Goal: Task Accomplishment & Management: Complete application form

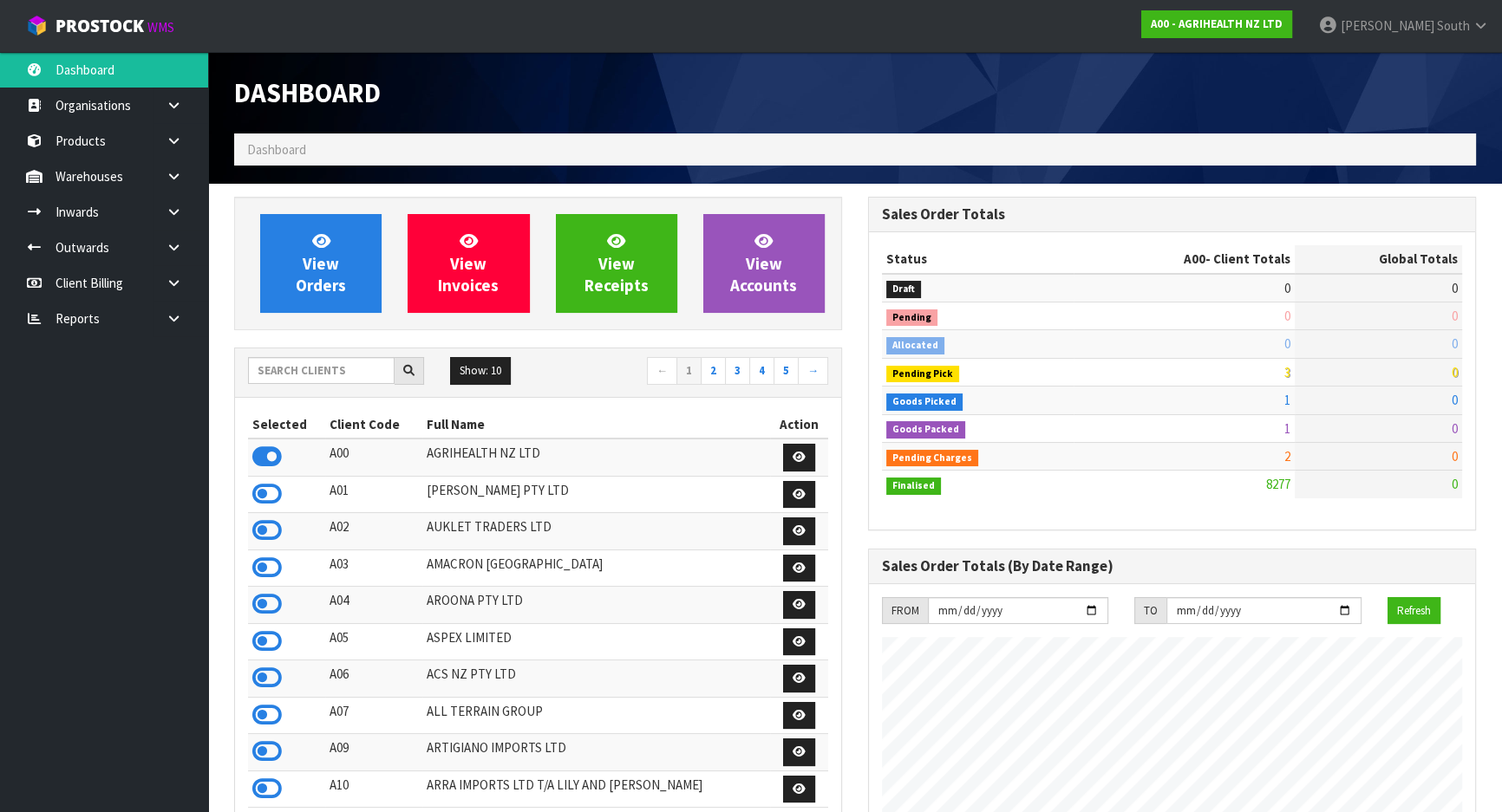
scroll to position [1310, 633]
click at [353, 358] on input "text" at bounding box center [321, 371] width 147 height 26
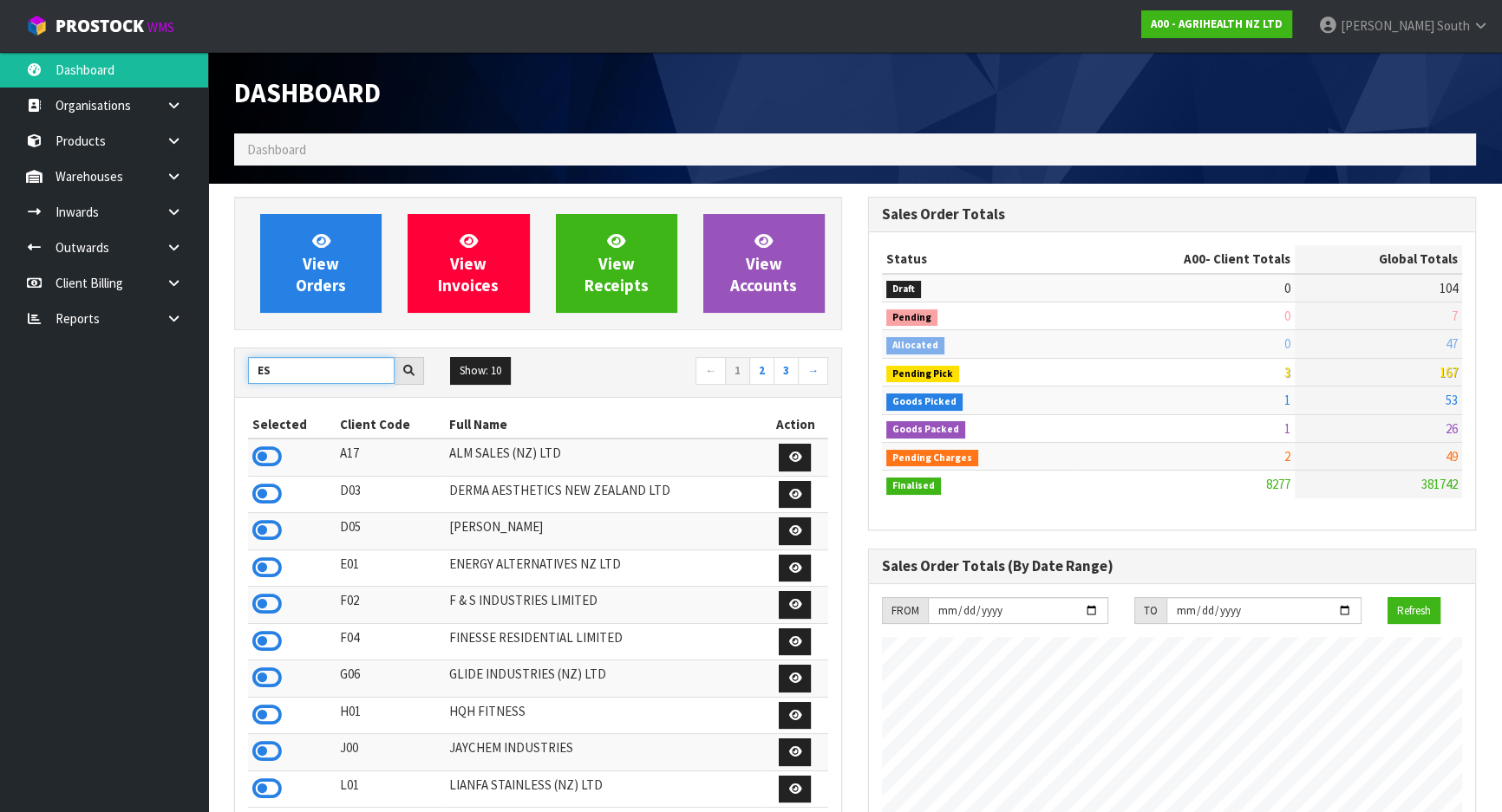
type input "E"
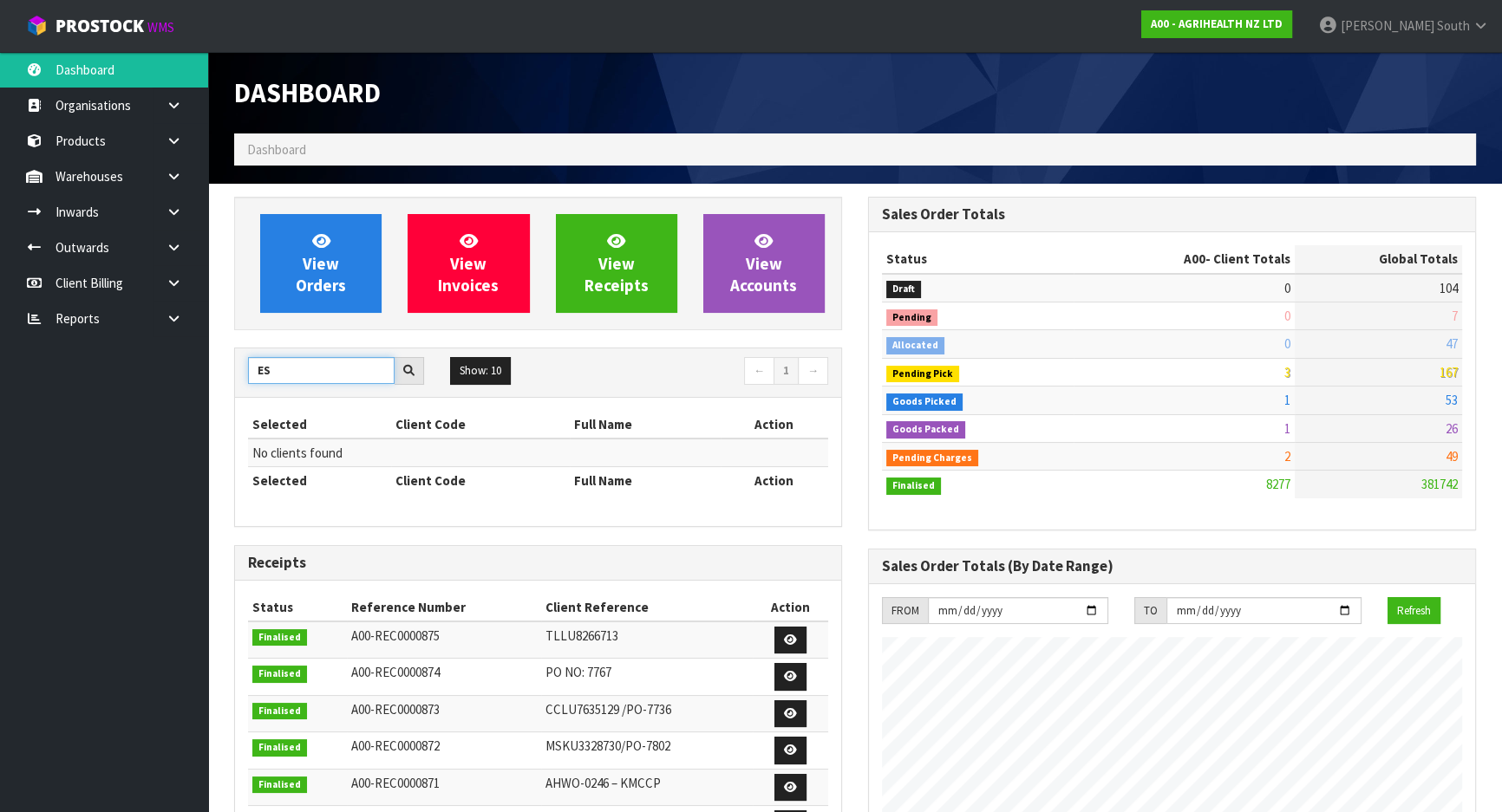
type input "E"
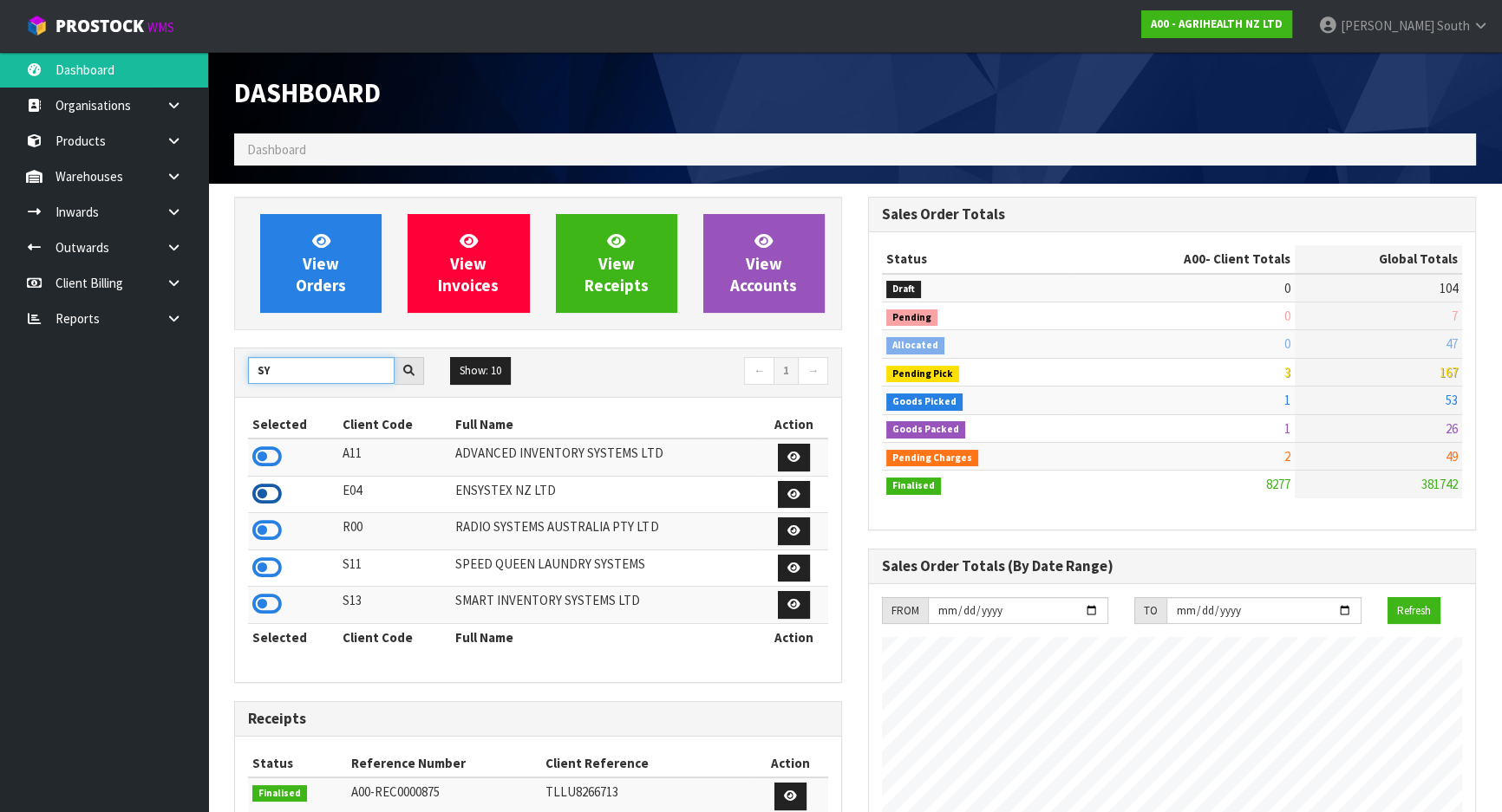
type input "SY"
click at [258, 495] on icon at bounding box center [267, 493] width 29 height 26
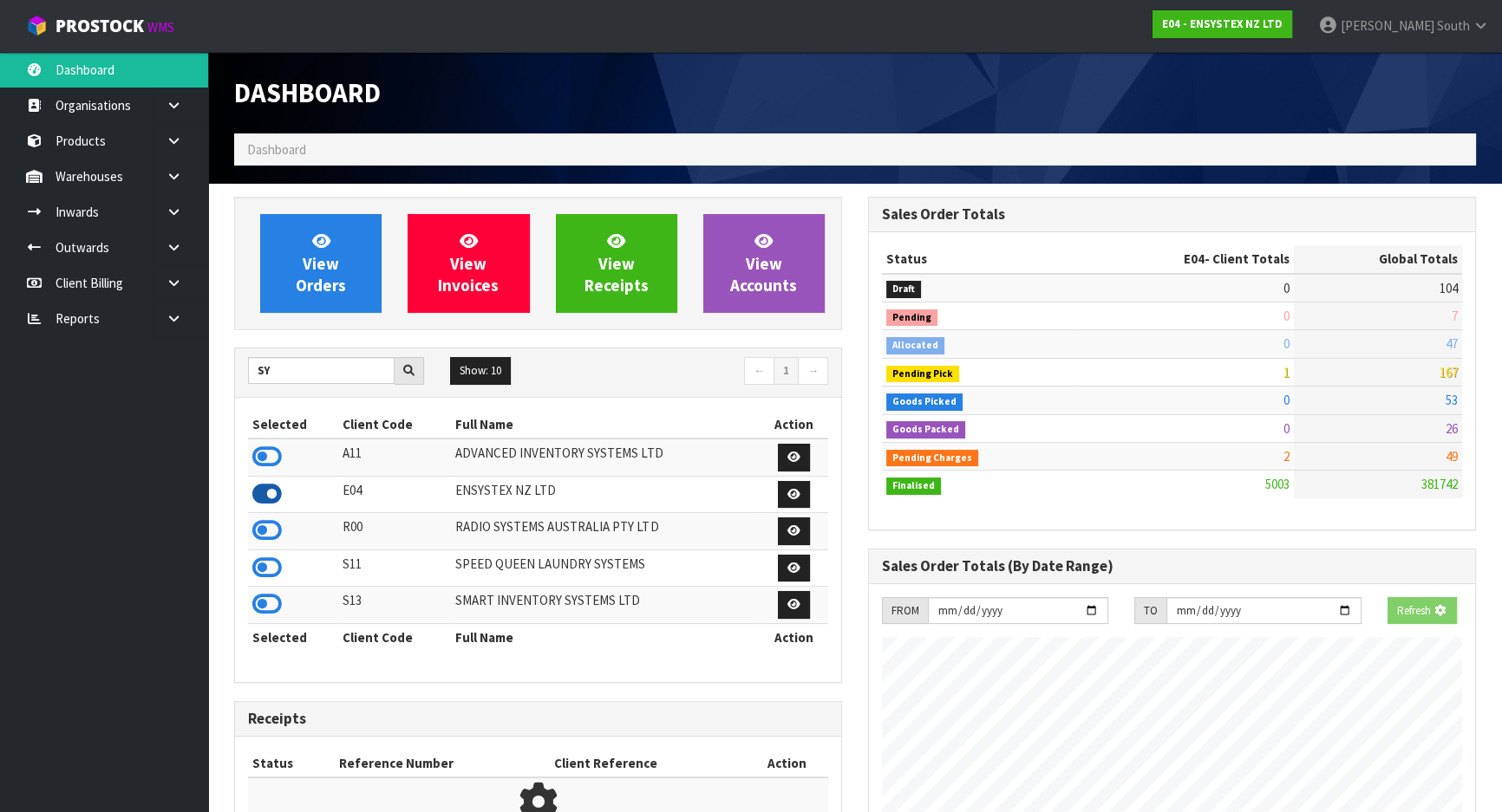
scroll to position [1347, 633]
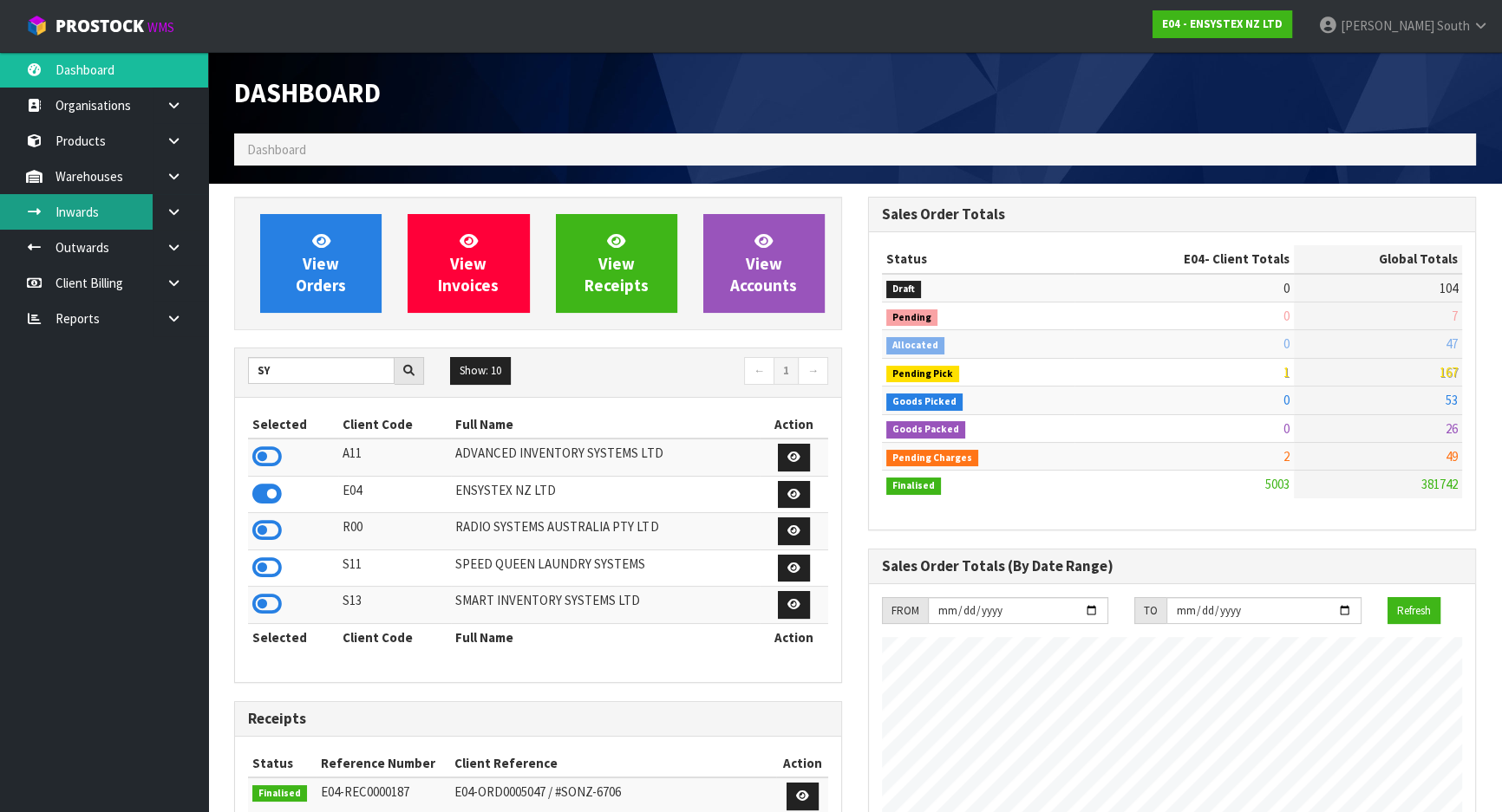
click at [150, 210] on link "Inwards" at bounding box center [104, 212] width 208 height 36
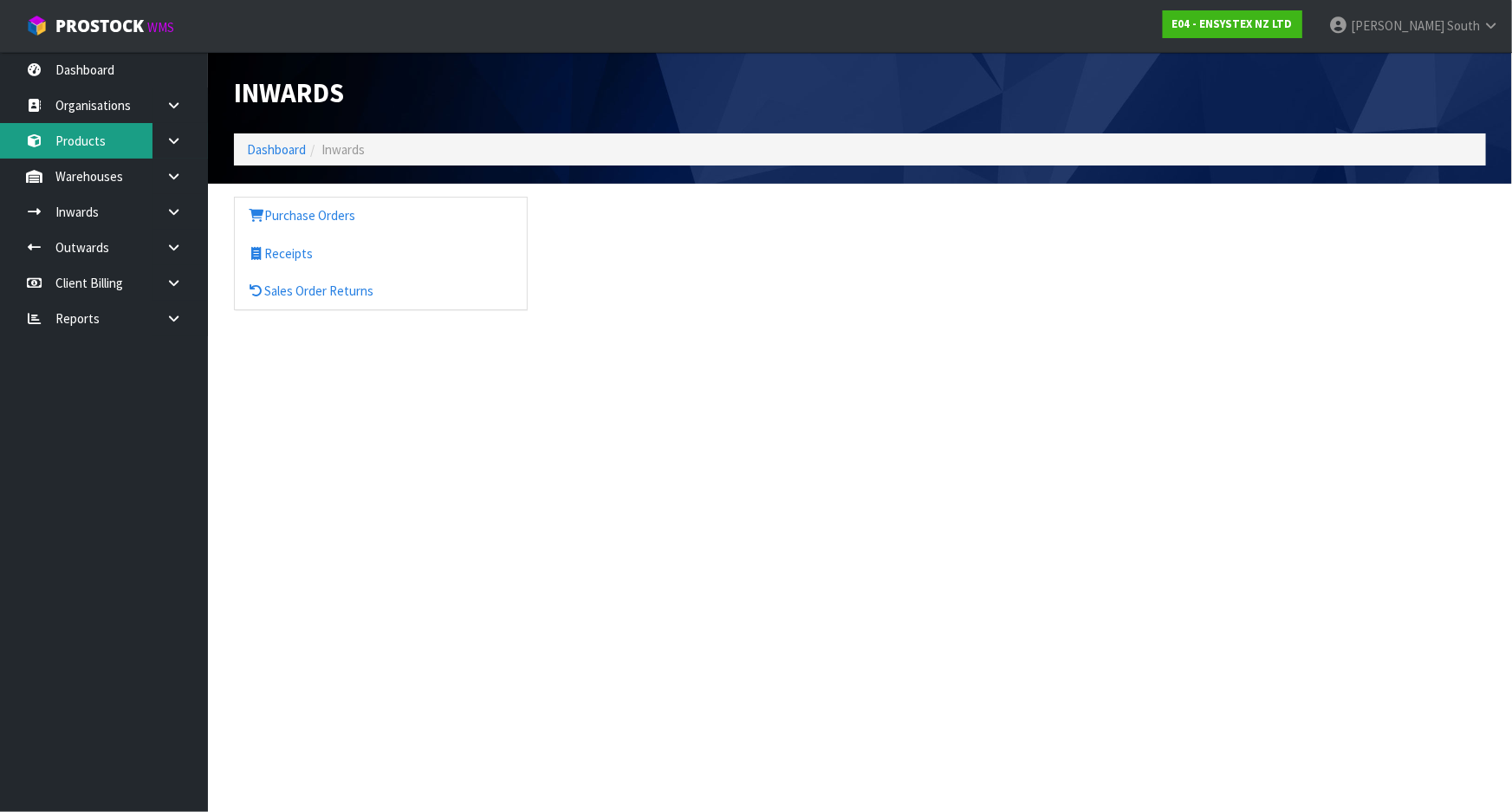
click at [103, 130] on link "Products" at bounding box center [104, 141] width 208 height 36
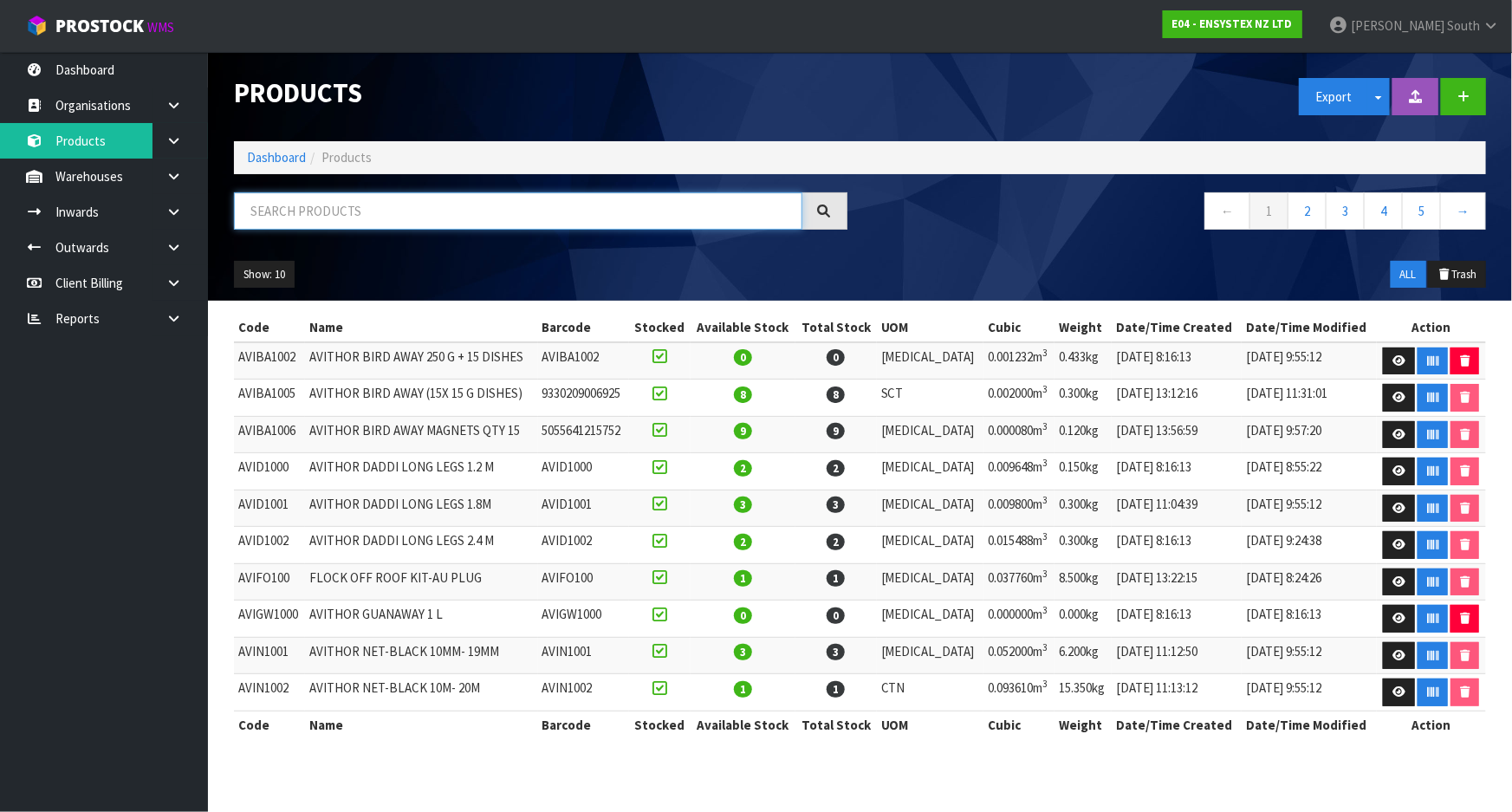
click at [334, 214] on input "text" at bounding box center [517, 210] width 568 height 37
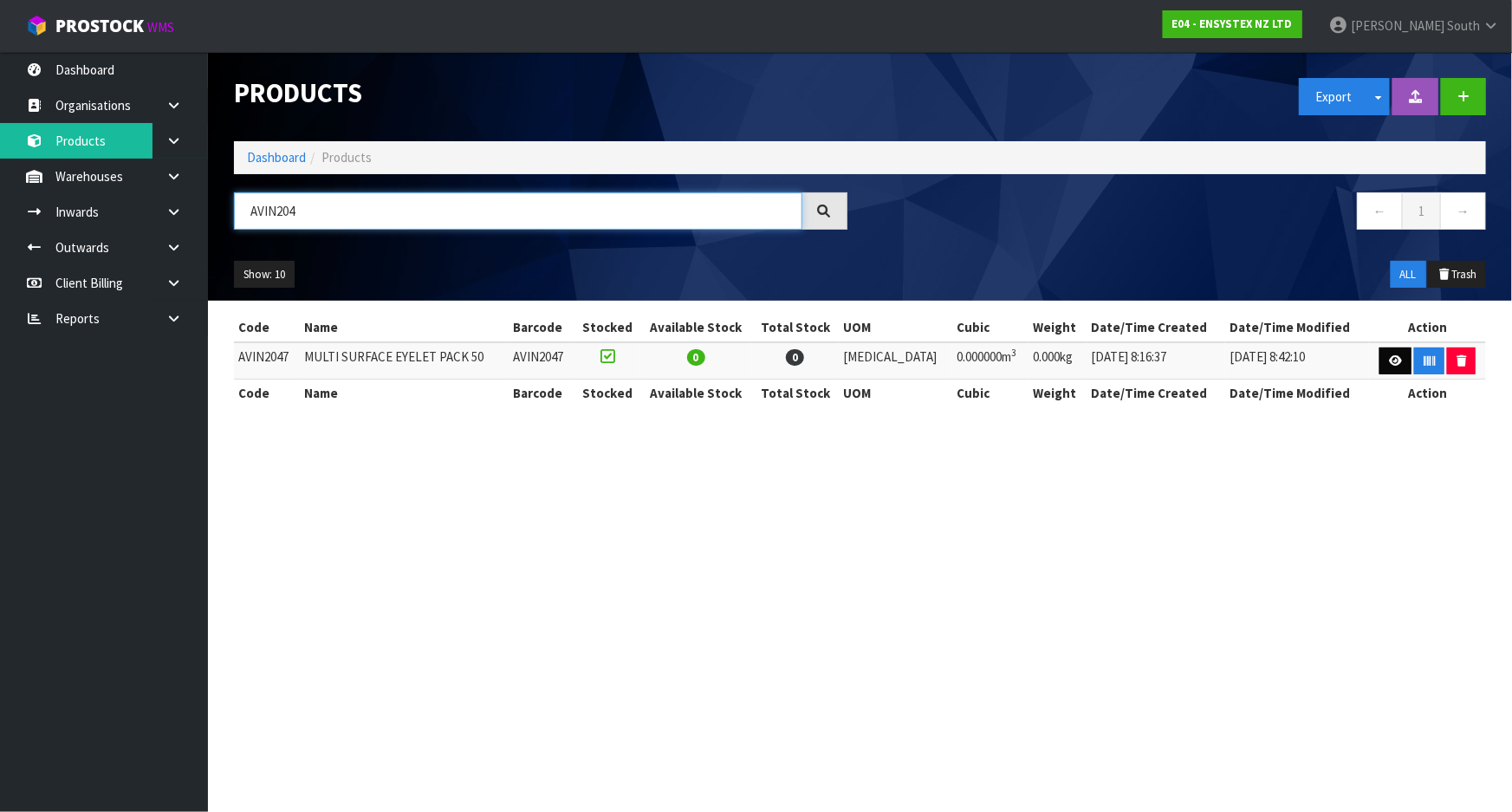
type input "AVIN204"
click at [1383, 365] on link at bounding box center [1395, 361] width 32 height 27
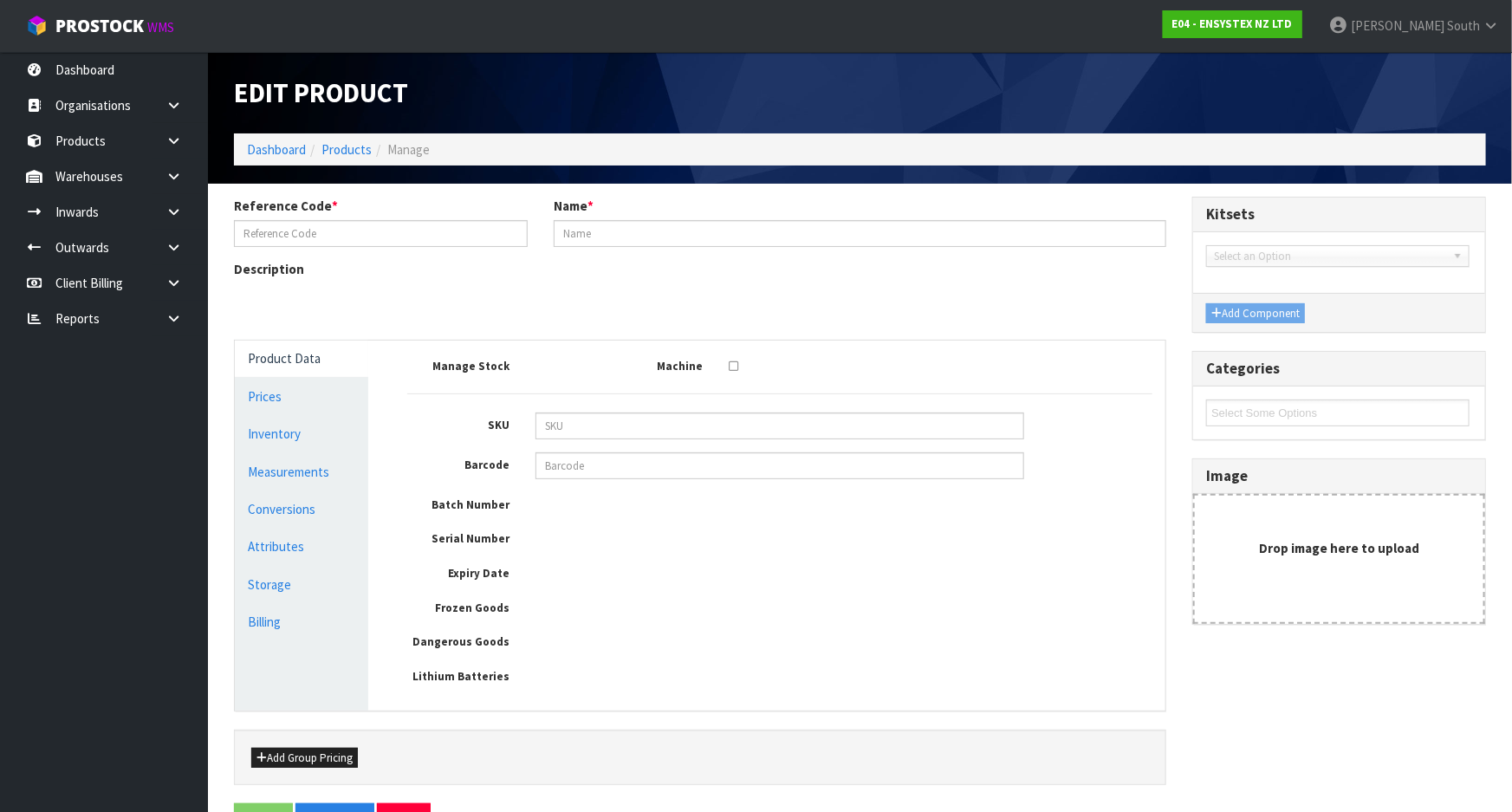
type input "AVIN2047"
type input "MULTI SURFACE EYELET PACK 50"
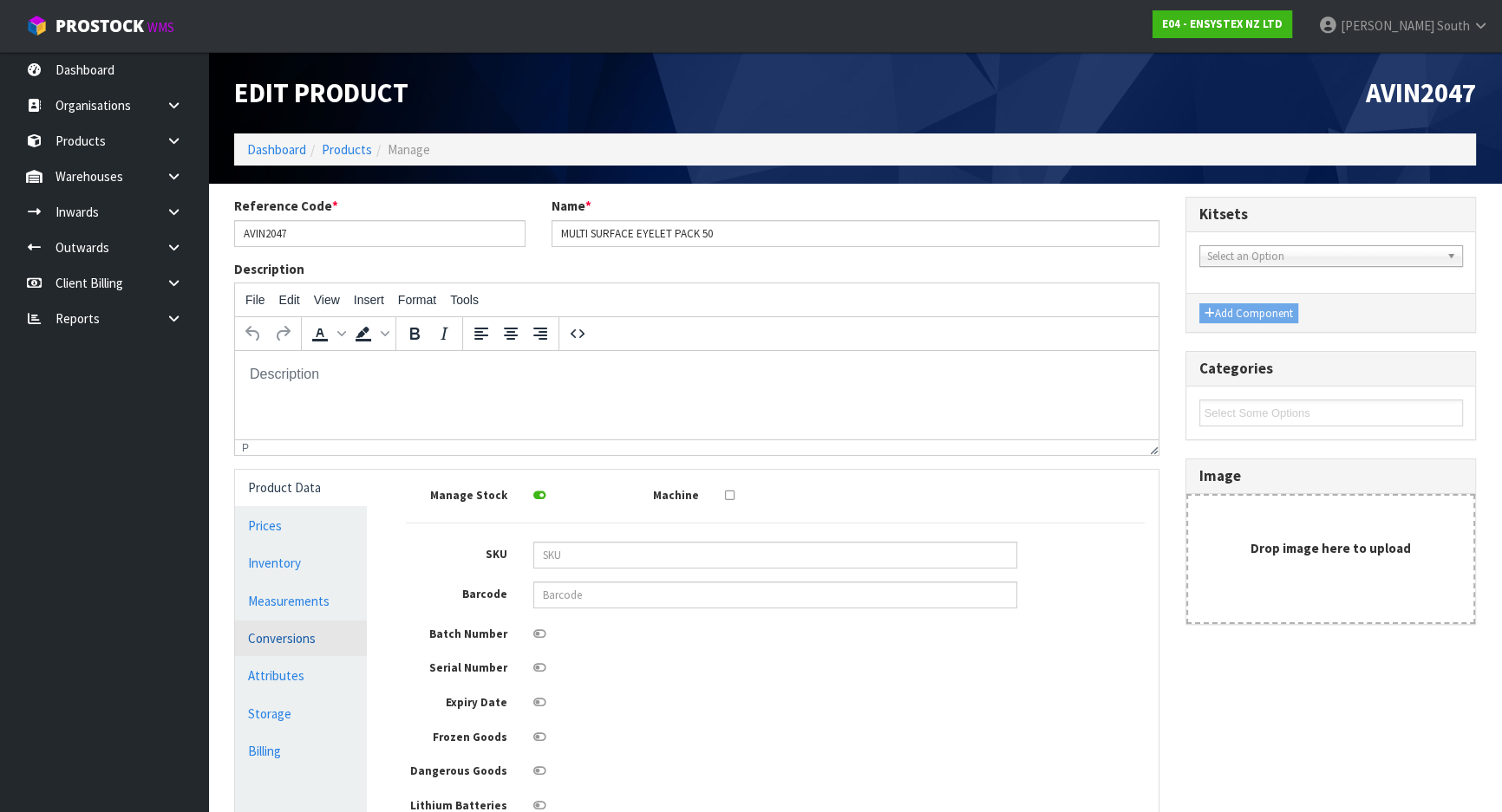
click at [291, 623] on link "Conversions" at bounding box center [300, 638] width 131 height 36
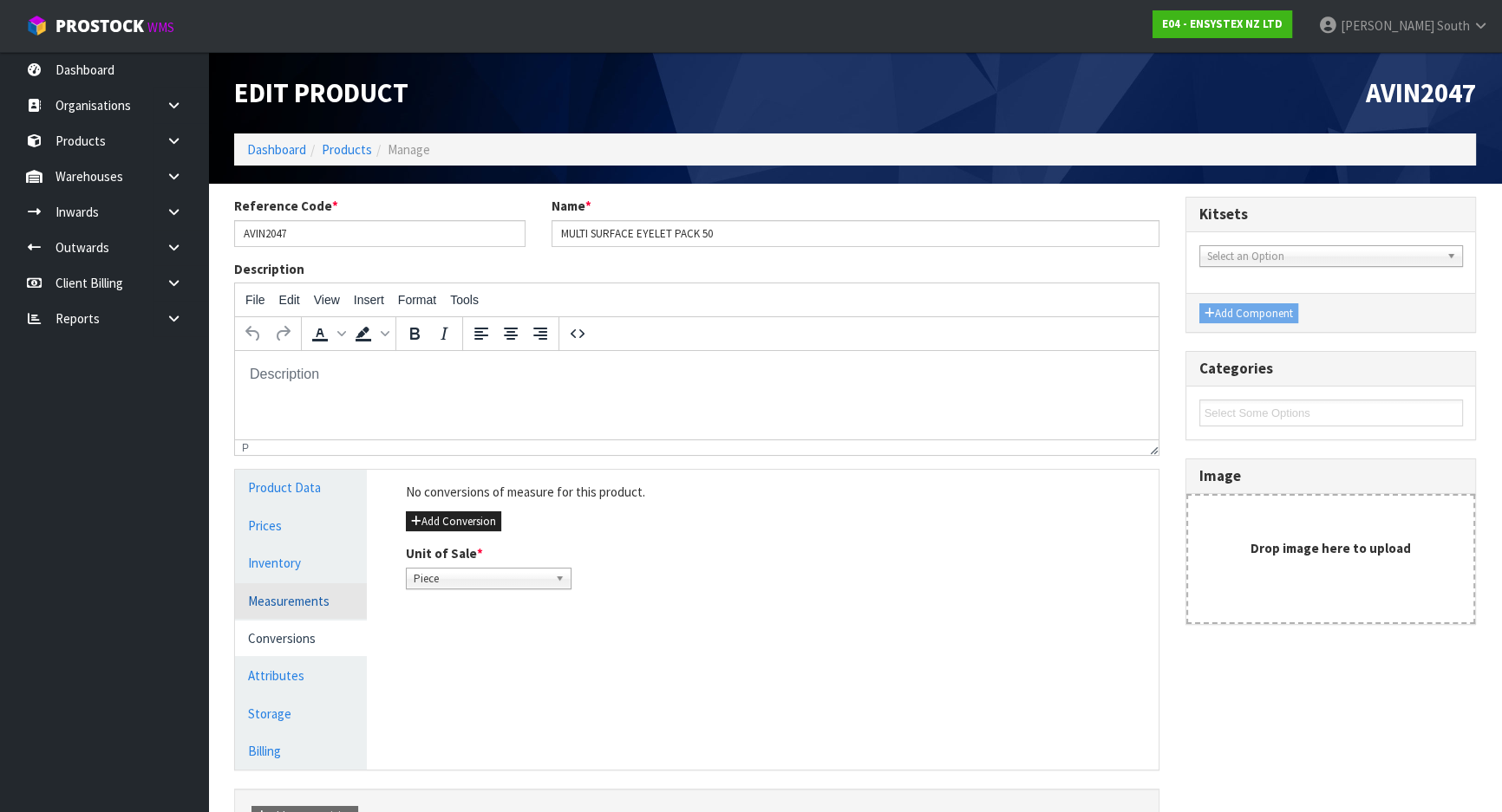
click at [310, 588] on link "Measurements" at bounding box center [300, 601] width 131 height 36
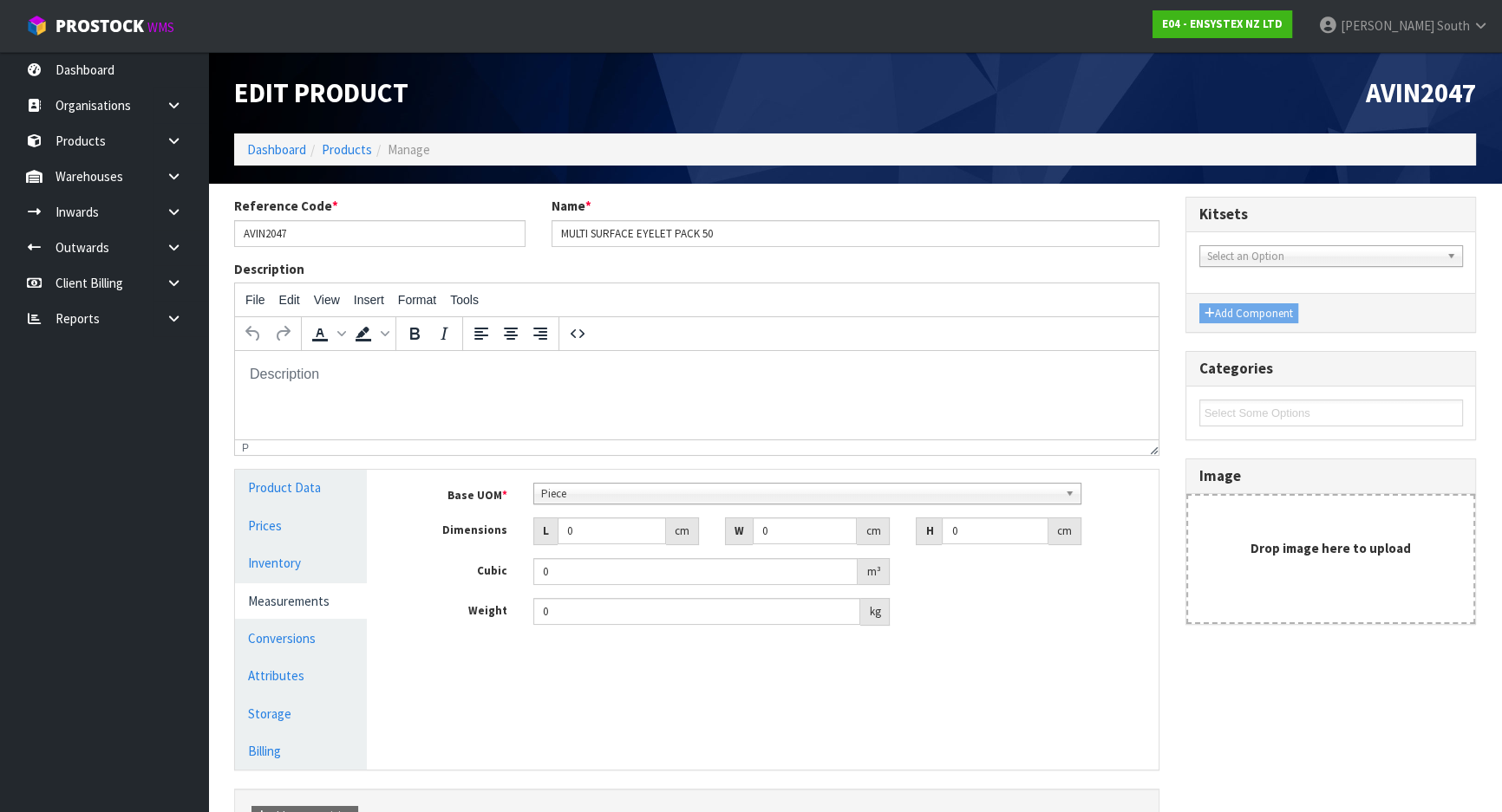
click at [576, 492] on span "Piece" at bounding box center [799, 493] width 516 height 21
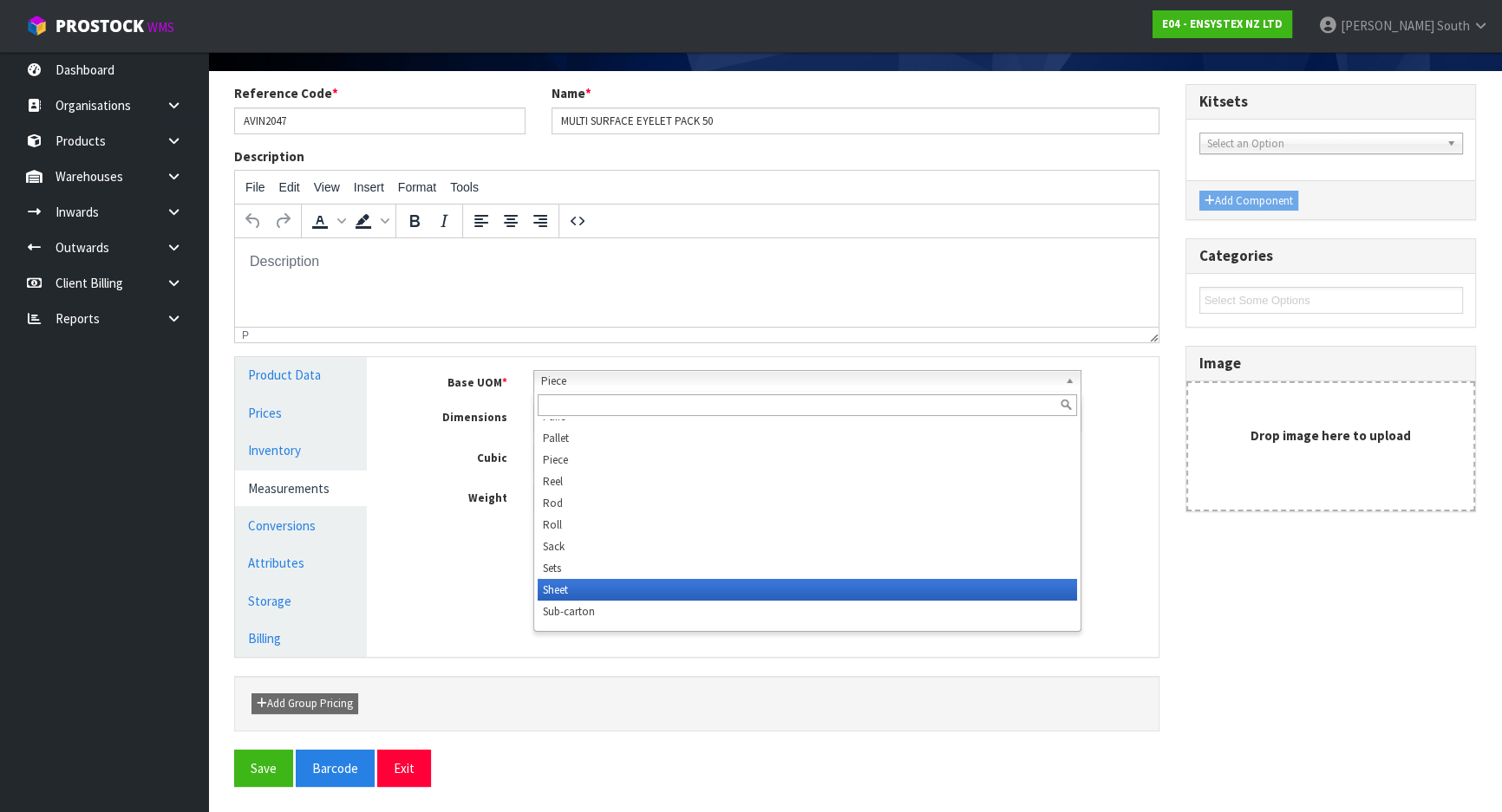
scroll to position [333, 0]
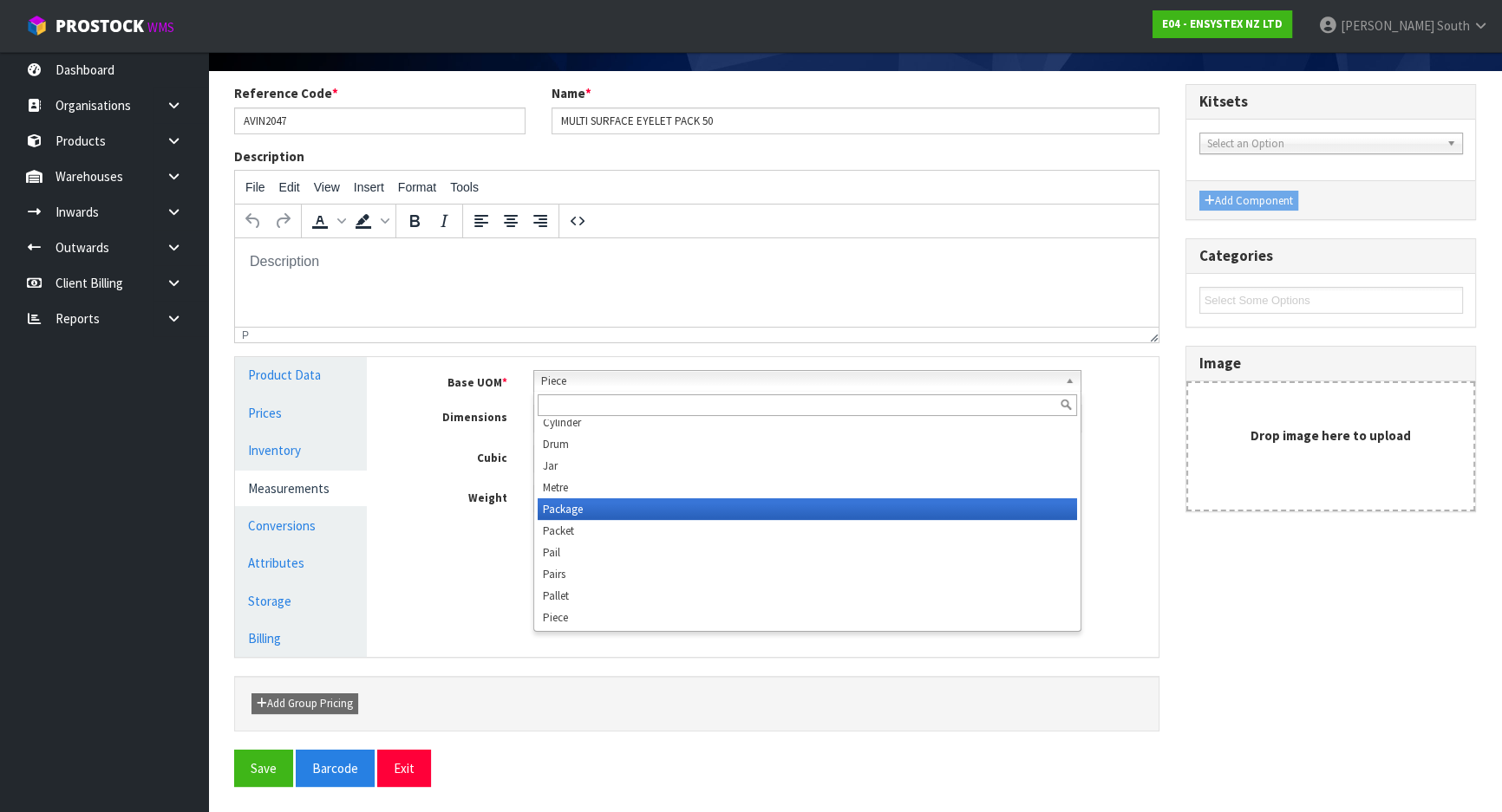
click at [591, 511] on li "Package" at bounding box center [807, 509] width 539 height 22
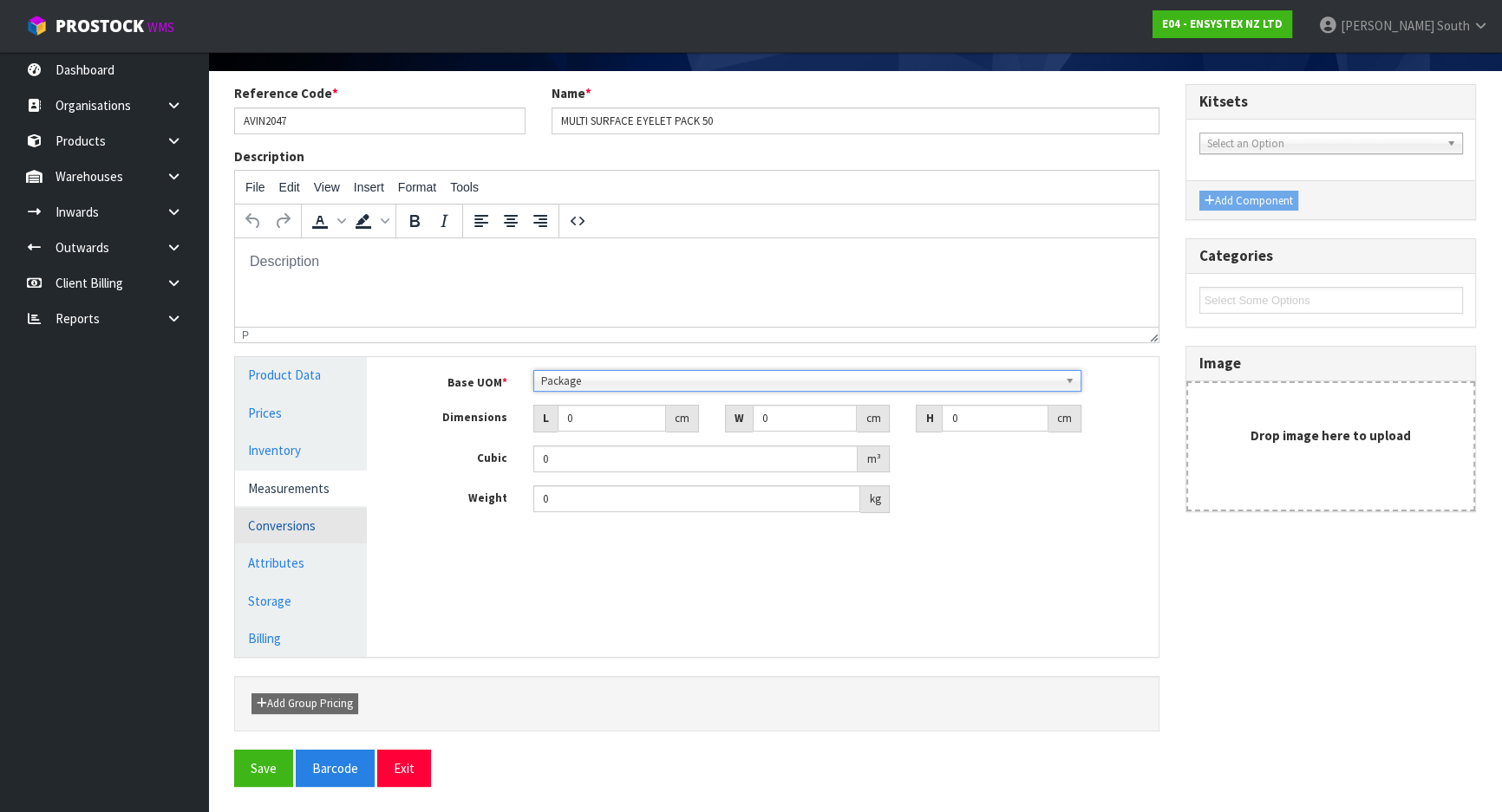
click at [306, 527] on link "Conversions" at bounding box center [300, 526] width 131 height 36
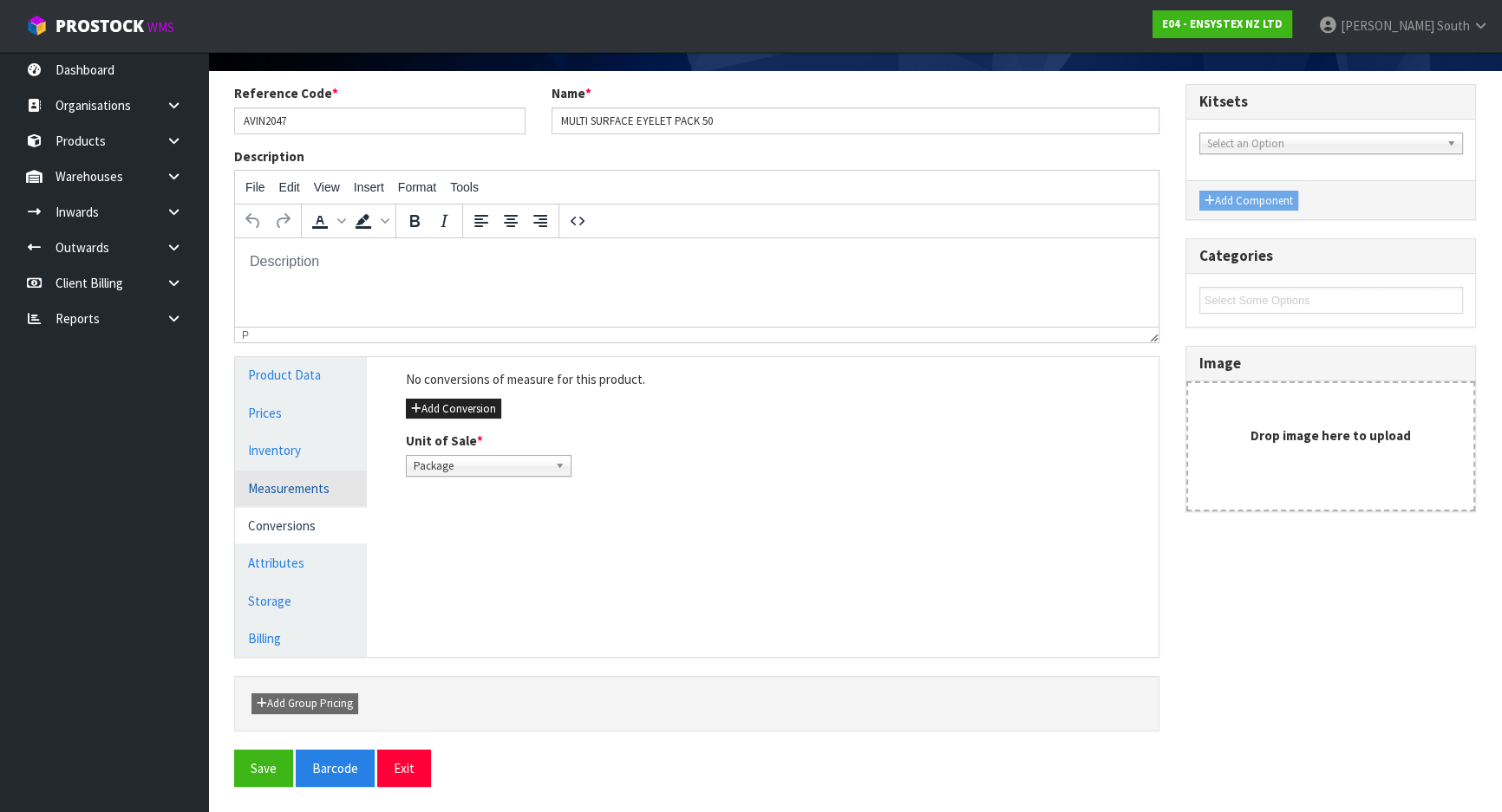
click at [322, 497] on link "Measurements" at bounding box center [300, 489] width 131 height 36
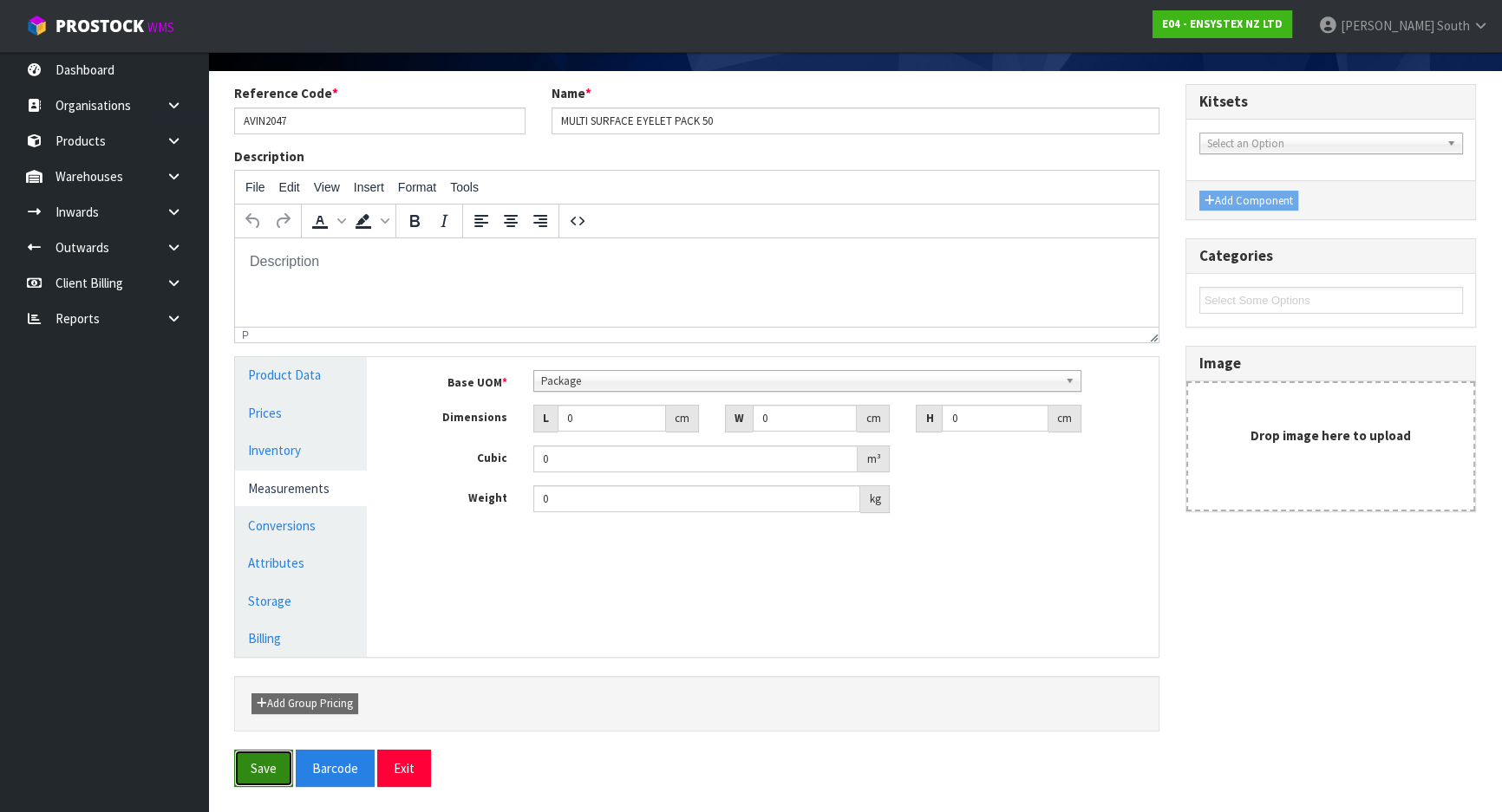
click at [278, 753] on button "Save" at bounding box center [263, 768] width 59 height 37
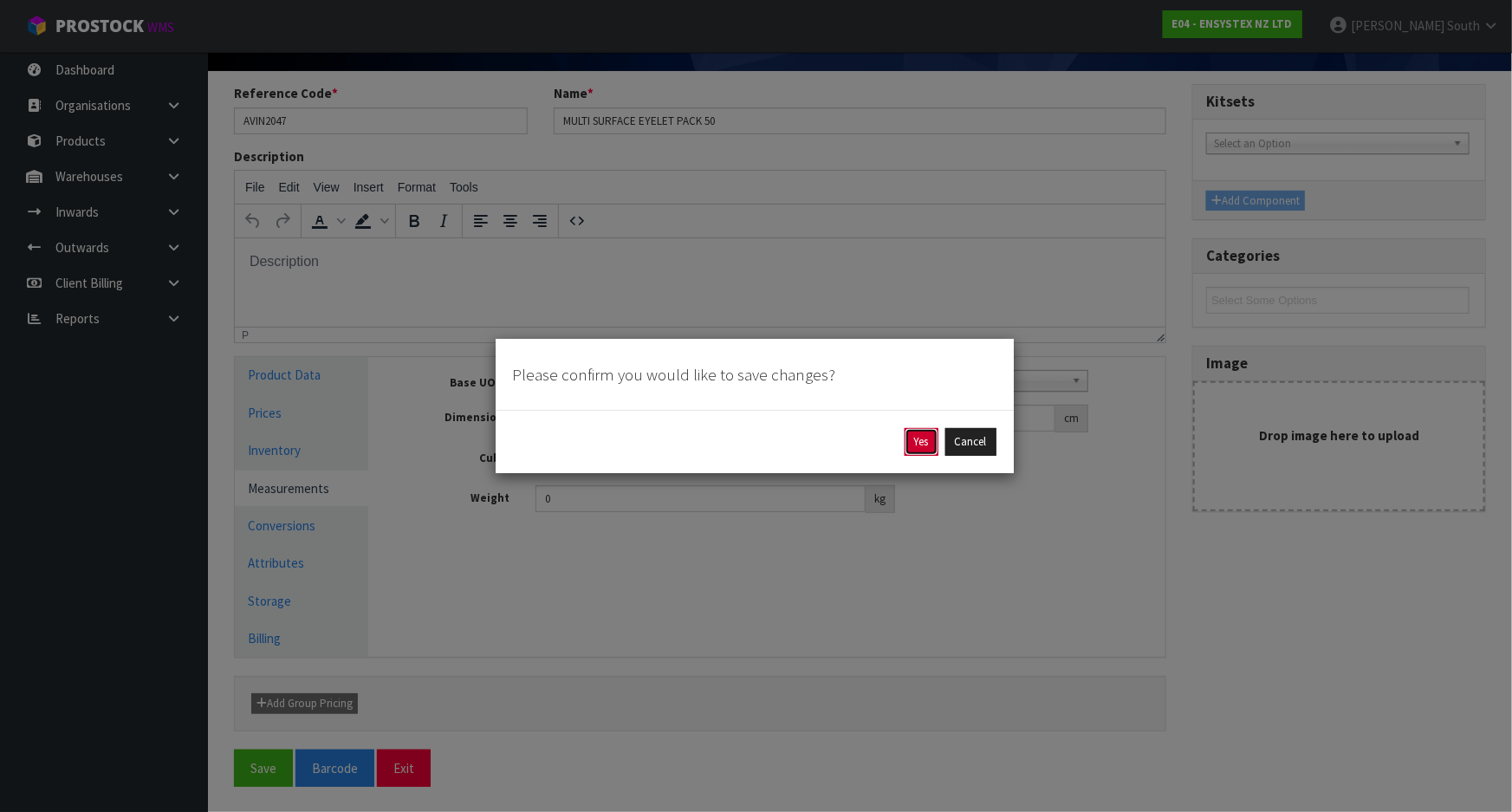
click at [909, 431] on button "Yes" at bounding box center [921, 441] width 34 height 27
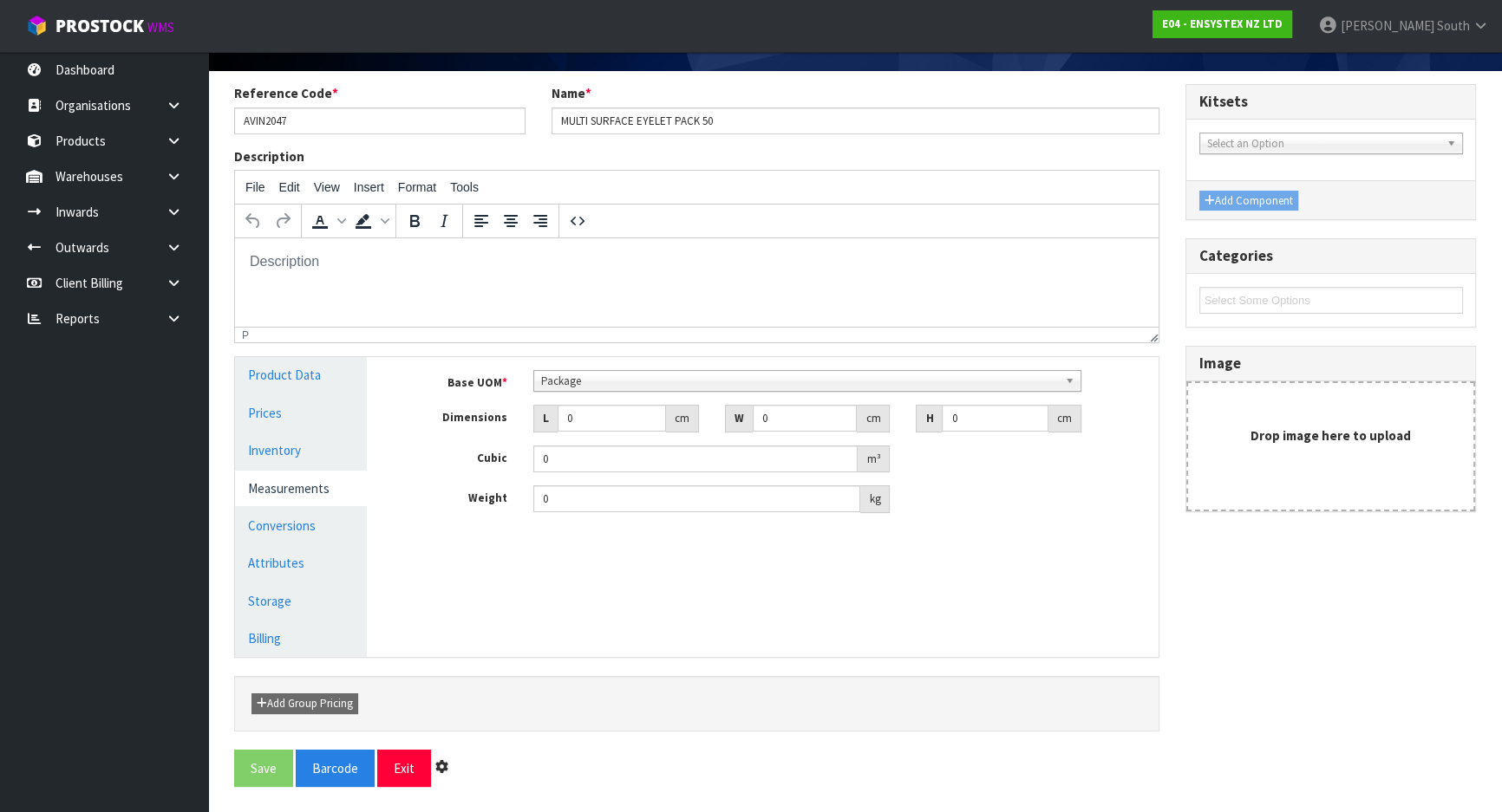
scroll to position [0, 0]
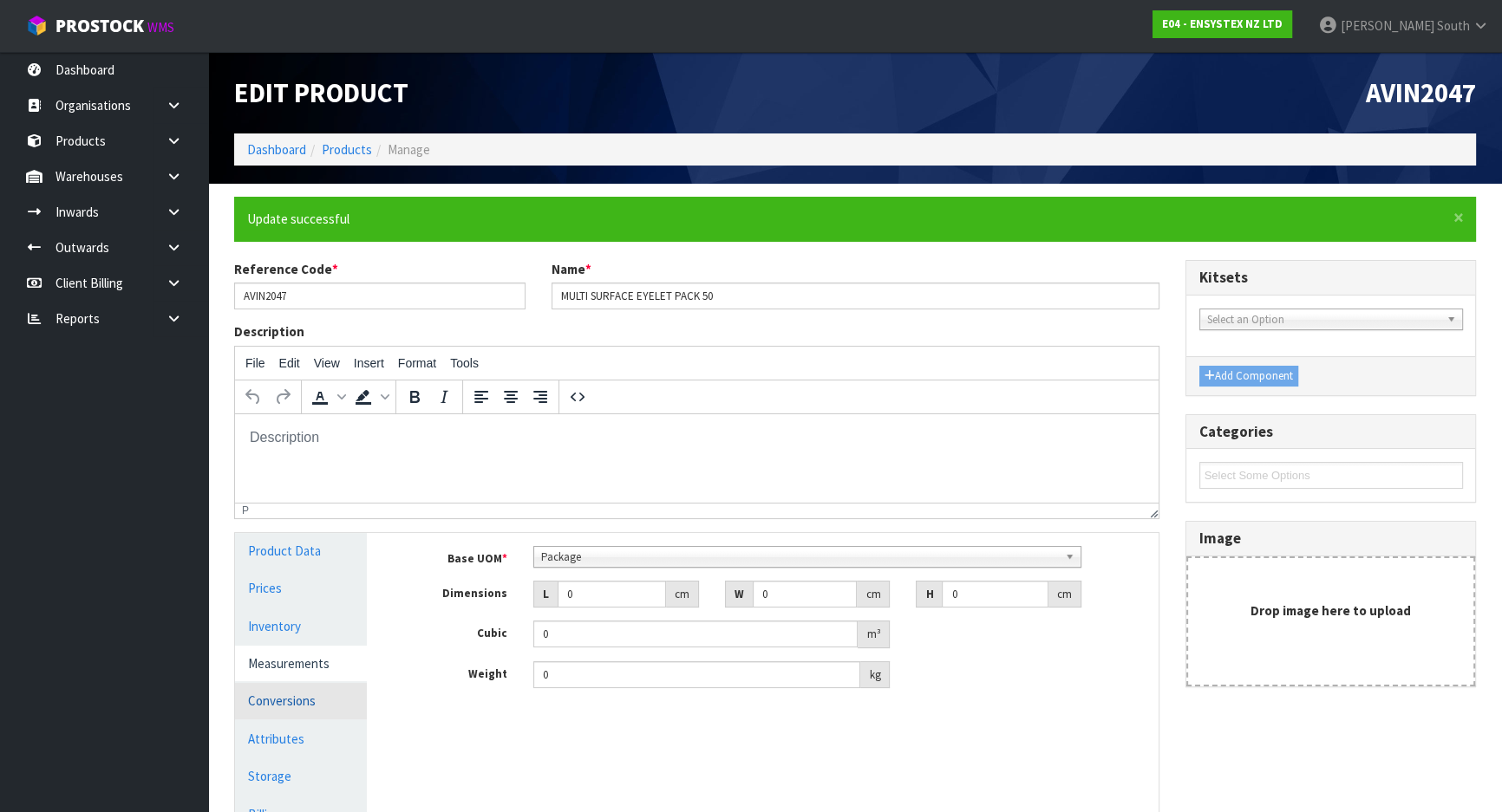
click at [318, 693] on link "Conversions" at bounding box center [300, 700] width 131 height 36
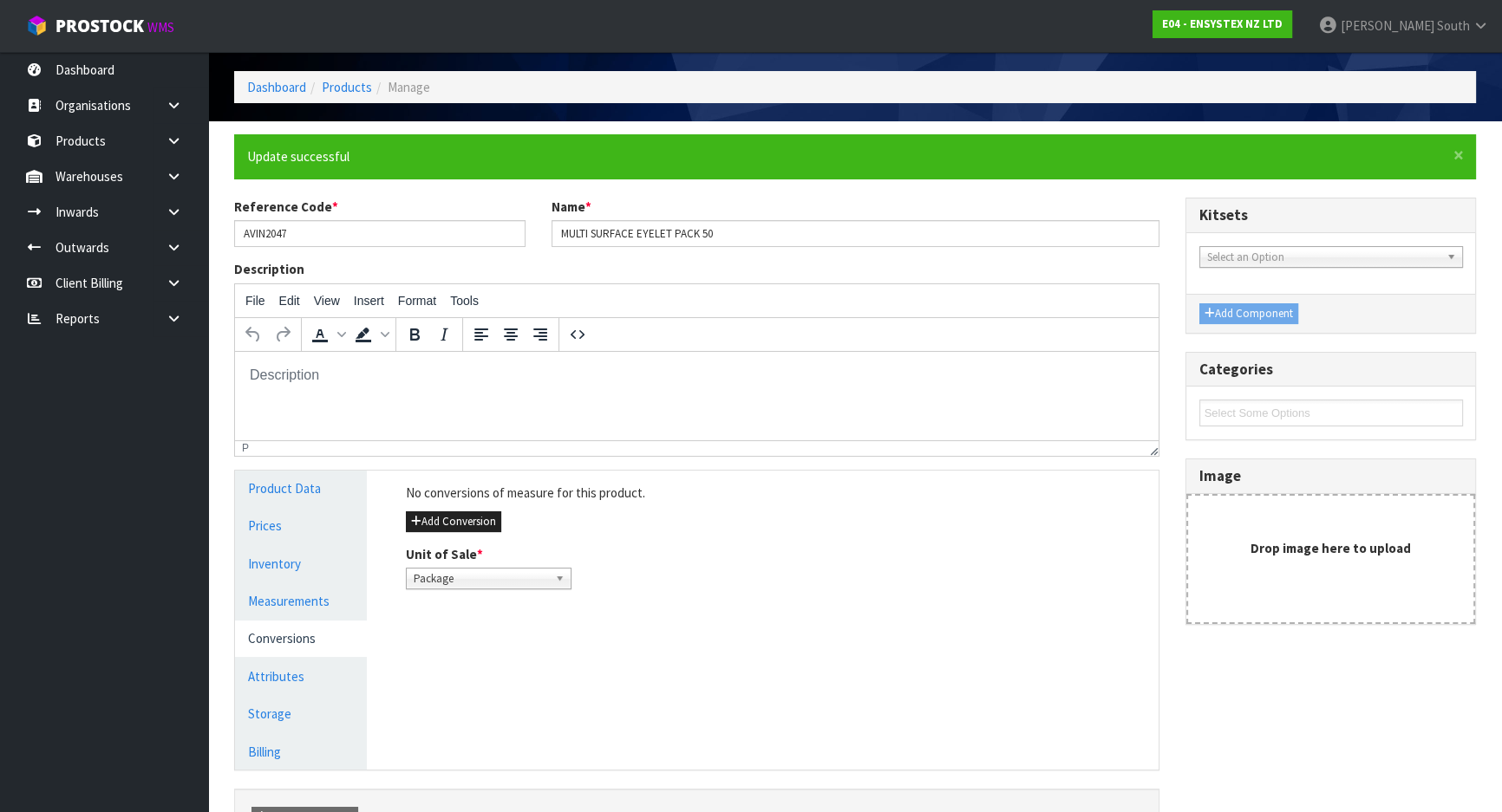
scroll to position [157, 0]
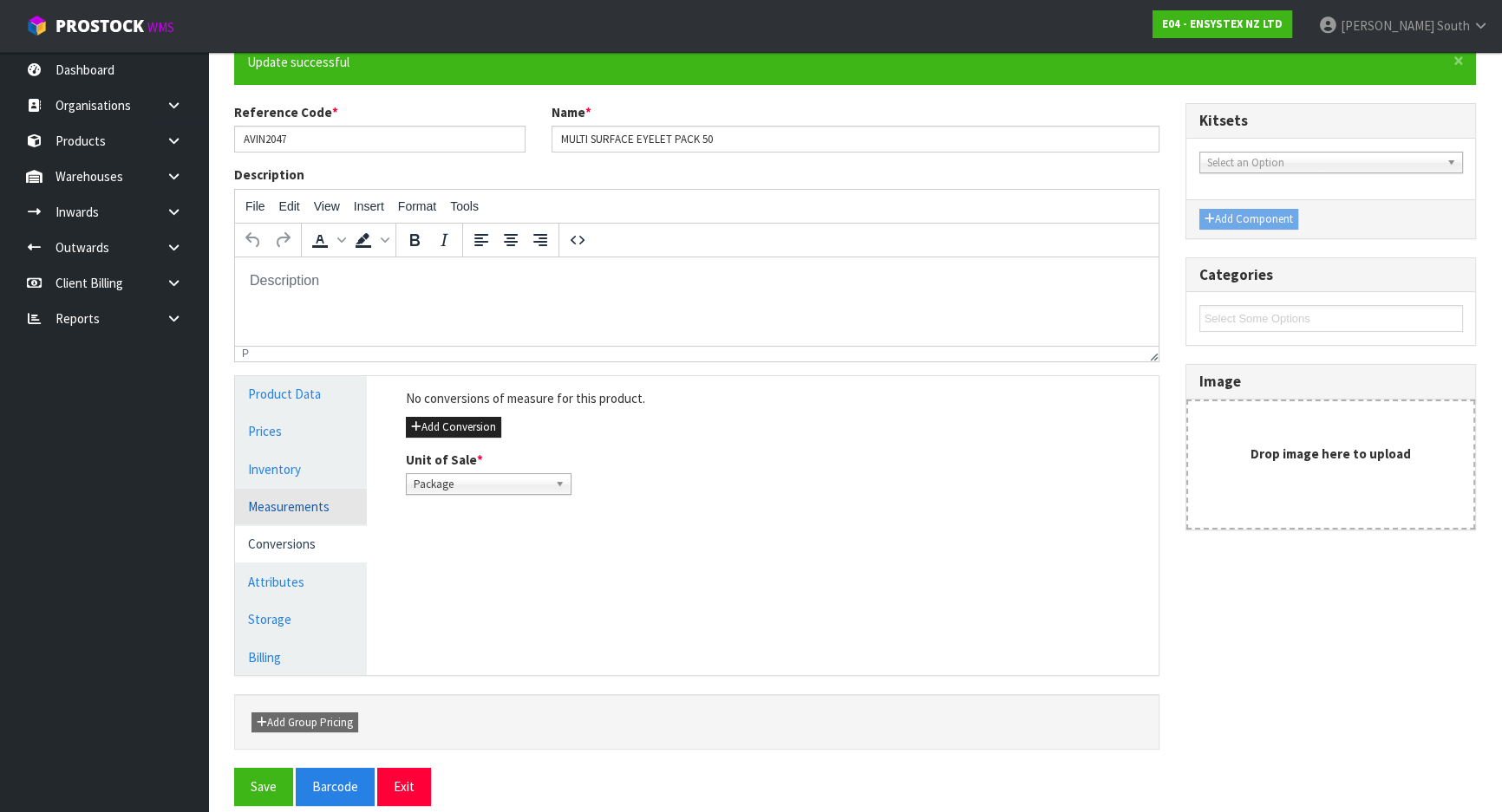
click at [328, 511] on link "Measurements" at bounding box center [300, 507] width 131 height 36
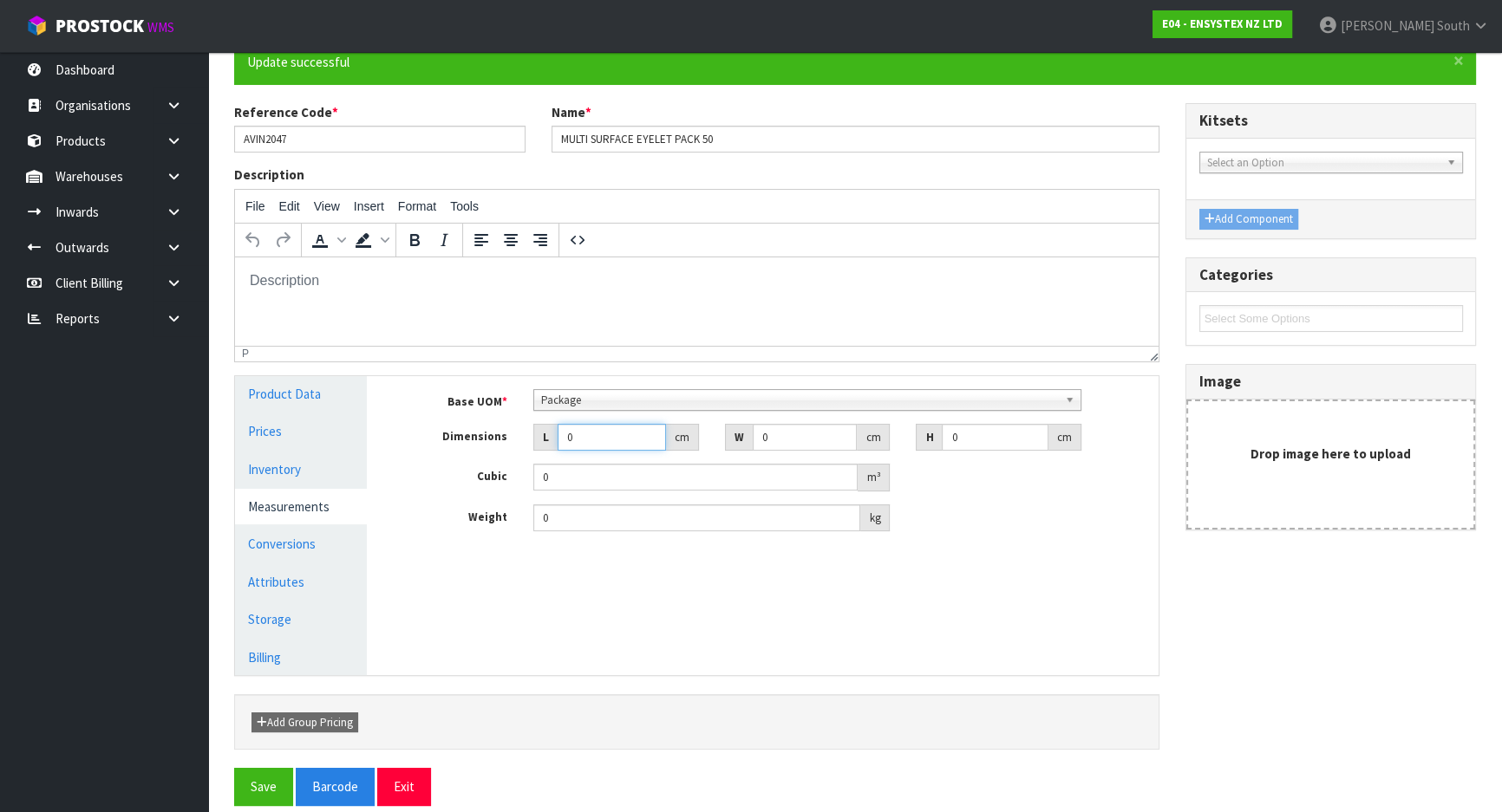
drag, startPoint x: 587, startPoint y: 434, endPoint x: 524, endPoint y: 429, distance: 63.2
click at [524, 429] on div "L 0 cm" at bounding box center [616, 437] width 192 height 27
type input "0.000001"
type input "15.5"
drag, startPoint x: 793, startPoint y: 437, endPoint x: 685, endPoint y: 438, distance: 108.0
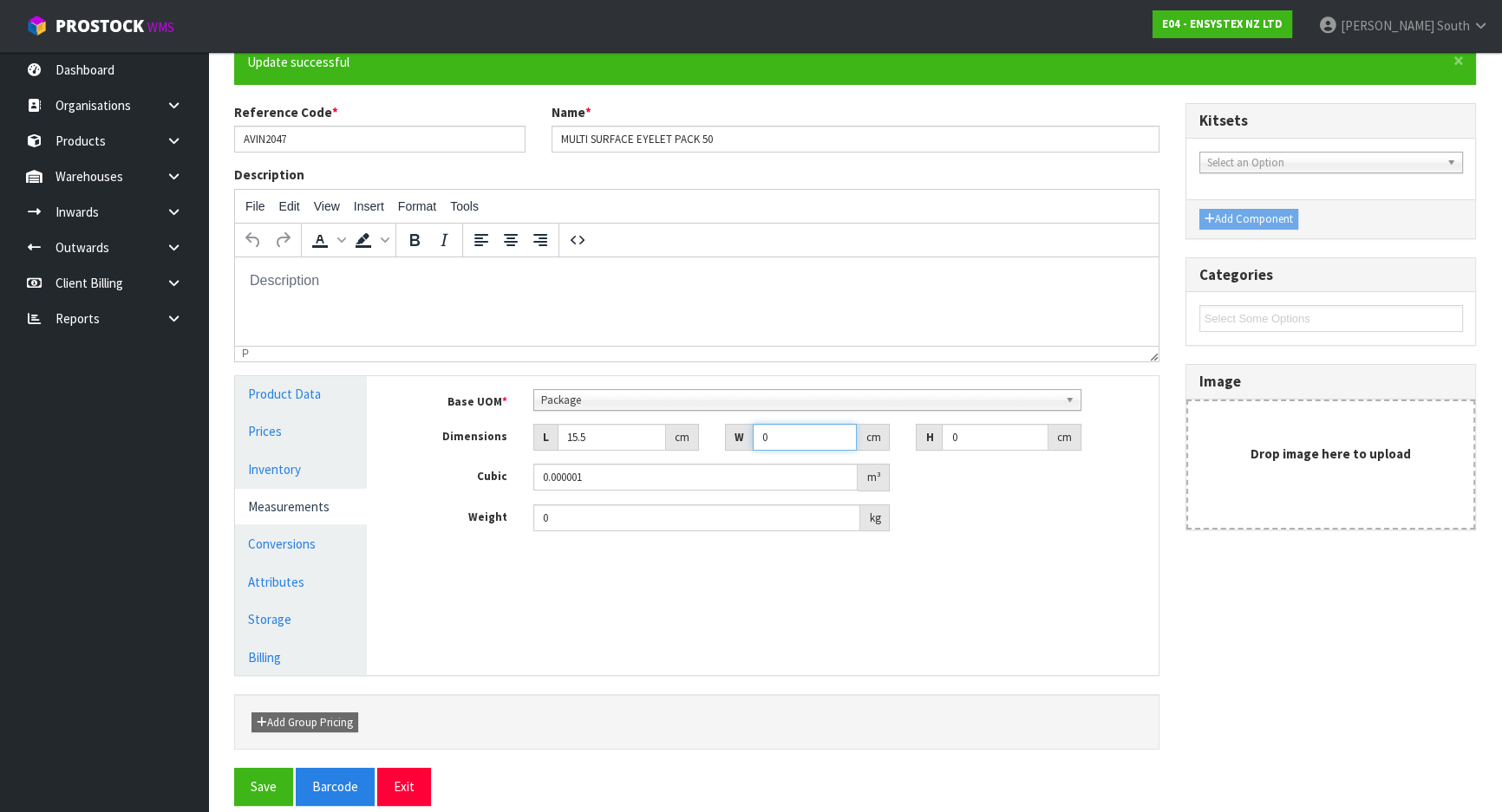
click at [685, 438] on div "Dimensions L 15.5 cm W 0 cm H 0 cm" at bounding box center [775, 437] width 764 height 27
type input "12"
type input "3"
type input "0.000558"
type input "3"
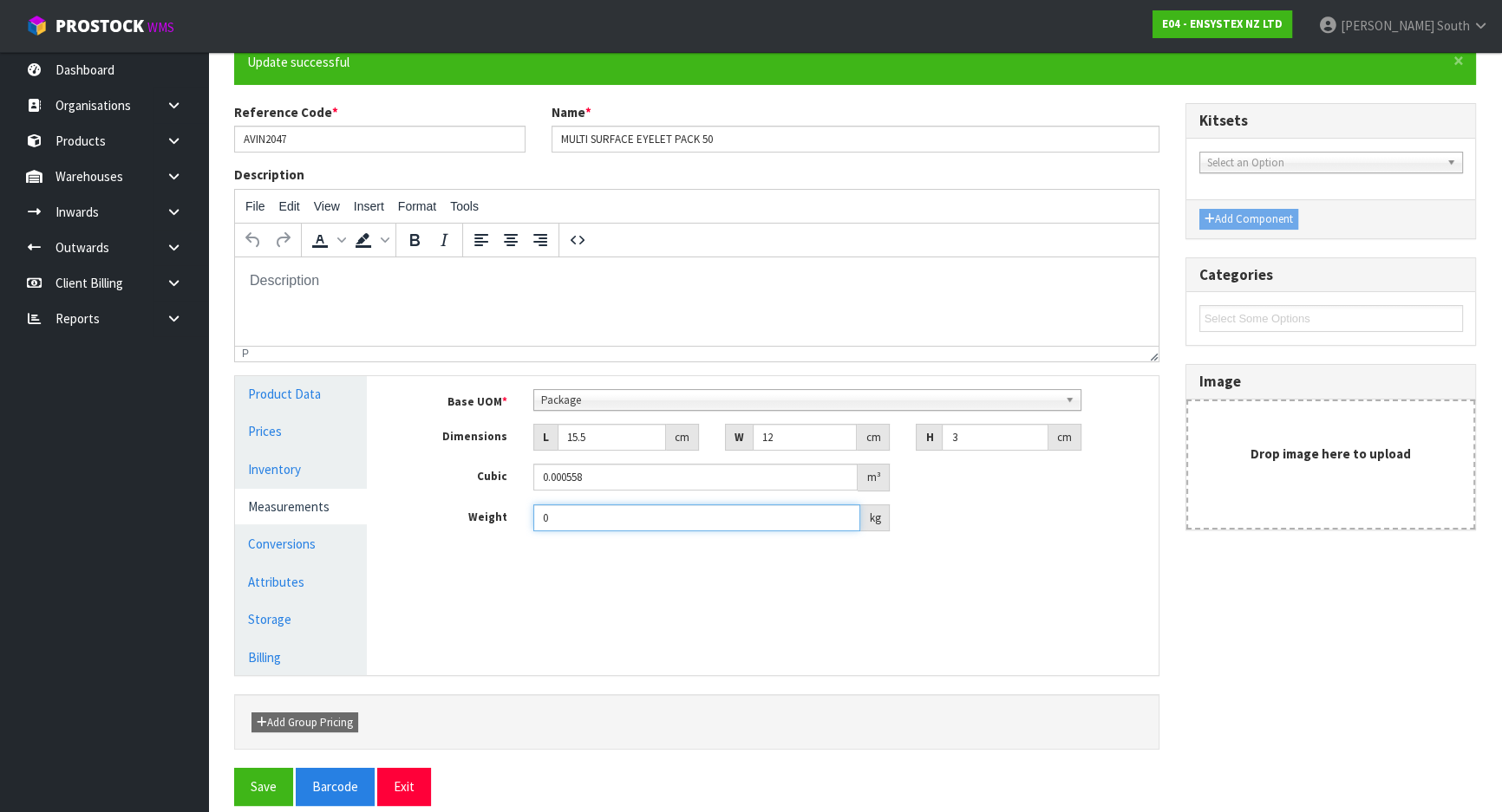
click at [566, 516] on input "0" at bounding box center [697, 517] width 327 height 26
type input "0.4"
click at [289, 779] on button "Save" at bounding box center [263, 786] width 59 height 37
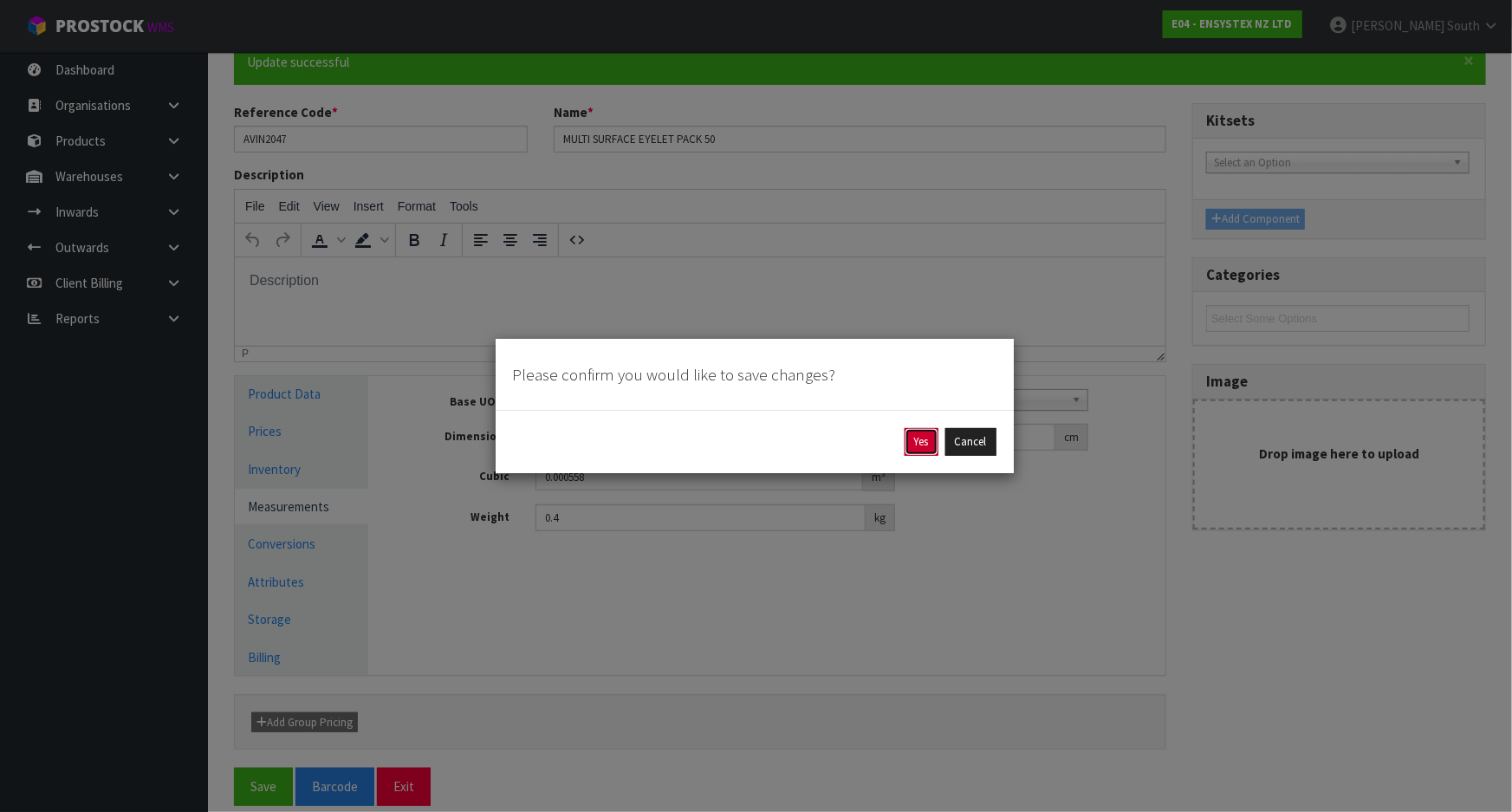
click at [929, 445] on button "Yes" at bounding box center [921, 441] width 34 height 27
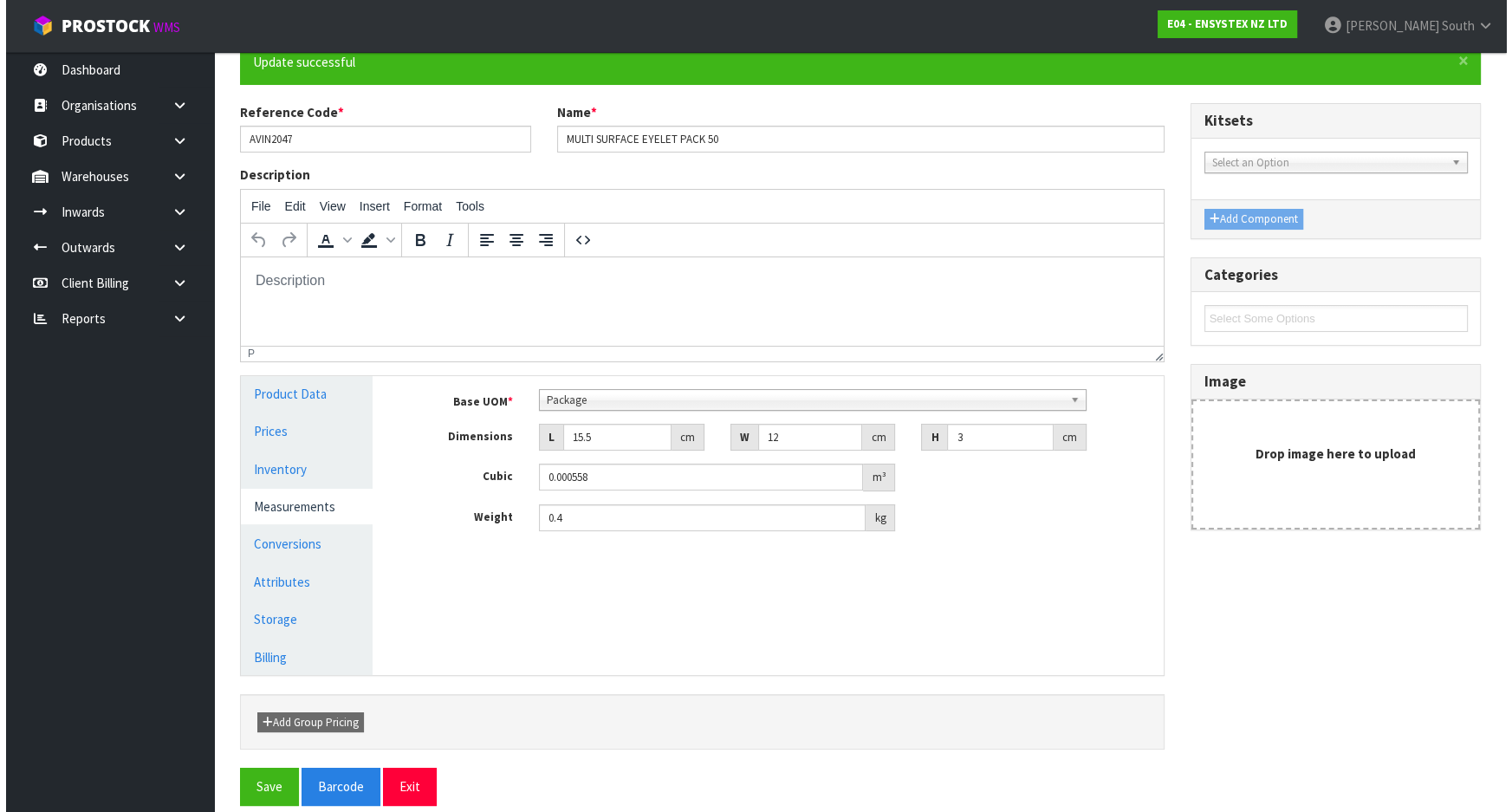
scroll to position [0, 0]
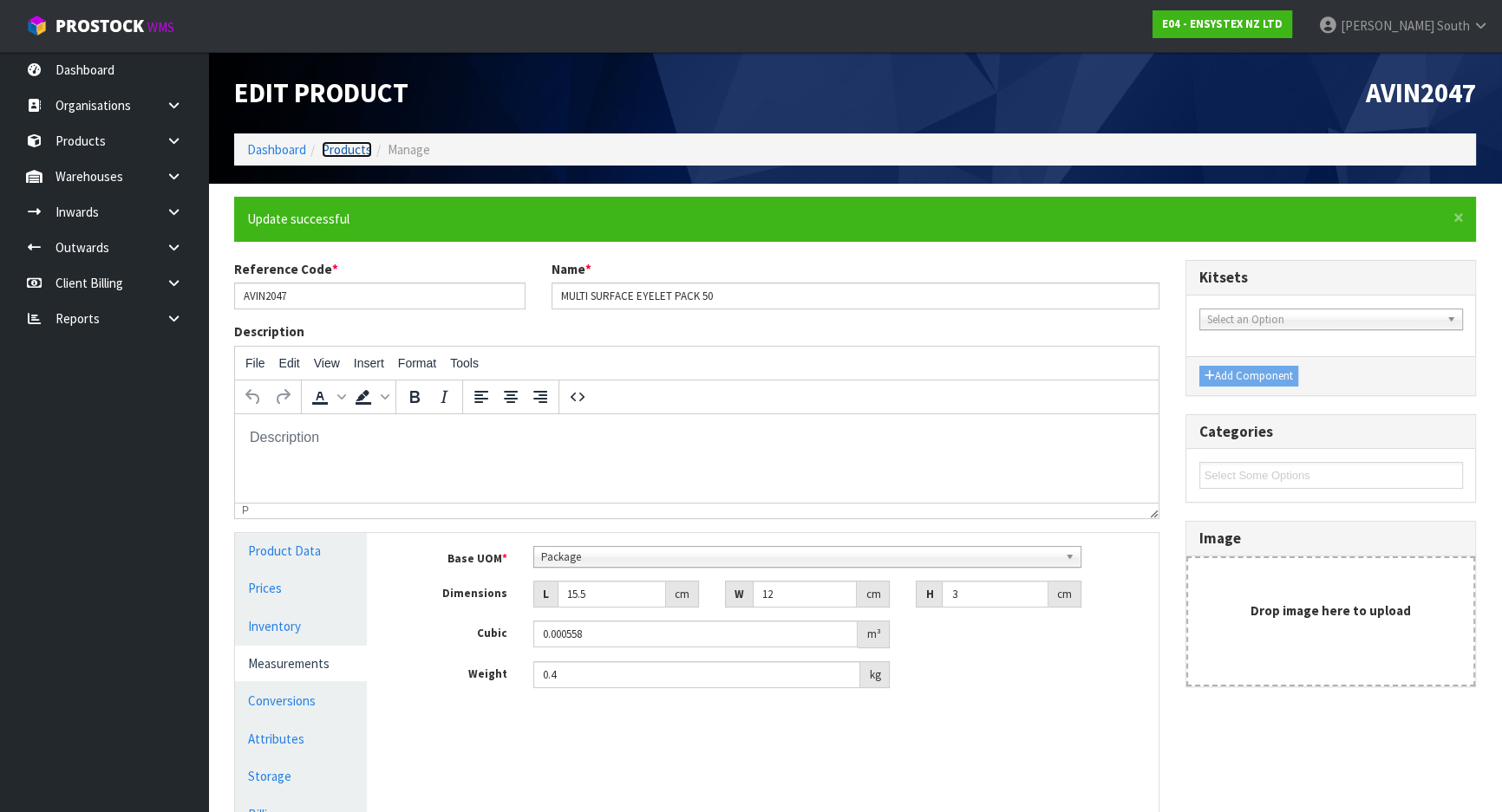
click at [329, 144] on link "Products" at bounding box center [346, 148] width 50 height 16
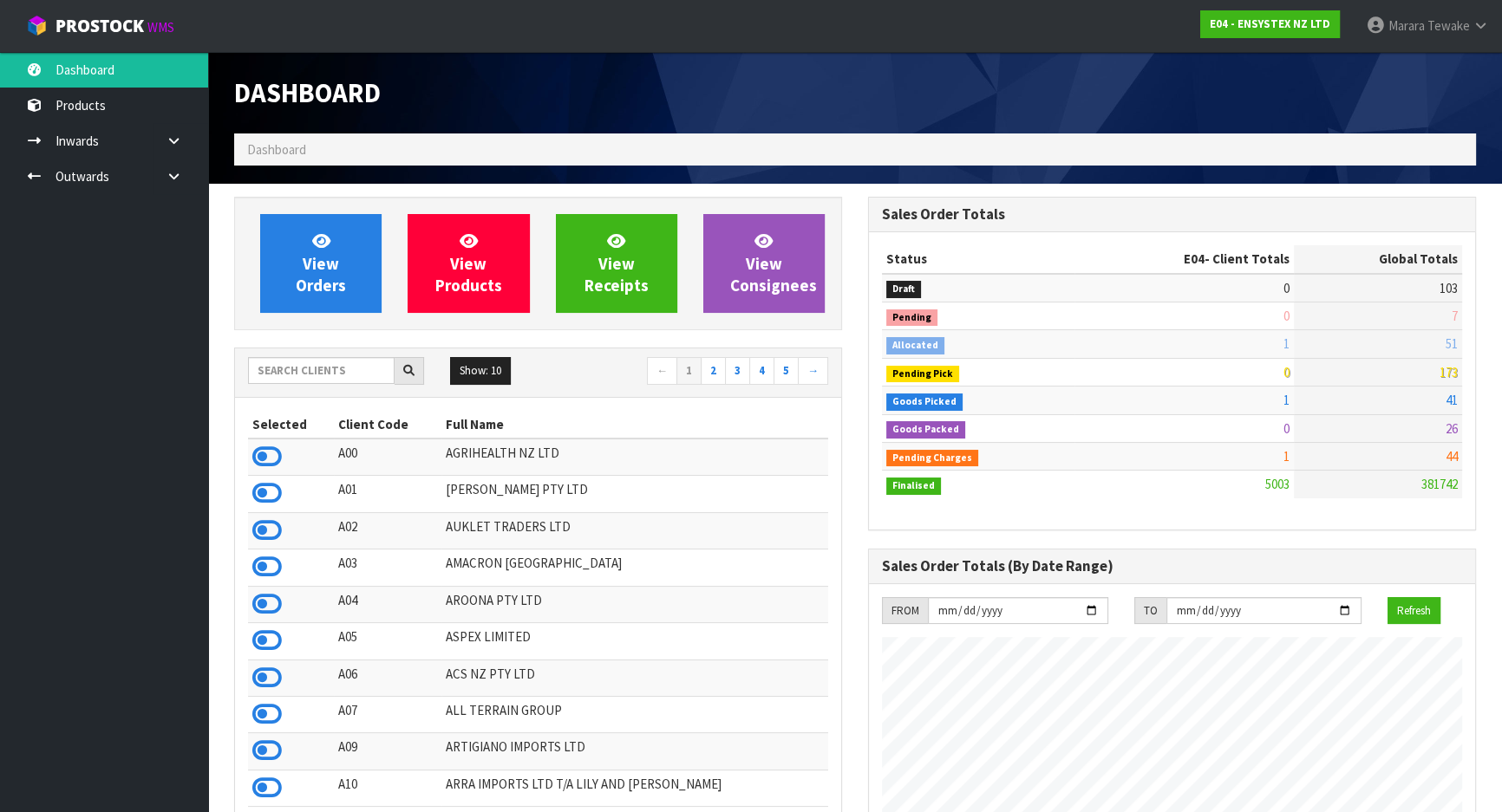
scroll to position [1366, 633]
click at [87, 69] on link "Dashboard" at bounding box center [104, 70] width 208 height 36
click at [105, 60] on link "Dashboard" at bounding box center [104, 70] width 208 height 36
click at [78, 60] on link "Dashboard" at bounding box center [104, 70] width 208 height 36
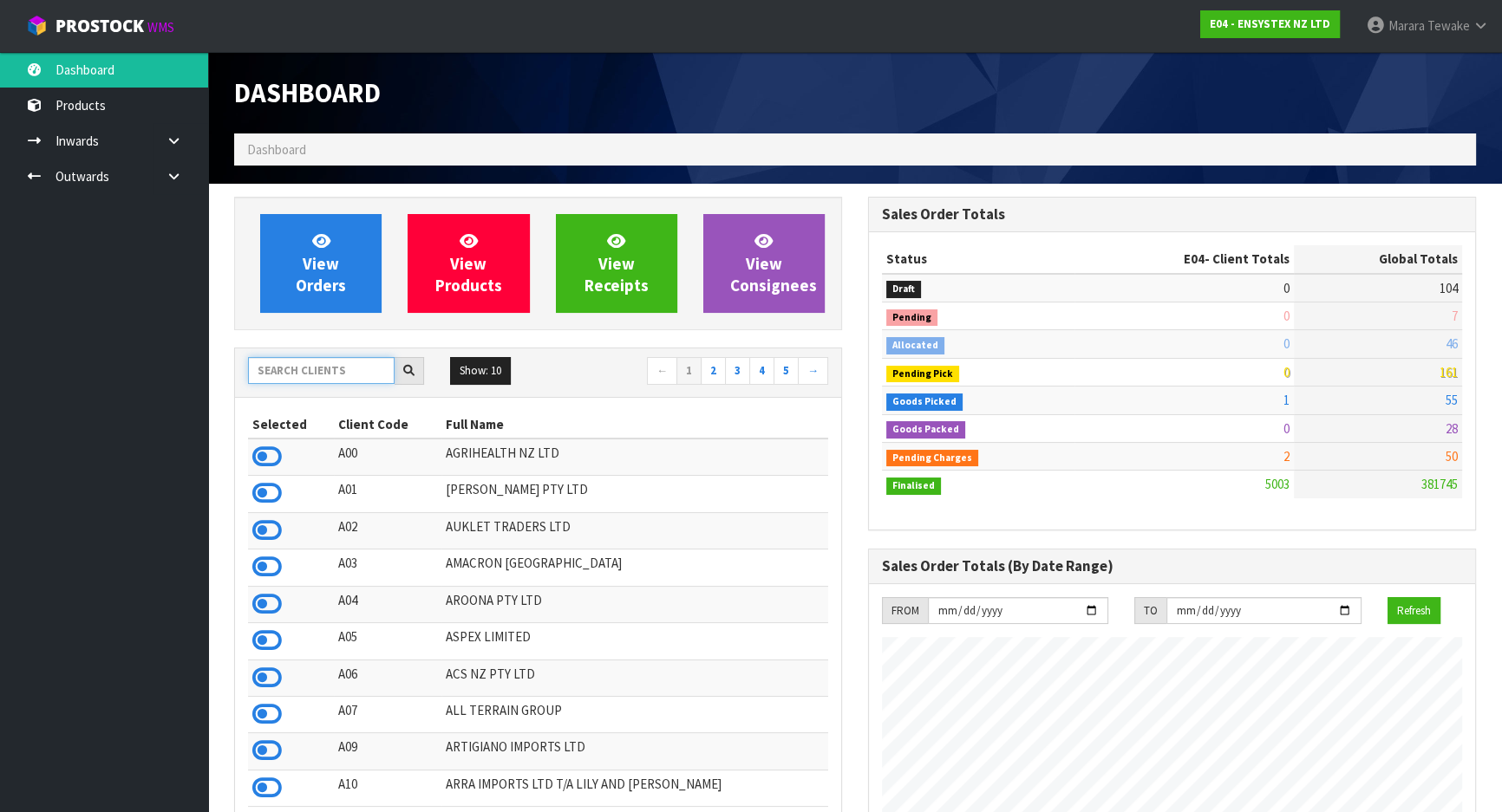
click at [298, 364] on input "text" at bounding box center [321, 371] width 147 height 26
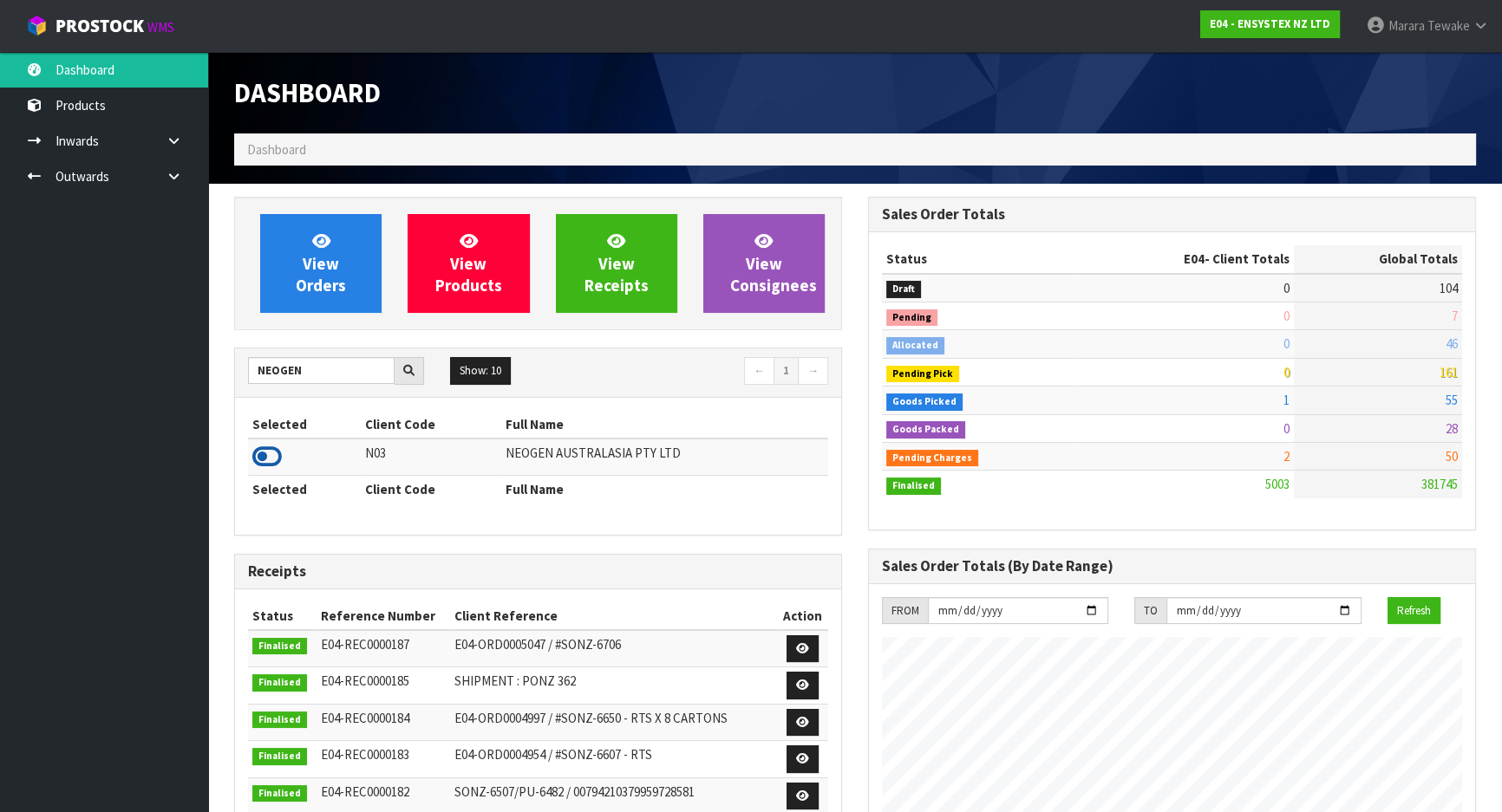
click at [271, 459] on icon at bounding box center [267, 456] width 29 height 26
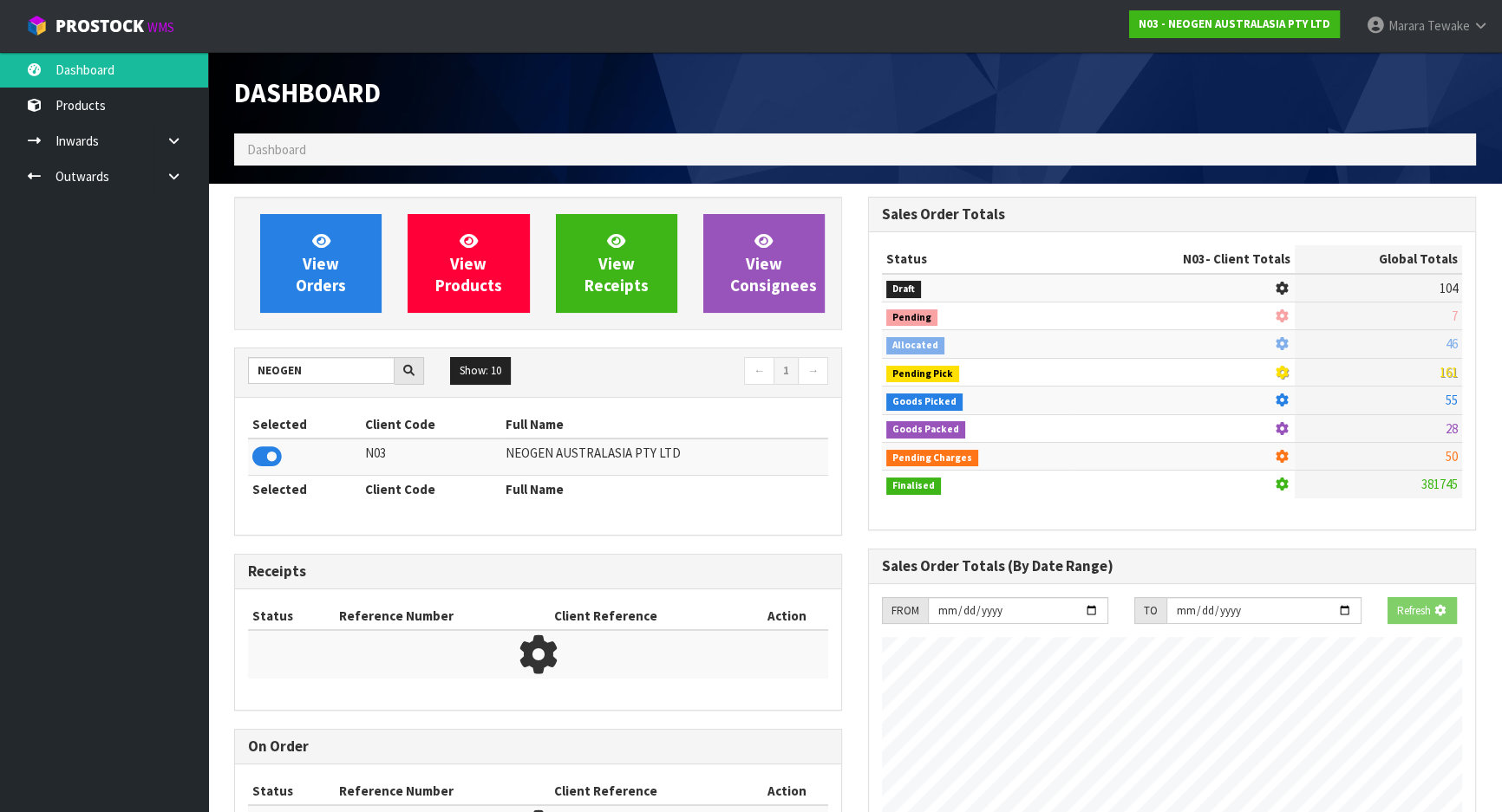
scroll to position [1310, 633]
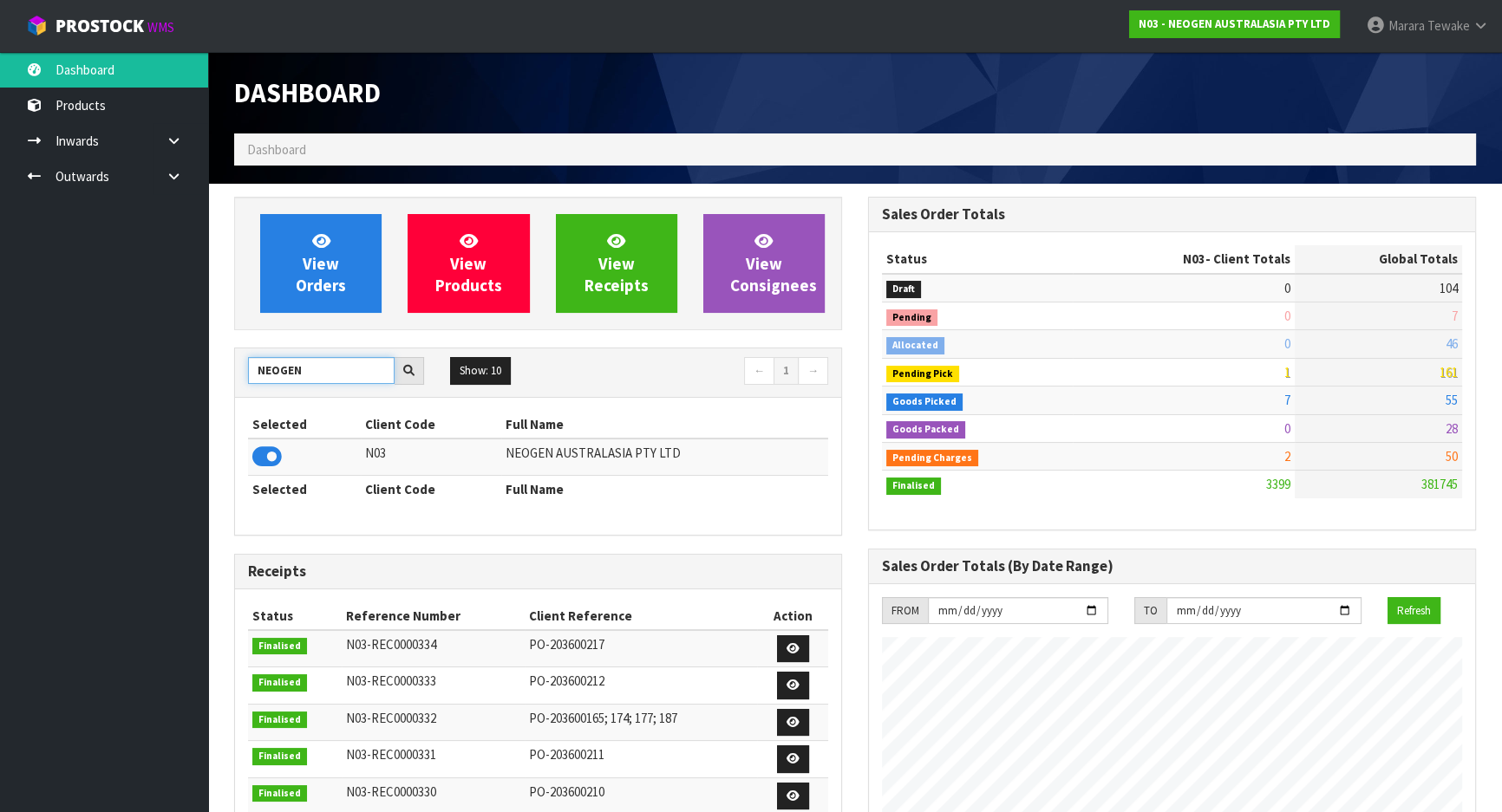
drag, startPoint x: 286, startPoint y: 358, endPoint x: 229, endPoint y: 345, distance: 58.5
click at [252, 352] on div "NEOGEN Show: 10 5 10 25 50 ← 1 →" at bounding box center [537, 371] width 606 height 48
click at [260, 457] on icon at bounding box center [267, 456] width 29 height 26
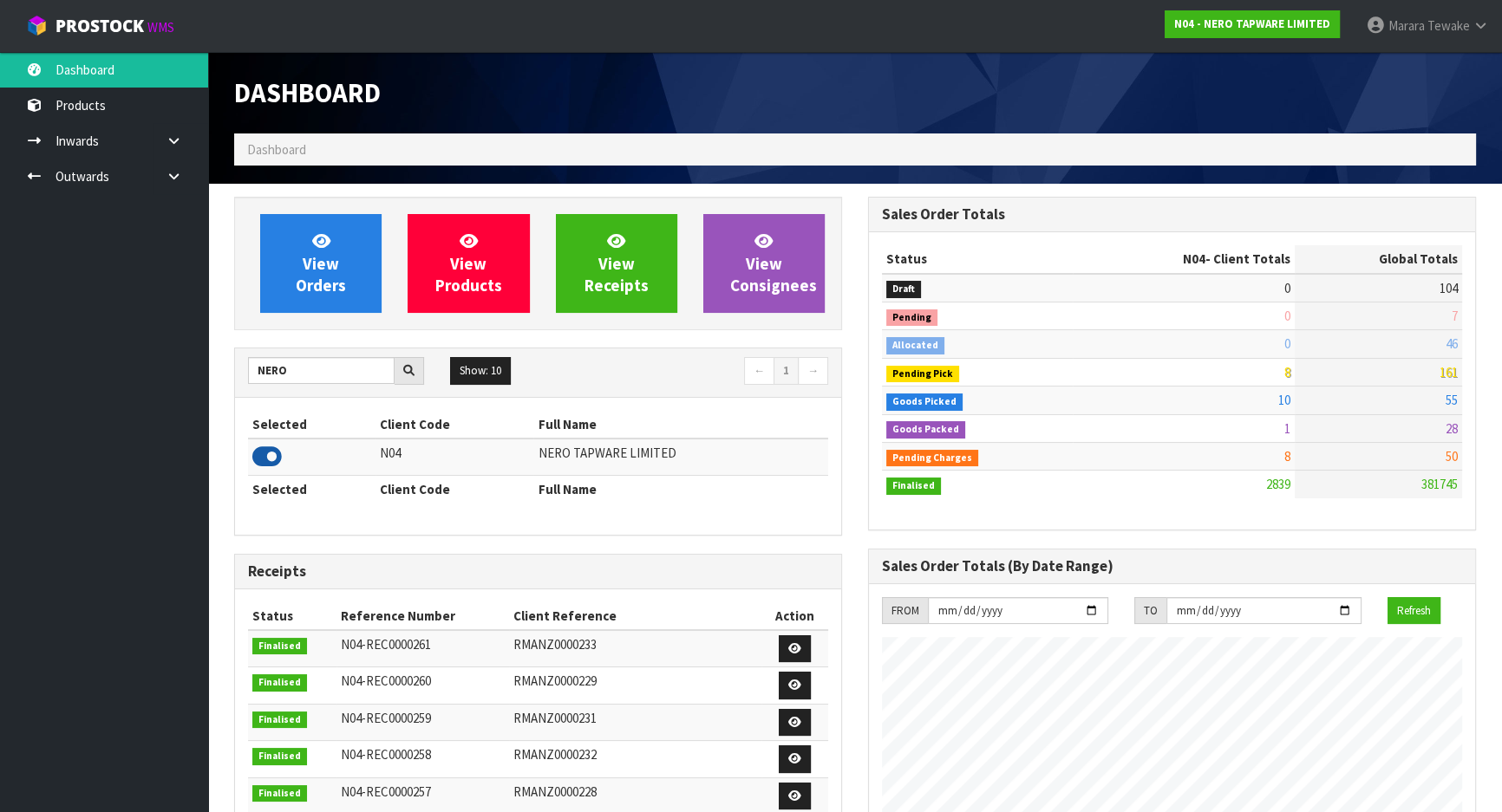
scroll to position [1403, 633]
drag, startPoint x: 295, startPoint y: 369, endPoint x: 187, endPoint y: 337, distance: 112.6
click at [276, 460] on icon at bounding box center [267, 456] width 29 height 26
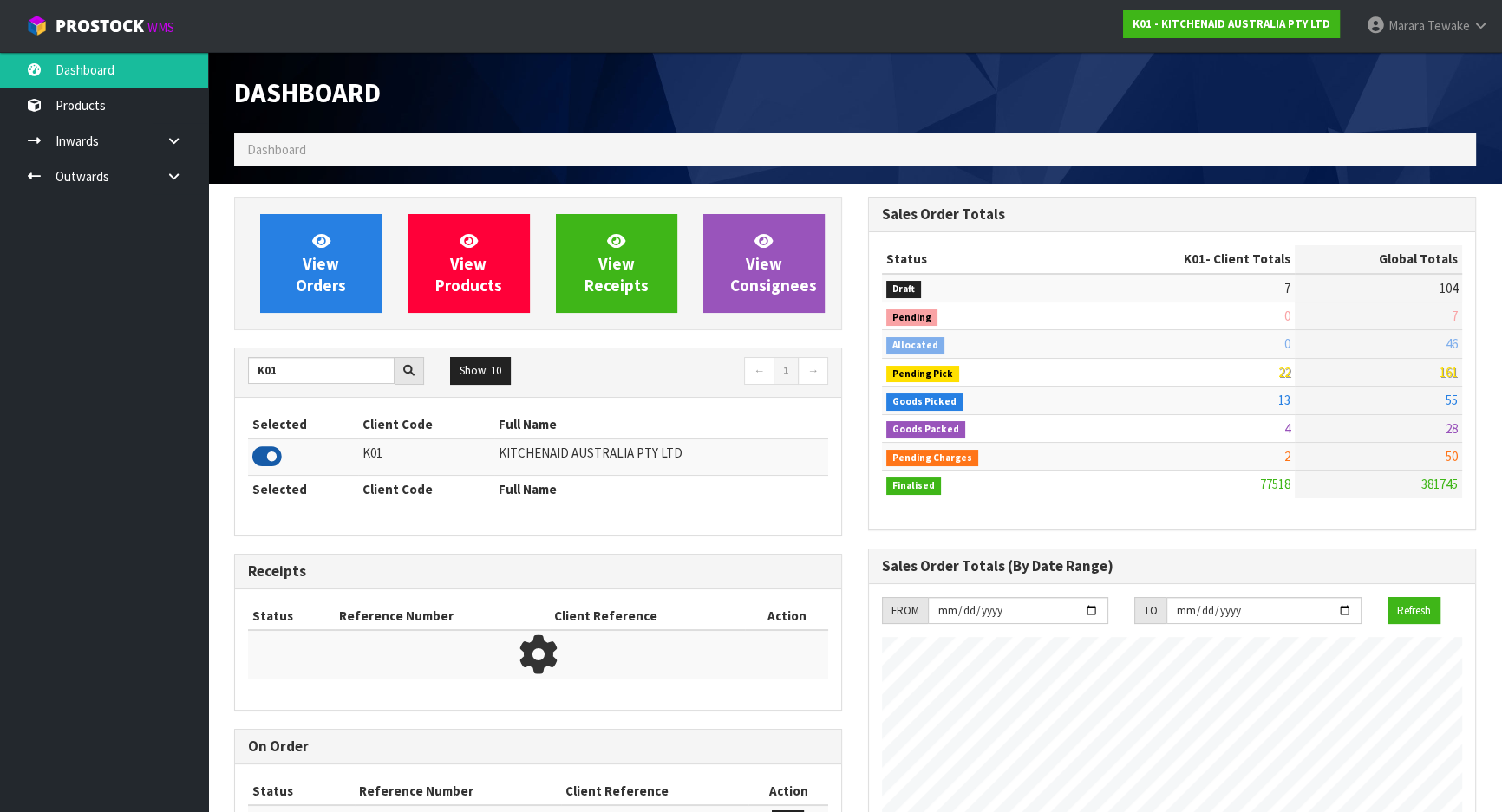
scroll to position [1310, 633]
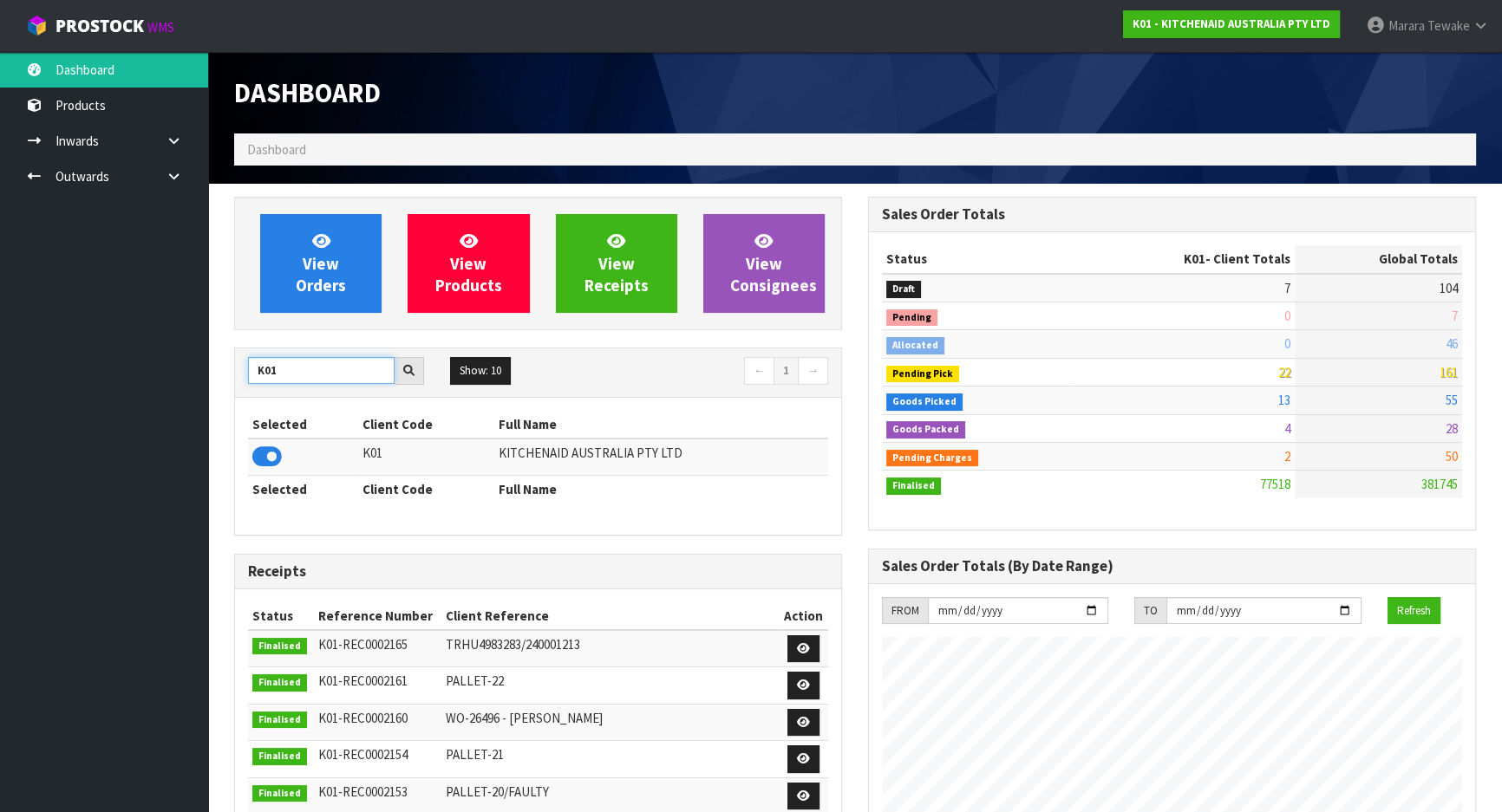
drag, startPoint x: 304, startPoint y: 372, endPoint x: 248, endPoint y: 369, distance: 56.1
click at [253, 371] on input "K01" at bounding box center [321, 371] width 147 height 26
click at [265, 463] on icon at bounding box center [267, 456] width 29 height 26
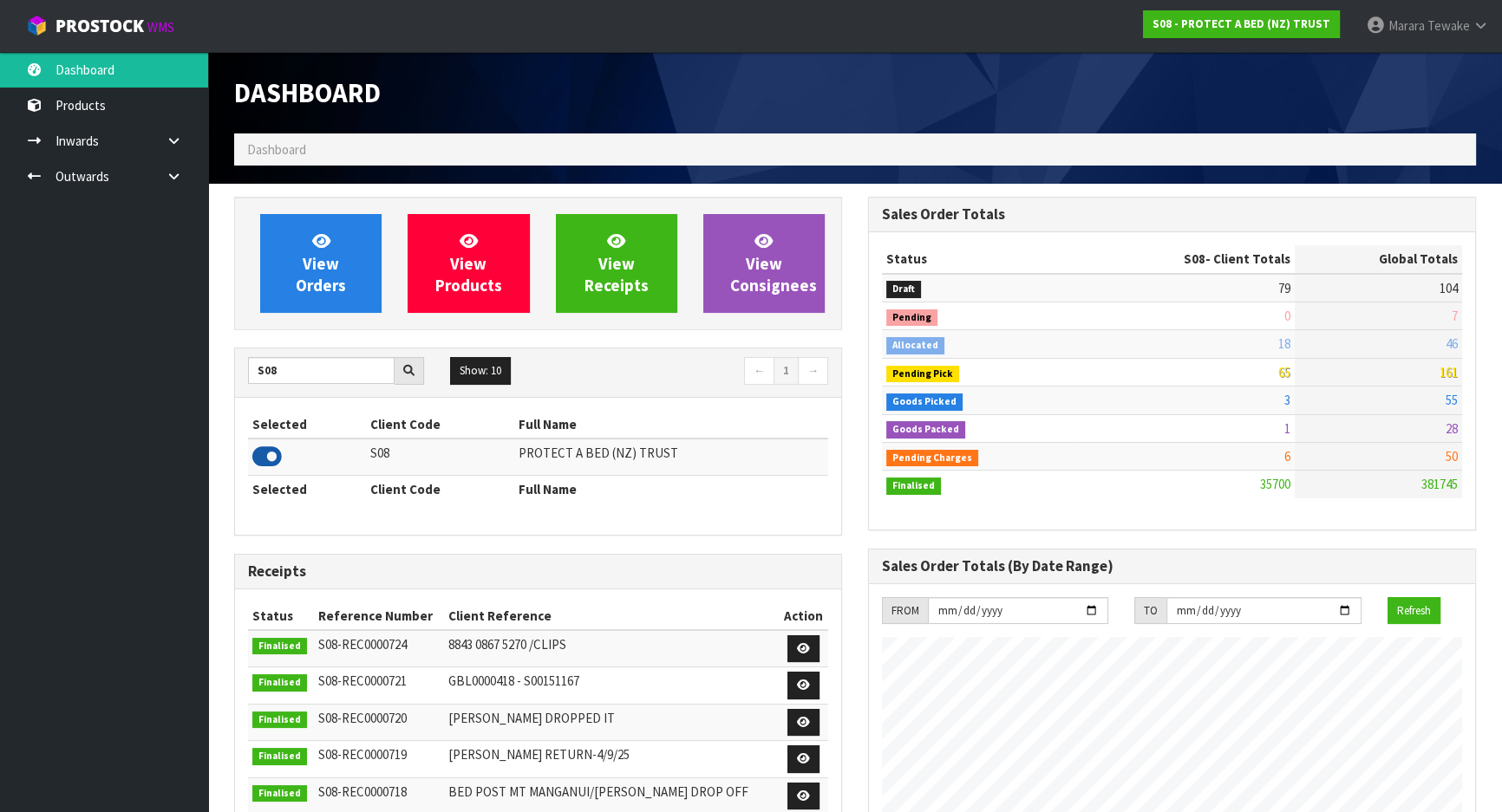
scroll to position [1366, 633]
drag, startPoint x: 293, startPoint y: 372, endPoint x: 263, endPoint y: 378, distance: 30.6
click at [265, 378] on input "S08" at bounding box center [321, 371] width 147 height 26
type input "S"
click at [275, 453] on icon at bounding box center [267, 456] width 29 height 26
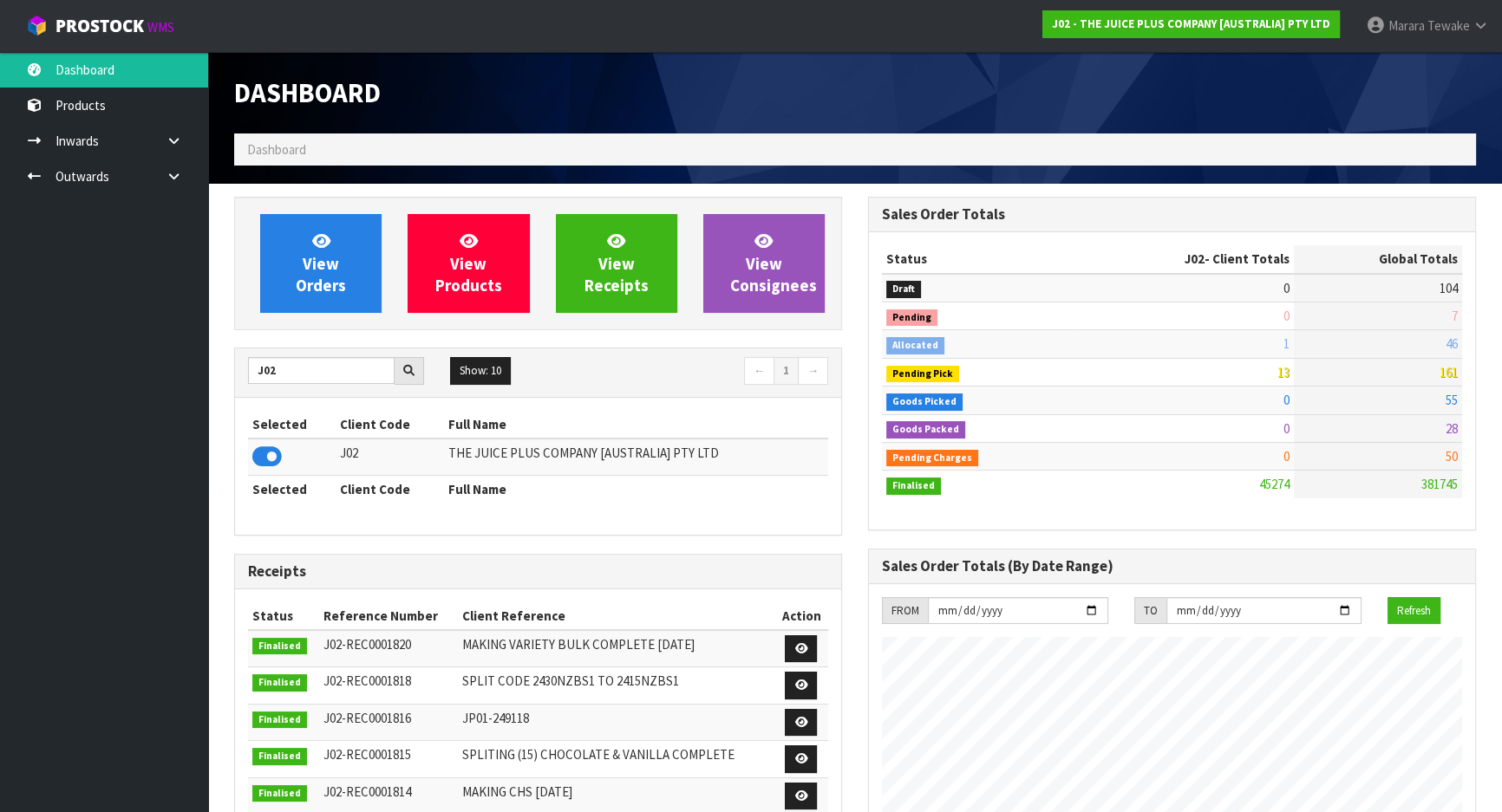
scroll to position [1310, 633]
drag, startPoint x: 304, startPoint y: 376, endPoint x: 222, endPoint y: 349, distance: 86.3
click at [233, 354] on div "View Orders View Products View Receipts View Consignees J02 Show: 10 5 10 25 50…" at bounding box center [538, 700] width 634 height 1006
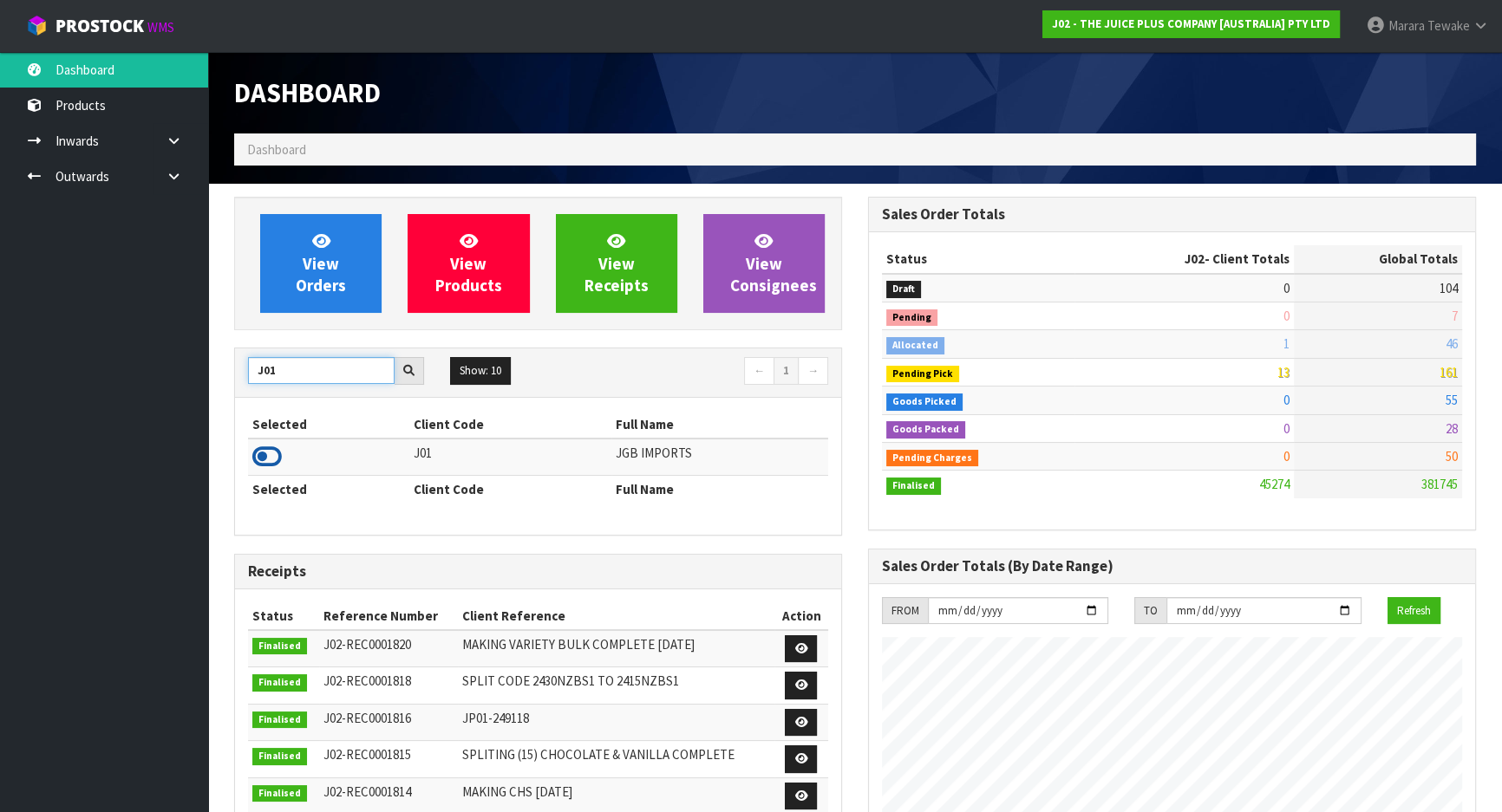
type input "J01"
click at [269, 453] on icon at bounding box center [267, 456] width 29 height 26
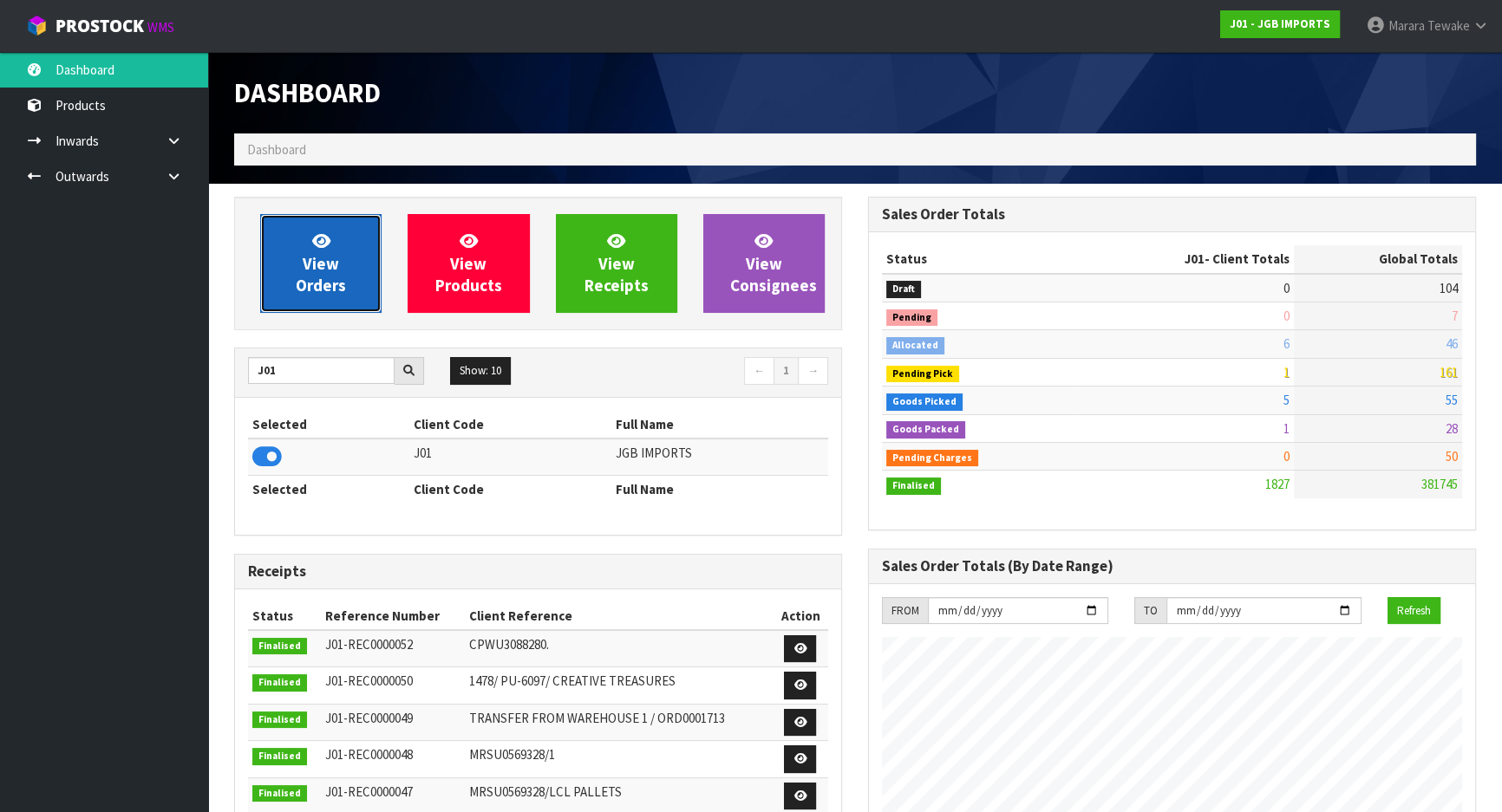
click at [317, 271] on span "View Orders" at bounding box center [321, 263] width 50 height 65
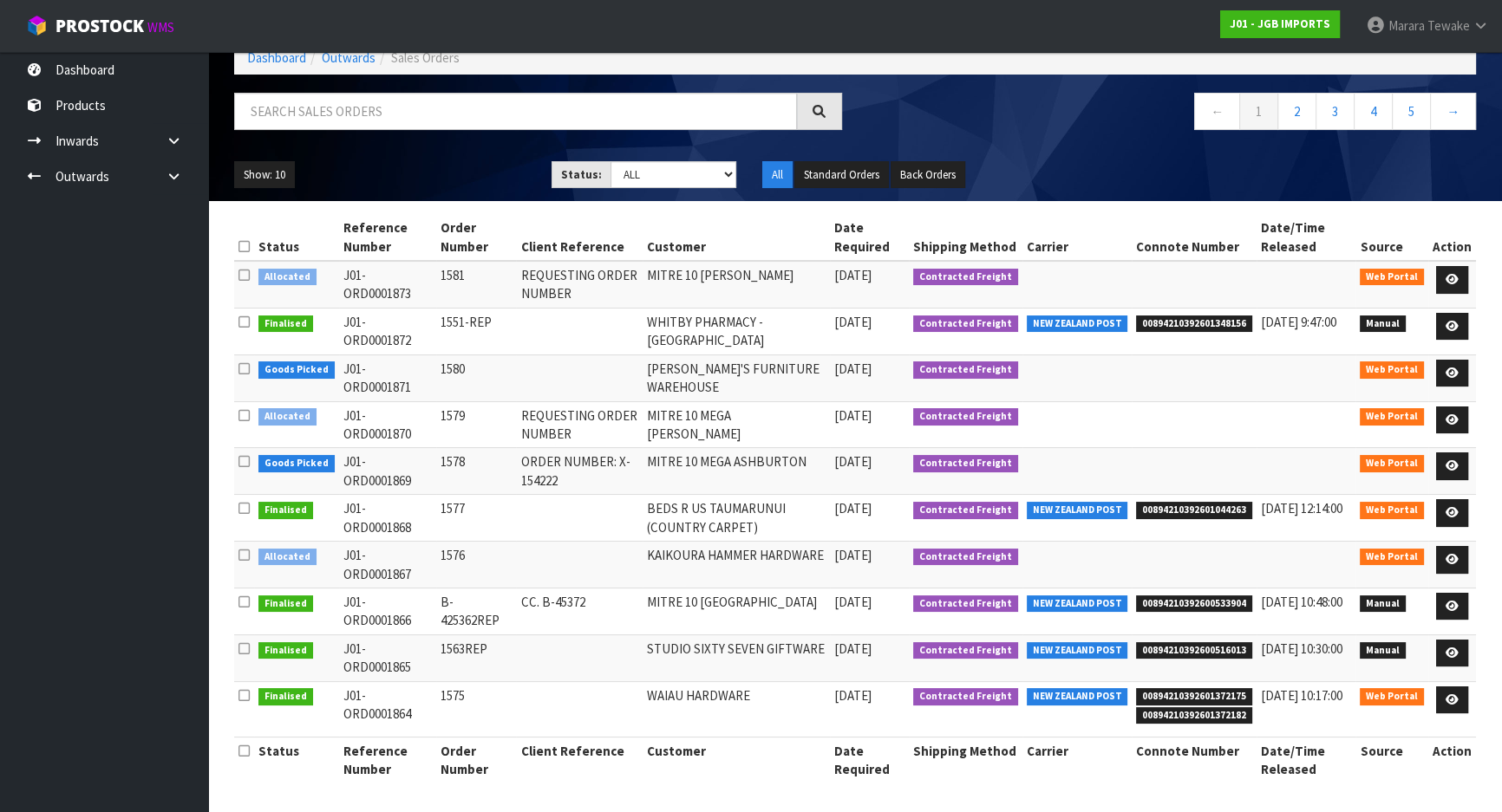
scroll to position [100, 0]
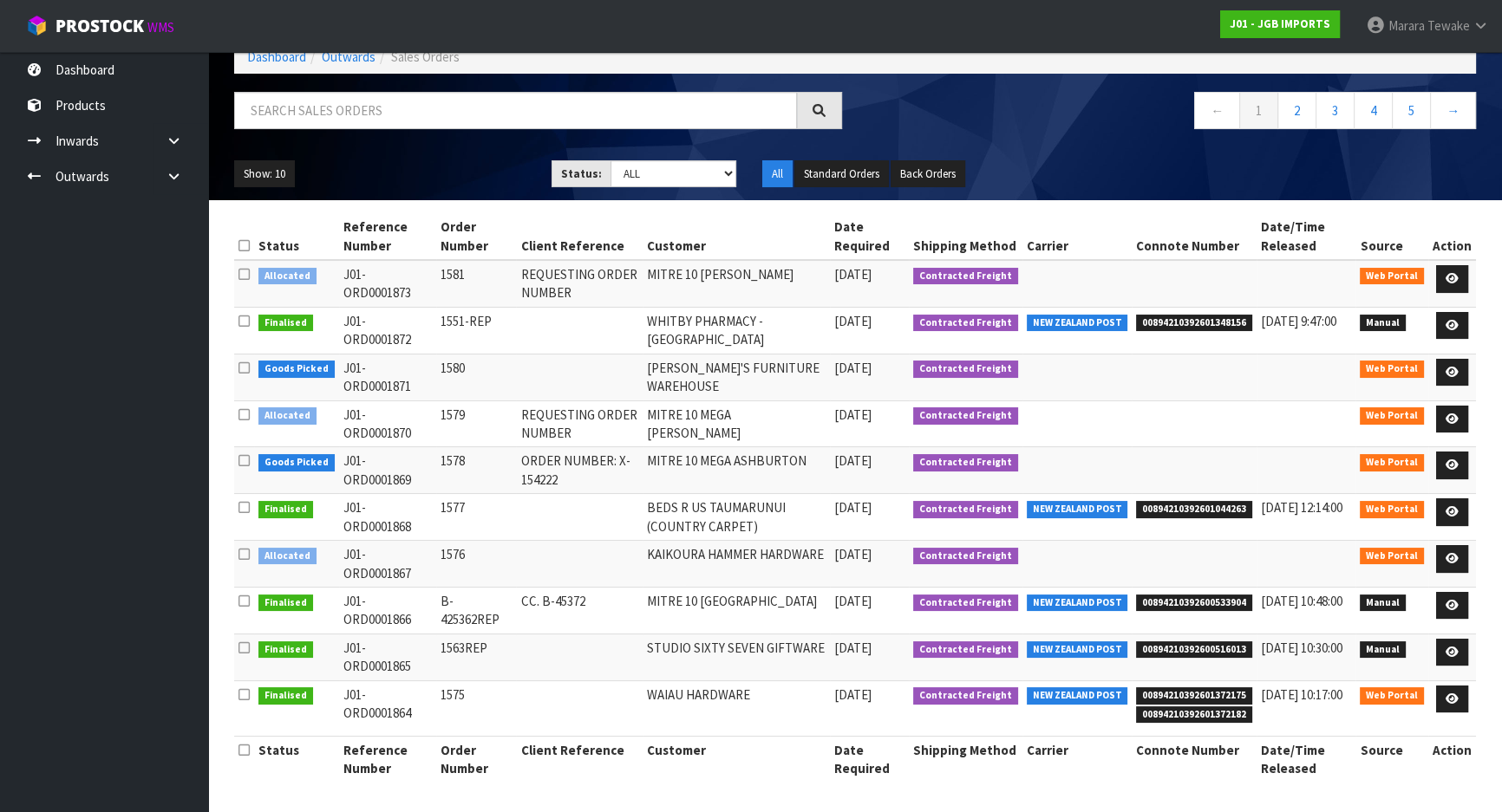
click at [737, 174] on div "Status: Draft Pending Allocated Pending Pick Goods Picked Goods Packed Pending …" at bounding box center [644, 174] width 212 height 27
click at [720, 173] on select "Draft Pending Allocated Pending Pick Goods Picked Goods Packed Pending Charges …" at bounding box center [673, 174] width 127 height 26
select select "string:3"
click at [610, 161] on select "Draft Pending Allocated Pending Pick Goods Picked Goods Packed Pending Charges …" at bounding box center [673, 174] width 127 height 26
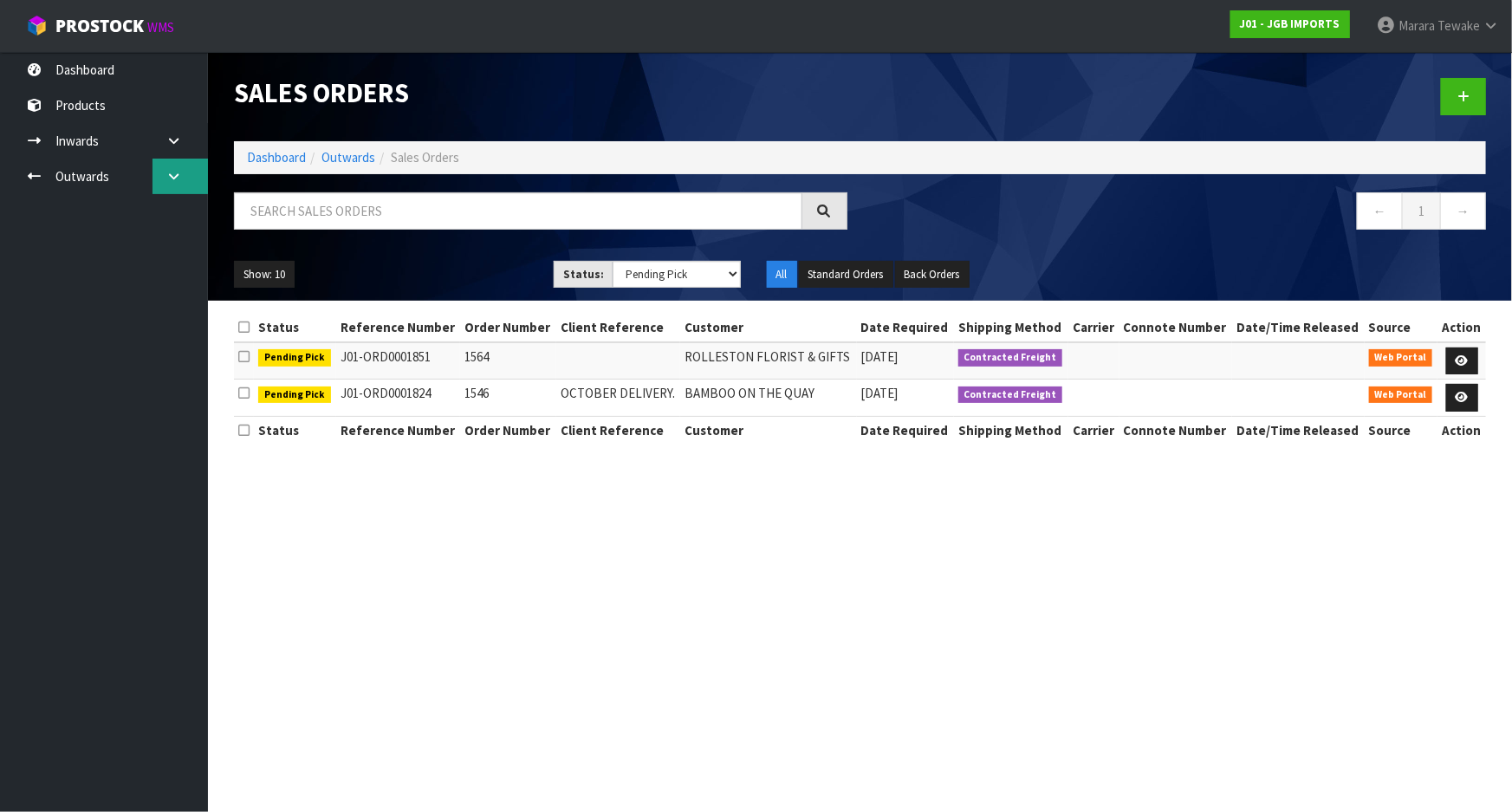
click at [173, 174] on icon at bounding box center [173, 177] width 16 height 13
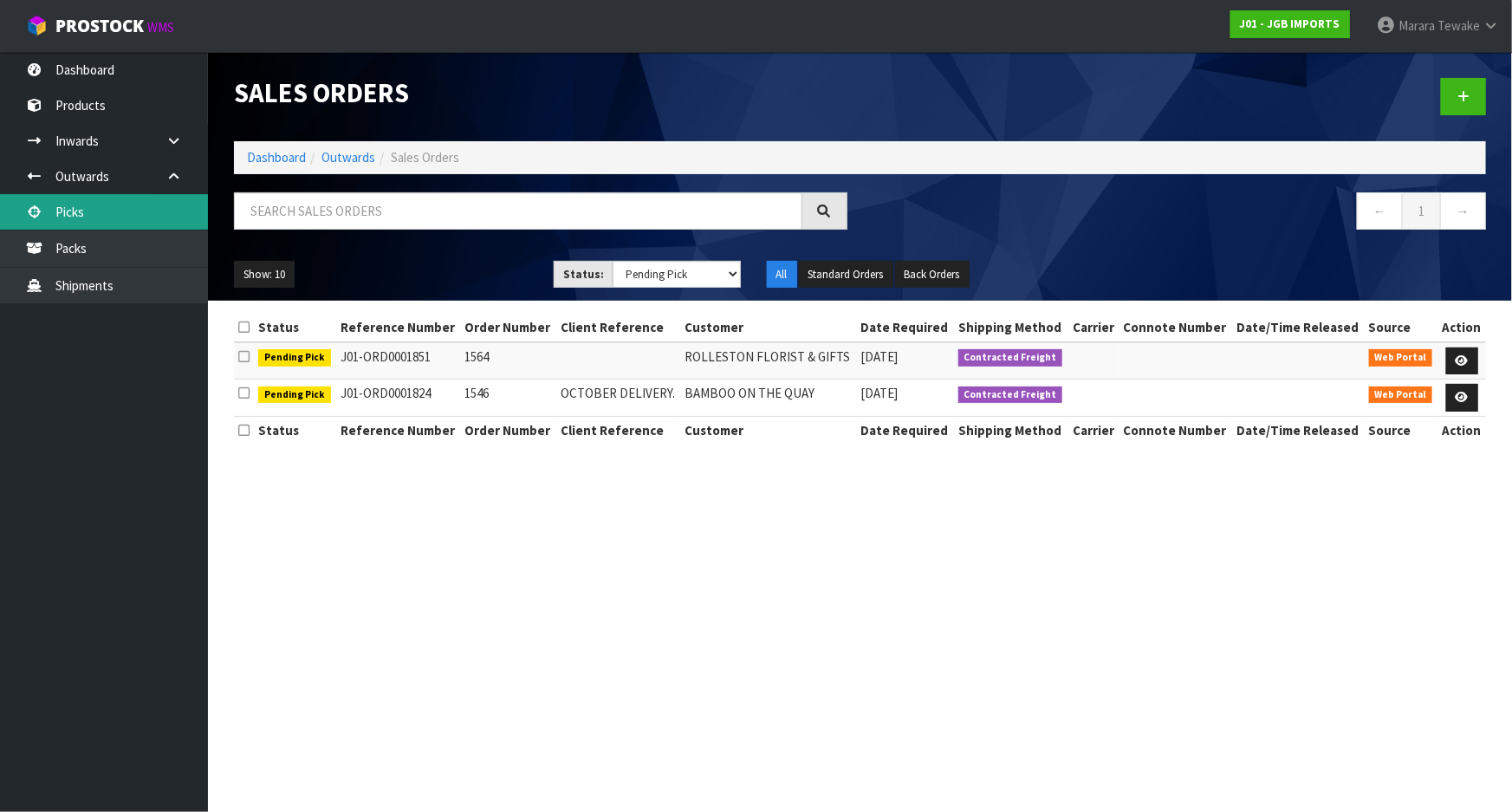
click at [140, 212] on link "Picks" at bounding box center [104, 212] width 208 height 36
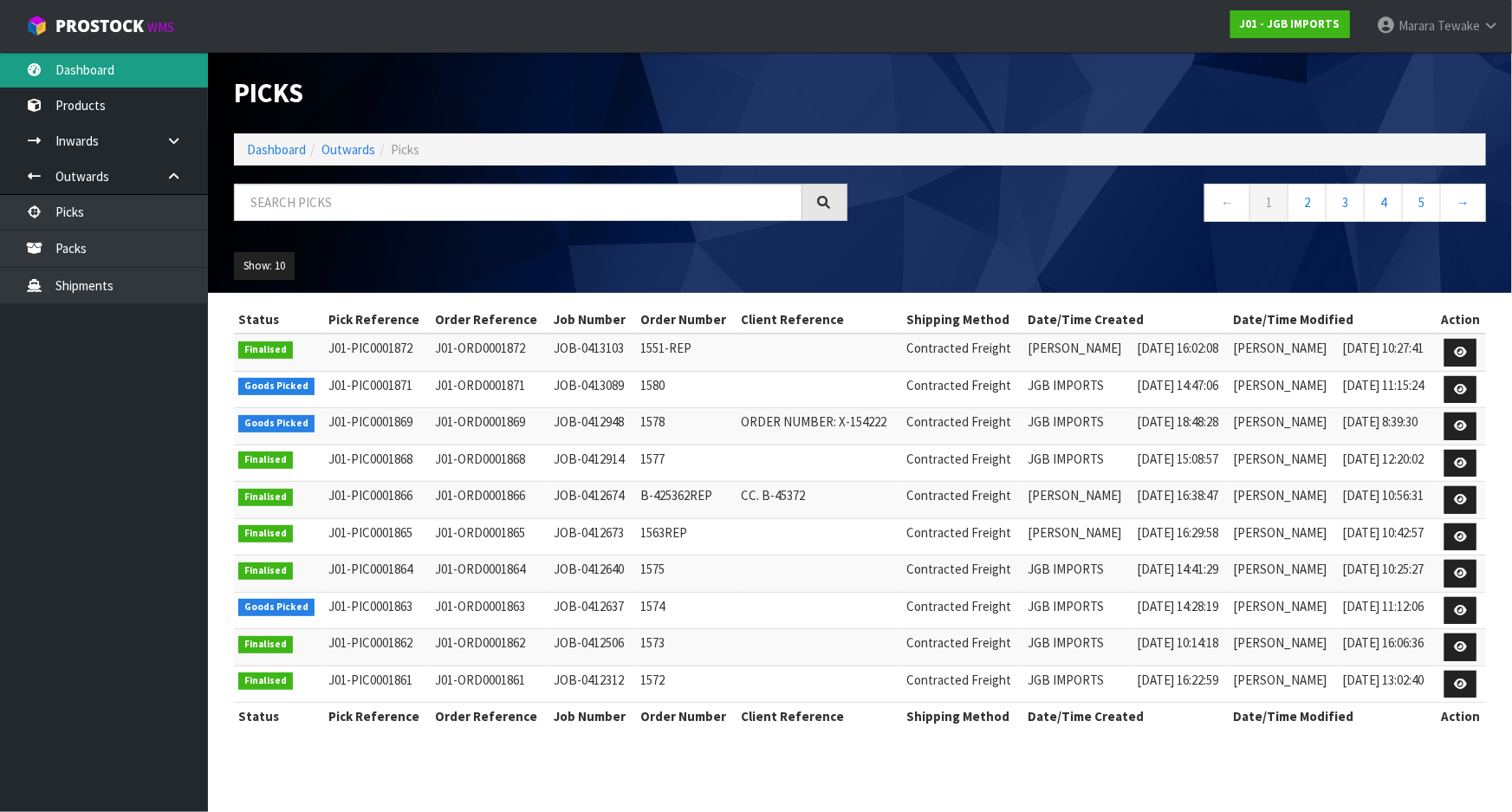
click at [129, 60] on link "Dashboard" at bounding box center [104, 70] width 208 height 36
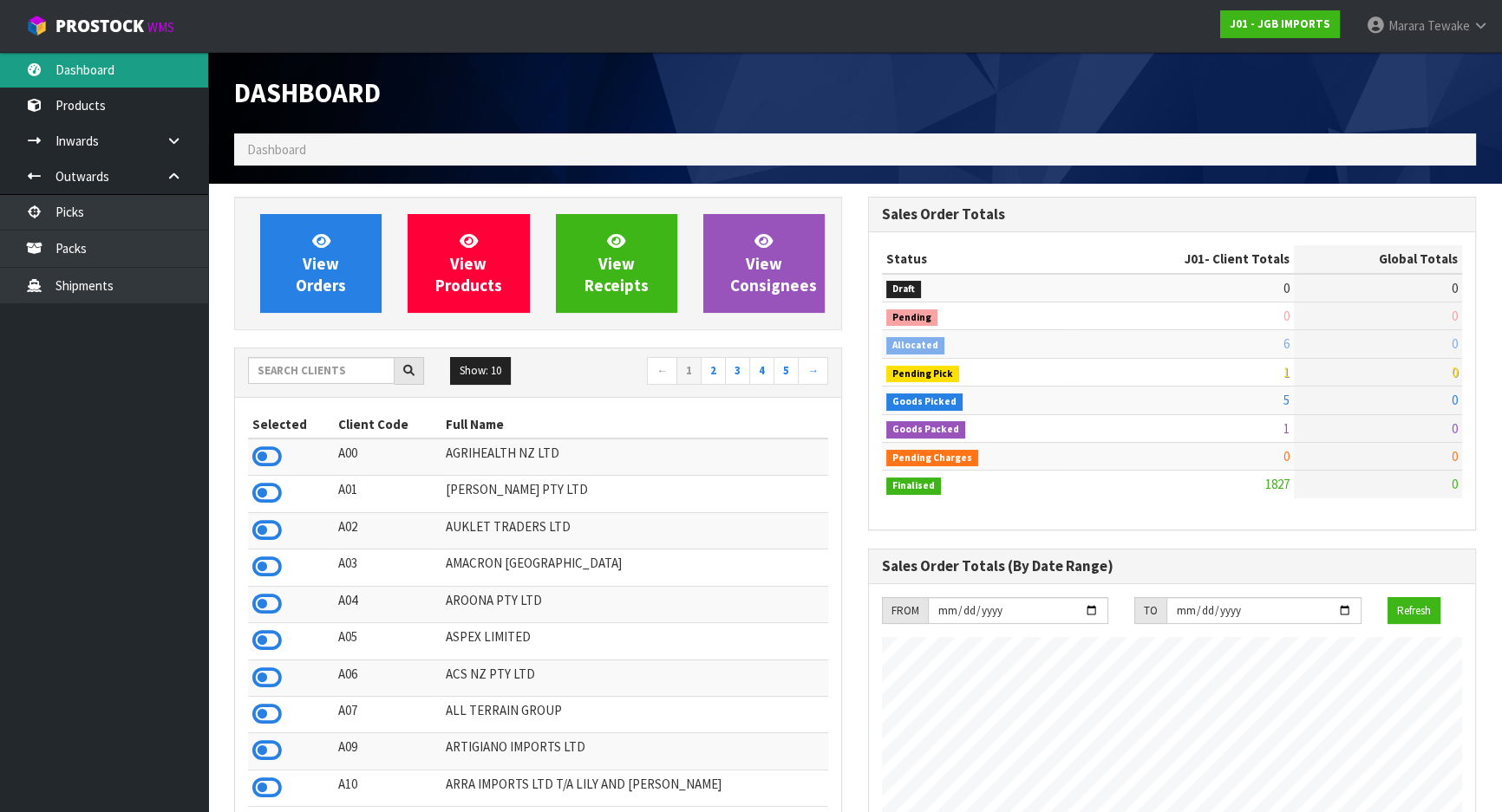
scroll to position [1310, 633]
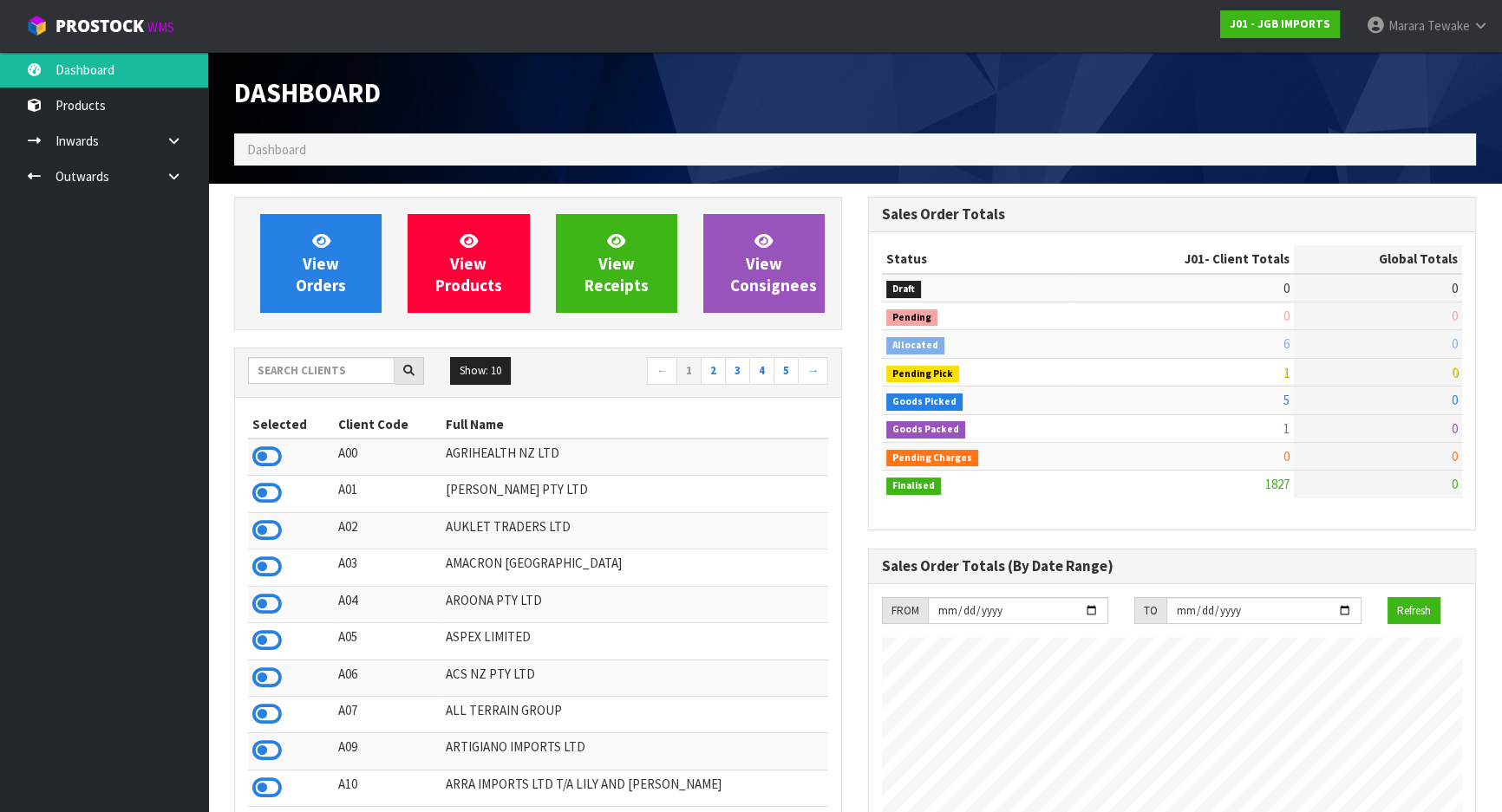
scroll to position [1310, 633]
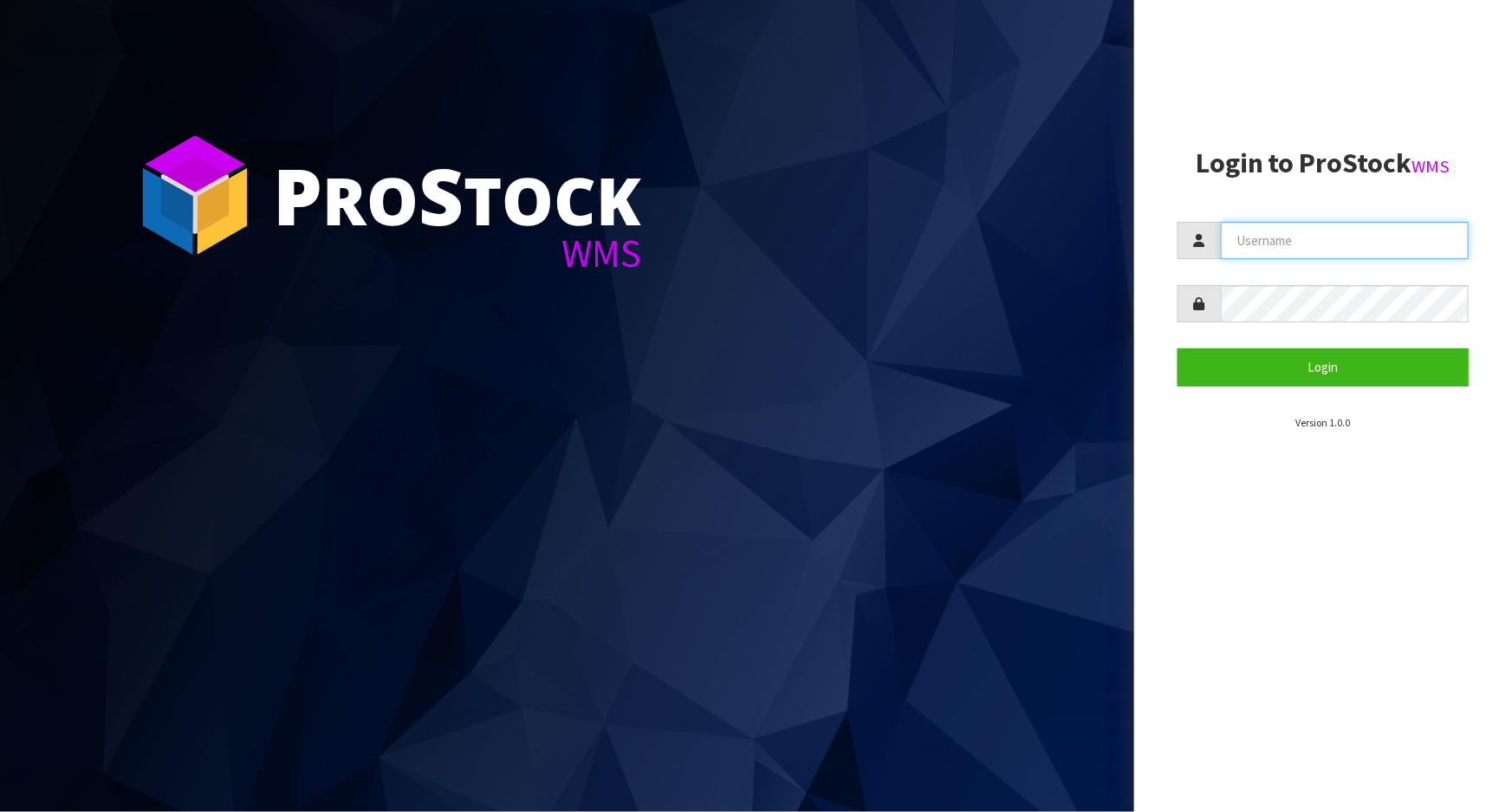
click at [1249, 236] on input "text" at bounding box center [1345, 240] width 248 height 37
type input "[PERSON_NAME]"
click at [1177, 348] on button "Login" at bounding box center [1323, 366] width 291 height 37
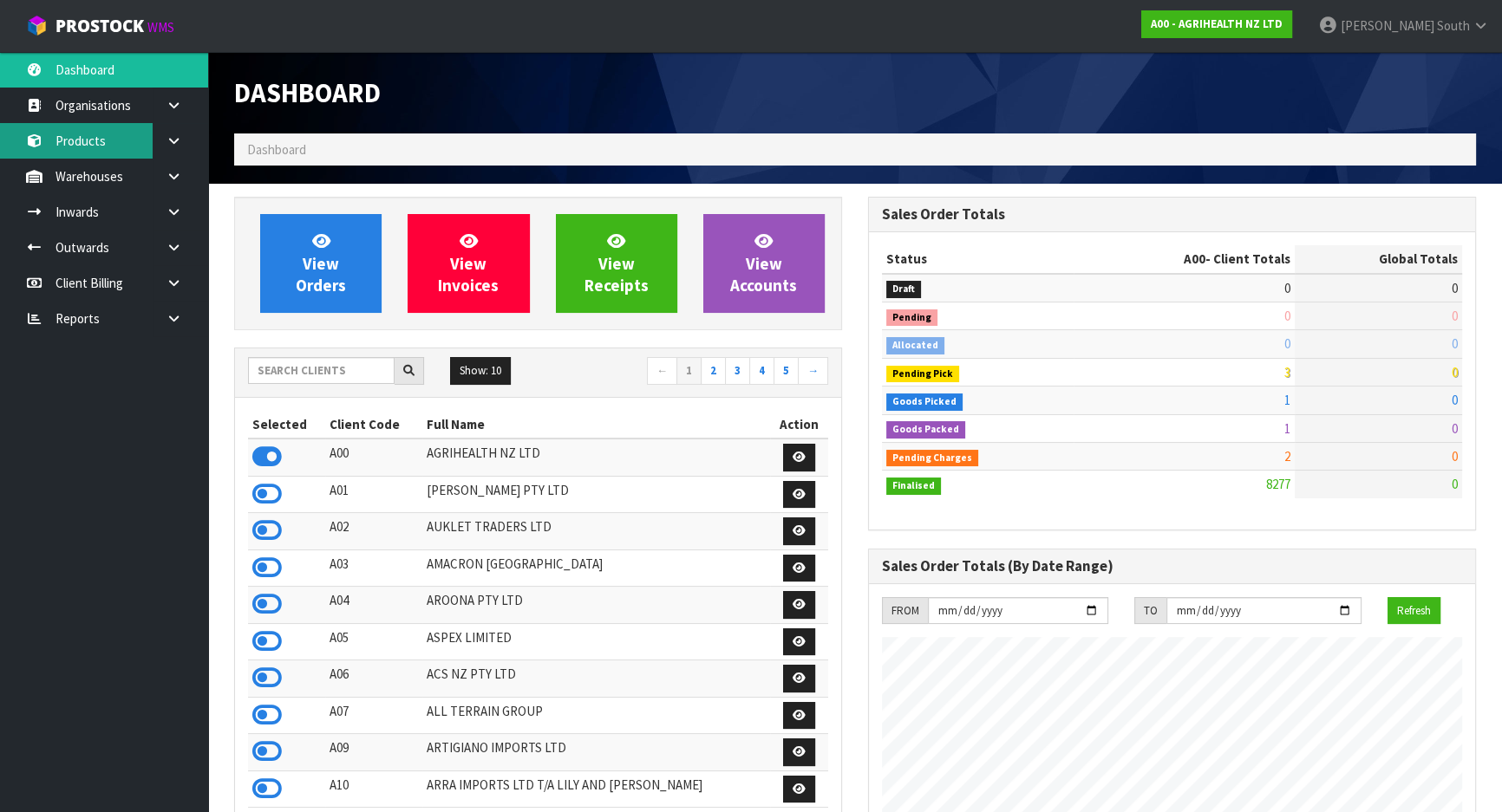
scroll to position [1310, 633]
click at [280, 380] on input "text" at bounding box center [321, 371] width 147 height 26
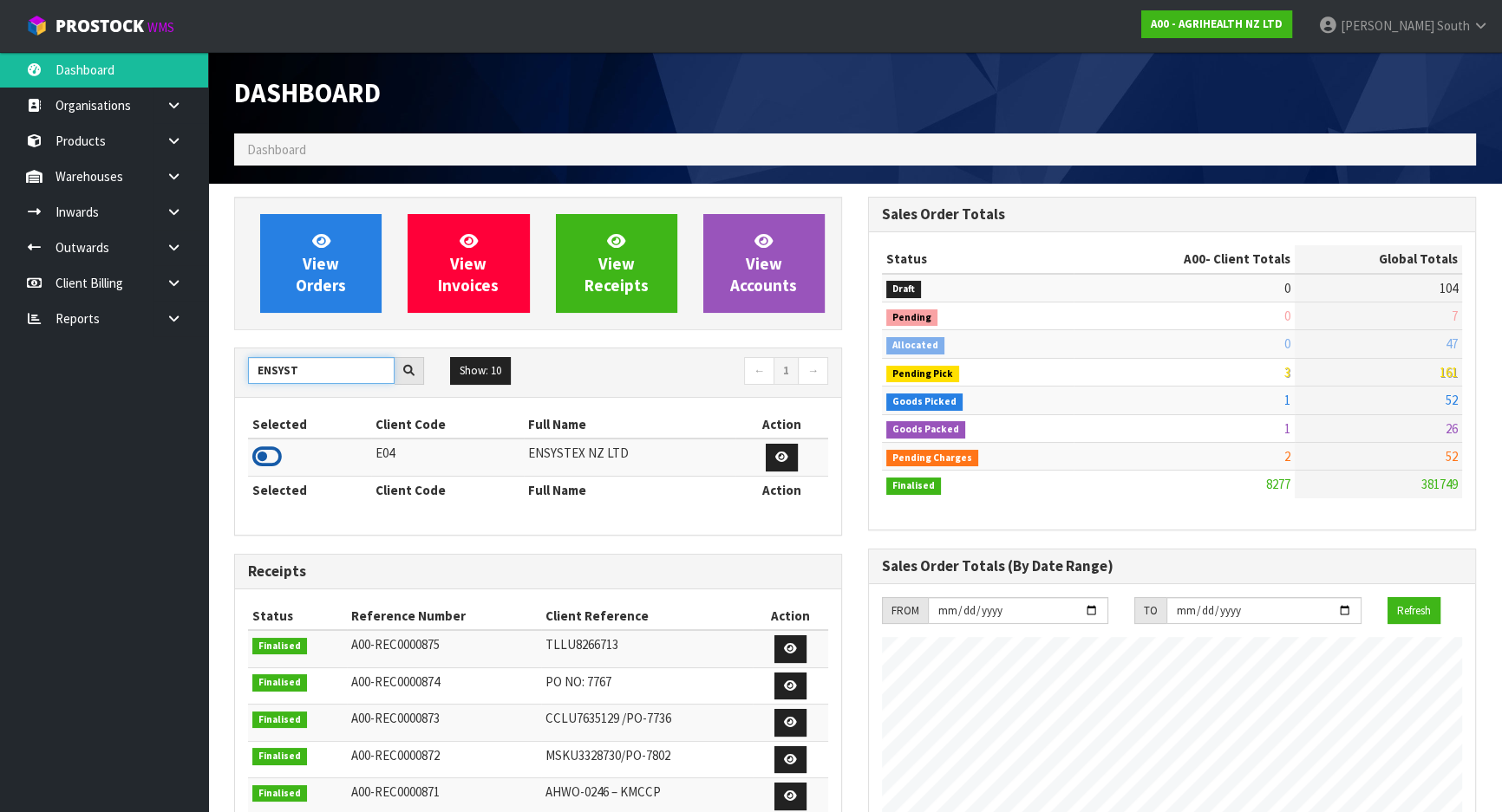
type input "ENSYST"
click at [260, 458] on icon at bounding box center [267, 456] width 29 height 26
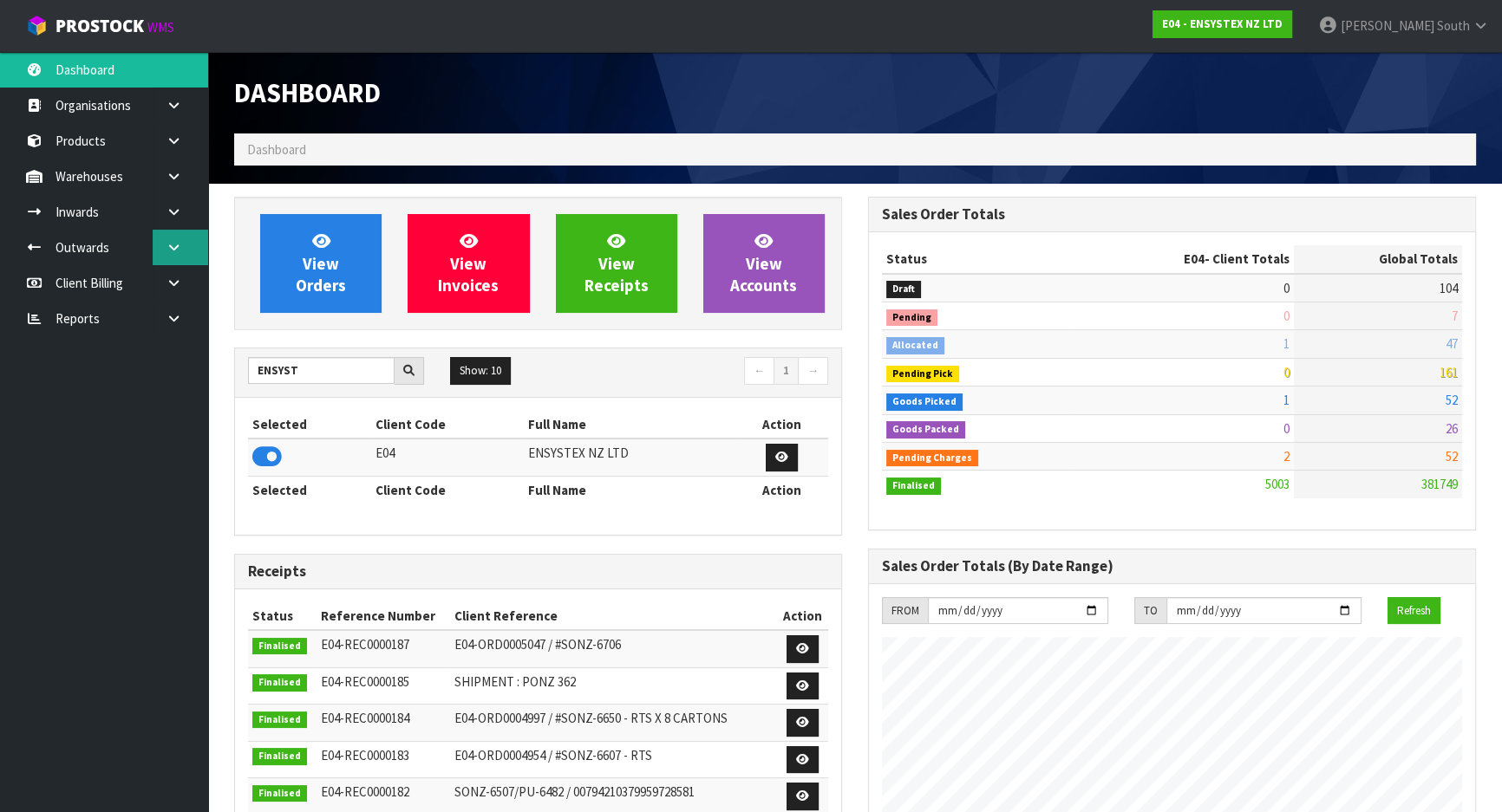
scroll to position [1366, 633]
click at [190, 216] on link at bounding box center [180, 212] width 56 height 36
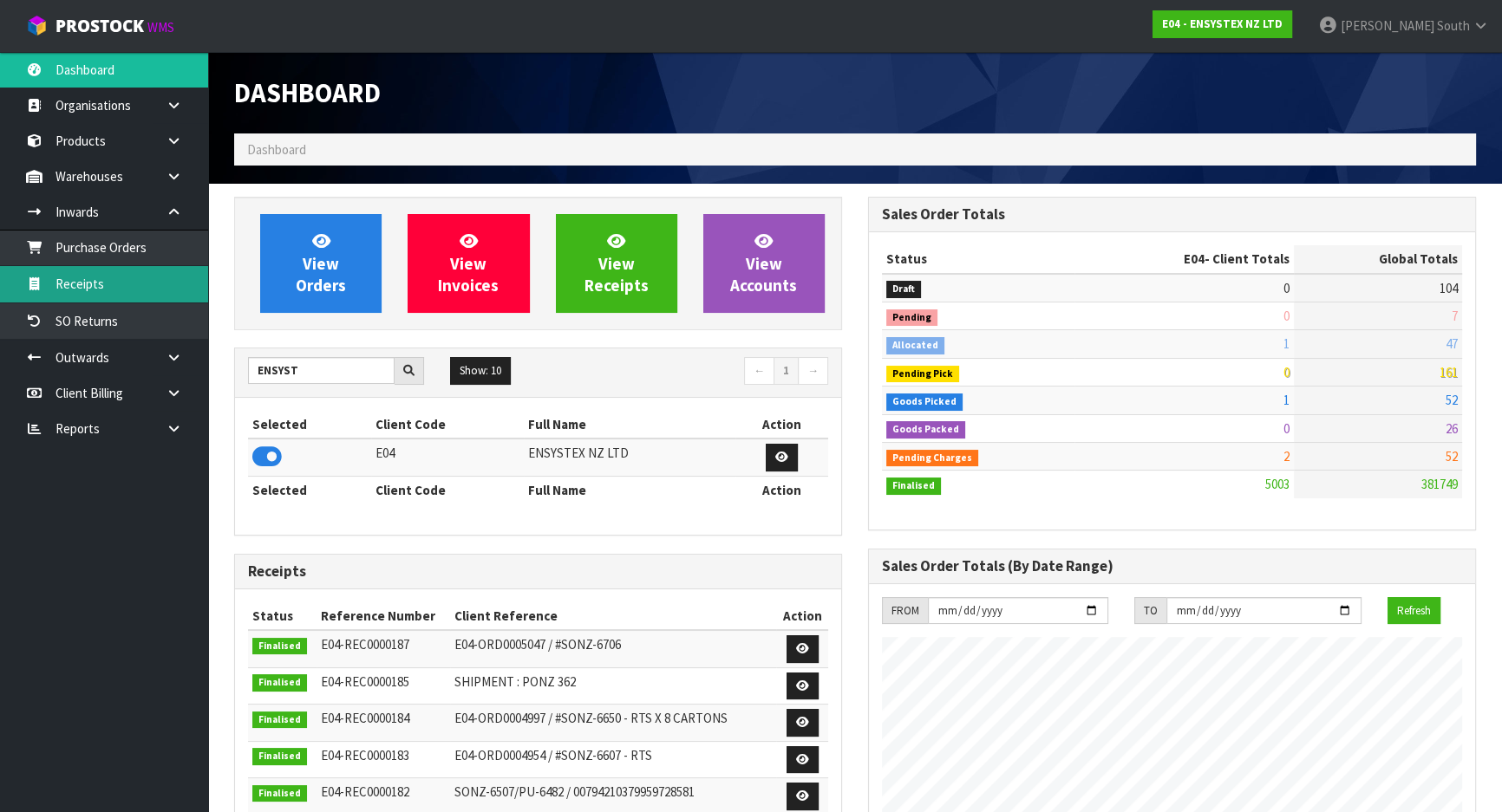
click at [133, 275] on link "Receipts" at bounding box center [104, 284] width 208 height 36
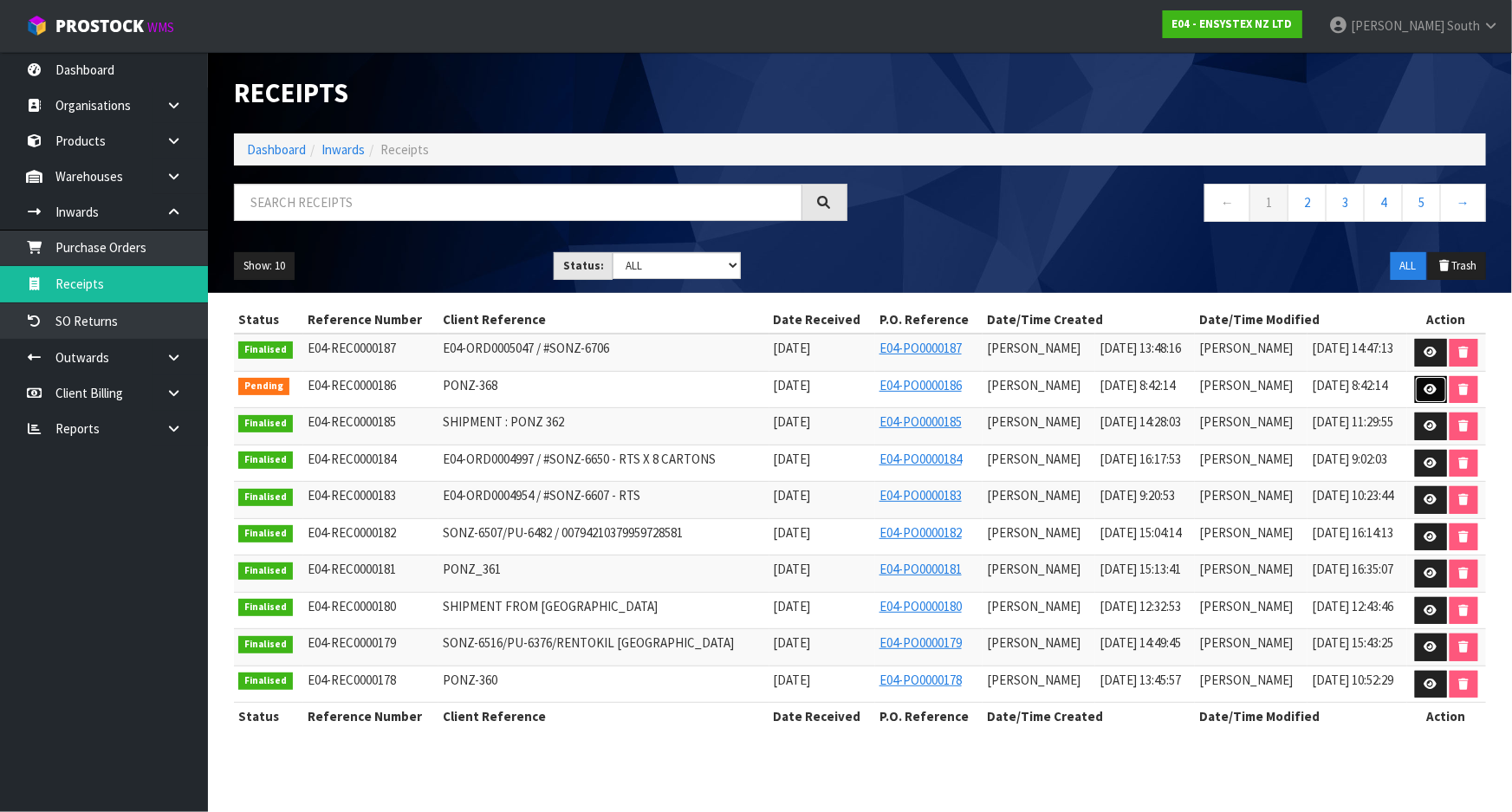
click at [1415, 389] on link at bounding box center [1431, 389] width 32 height 27
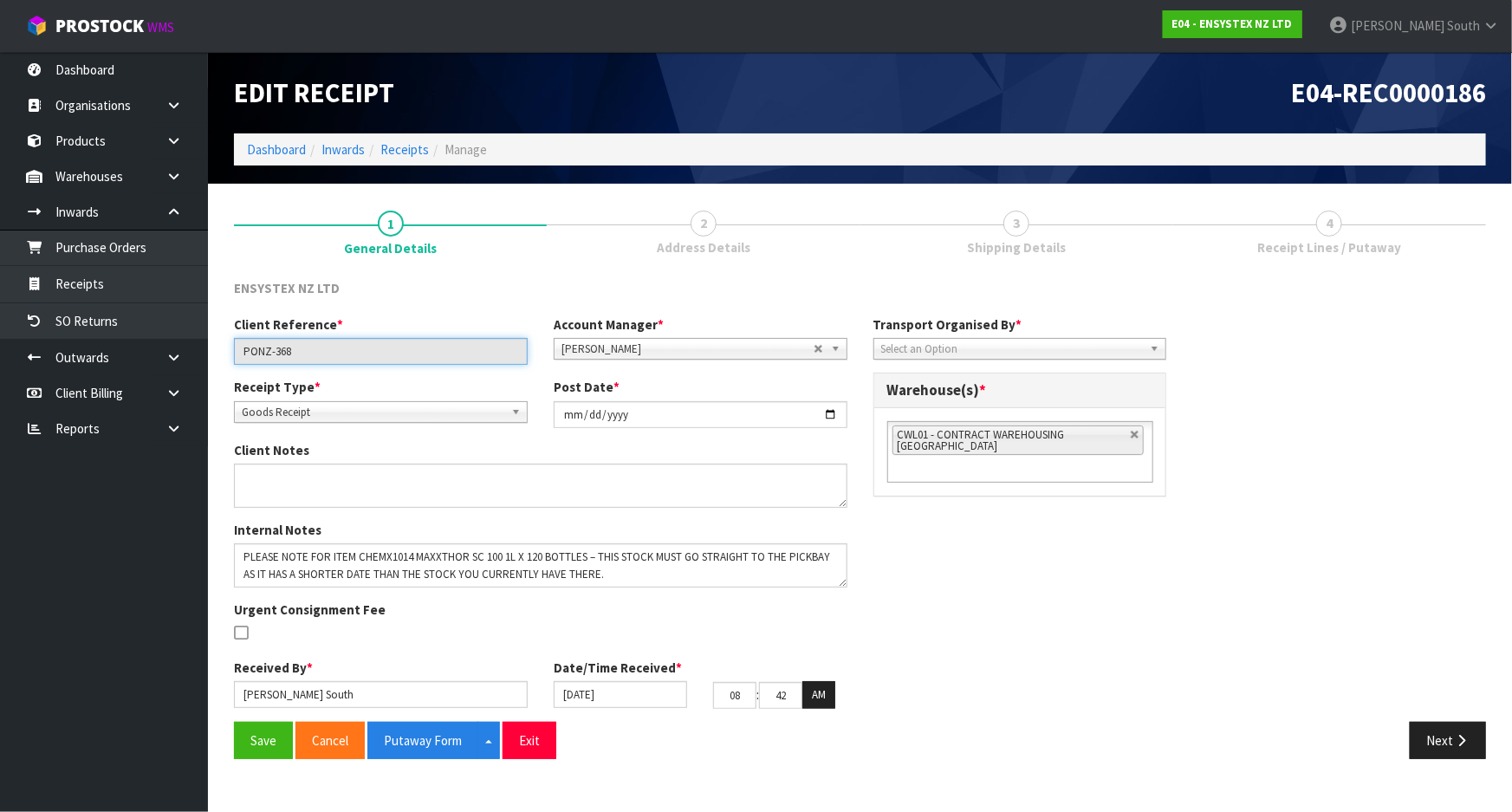
drag, startPoint x: 313, startPoint y: 354, endPoint x: 208, endPoint y: 357, distance: 105.0
click at [209, 357] on section "1 General Details 2 Address Details 3 Shipping Details 4 Receipt Lines / Putawa…" at bounding box center [860, 484] width 1304 height 601
click at [1007, 543] on div "Client Reference * PONZ-368 Account Manager * [PERSON_NAME] [PERSON_NAME] [PERS…" at bounding box center [860, 519] width 1278 height 406
click at [1135, 435] on link at bounding box center [1134, 435] width 10 height 10
type input "Select Some Options"
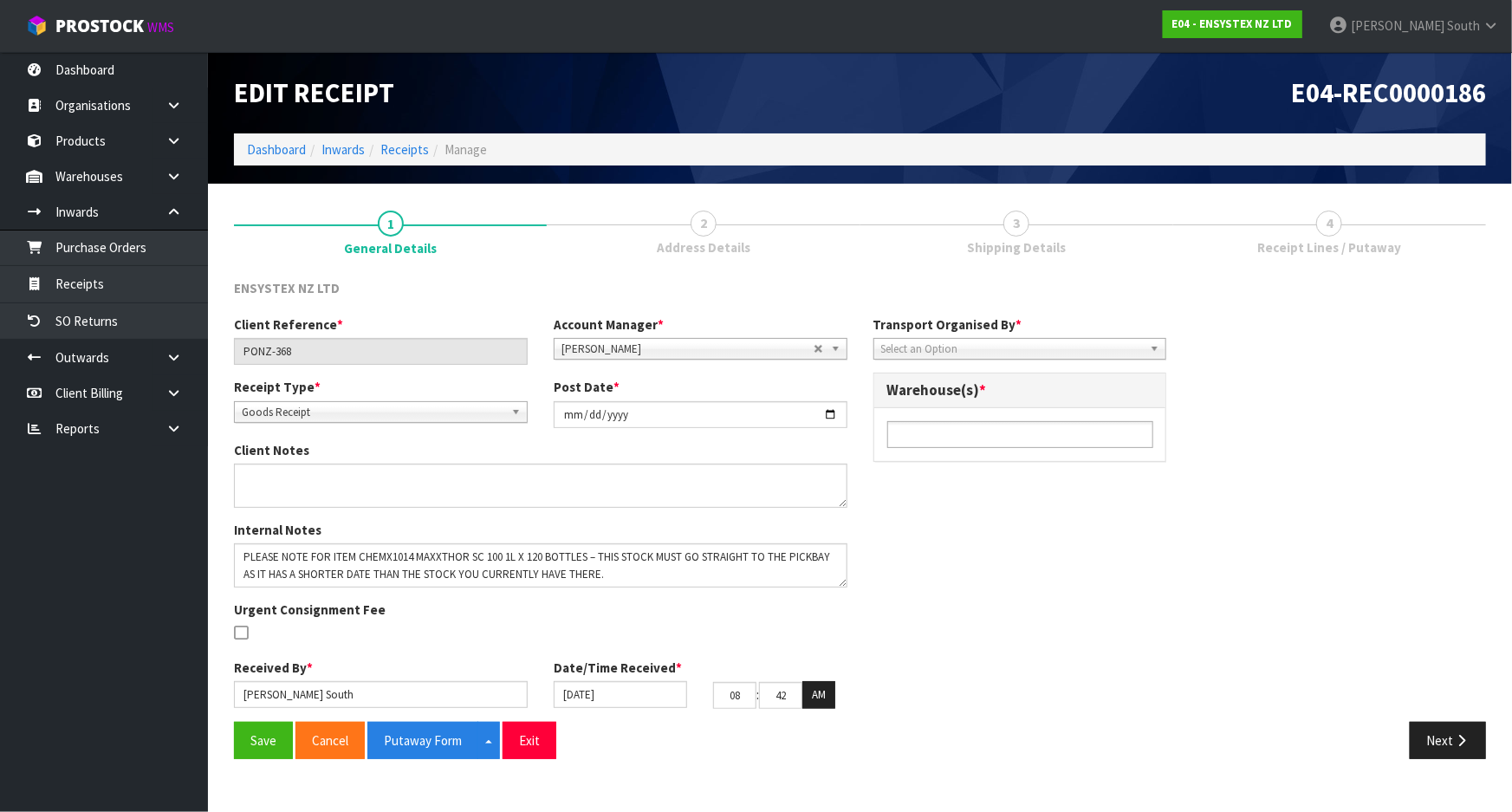
click at [977, 433] on input "text" at bounding box center [955, 434] width 128 height 22
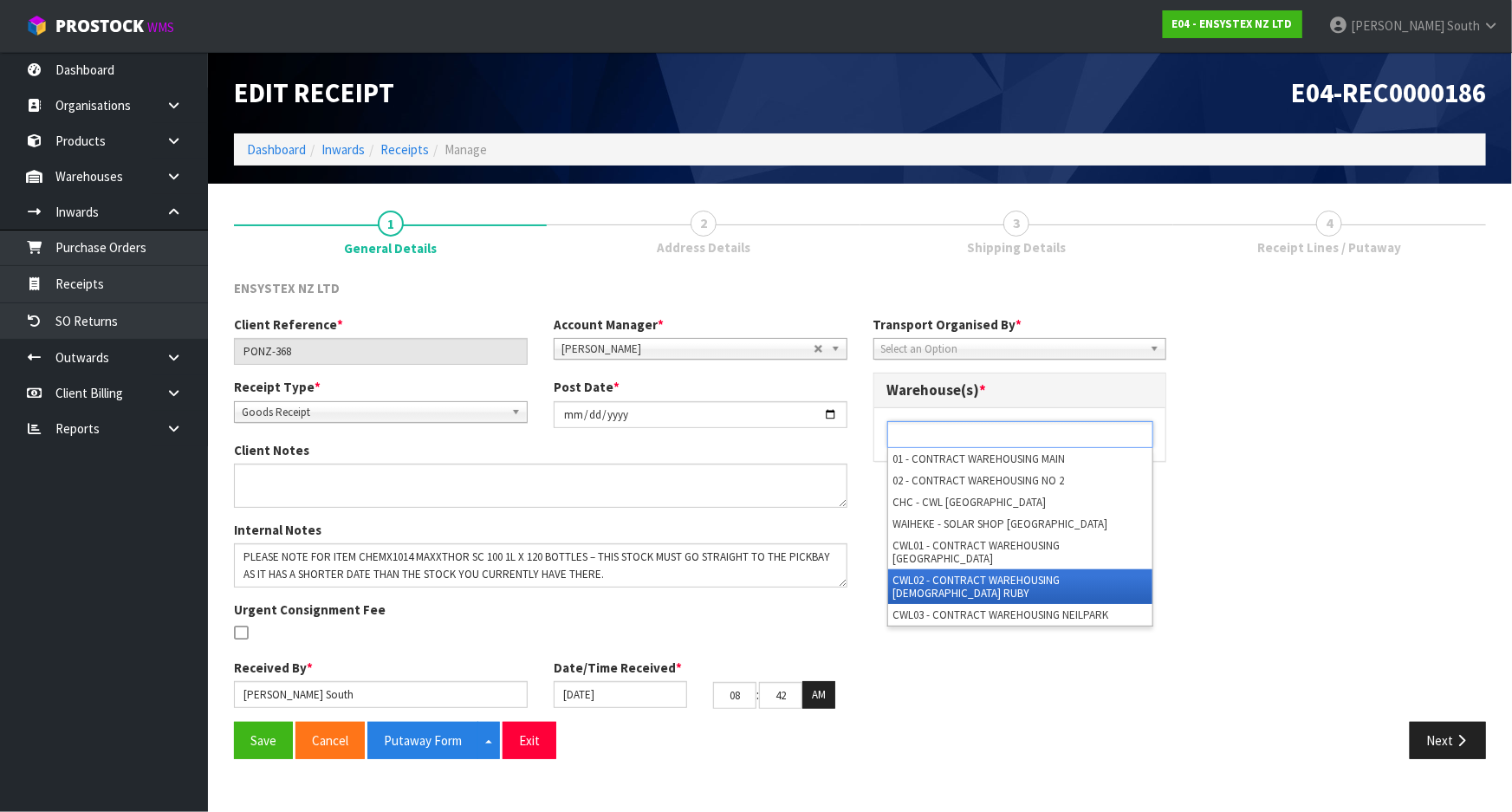
click at [983, 569] on li "CWL02 - CONTRACT WAREHOUSING [DEMOGRAPHIC_DATA] RUBY" at bounding box center [1021, 586] width 265 height 35
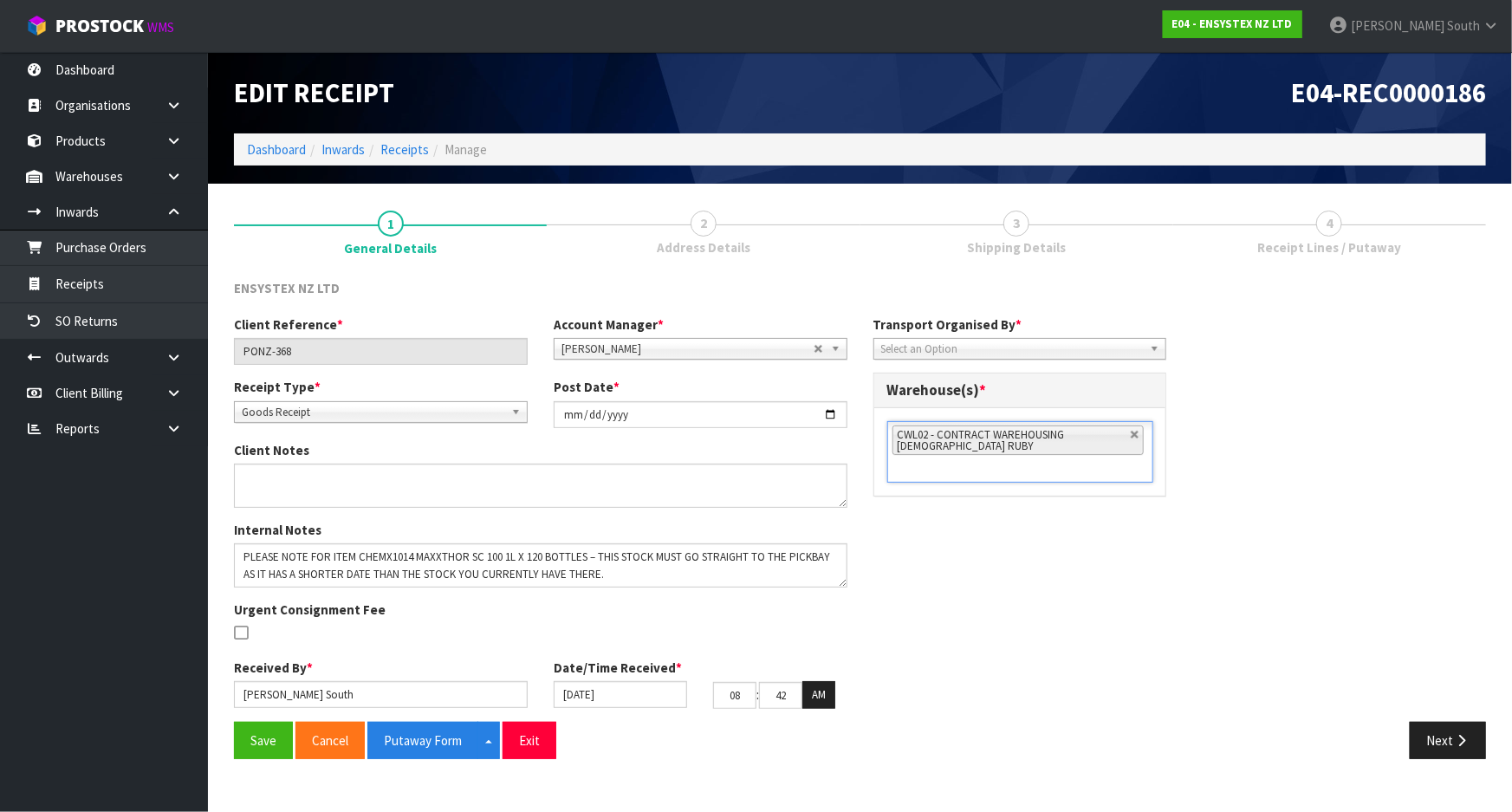
click at [983, 679] on div "Client Reference * PONZ-368 Account Manager * [PERSON_NAME] [PERSON_NAME] [PERS…" at bounding box center [860, 519] width 1278 height 406
click at [1437, 744] on button "Next" at bounding box center [1447, 740] width 77 height 37
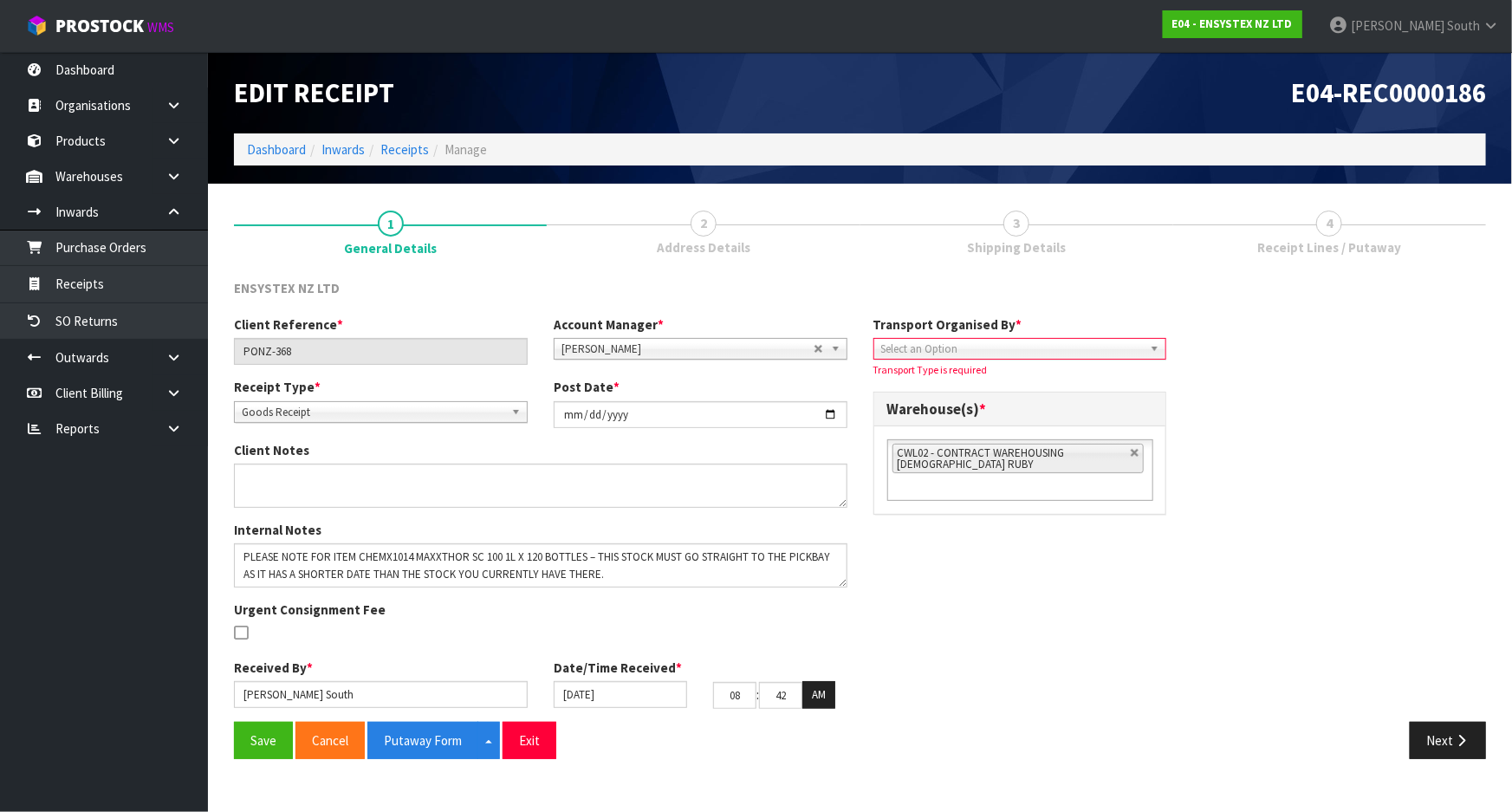
click at [954, 355] on span "Select an Option" at bounding box center [1012, 349] width 263 height 21
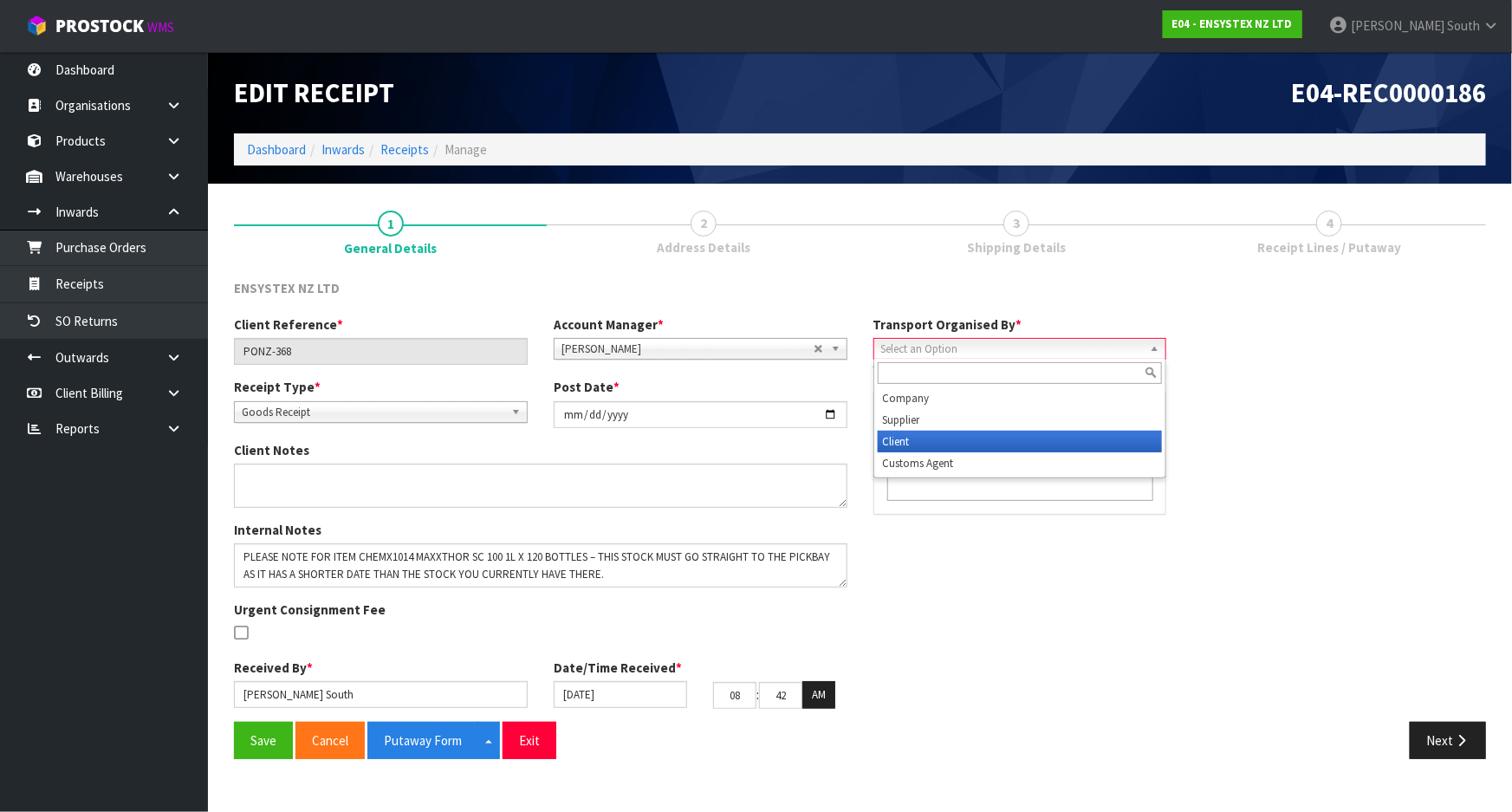
click at [921, 434] on li "Client" at bounding box center [1021, 441] width 285 height 22
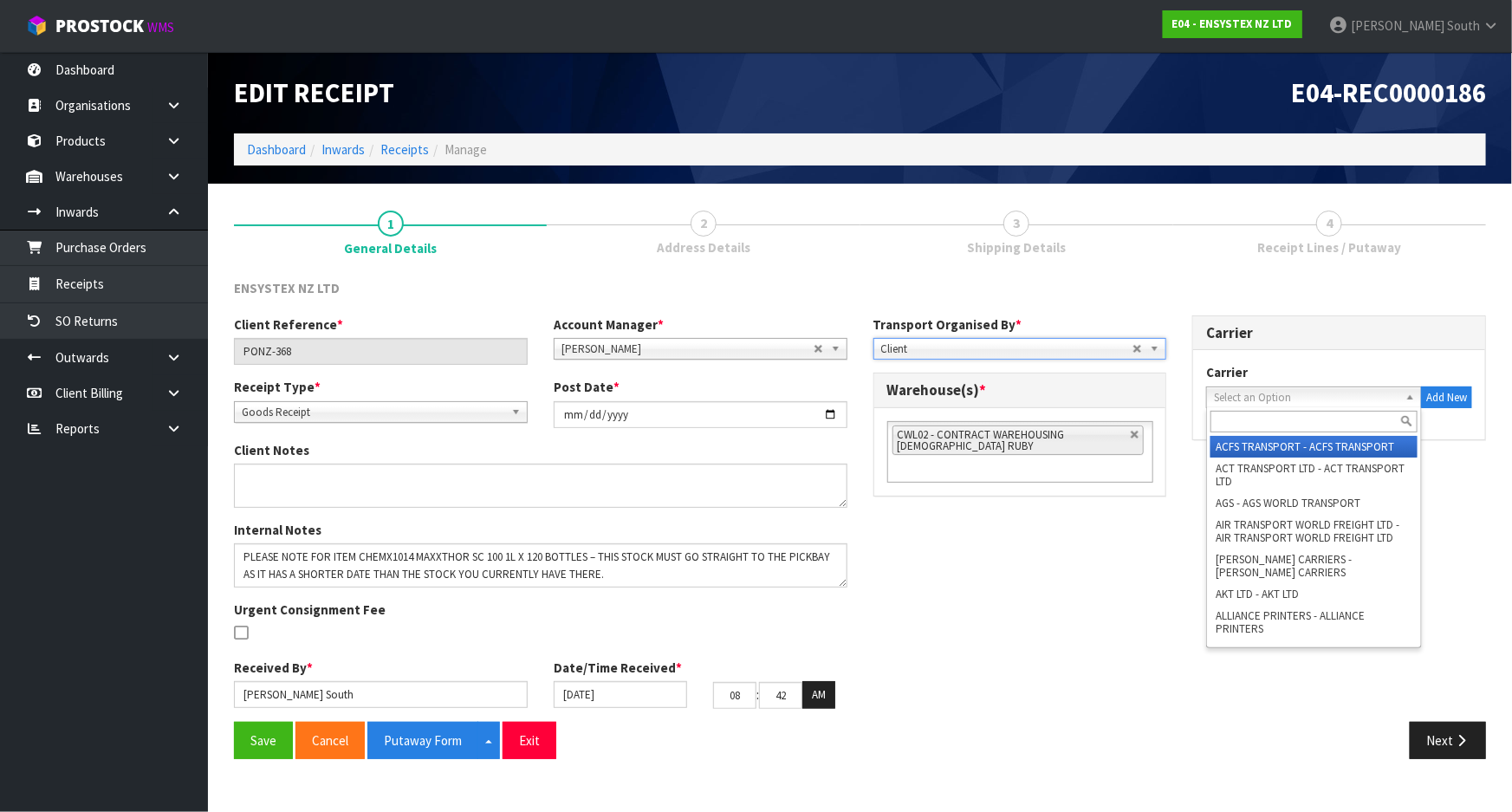
click at [1366, 397] on span "Select an Option" at bounding box center [1305, 398] width 184 height 21
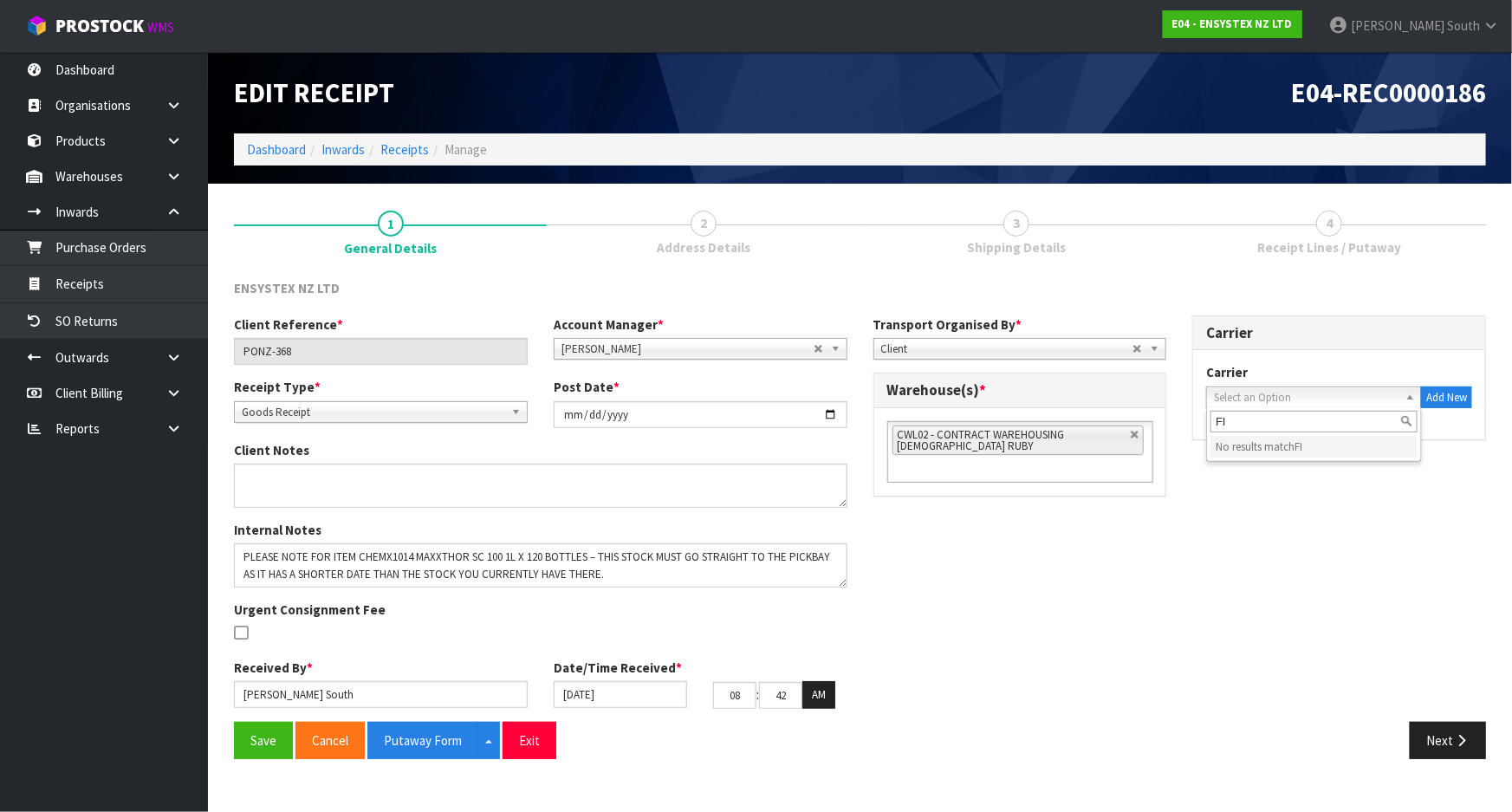
type input "F"
type input "DIREC"
click at [1383, 445] on li "DIREC T COURIERS - DIRECT COURIERS" at bounding box center [1314, 446] width 207 height 22
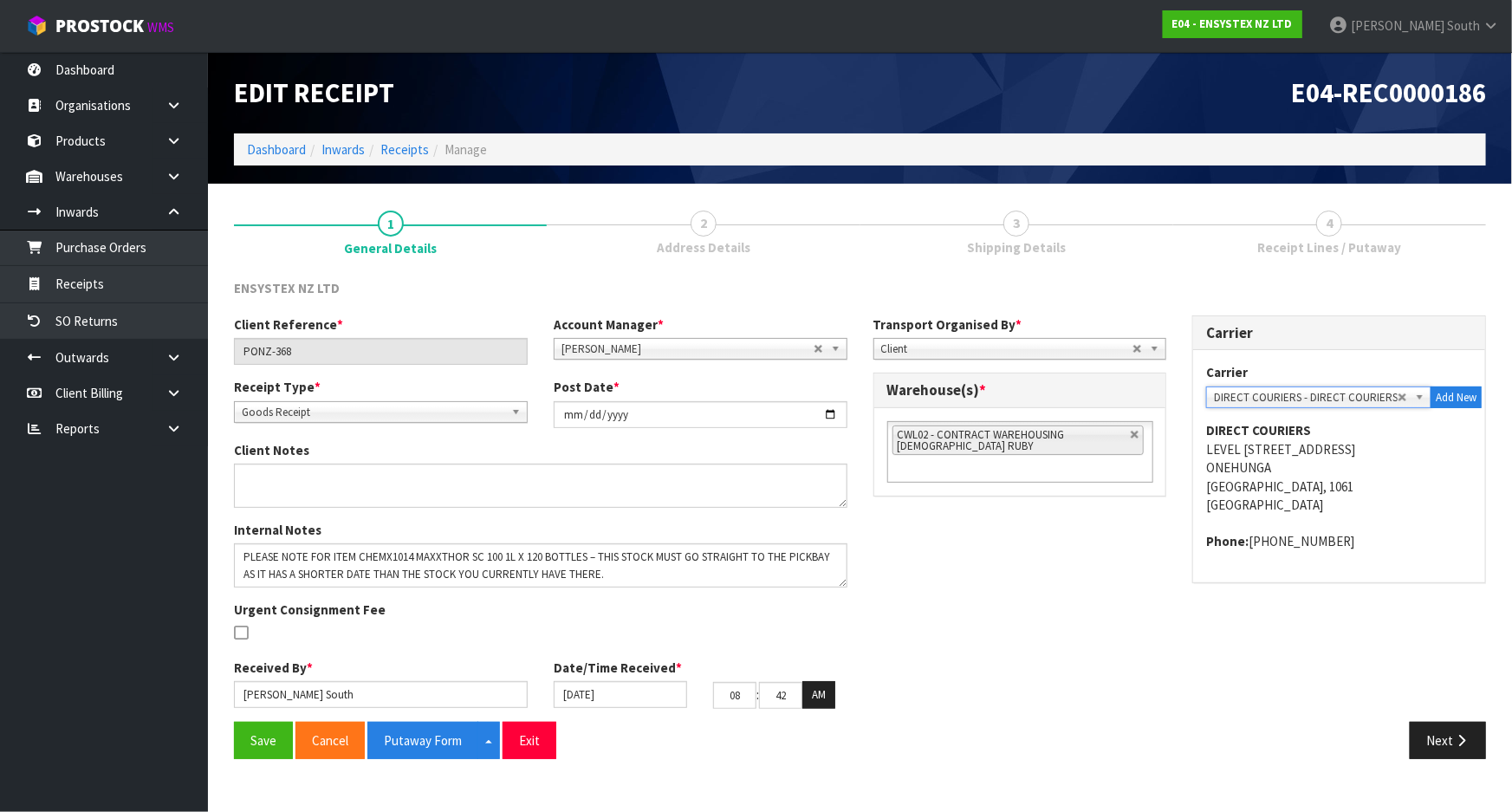
click at [979, 637] on div "Client Reference * PONZ-368 Account Manager * [PERSON_NAME] [PERSON_NAME] [PERS…" at bounding box center [860, 519] width 1278 height 406
click at [1450, 740] on button "Next" at bounding box center [1447, 740] width 77 height 37
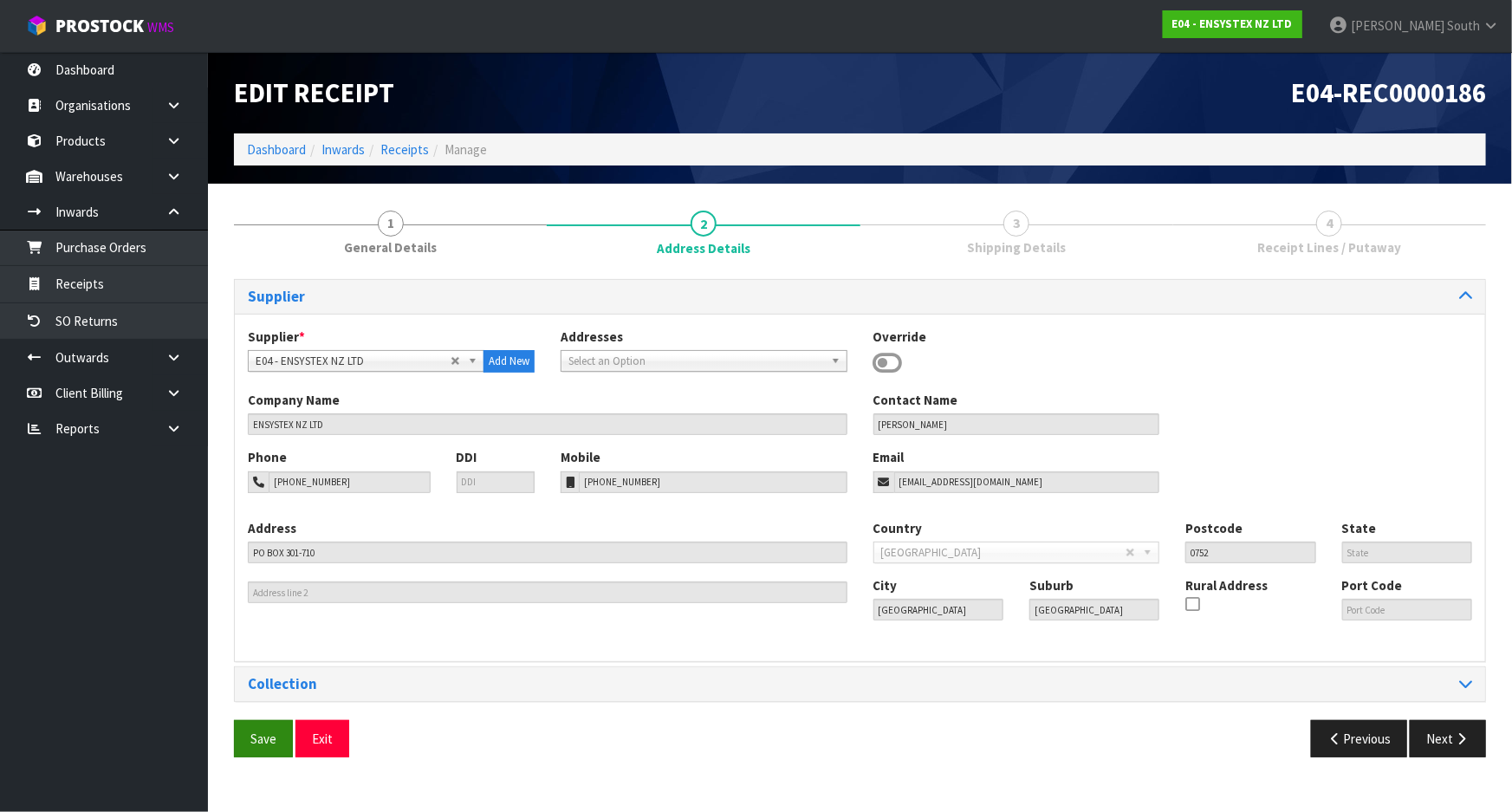
click at [268, 755] on div "Save Exit Previous Next" at bounding box center [860, 745] width 1278 height 50
click at [275, 745] on button "Save" at bounding box center [263, 738] width 59 height 37
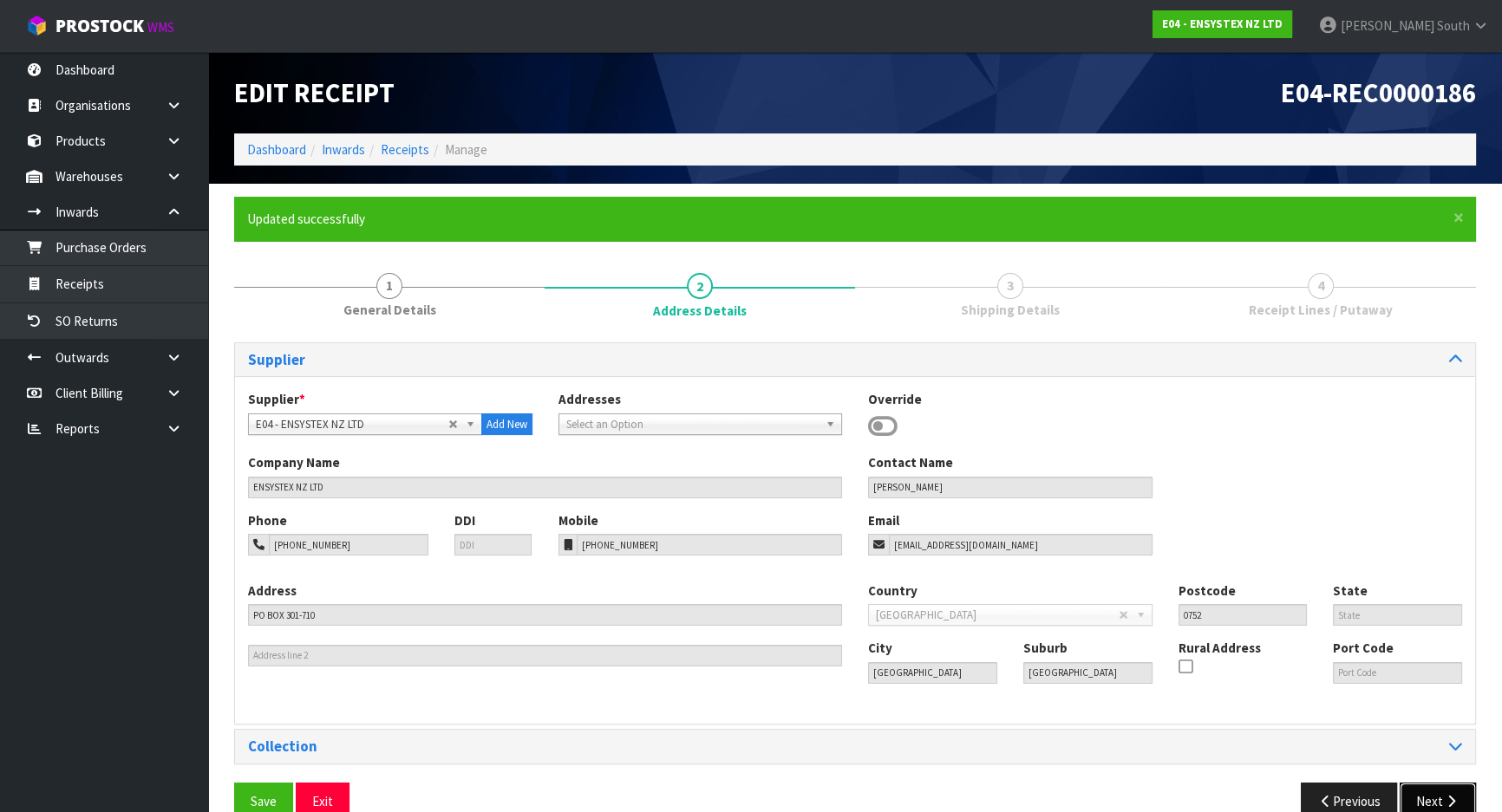
click at [1446, 798] on icon "button" at bounding box center [1450, 802] width 16 height 13
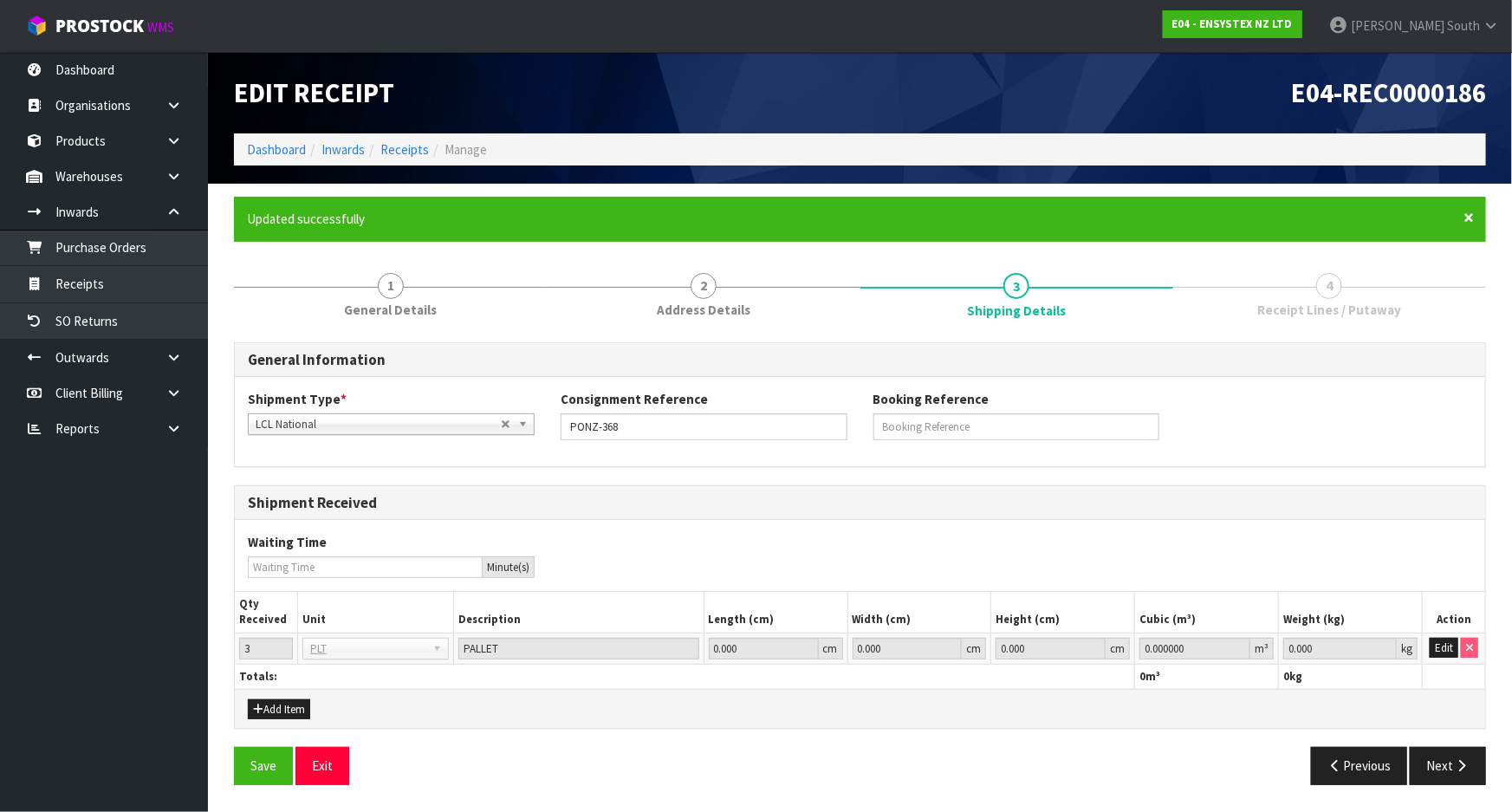
click at [1470, 216] on span "×" at bounding box center [1468, 217] width 10 height 25
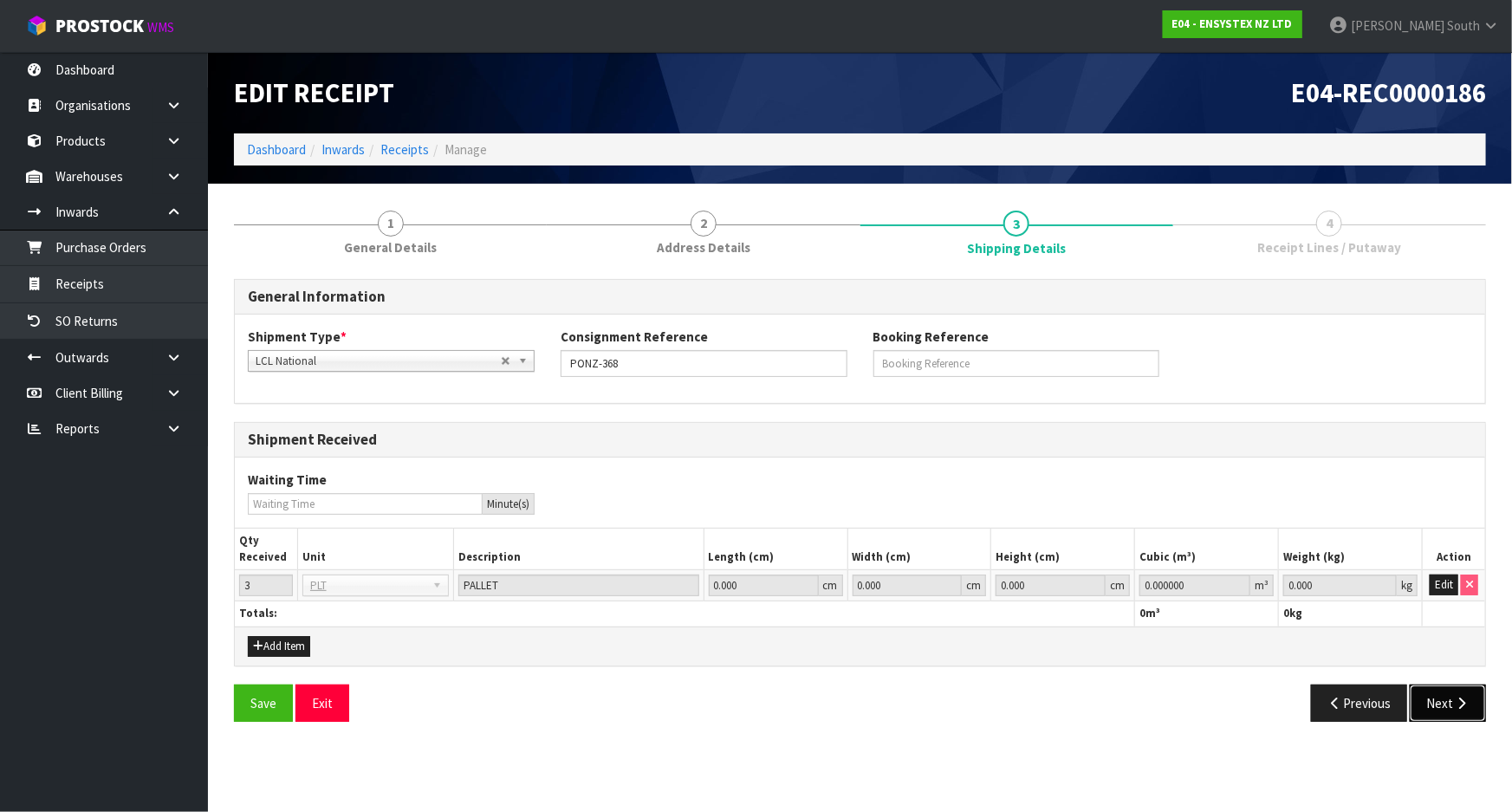
click at [1447, 710] on button "Next" at bounding box center [1447, 702] width 77 height 37
click at [1450, 586] on button "Edit" at bounding box center [1443, 585] width 28 height 21
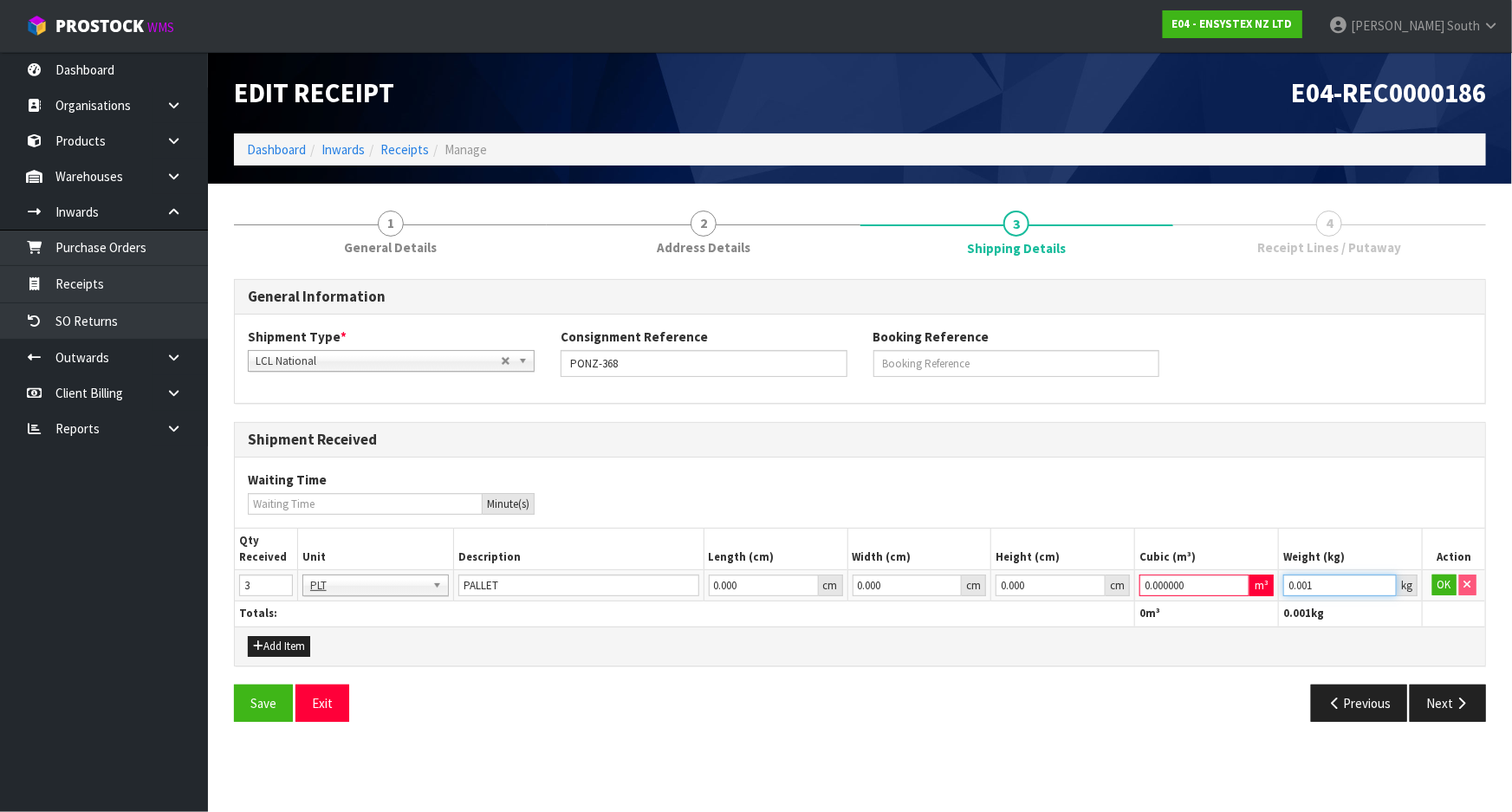
type input "0.001"
click at [1383, 583] on input "0.001" at bounding box center [1340, 585] width 113 height 22
type input "0.000001"
click at [1239, 580] on input "0.000001" at bounding box center [1194, 585] width 110 height 22
click at [1469, 701] on icon "button" at bounding box center [1460, 703] width 16 height 13
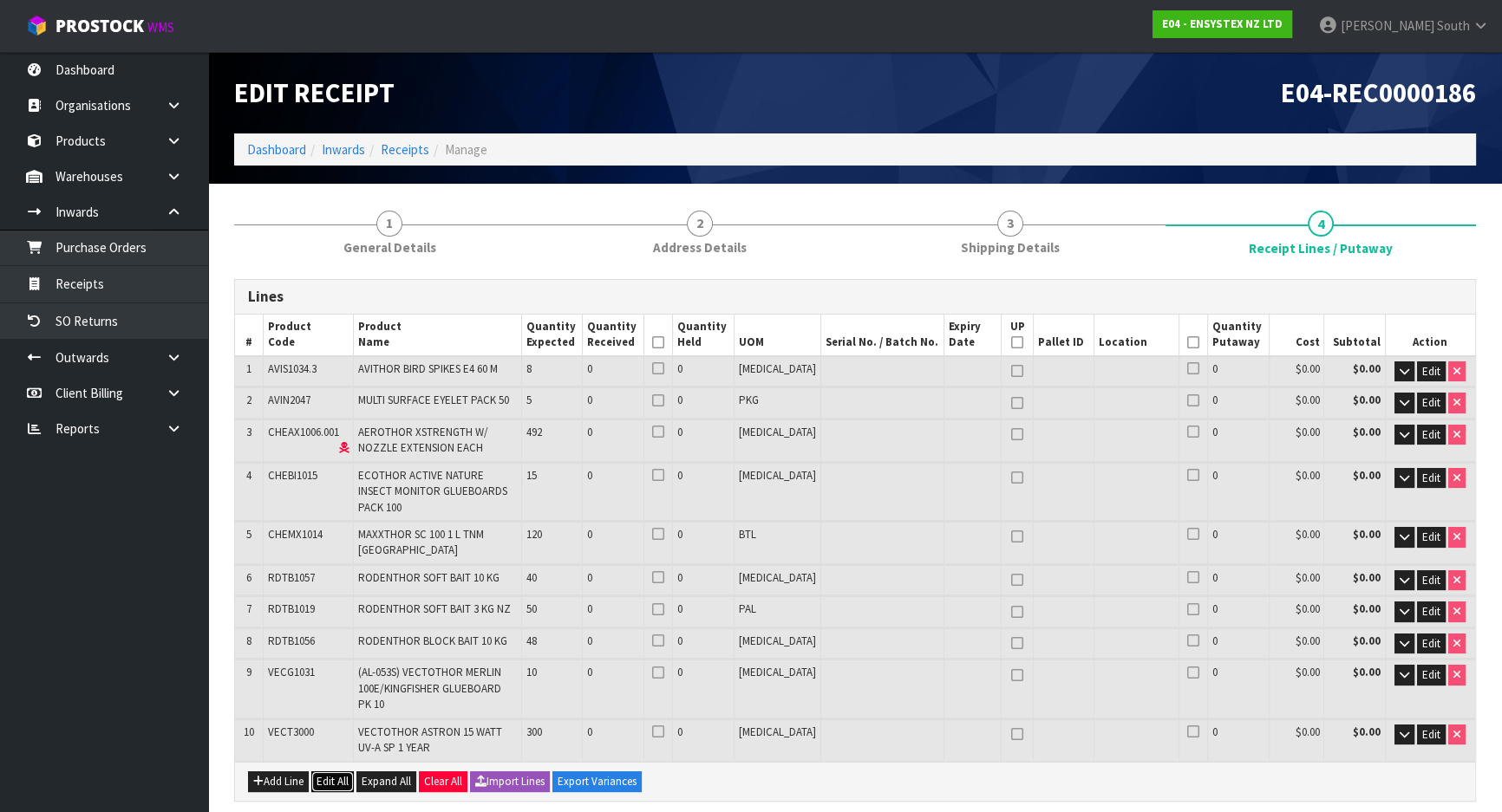
click at [323, 771] on button "Edit All" at bounding box center [332, 782] width 43 height 21
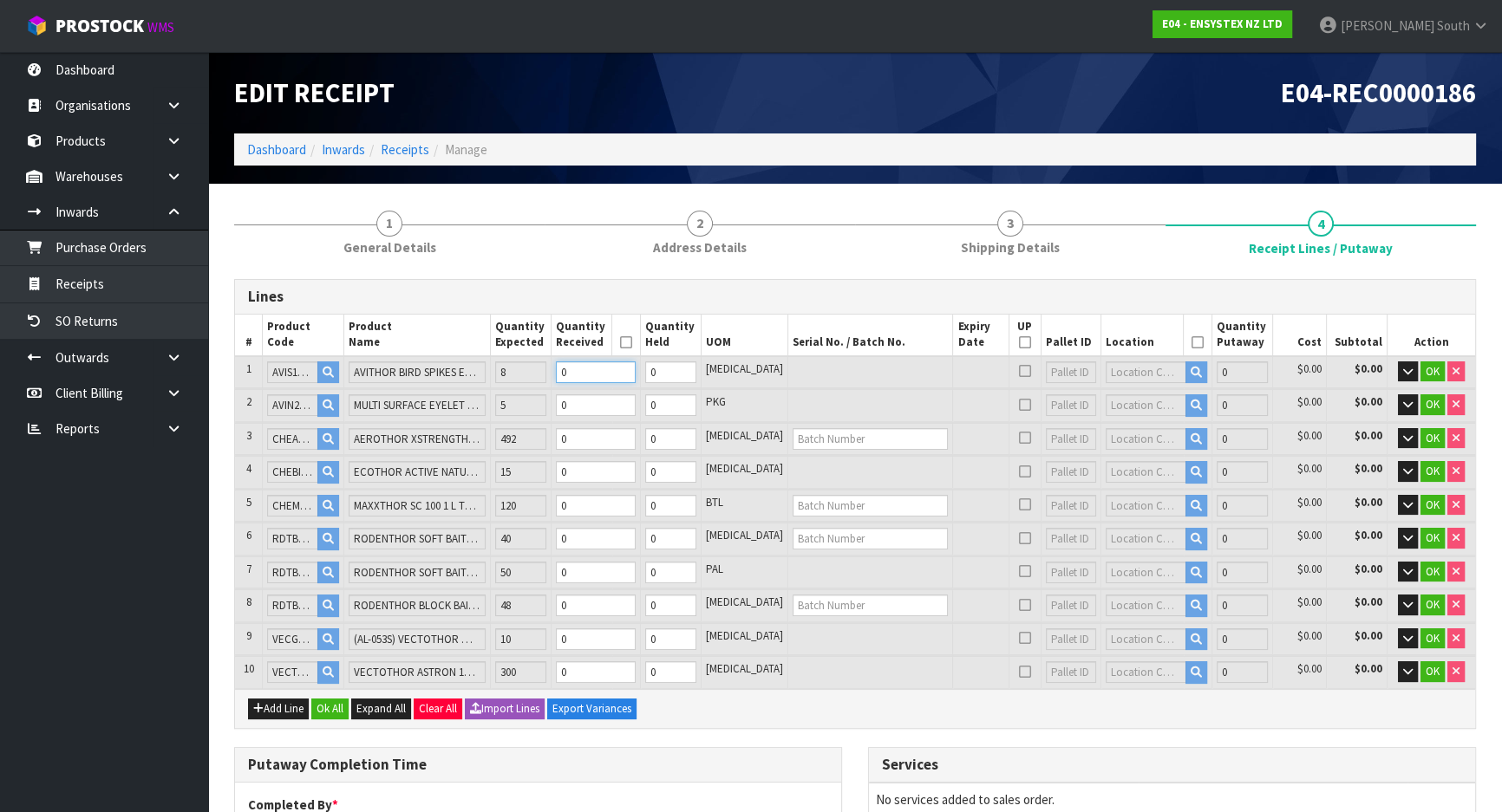
click at [554, 377] on tr "1 AVIS1034.3 AVITHOR BIRD SPIKES E4 60 M 8 0 0 [MEDICAL_DATA] 0 $0.00 $0.00 OK" at bounding box center [854, 372] width 1240 height 32
type input "8"
type input "1.147296"
type input "106"
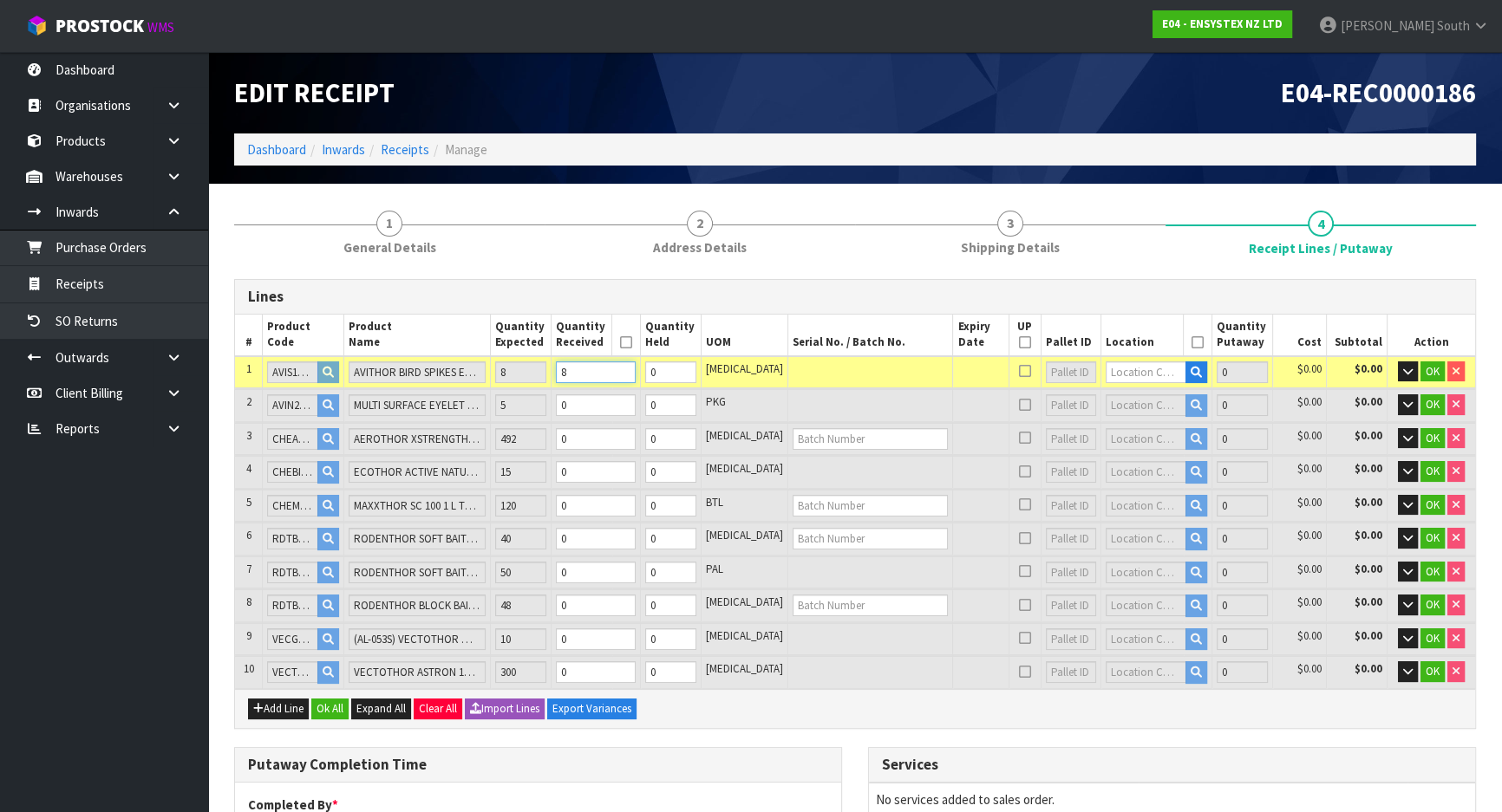
type input "8"
click at [1118, 375] on input "text" at bounding box center [1145, 371] width 80 height 22
type input "06-03-5"
drag, startPoint x: 1166, startPoint y: 405, endPoint x: 1192, endPoint y: 414, distance: 27.5
click at [1166, 405] on link "06-03-5 -A" at bounding box center [1153, 401] width 137 height 24
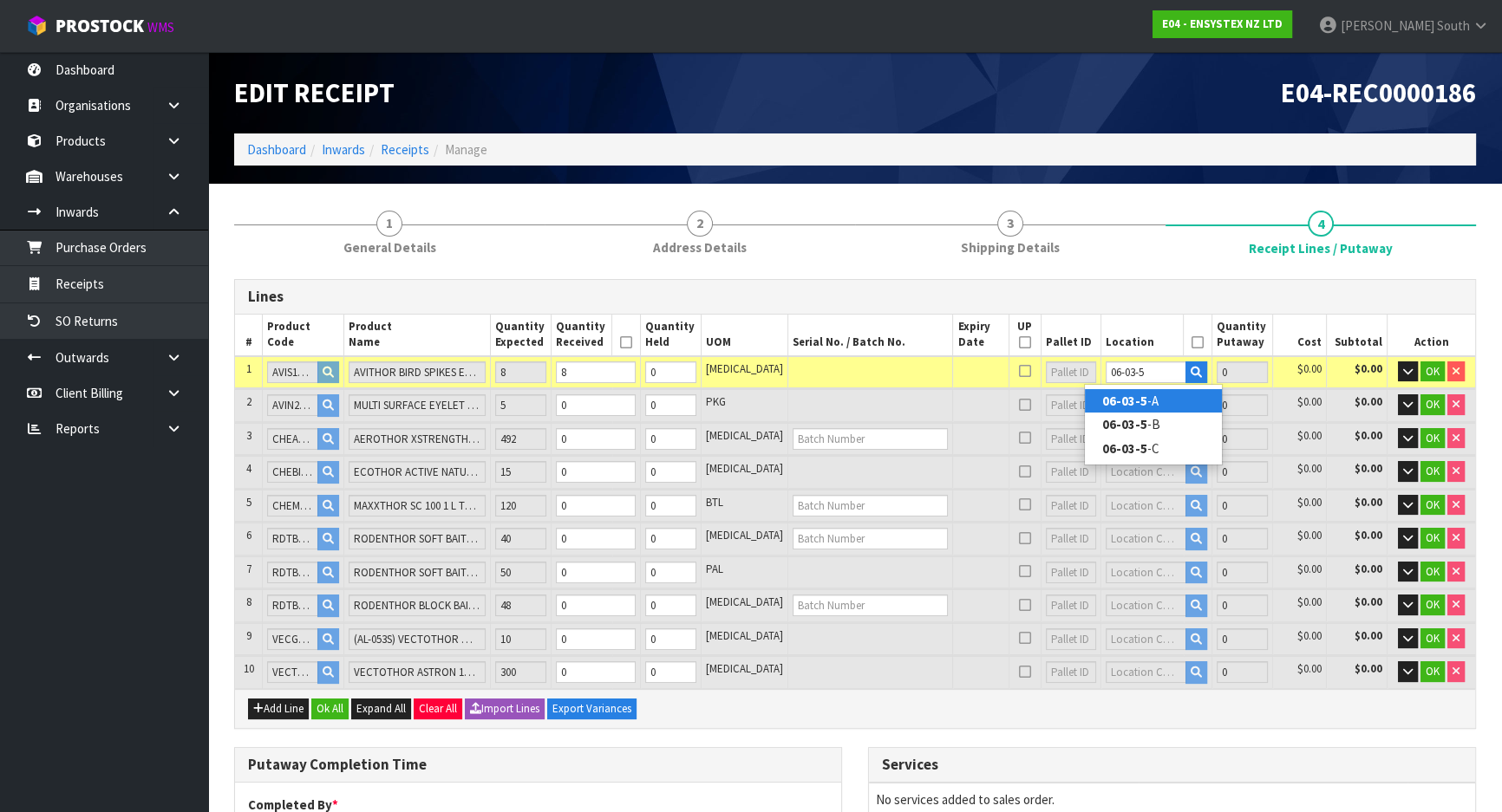
type input "8"
type input "06-03-5-A"
type input "8"
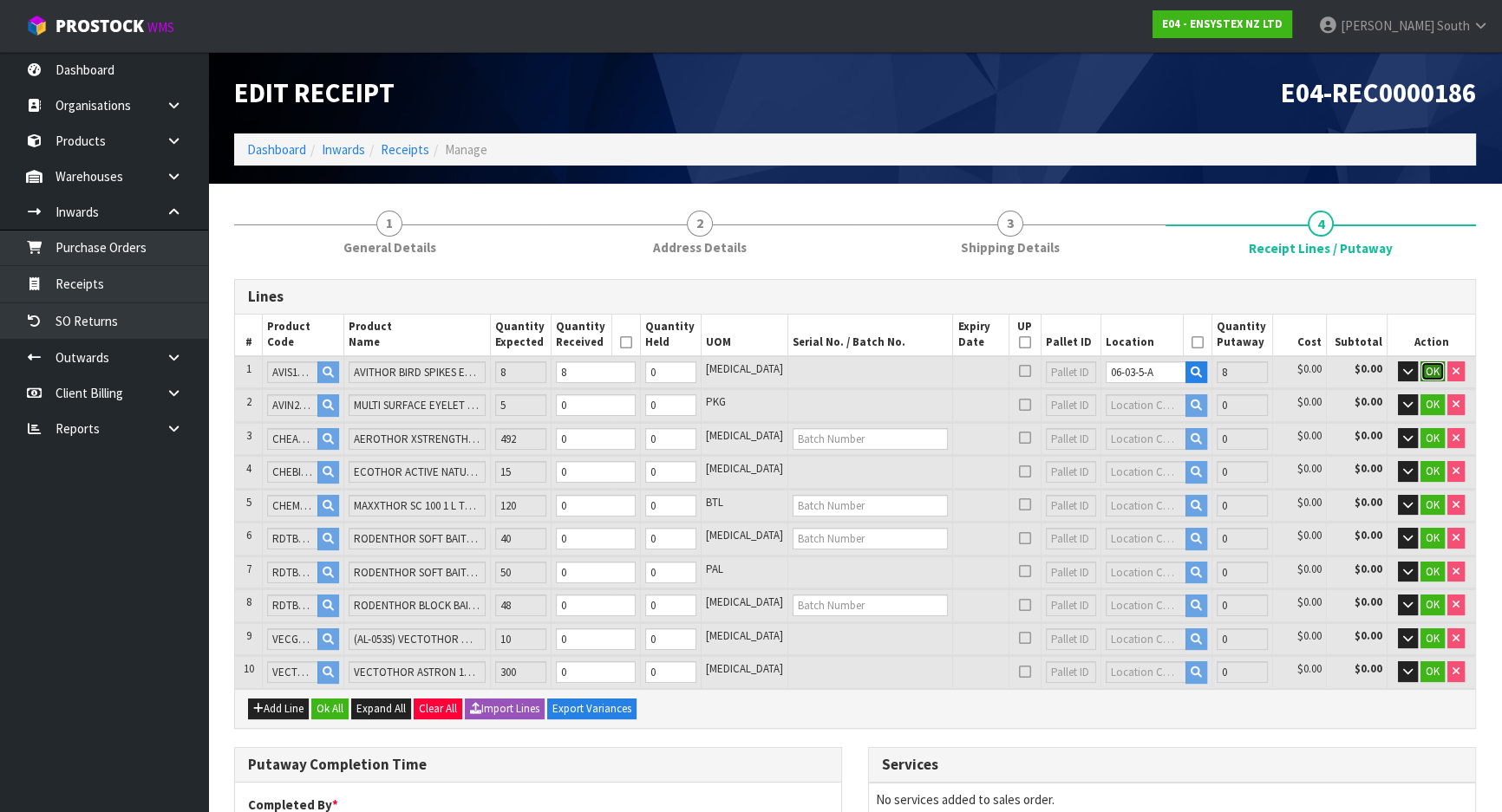
click at [1429, 377] on button "OK" at bounding box center [1432, 371] width 25 height 21
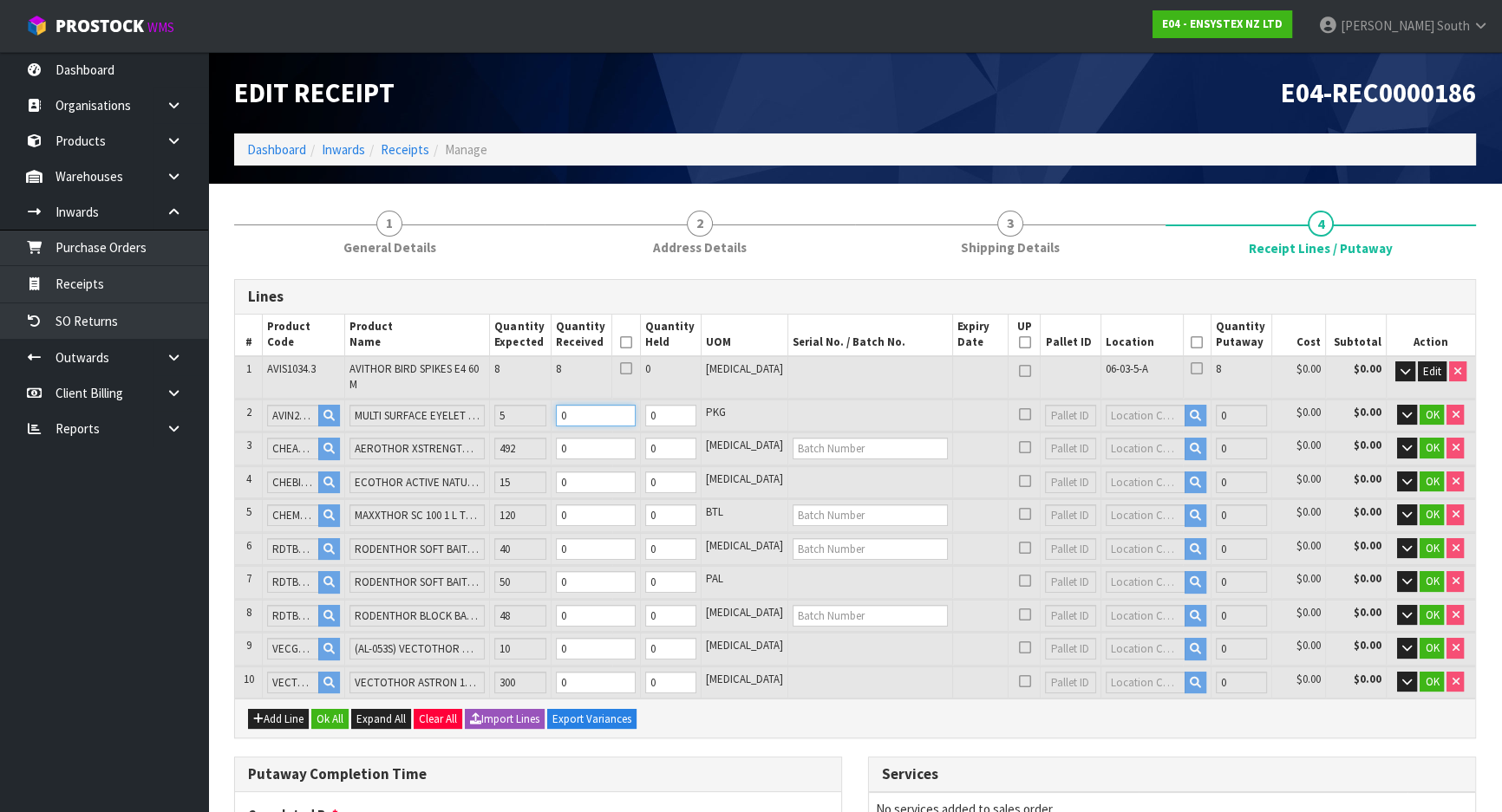
click at [543, 400] on tr "2 AVIN2047 MULTI SURFACE EYELET PACK 50 5 0 0 PKG 0 $0.00 $0.00 OK" at bounding box center [854, 416] width 1240 height 32
type input "1.150086"
type input "108"
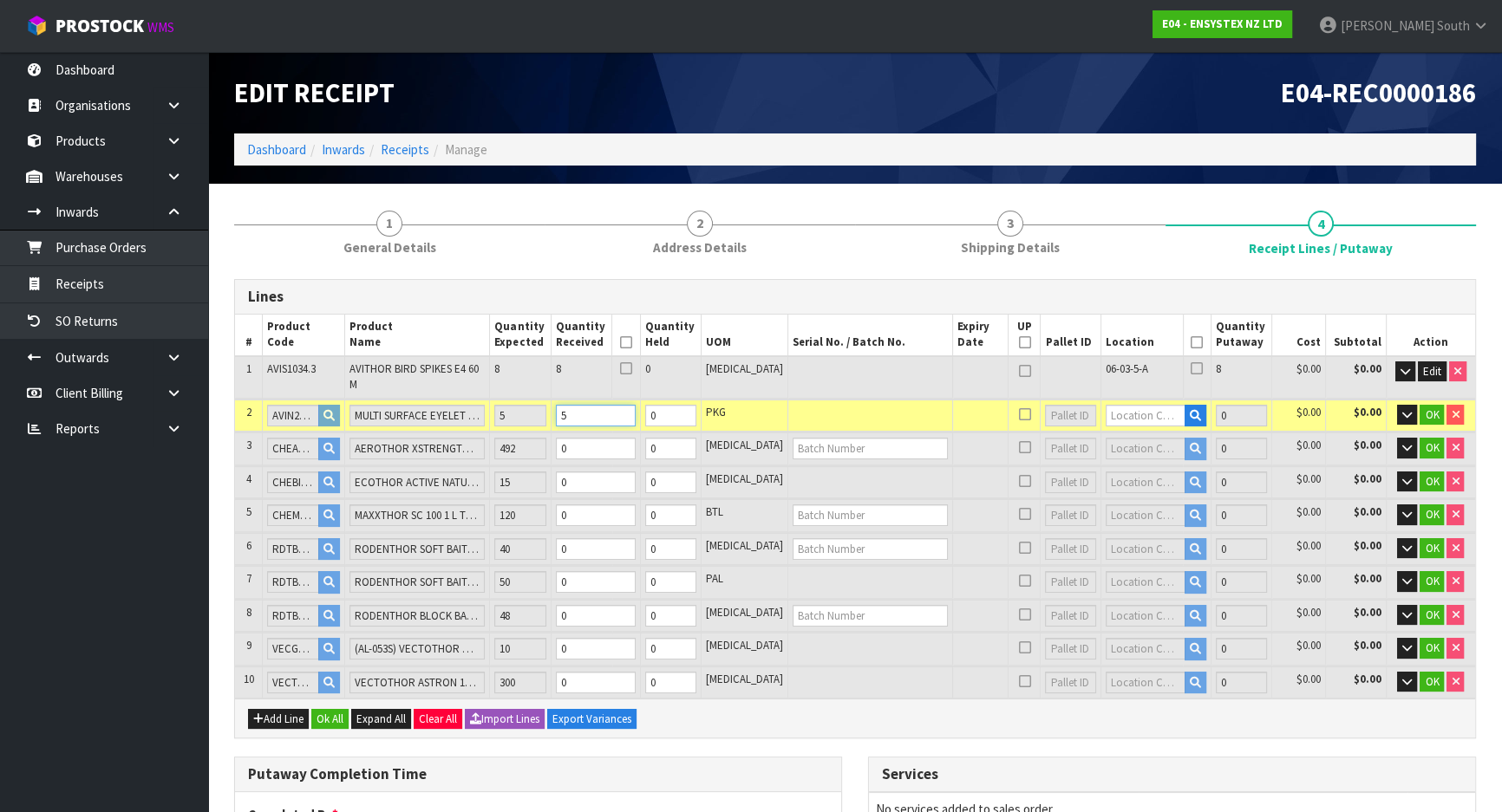
type input "5"
click at [1124, 406] on input "text" at bounding box center [1145, 415] width 79 height 22
type input "06-17-2"
click at [1201, 468] on link "06-17-2 -C" at bounding box center [1153, 479] width 137 height 24
type input "13"
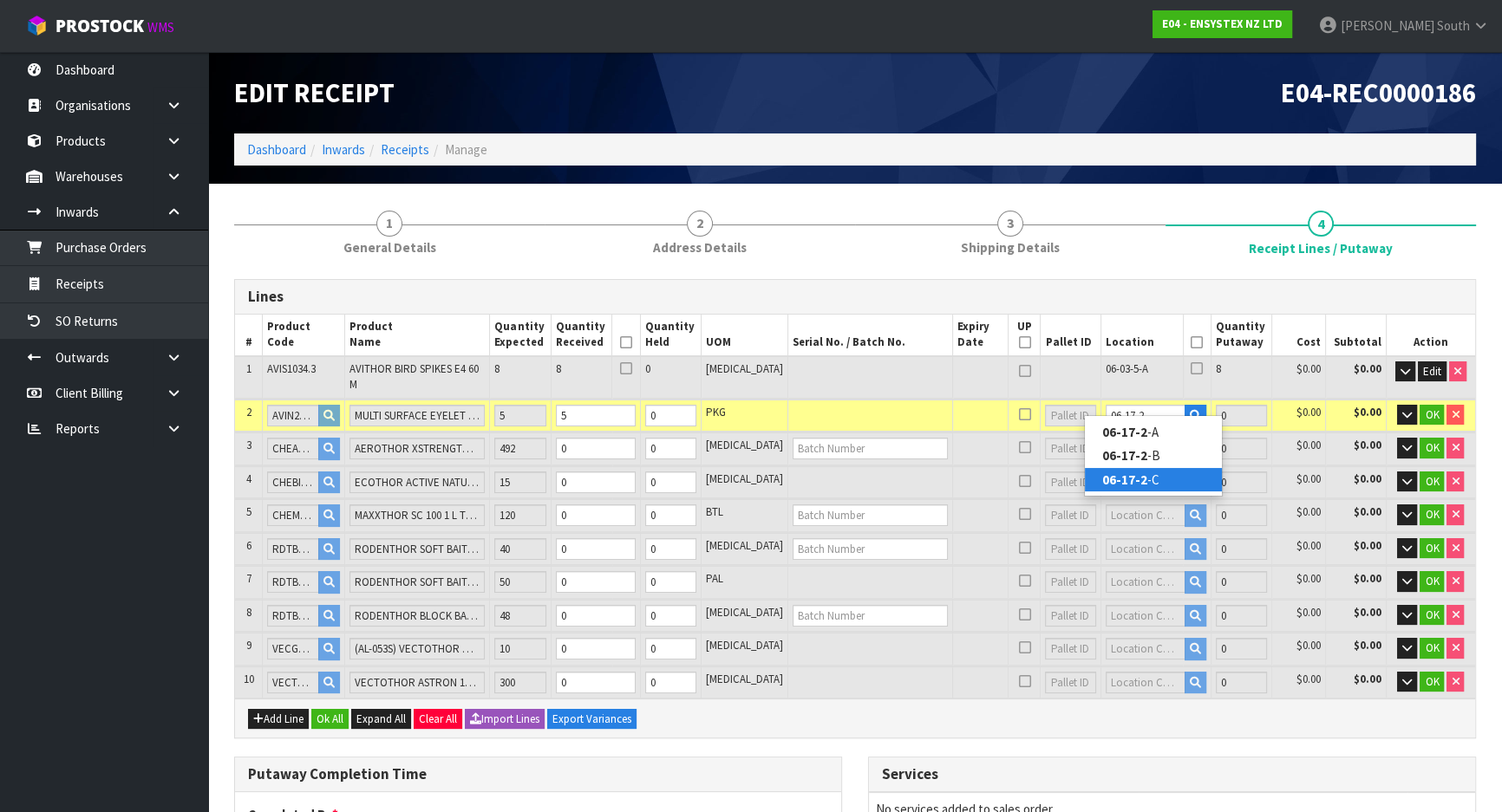
type input "06-17-2-C"
type input "5"
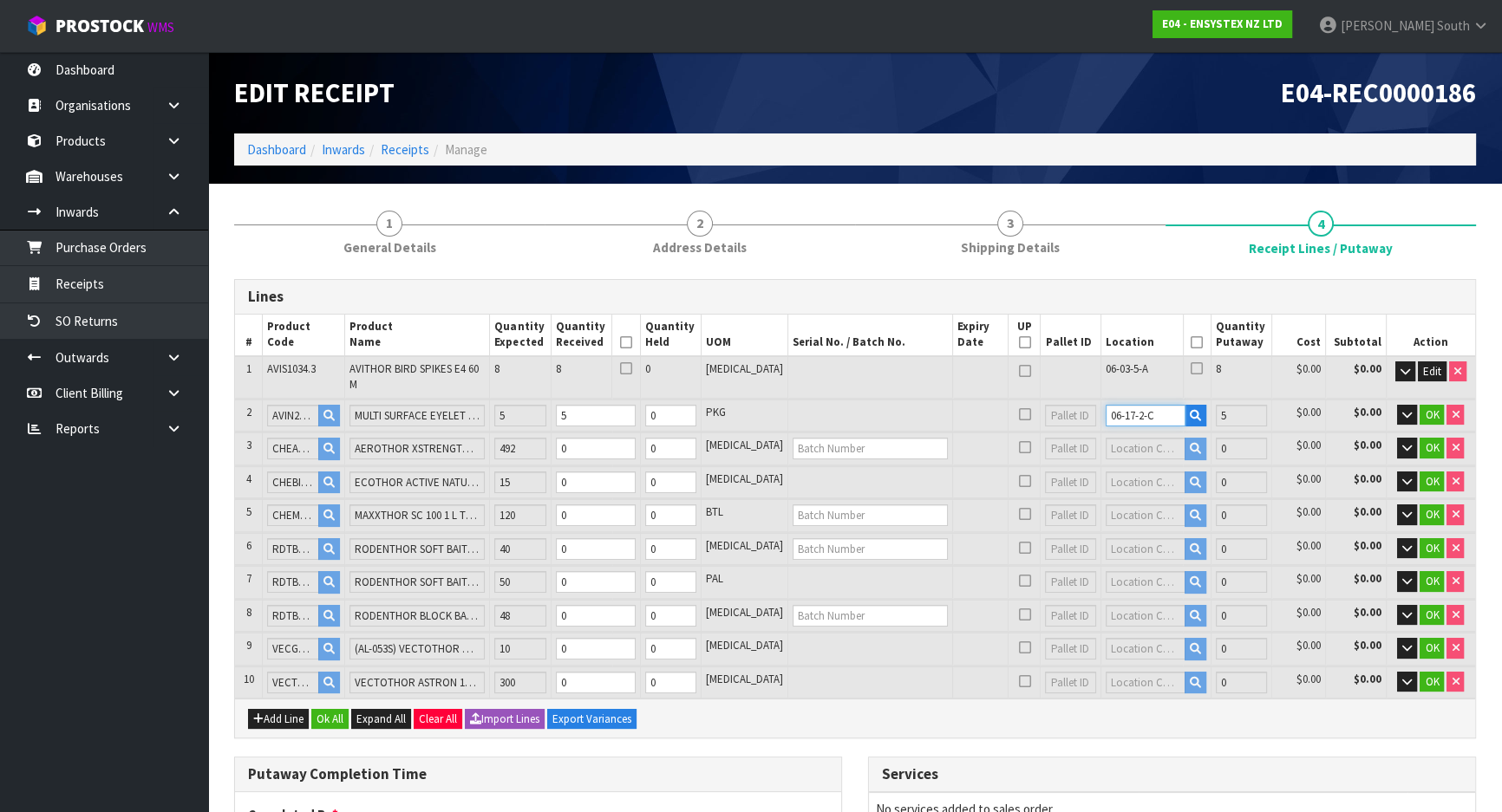
click at [1143, 405] on input "06-17-2-C" at bounding box center [1145, 415] width 79 height 22
type input "06-17-2-"
click at [1169, 448] on link "06-17-2- B" at bounding box center [1153, 455] width 137 height 24
type input "13"
type input "06-17-2-B"
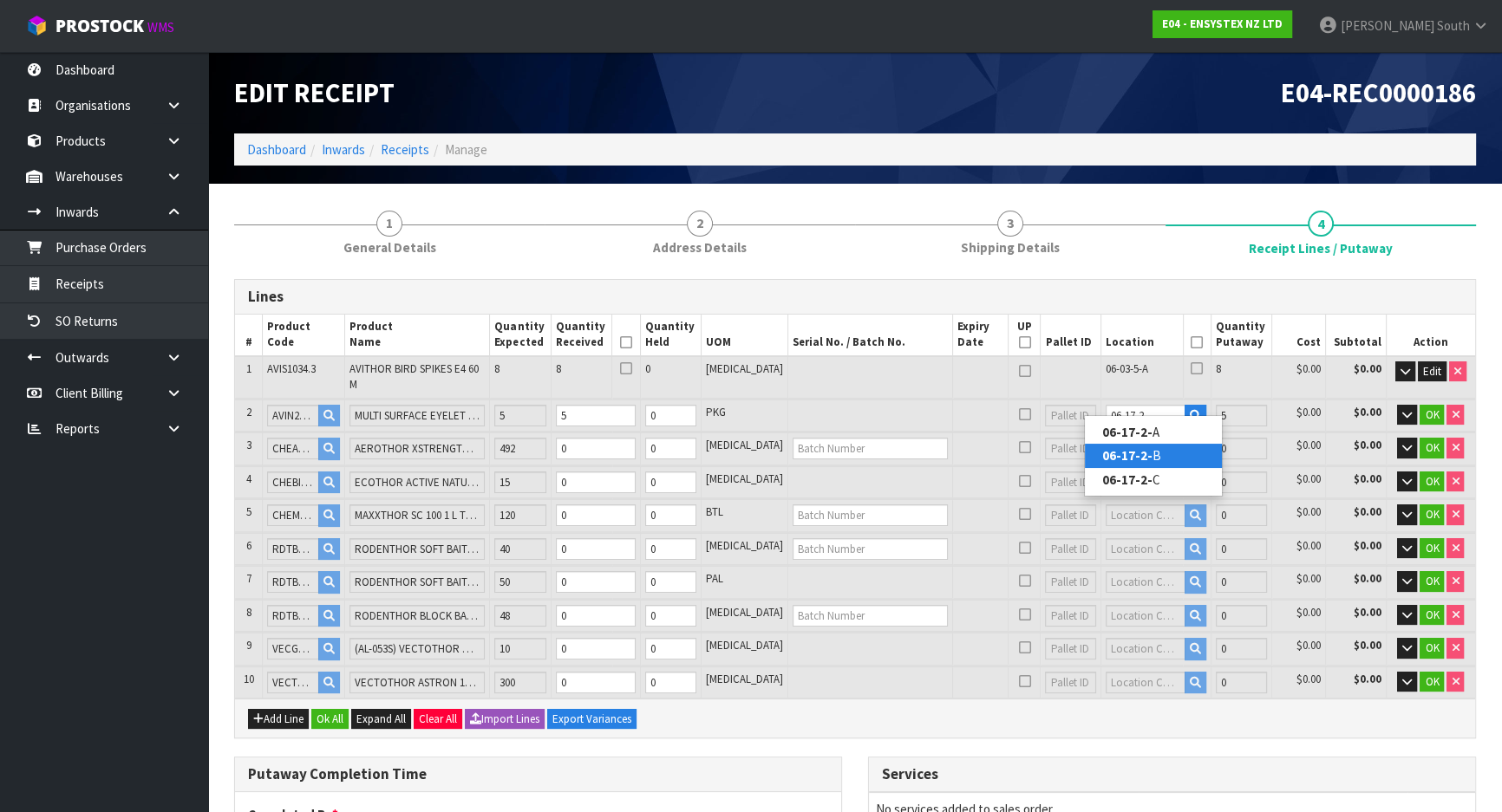
type input "5"
click at [1429, 407] on span "OK" at bounding box center [1431, 415] width 14 height 15
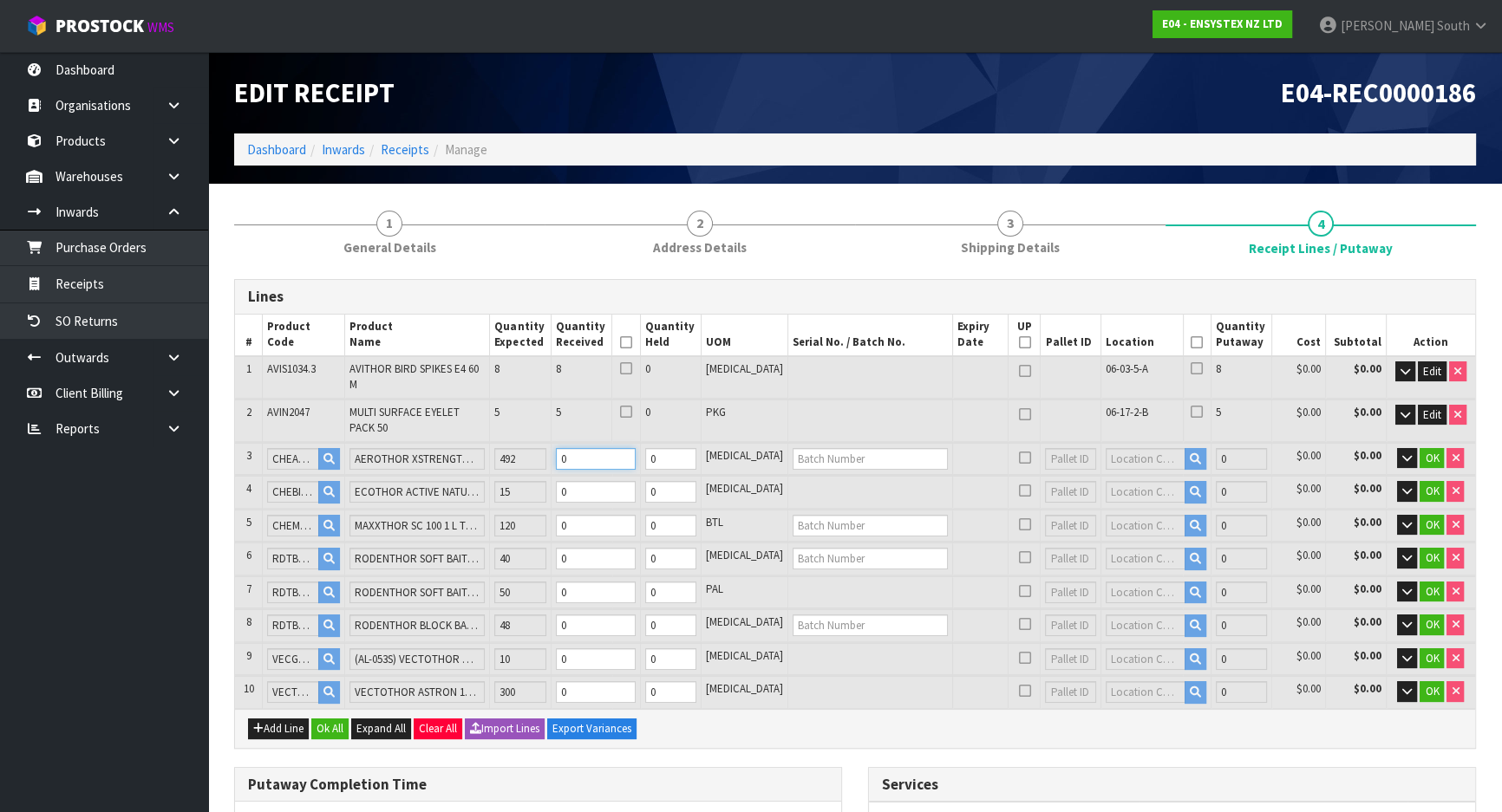
click at [574, 442] on tr "3 CHEAX1006.001 AEROTHOR XSTRENGTH W/ NOZZLE EXTENSION EACH 492 0 0 [MEDICAL_DA…" at bounding box center [854, 458] width 1240 height 32
type input "1.154226"
type input "109.8"
type input "49"
type input "12"
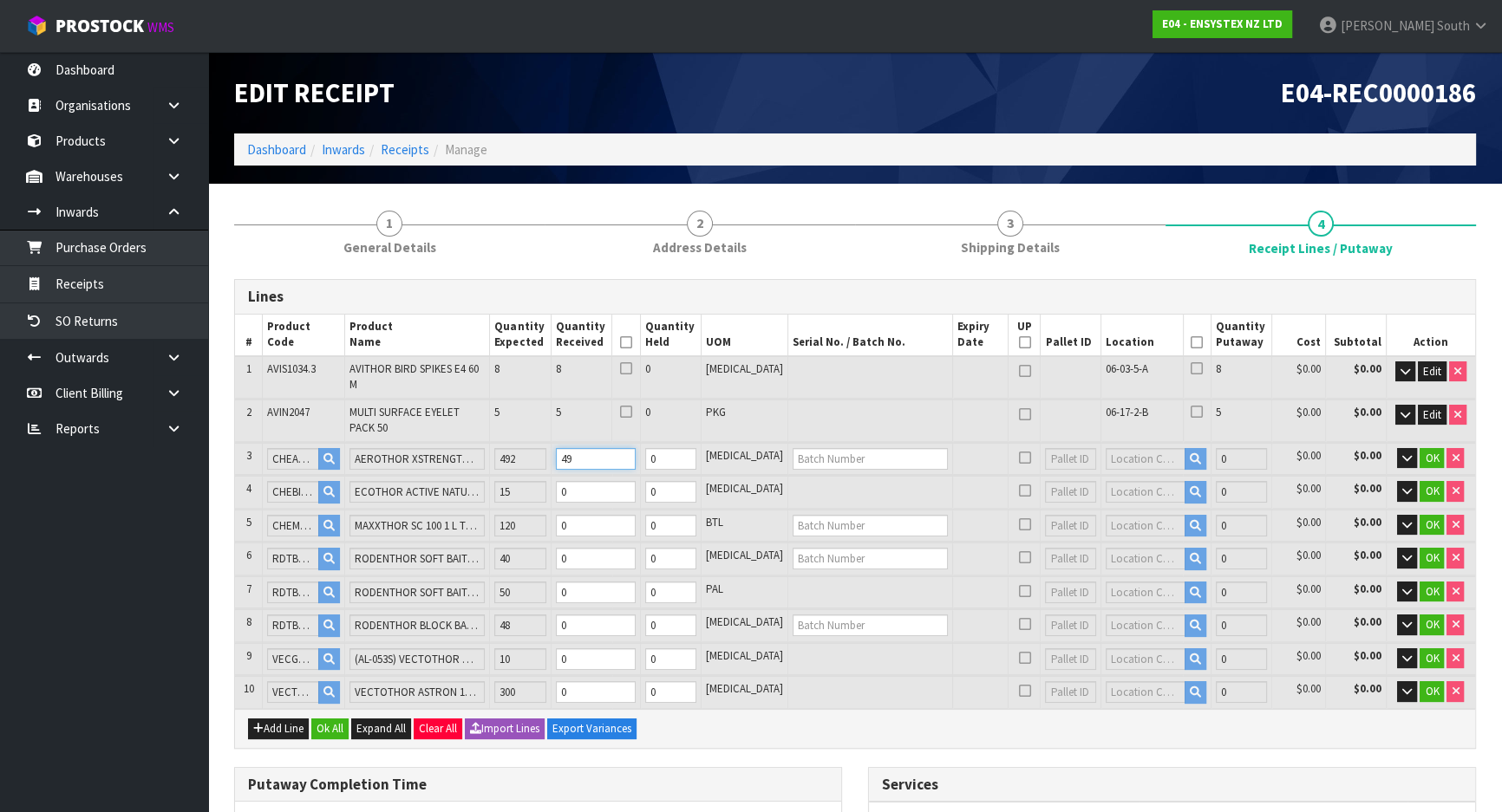
type input "12"
type input "1.210089"
type input "132.45"
type input "49"
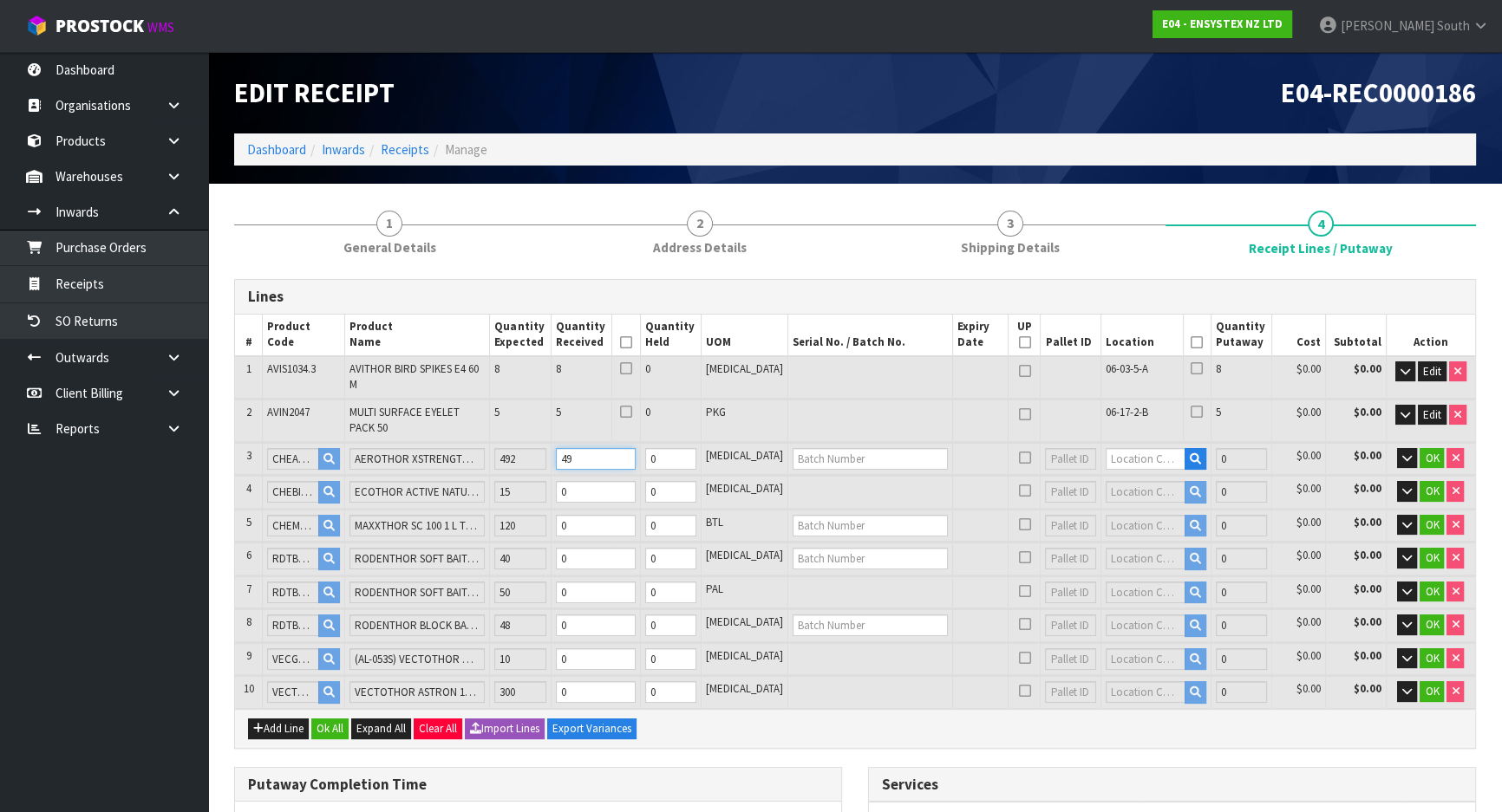
type input "1.754508"
type input "354"
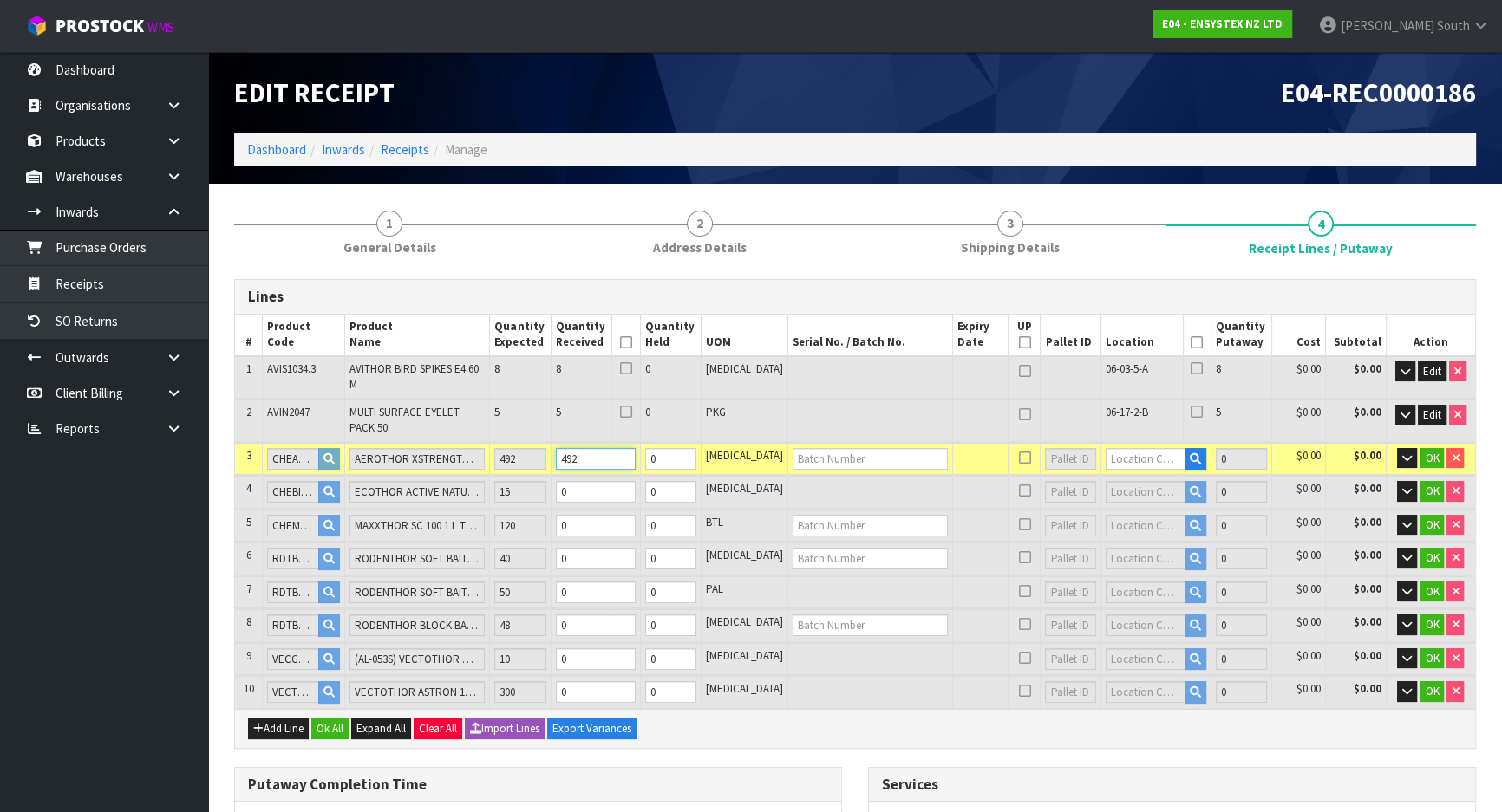
type input "492"
click at [808, 448] on input "text" at bounding box center [870, 458] width 155 height 22
type input "42821"
click at [1131, 448] on input "text" at bounding box center [1145, 458] width 79 height 22
type input "06-06-3"
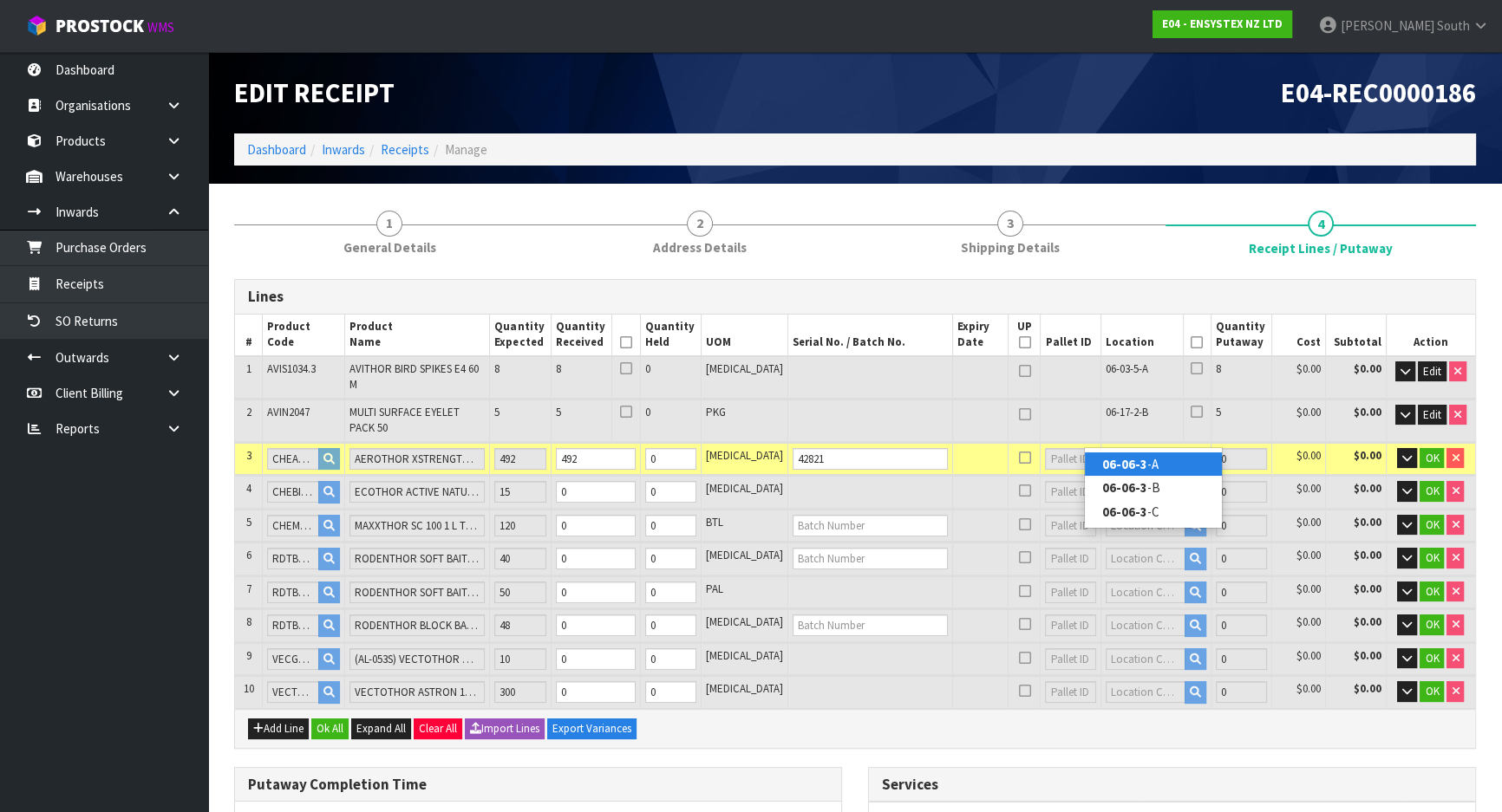
click at [1165, 459] on link "06-06-3 -A" at bounding box center [1153, 463] width 137 height 24
type input "505"
type input "06-06-3-A"
type input "492"
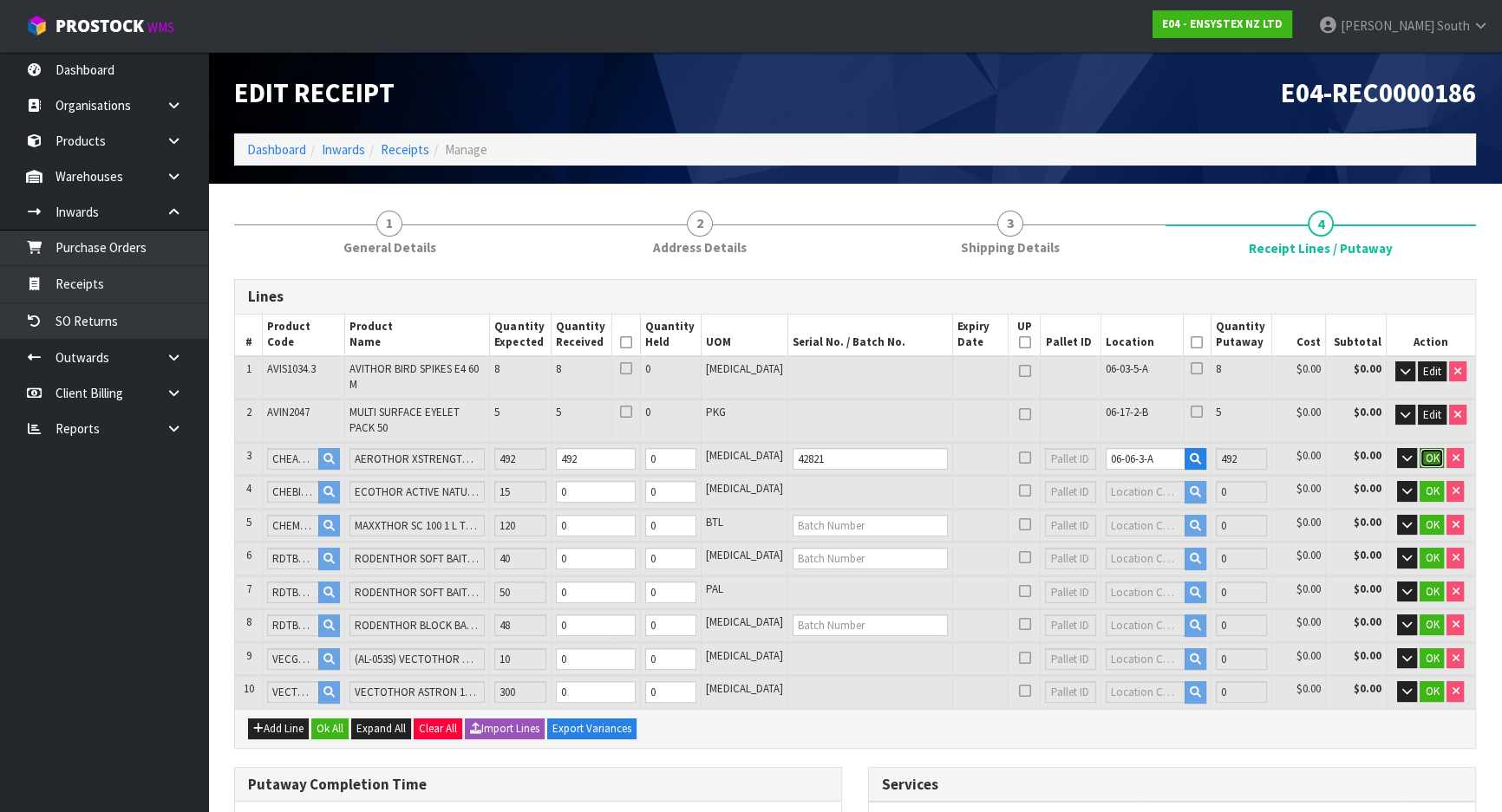
click at [1433, 448] on button "OK" at bounding box center [1432, 458] width 25 height 21
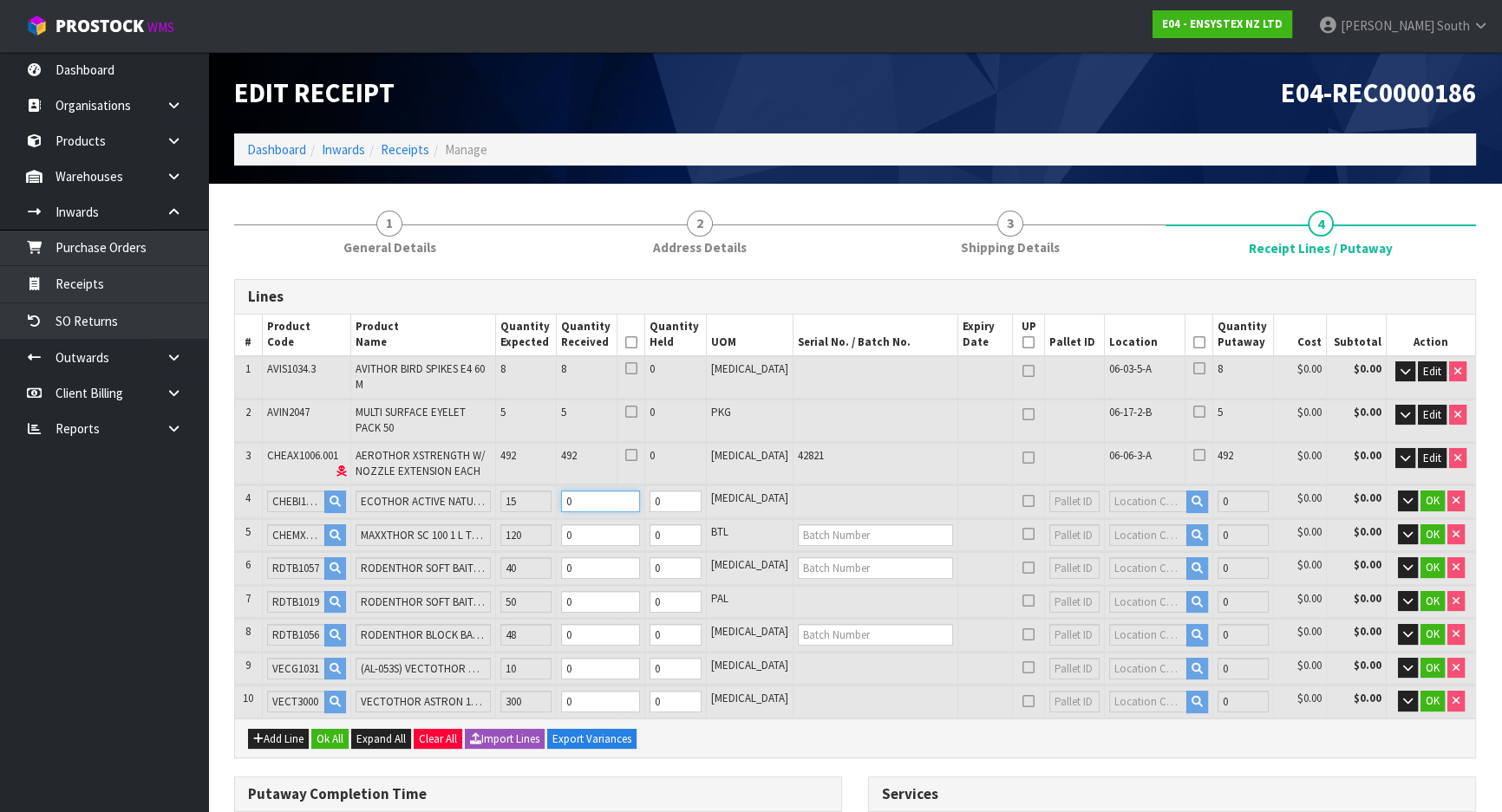
click at [588, 485] on tr "4 CHEBI1015 ECOTHOR ACTIVE NATURE INSECT MONITOR GLUEBOARDS PACK 100 15 0 0 [ME…" at bounding box center [854, 501] width 1240 height 32
type input "0"
type input "49"
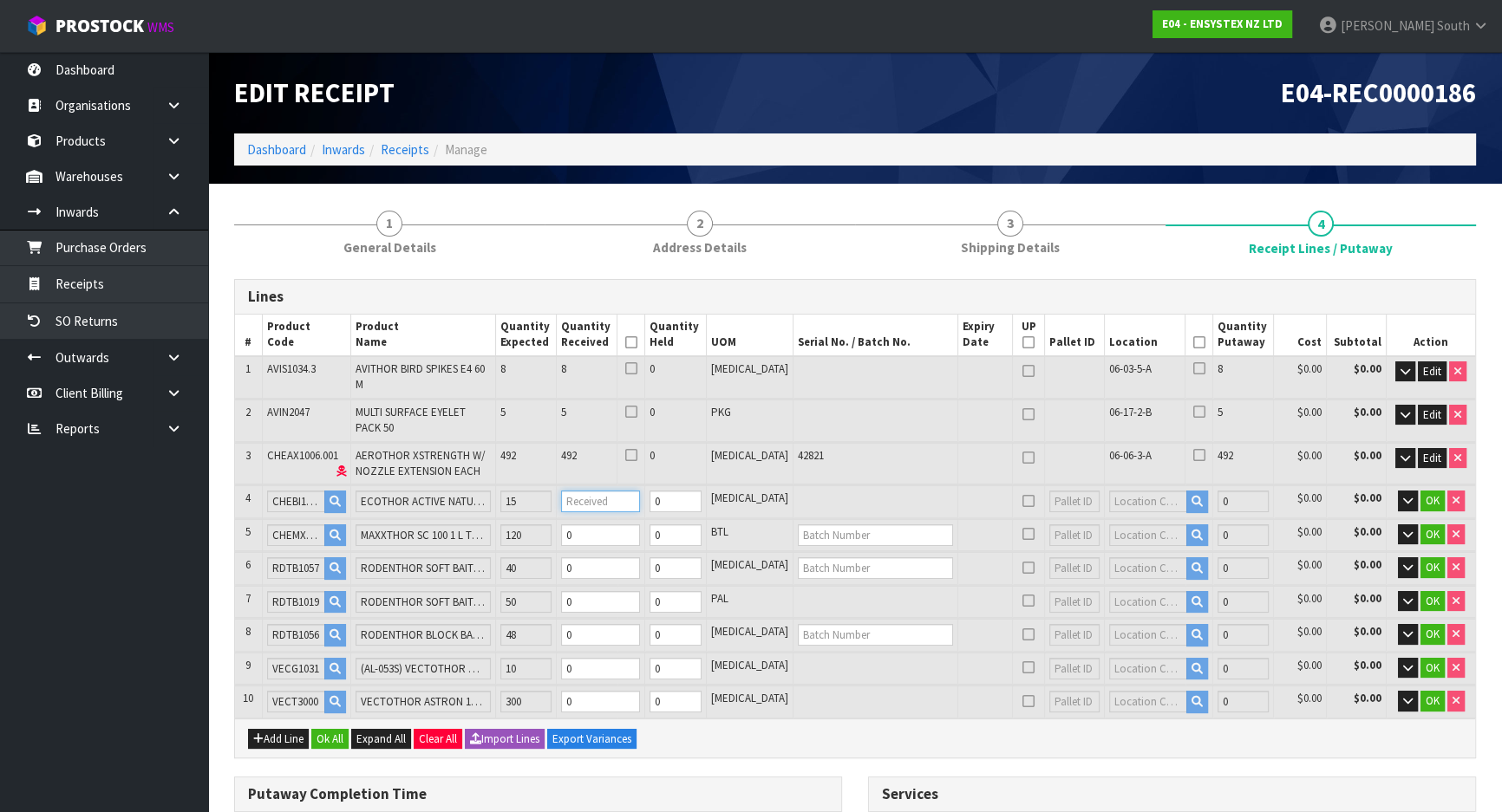
type input "1.755084"
type input "354.3"
type input "1"
type input "1.763148"
type input "358.5"
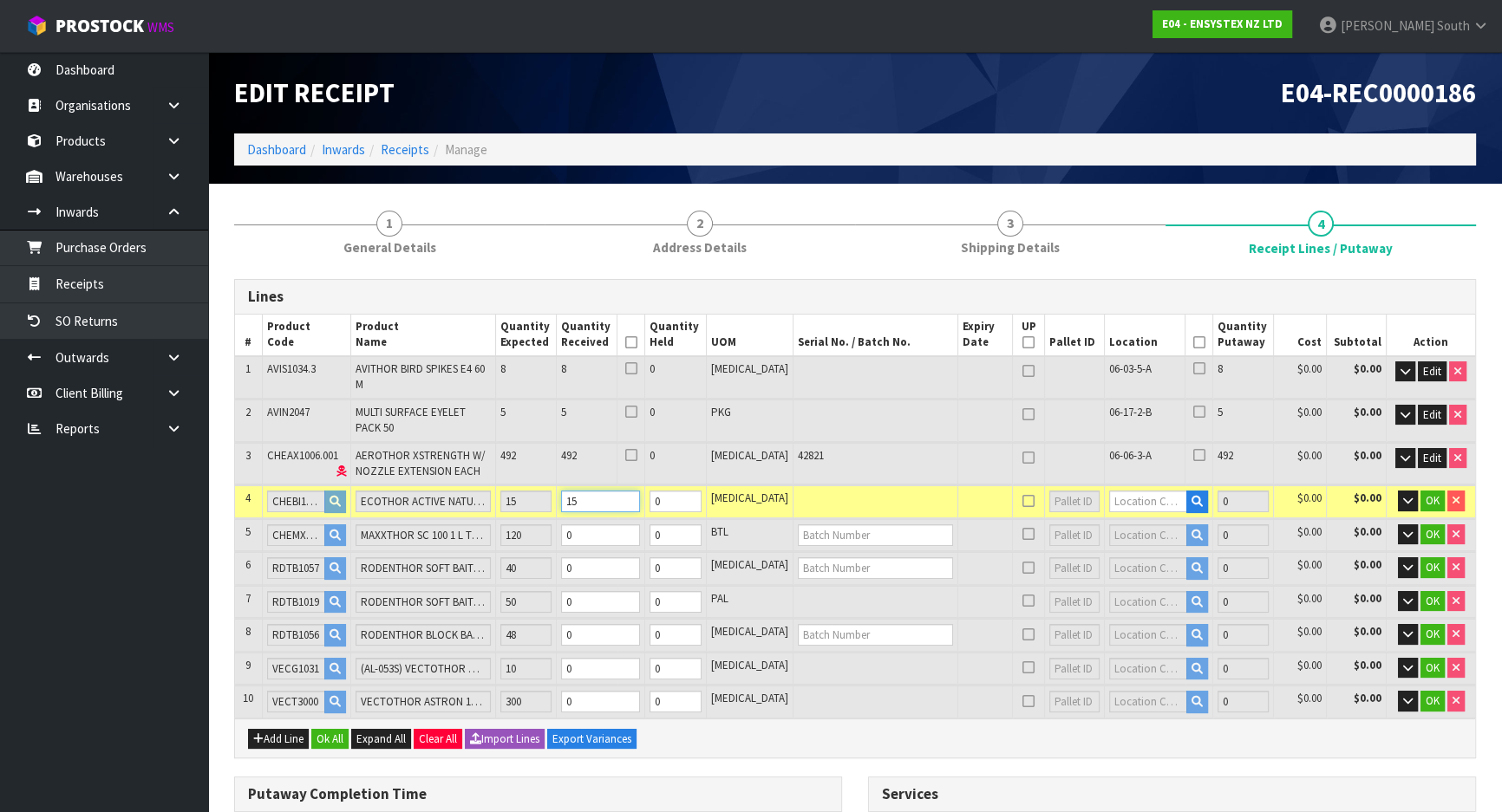
type input "15"
click at [1122, 491] on input "text" at bounding box center [1147, 501] width 78 height 22
type input "06-13-2"
click at [1144, 551] on strong "06-13-2" at bounding box center [1126, 553] width 45 height 16
type input "520"
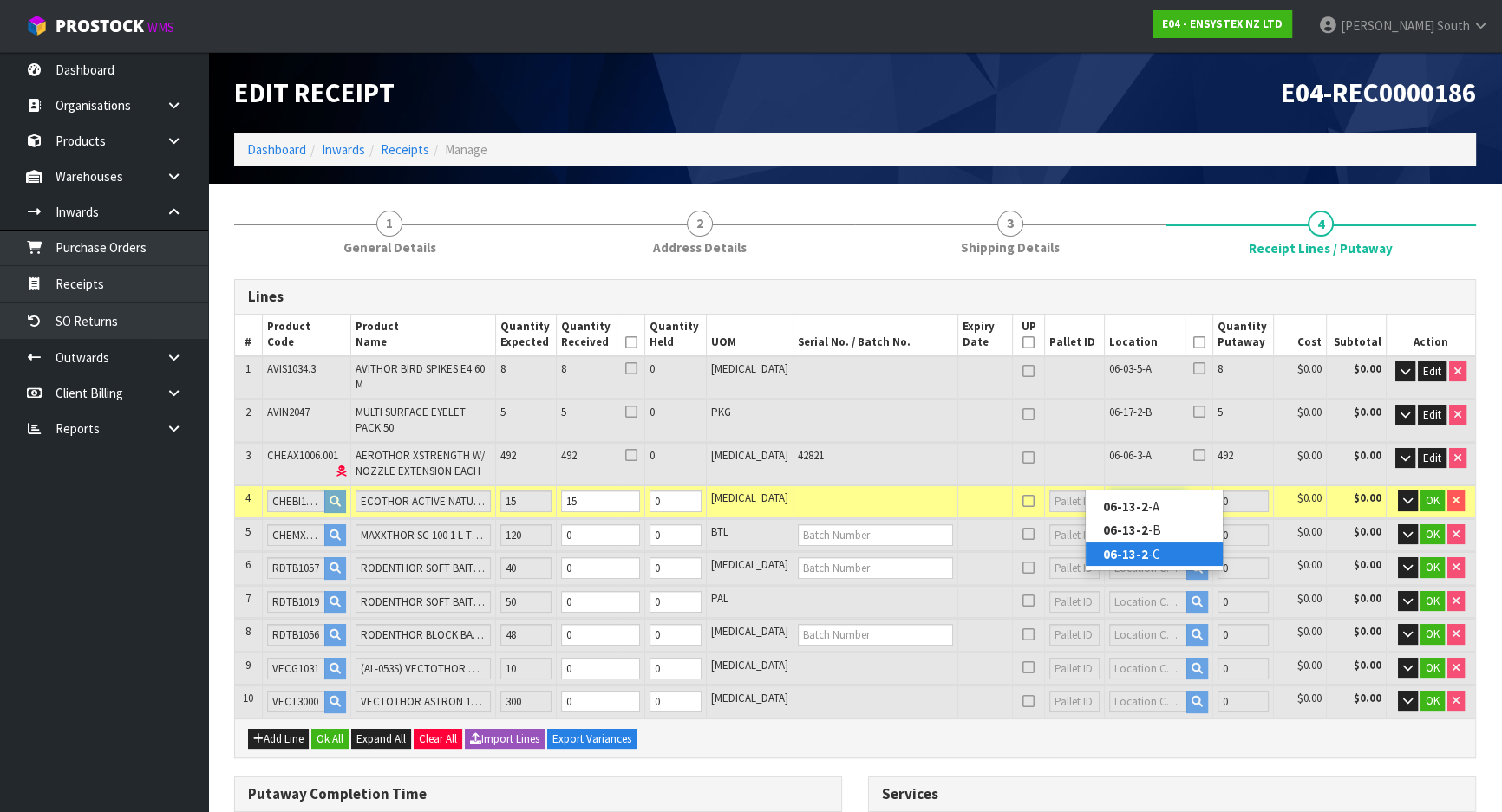
type input "06-13-2-C"
type input "15"
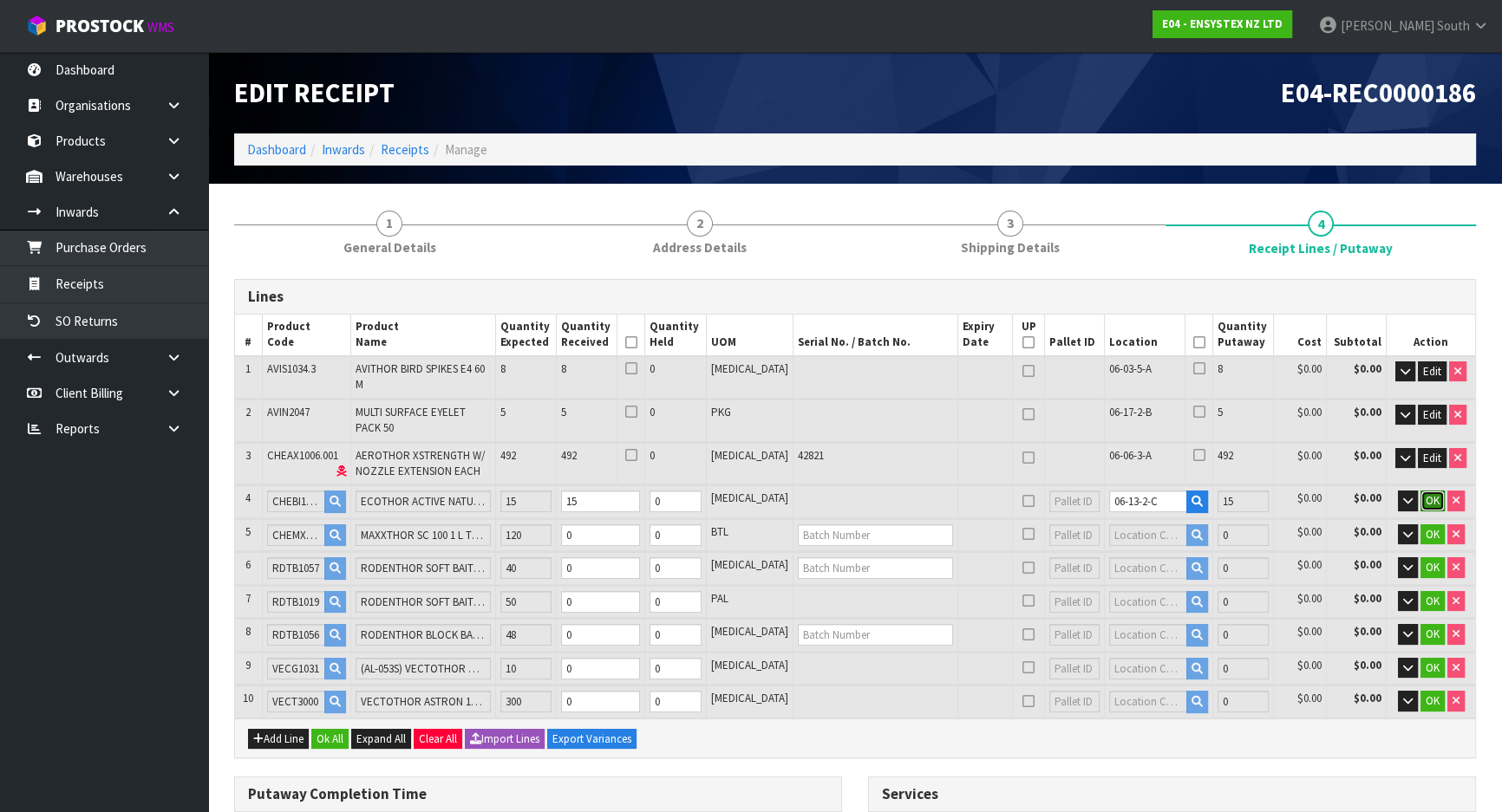
click at [1440, 491] on button "OK" at bounding box center [1432, 501] width 25 height 21
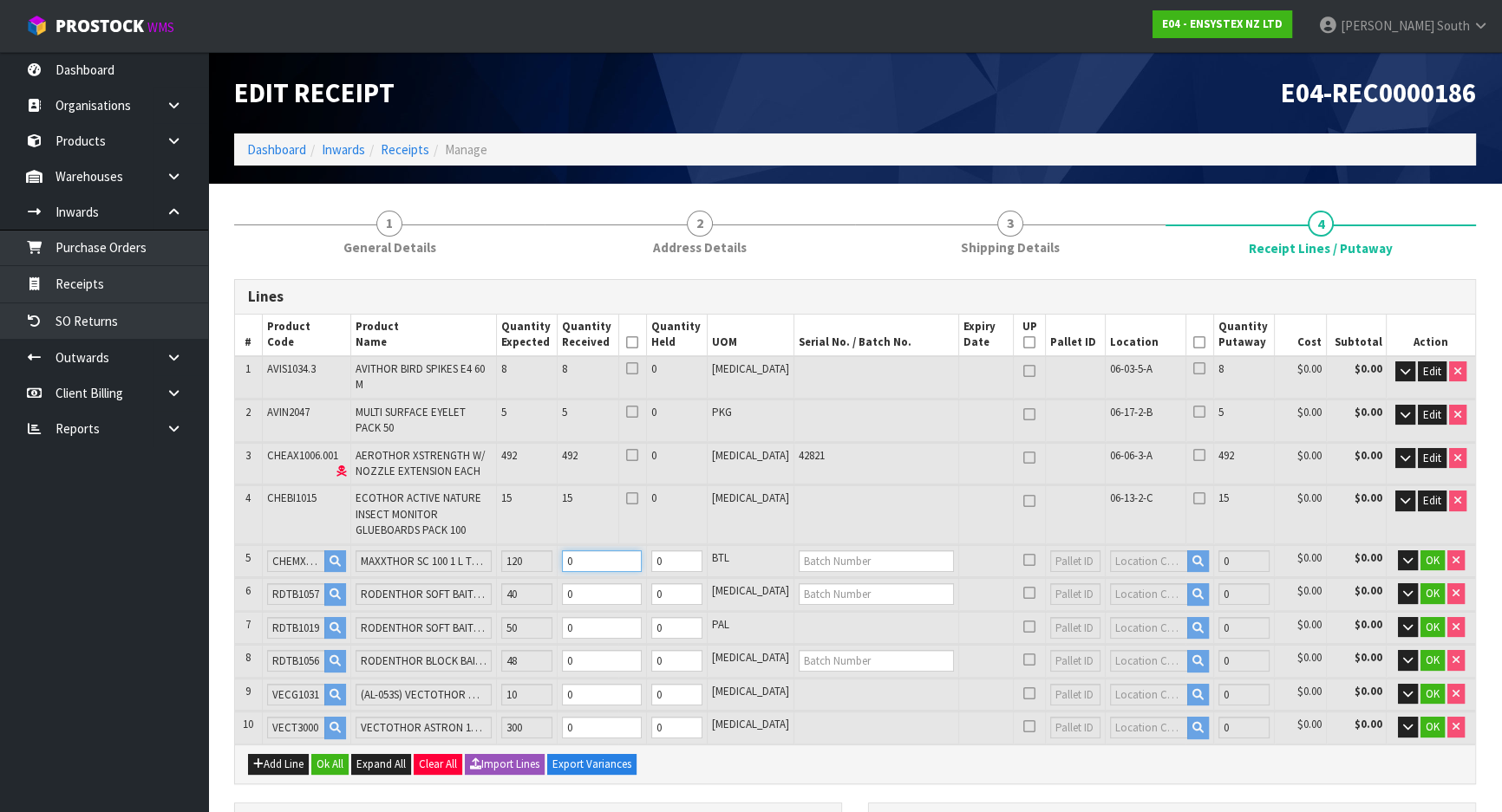
click at [365, 545] on tr "5 CHEMX1014 MAXXTHOR SC 100 1 L TNM NZ 120 0 0 BTL 0 $0.00 $0.00 OK" at bounding box center [854, 561] width 1240 height 32
type input "1.765332"
type input "359.65"
type input "1"
type input "51"
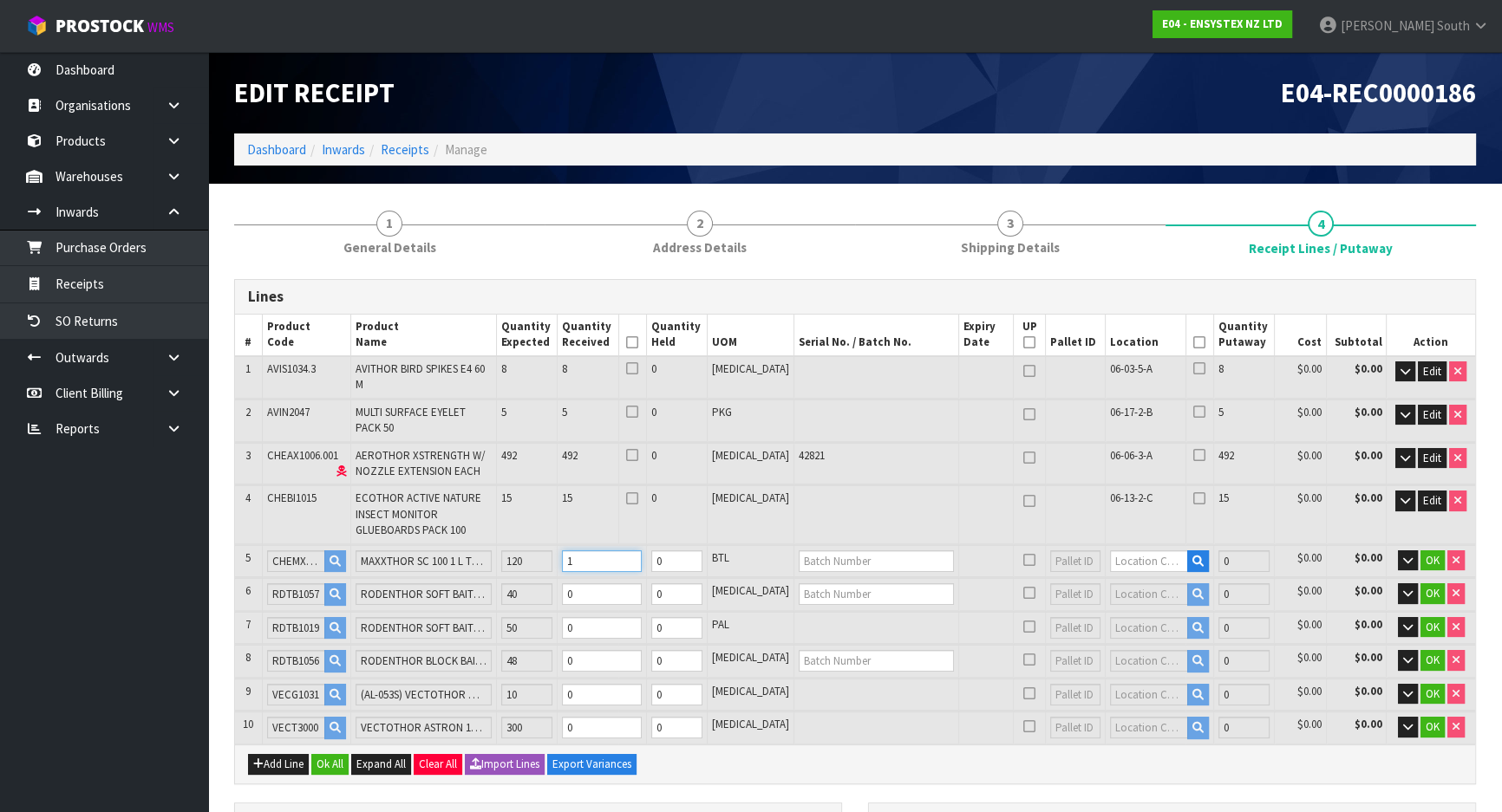
type input "51"
type input "1.797924"
type input "373.4"
type input "12"
type input "69"
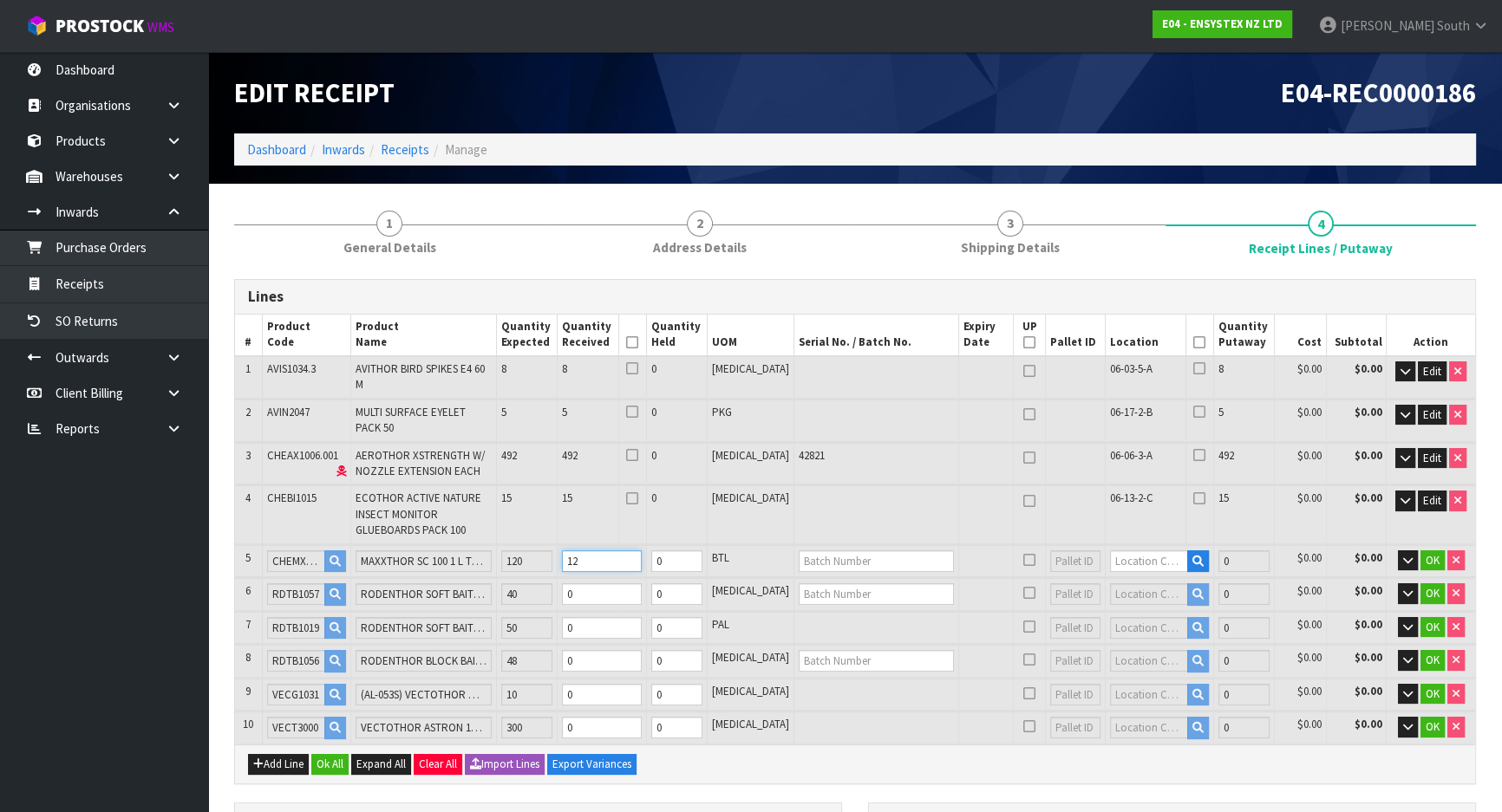
type input "69"
type input "2.110908"
type input "507.5"
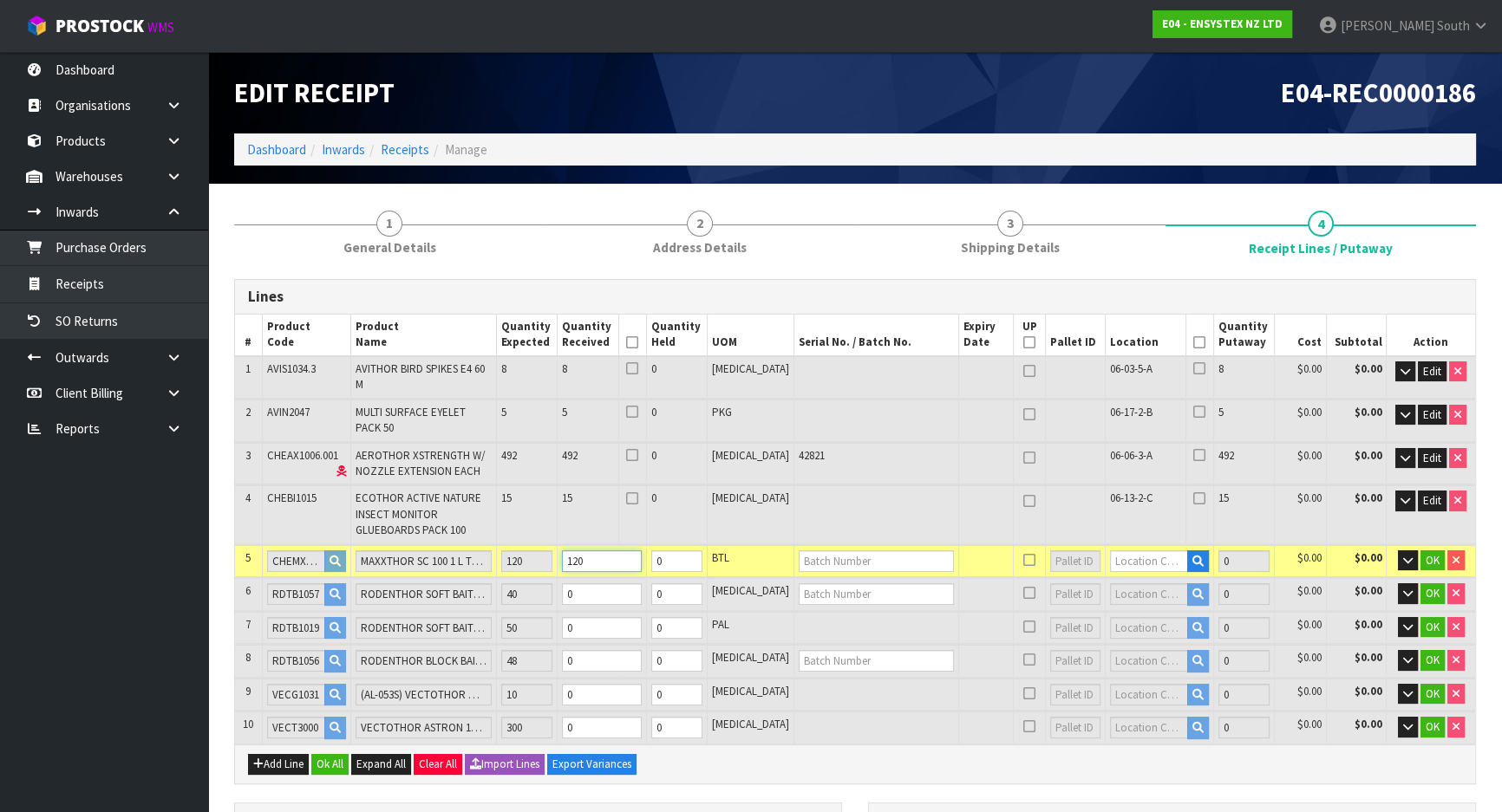
type input "120"
click at [840, 550] on input "text" at bounding box center [876, 561] width 155 height 22
type input "341294"
click at [1118, 550] on input "text" at bounding box center [1148, 561] width 78 height 22
drag, startPoint x: 839, startPoint y: 518, endPoint x: 737, endPoint y: 520, distance: 102.0
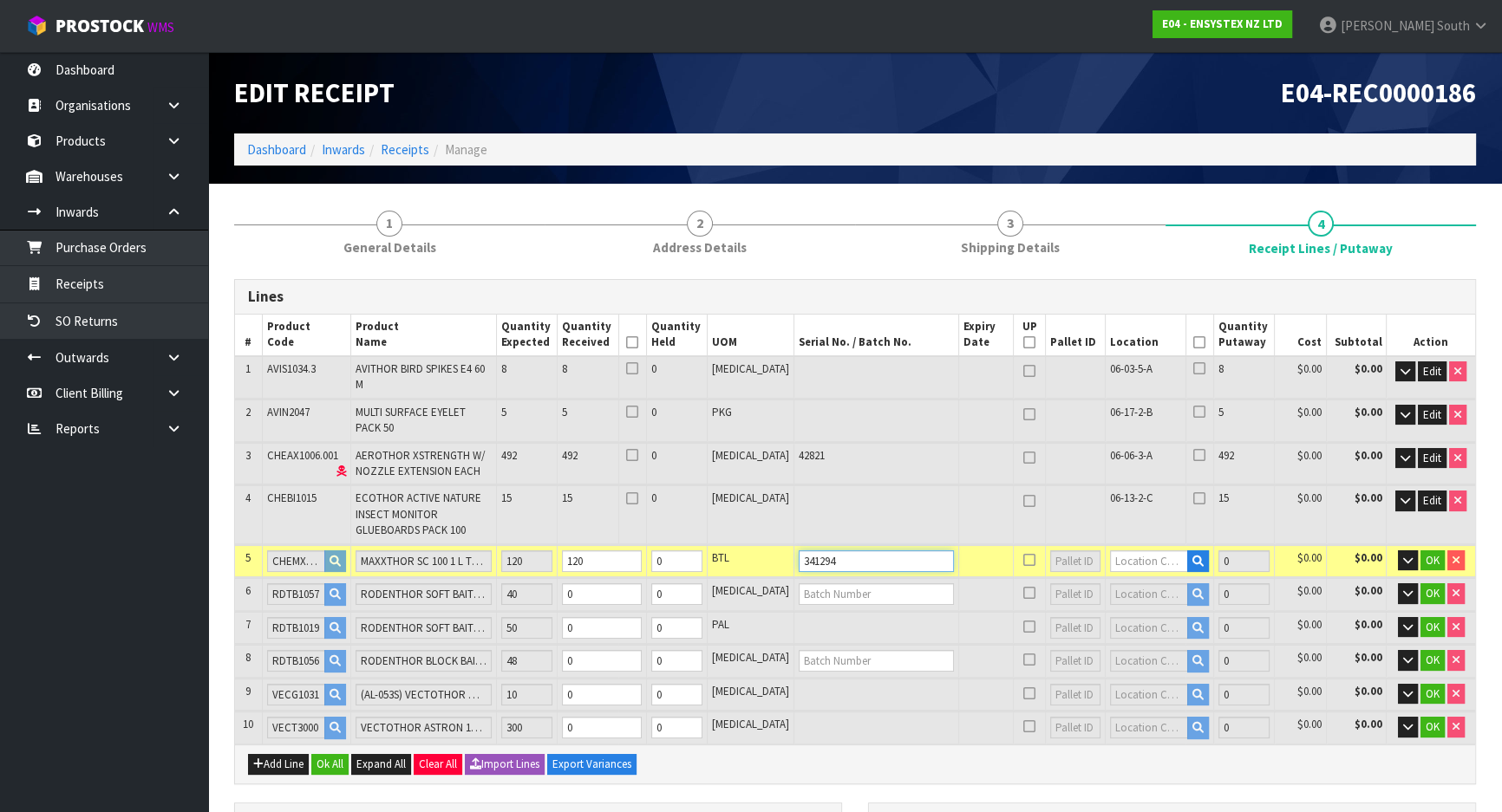
click at [737, 545] on tr "5 CHEMX1014 MAXXTHOR SC 100 1 L TNM NZ 120 120 0 BTL 341294 0 $0.00 $0.00 OK" at bounding box center [854, 561] width 1240 height 32
type input "20001014"
click at [1132, 550] on input "text" at bounding box center [1148, 561] width 78 height 22
type input "06-15-3"
click at [1129, 572] on strong "06-15-3" at bounding box center [1126, 573] width 45 height 16
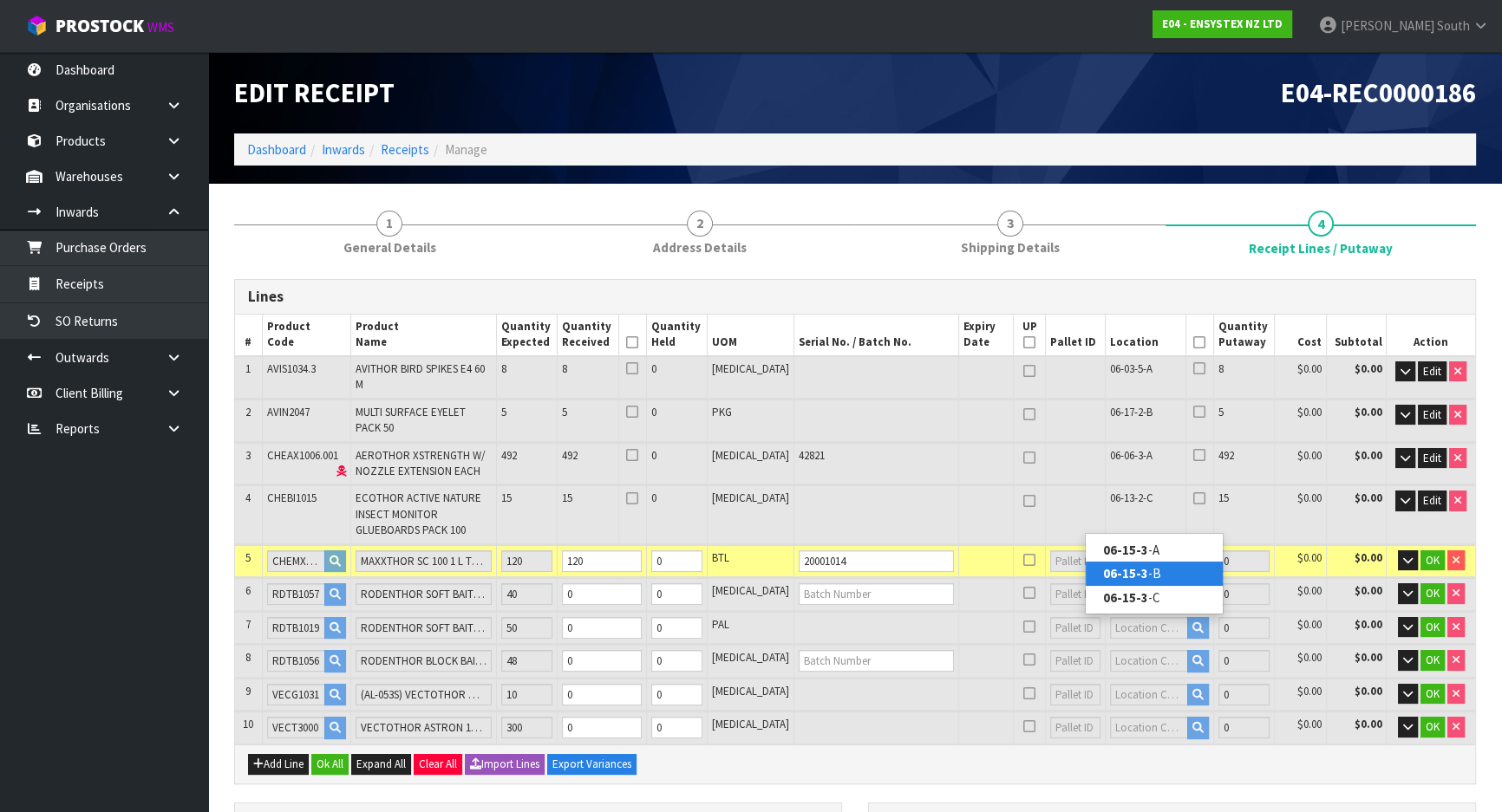
type input "640"
type input "06-15-3-B"
type input "120"
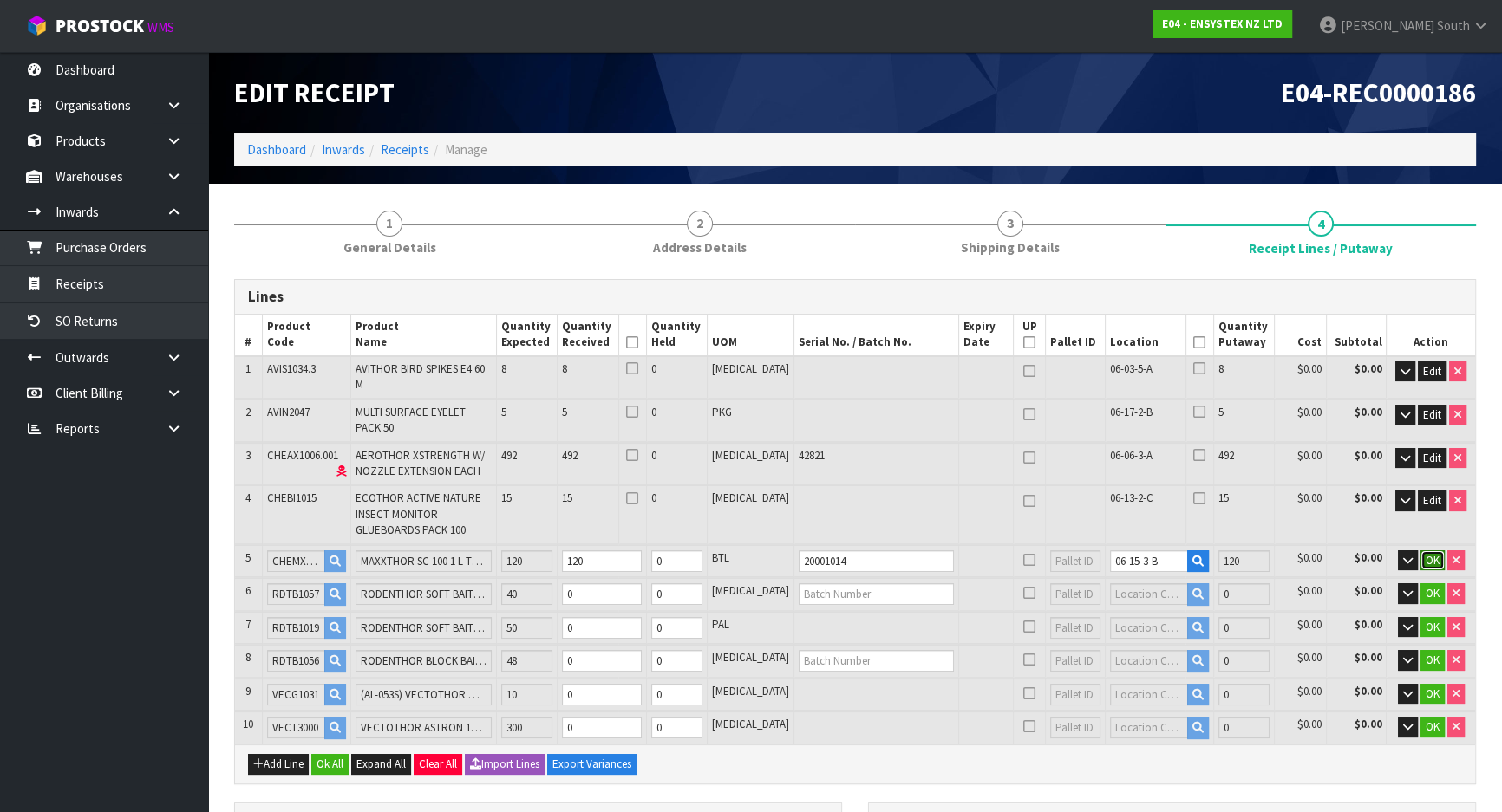
click at [1439, 550] on button "OK" at bounding box center [1432, 561] width 25 height 21
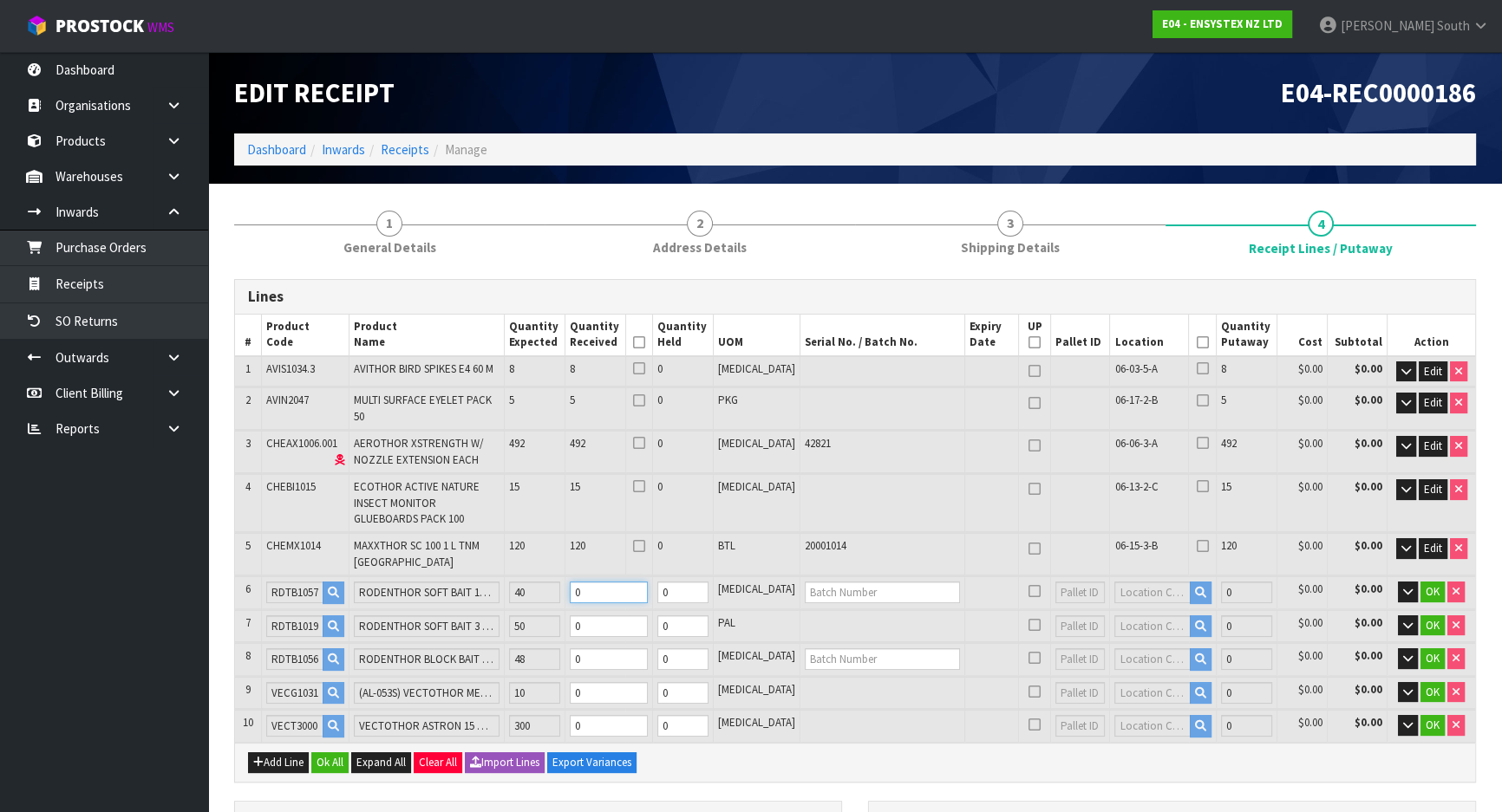
click at [431, 577] on tr "6 RDTB1057 RODENTHOR SOFT BAIT 10 KG 40 0 0 [MEDICAL_DATA] 0 $0.00 $0.00 OK" at bounding box center [854, 593] width 1240 height 32
type input "0"
type input "73"
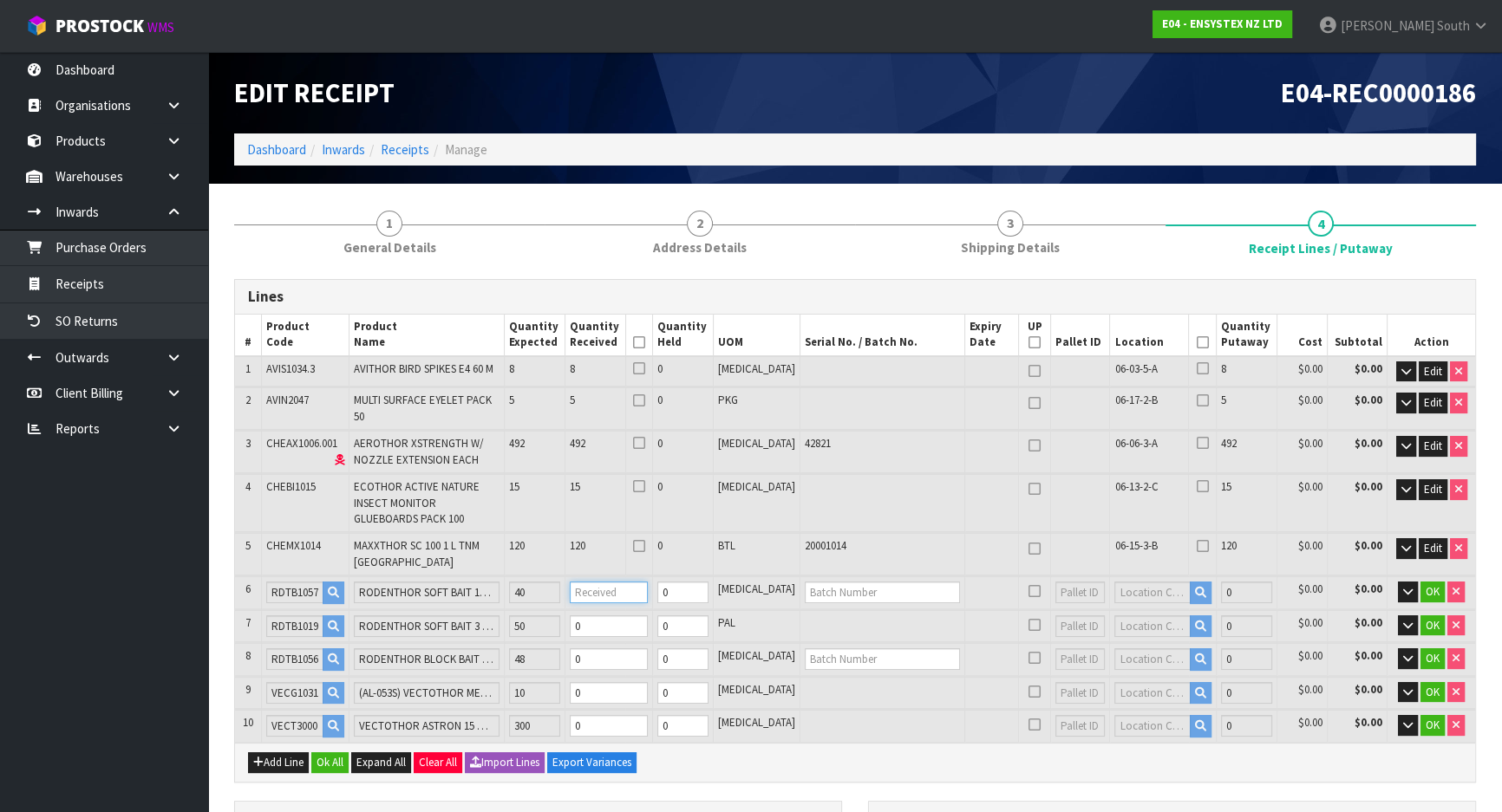
type input "2.224008"
type input "551.5"
type input "4"
type input "109"
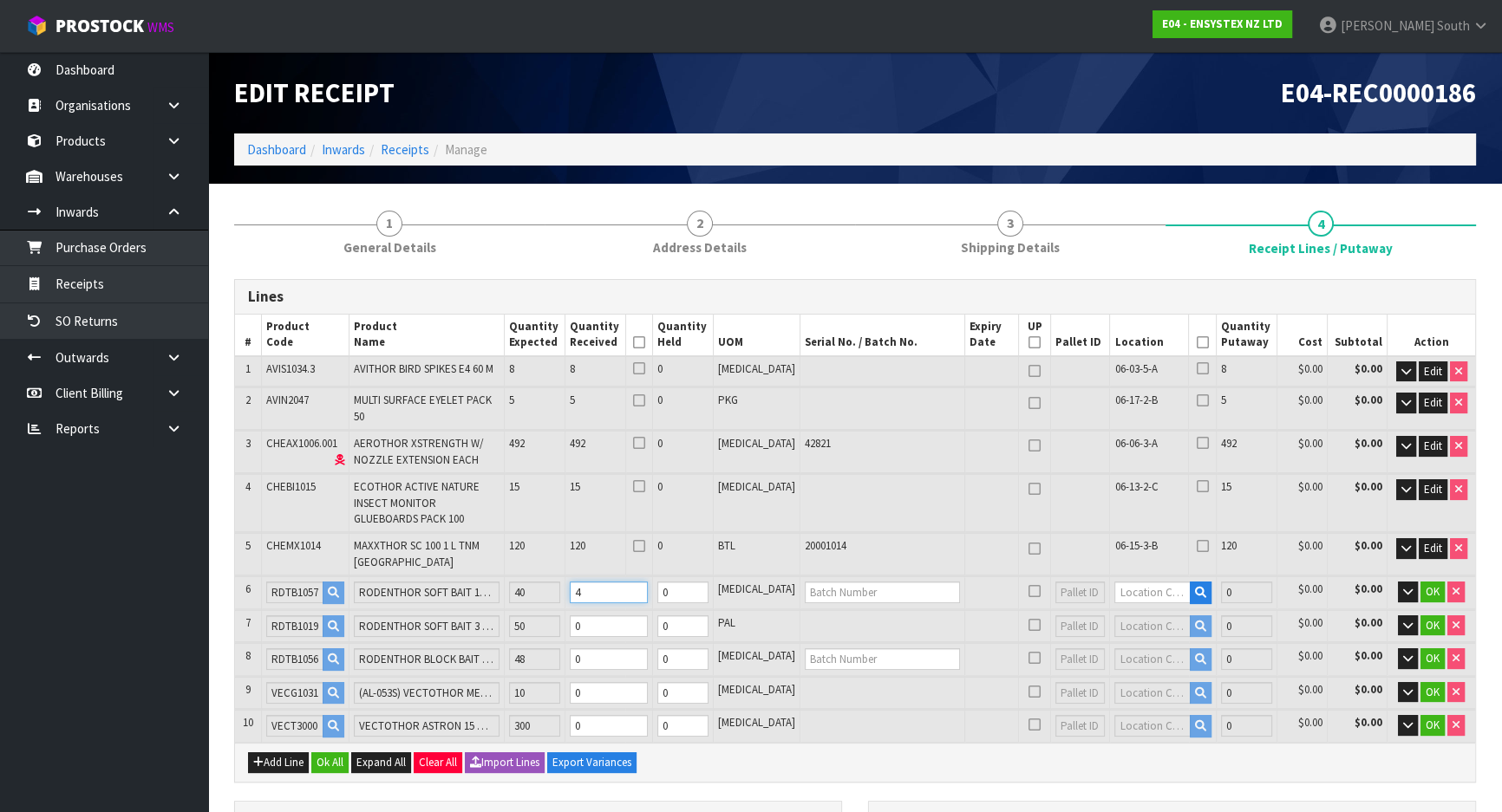
type input "3.241908"
type input "947.5"
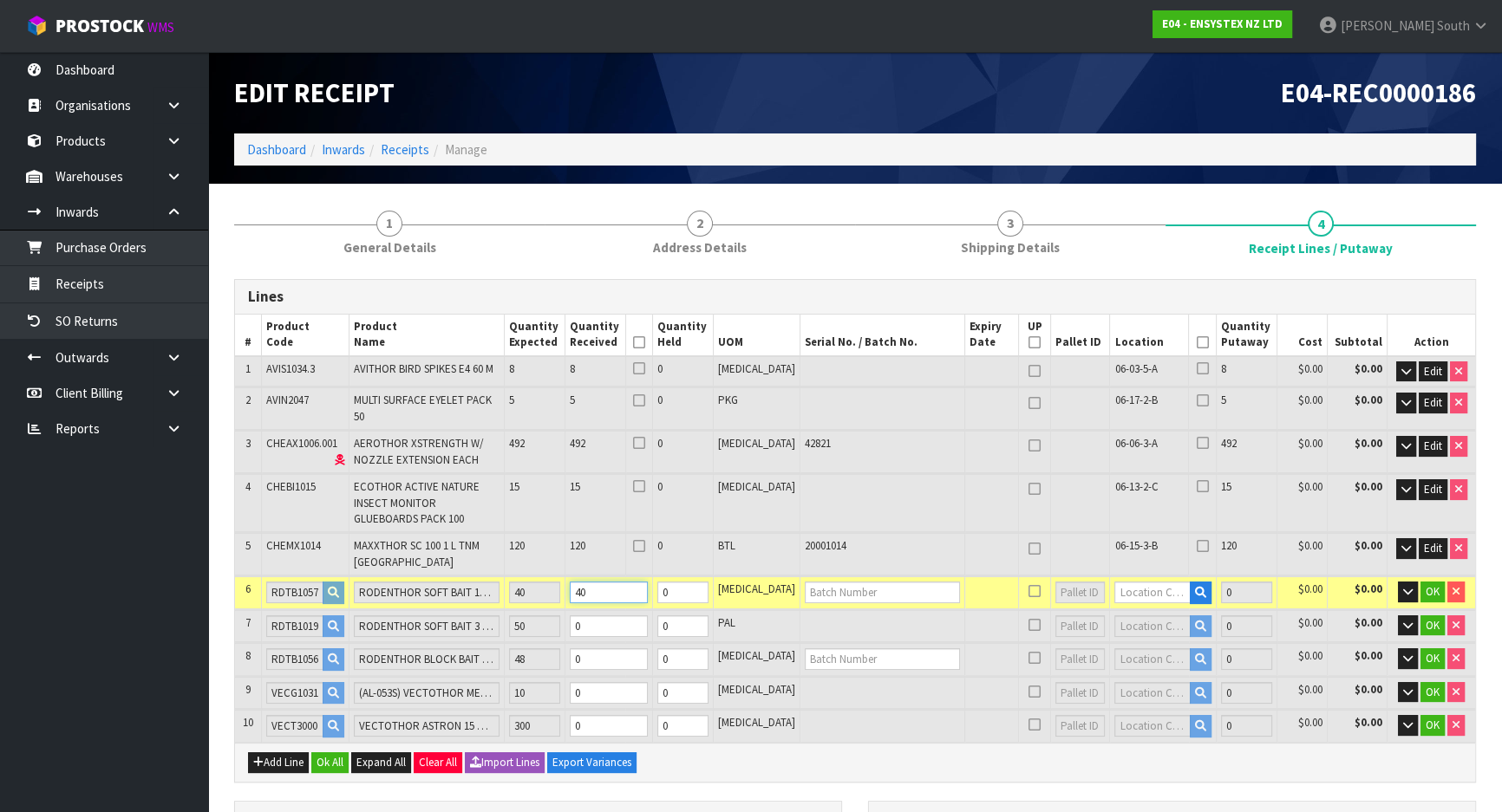
type input "40"
click at [830, 581] on input "text" at bounding box center [882, 592] width 155 height 22
type input "341290"
click at [1114, 581] on input "text" at bounding box center [1152, 592] width 76 height 22
type input "06-11-5"
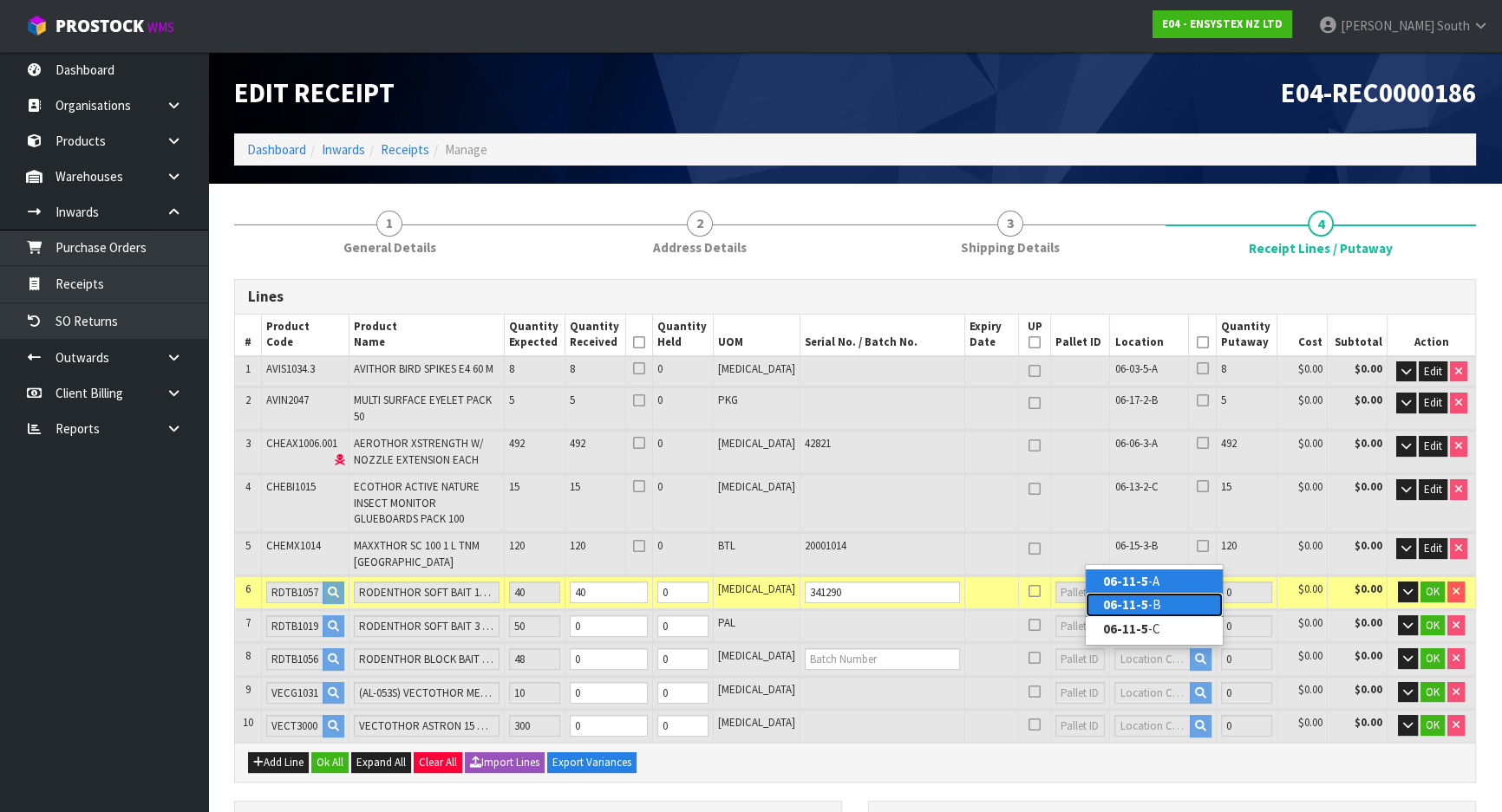
drag, startPoint x: 1157, startPoint y: 597, endPoint x: 1180, endPoint y: 601, distance: 23.3
click at [1157, 597] on link "06-11-5 -B" at bounding box center [1154, 604] width 137 height 24
type input "680"
type input "06-11-5-B"
type input "40"
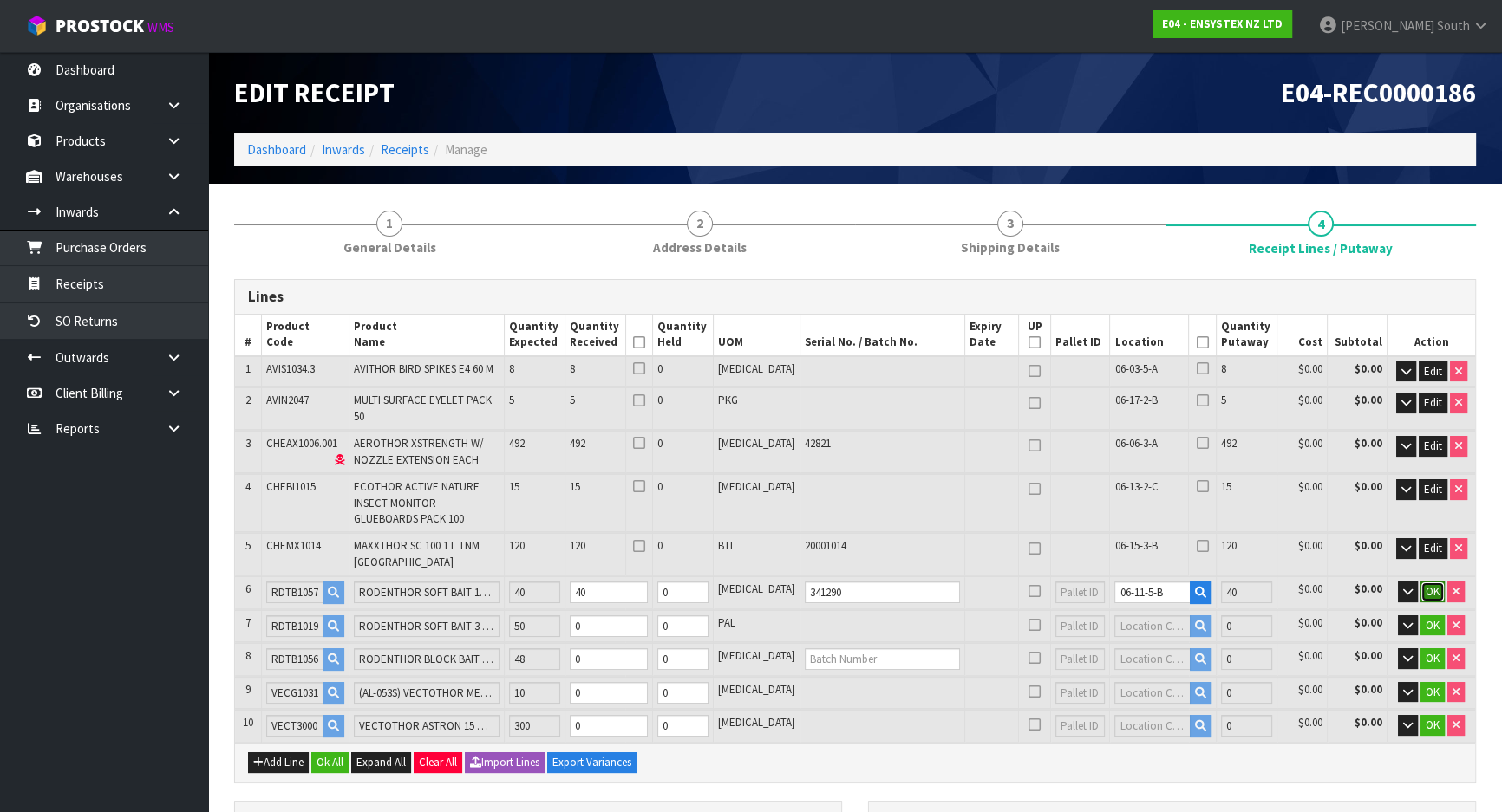
click at [1434, 584] on span "OK" at bounding box center [1432, 592] width 14 height 15
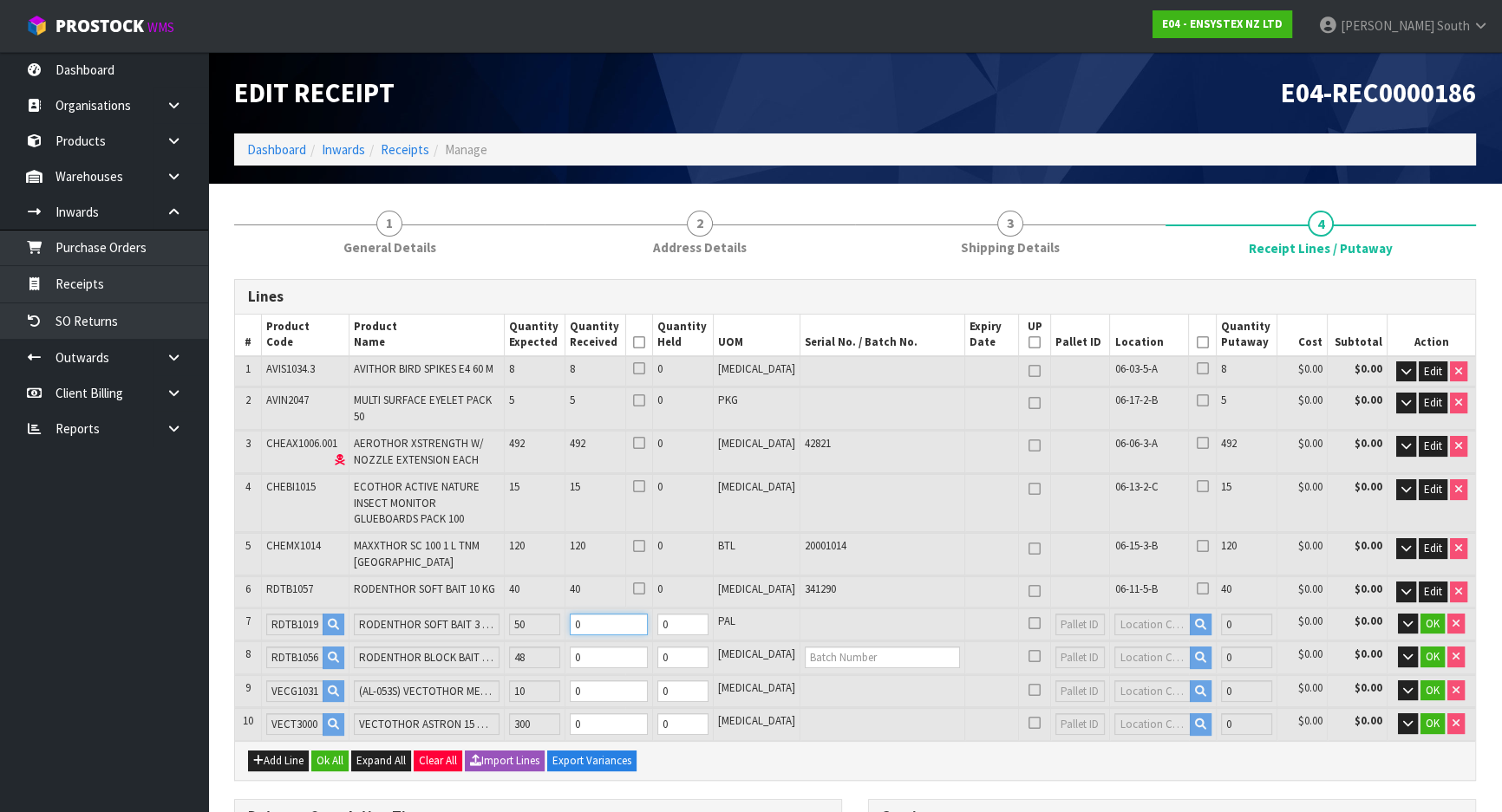
drag, startPoint x: 632, startPoint y: 588, endPoint x: 562, endPoint y: 598, distance: 70.7
click at [563, 598] on table "# Product Code Product Name Quantity Expected Quantity Received Quantity Held U…" at bounding box center [854, 527] width 1240 height 426
type input "0"
type input "3.305708"
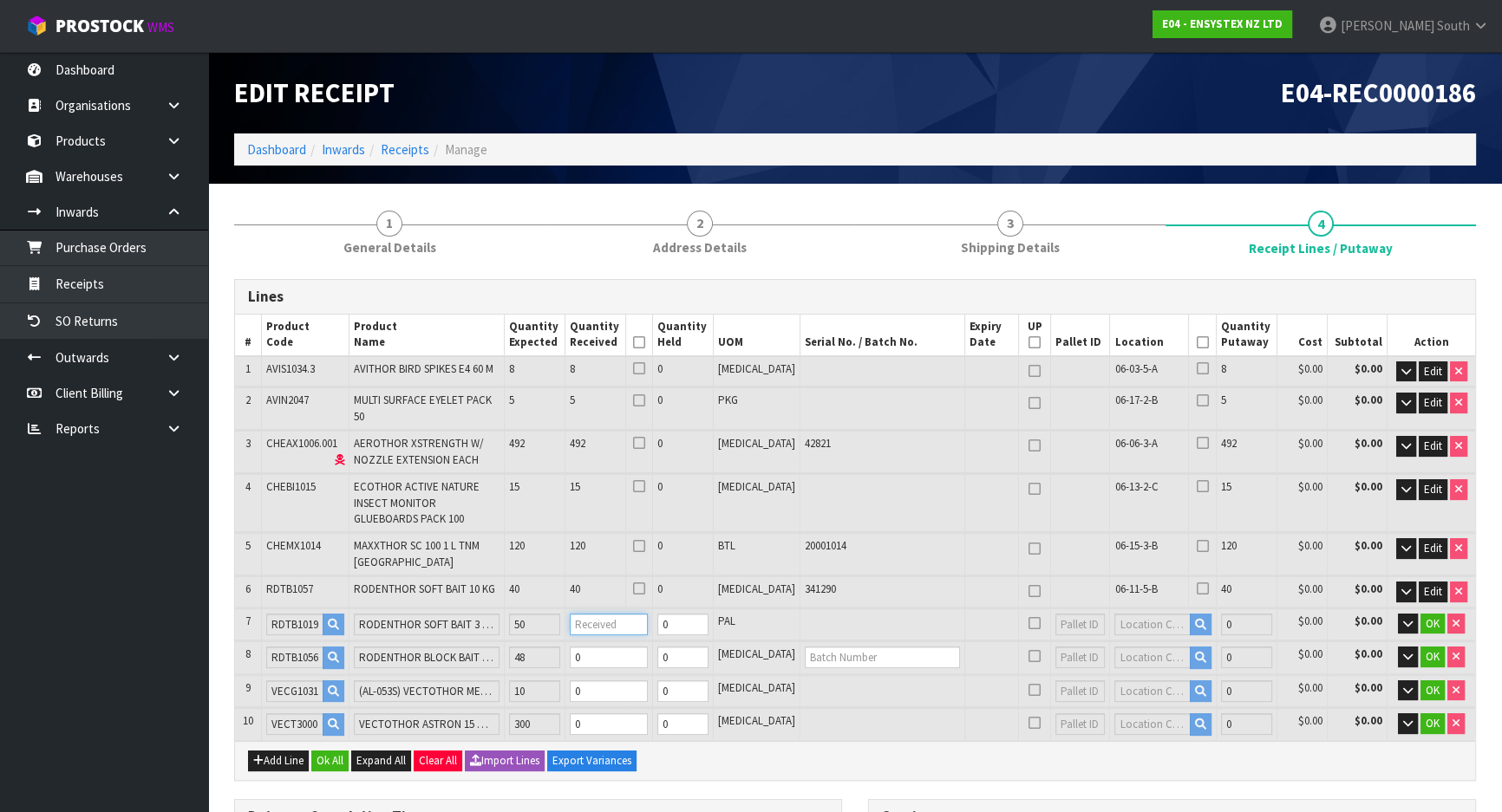
type input "964.5"
type input "5"
type input "3.879908"
type input "1117.5"
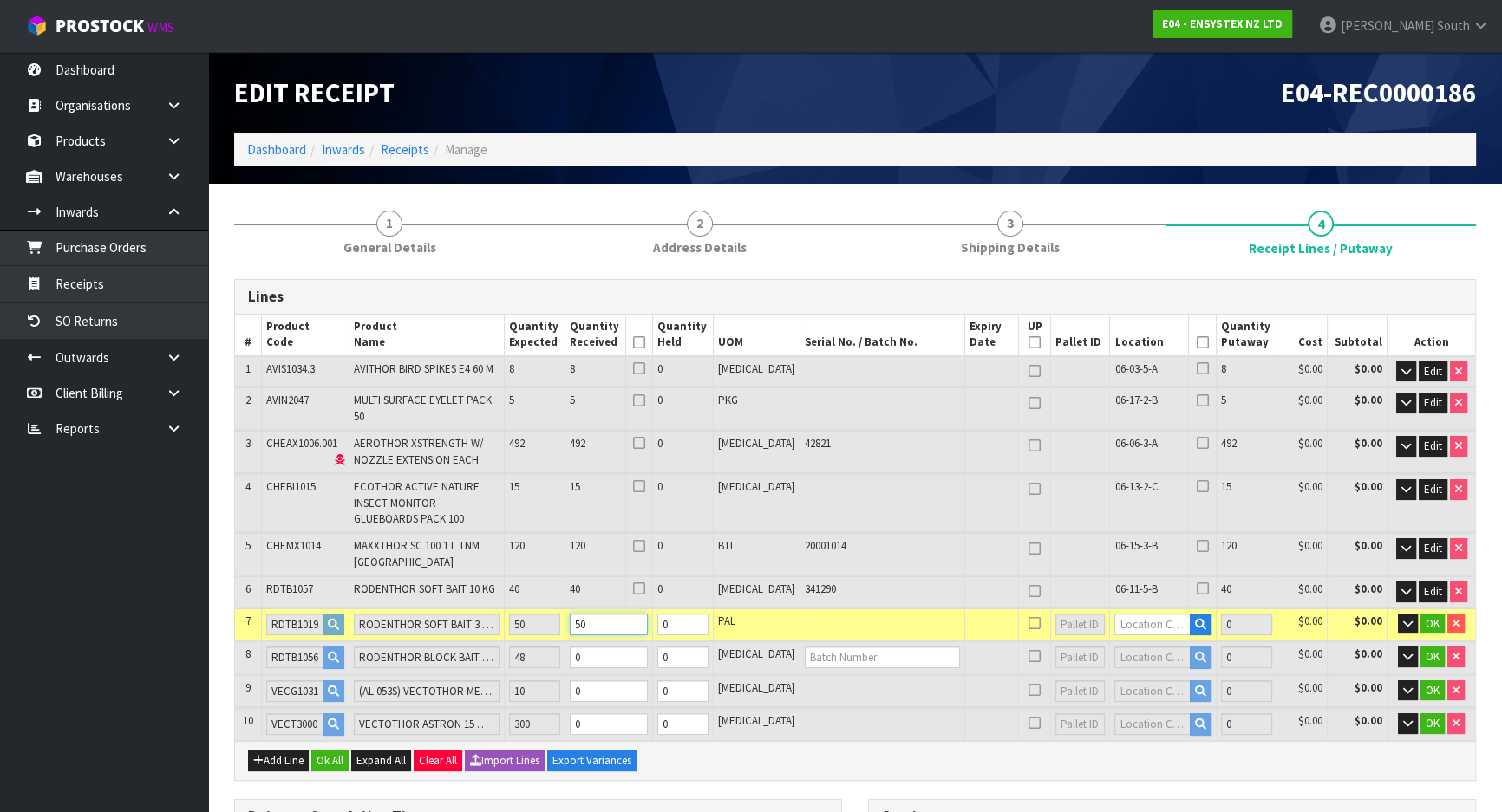
type input "50"
click at [1114, 613] on input "text" at bounding box center [1152, 624] width 76 height 22
type input "06-14-3"
click at [1131, 621] on link "06-14-3 -A" at bounding box center [1154, 612] width 137 height 24
type input "730"
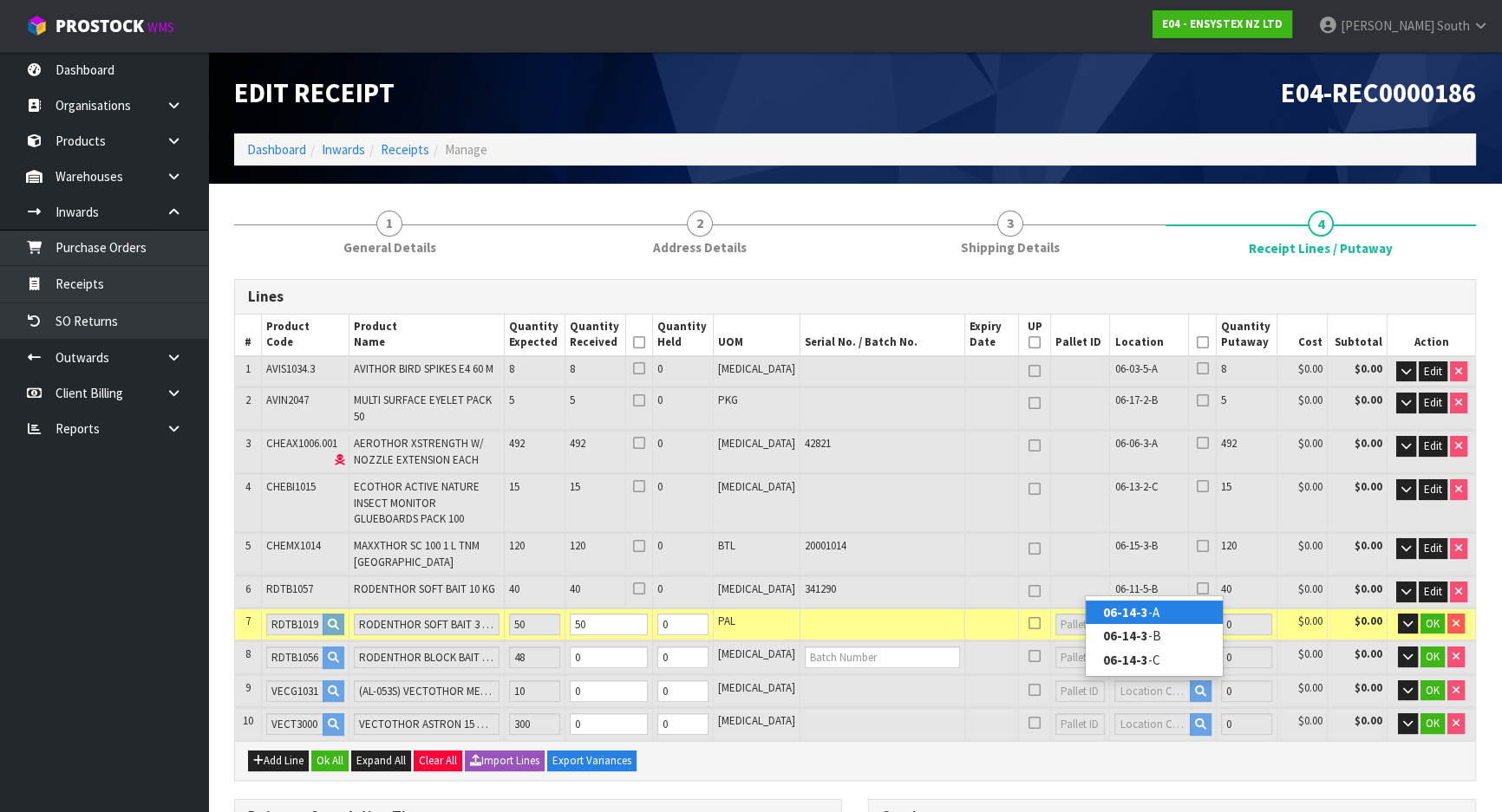
type input "06-14-3-A"
type input "50"
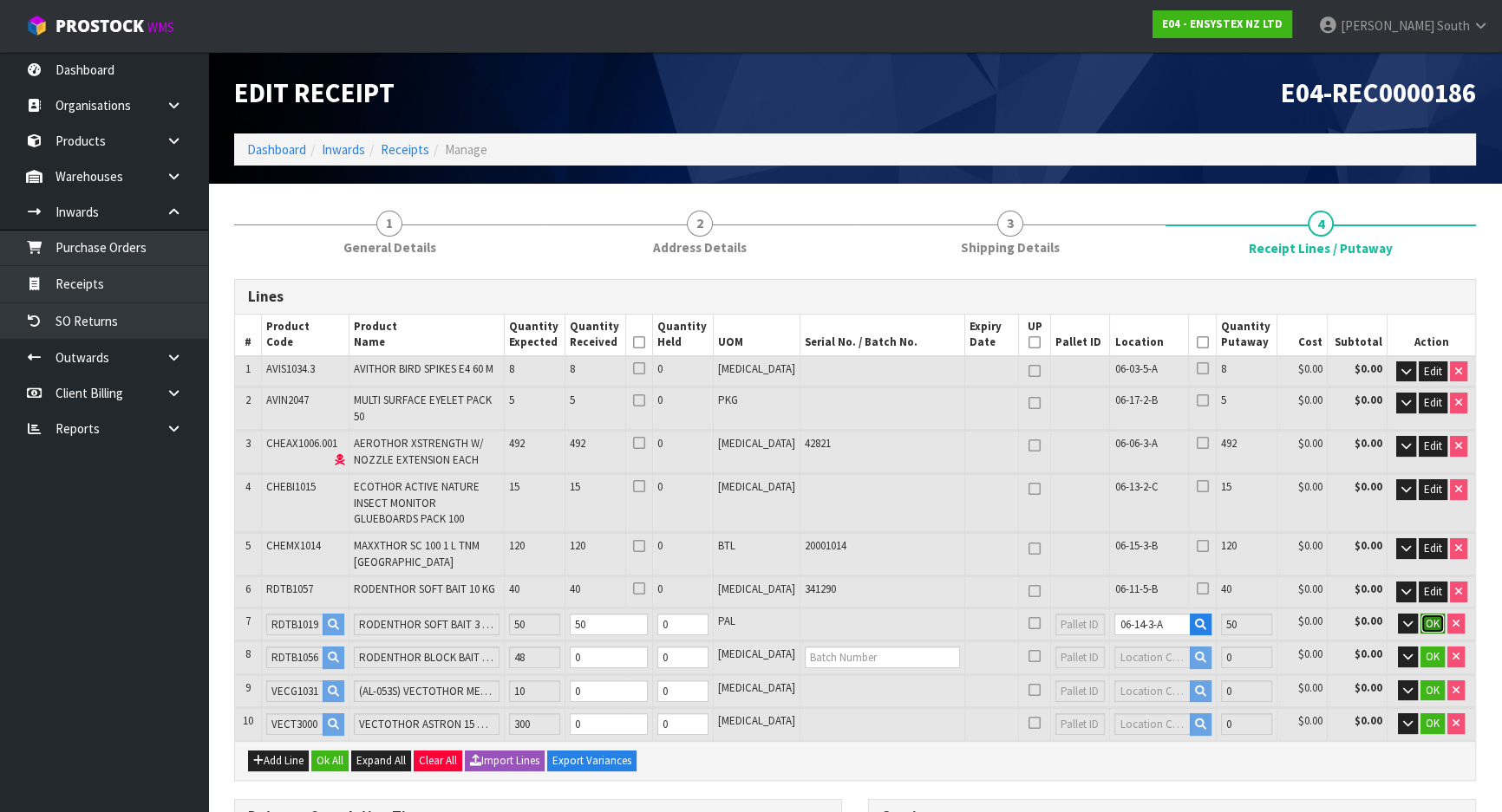
click at [1429, 616] on span "OK" at bounding box center [1432, 624] width 14 height 15
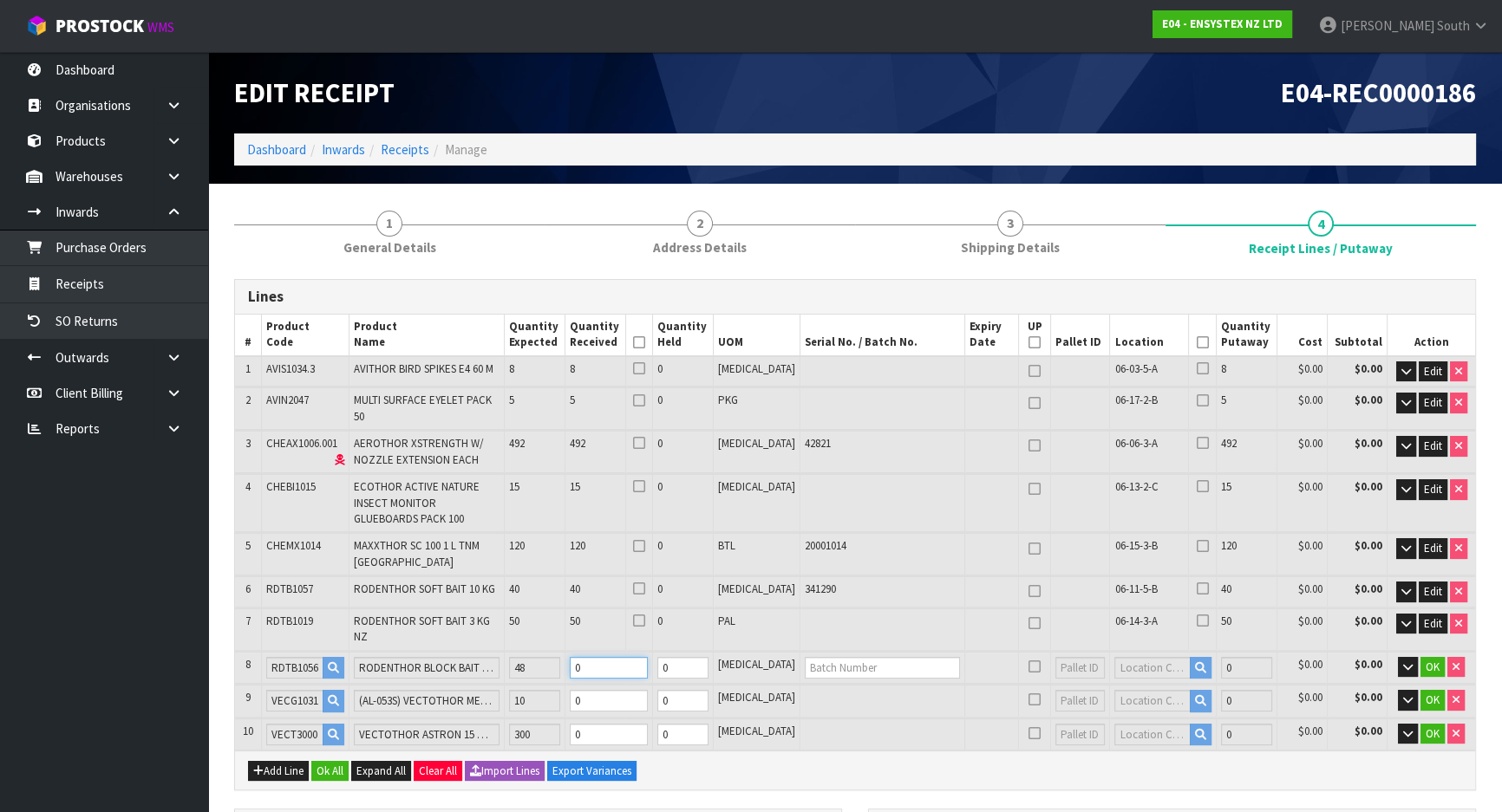
click at [546, 651] on tr "8 RDTB1056 RODENTHOR BLOCK BAIT 10 KG 48 0 0 [MEDICAL_DATA] 0 $0.00 $0.00 OK" at bounding box center [854, 667] width 1240 height 32
type input "0"
type input "113"
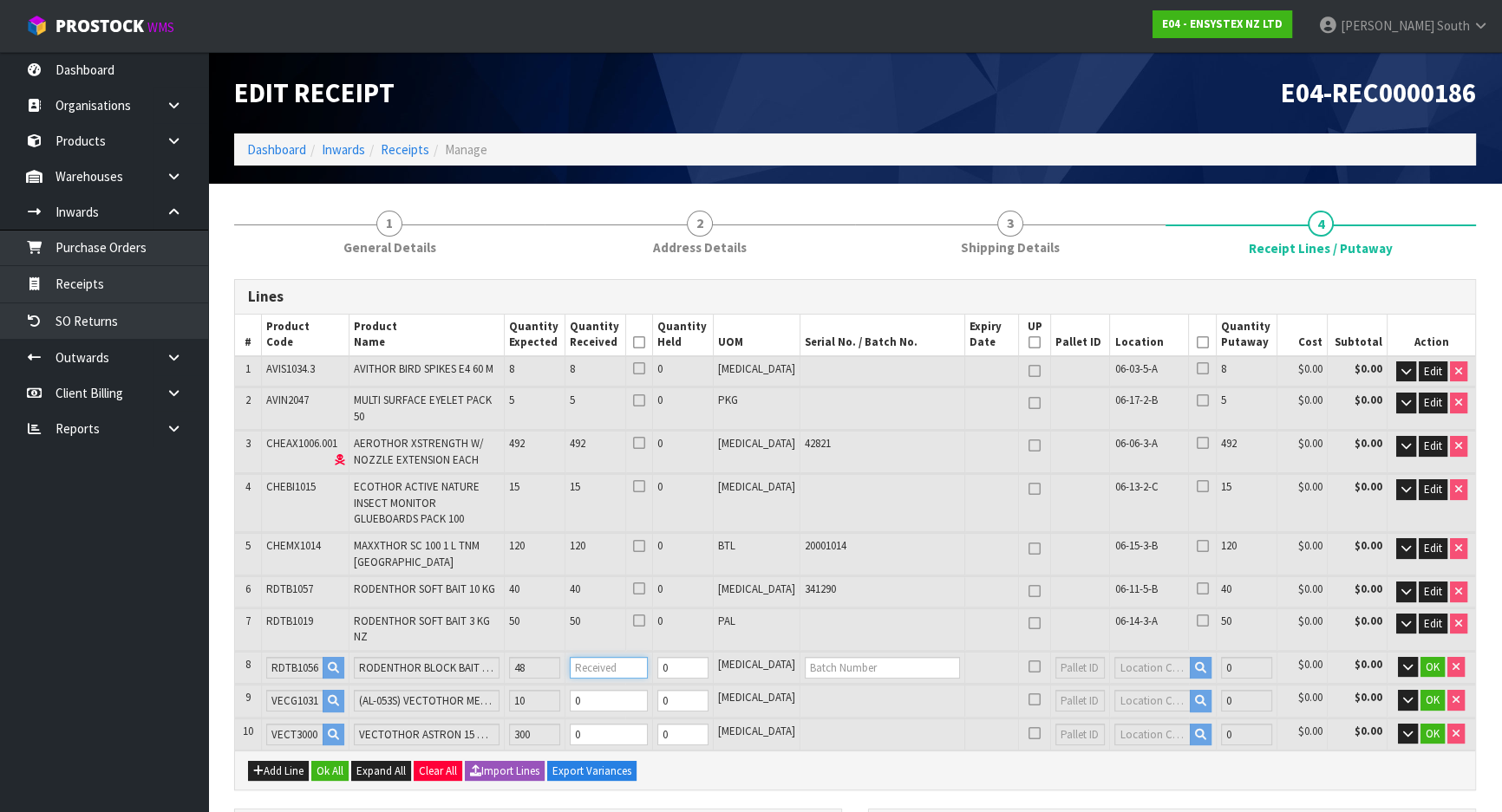
type input "3.9857"
type input "1157.9"
type input "4"
type input "157"
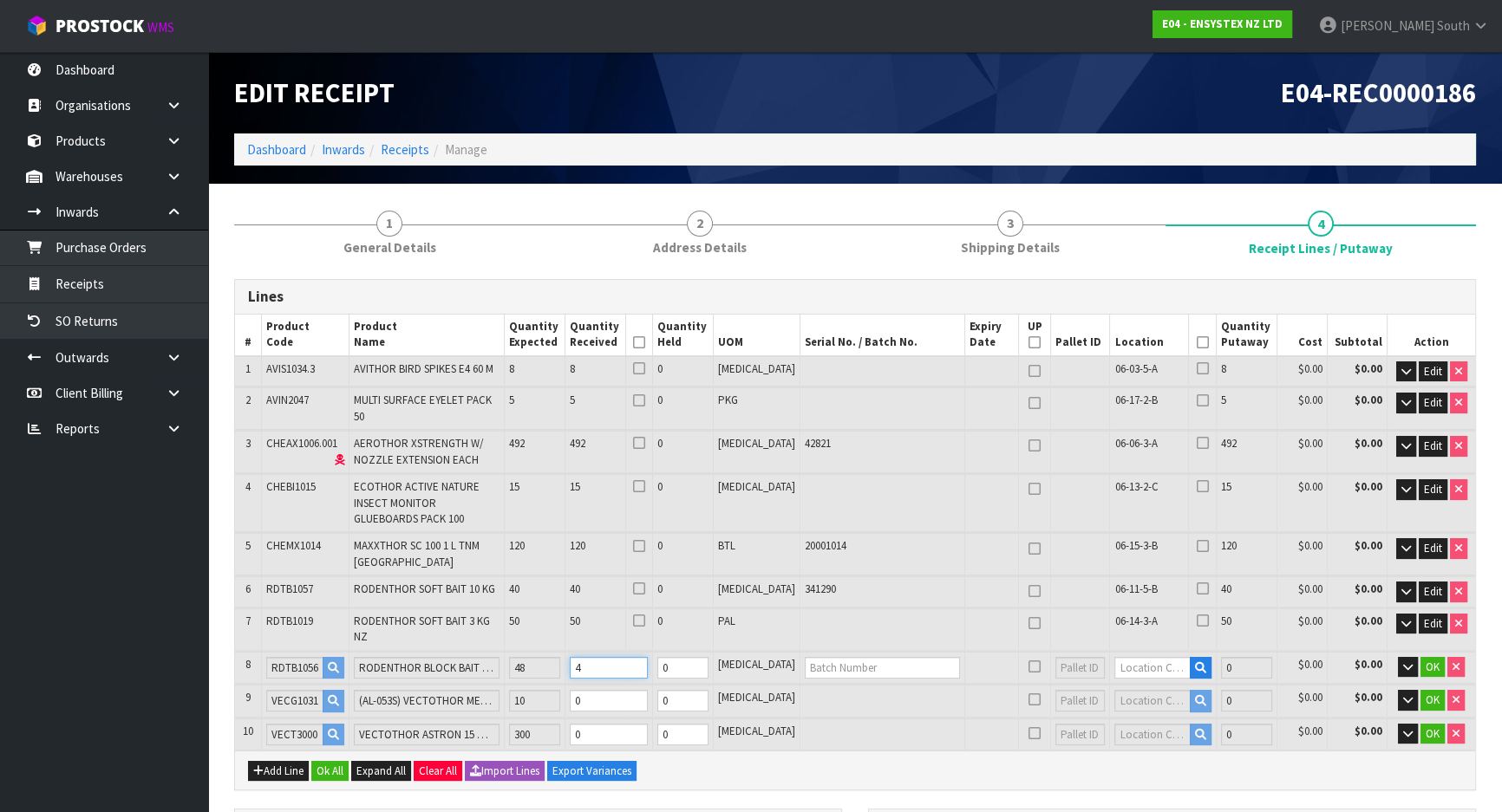
type input "5.149412"
type input "1602.3"
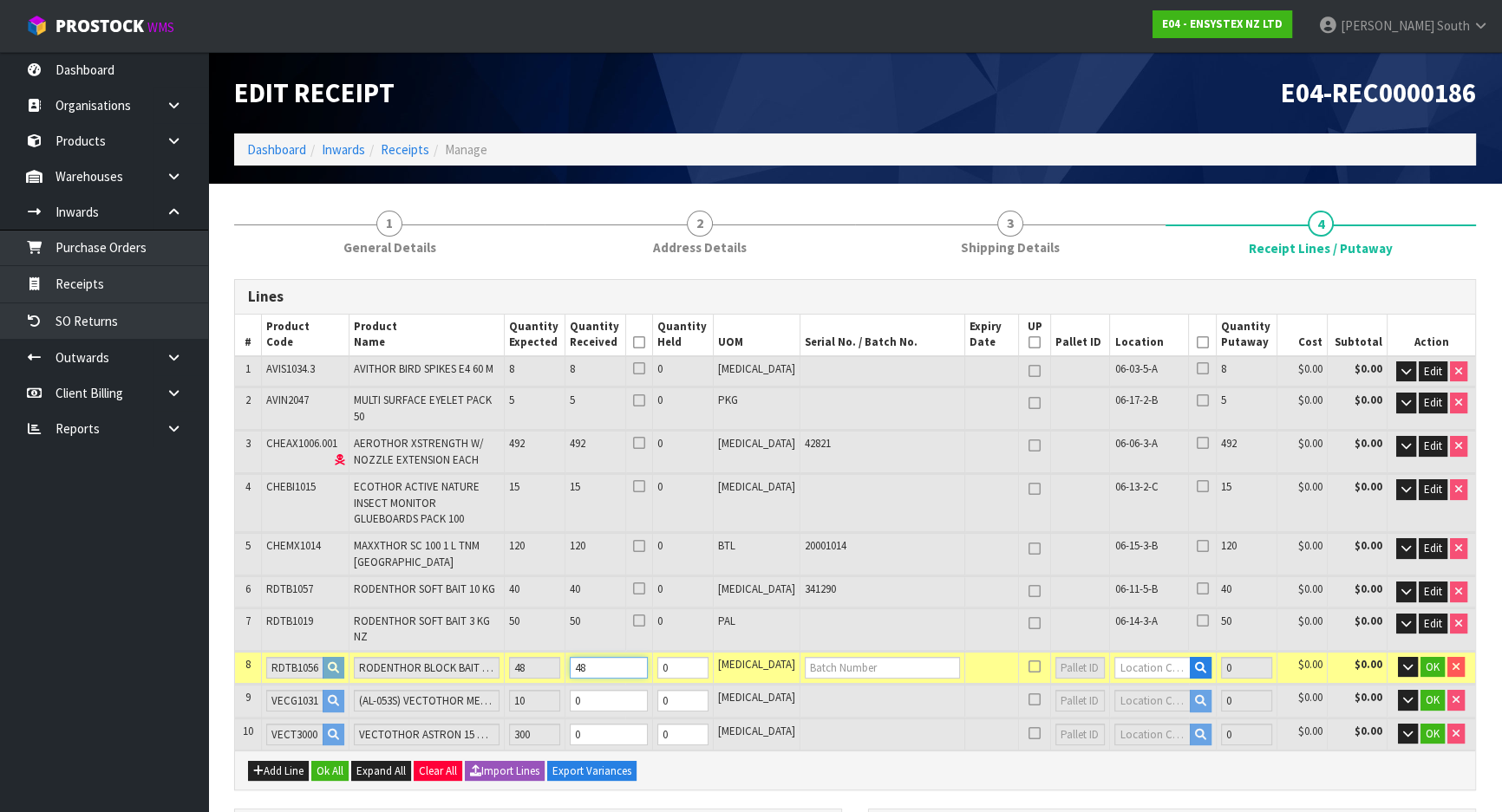
type input "48"
click at [845, 657] on input "text" at bounding box center [882, 667] width 155 height 22
type input "338873"
click at [1122, 657] on input "text" at bounding box center [1152, 667] width 76 height 22
type input "06-01-5"
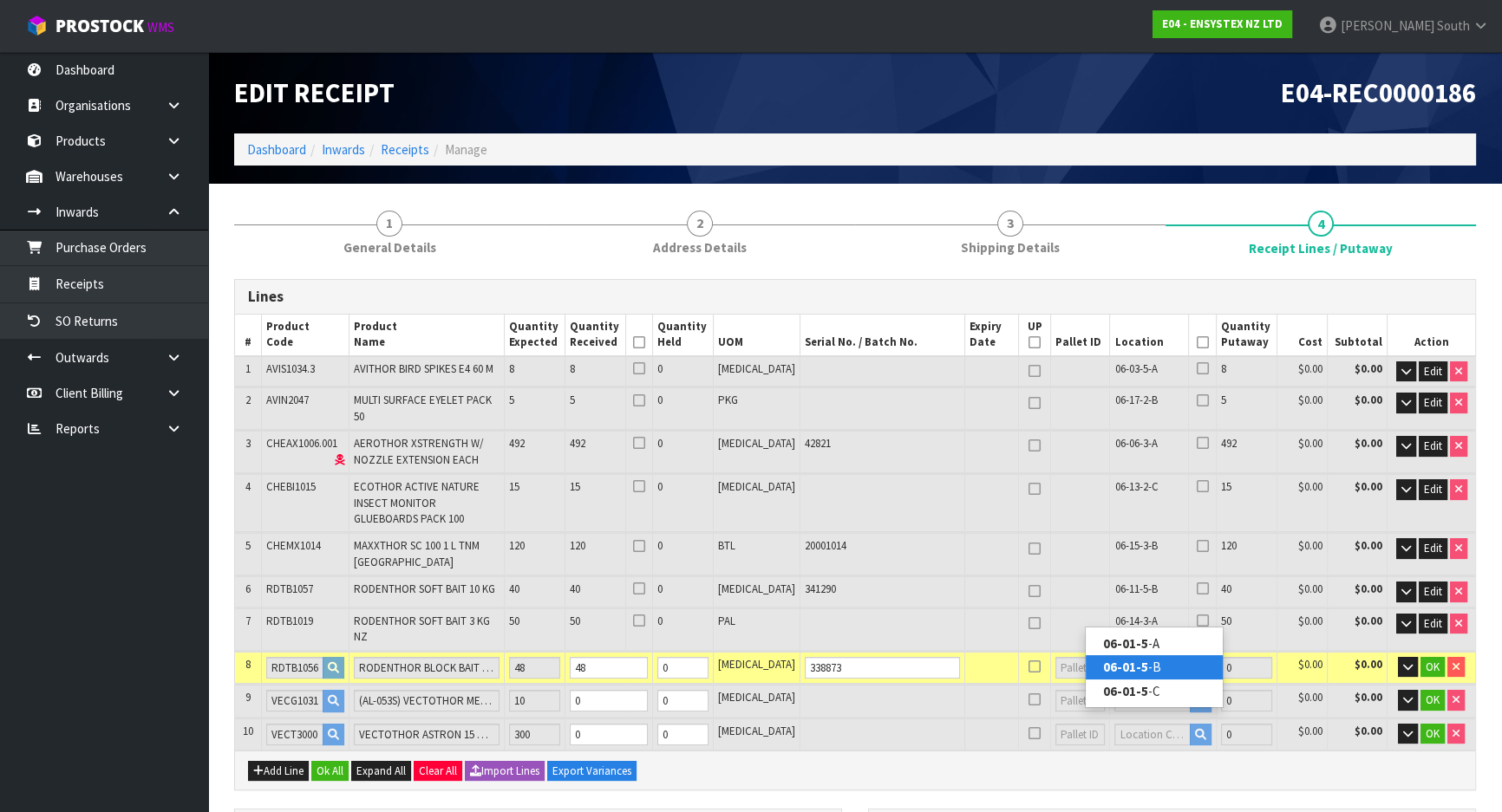
click at [1146, 667] on link "06-01-5 -B" at bounding box center [1154, 666] width 137 height 24
type input "778"
type input "06-01-5-B"
type input "48"
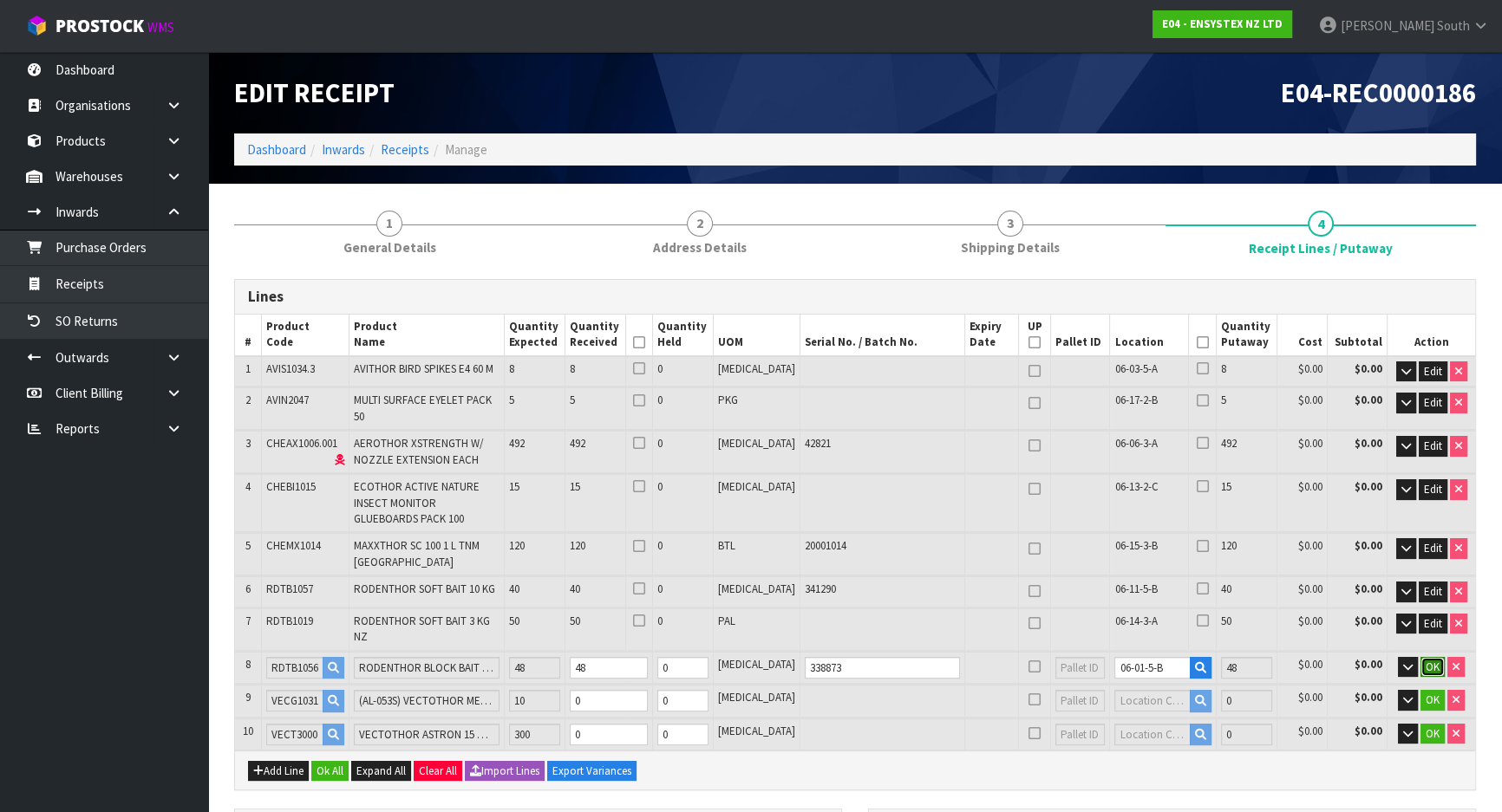
click at [1431, 660] on span "OK" at bounding box center [1432, 667] width 14 height 15
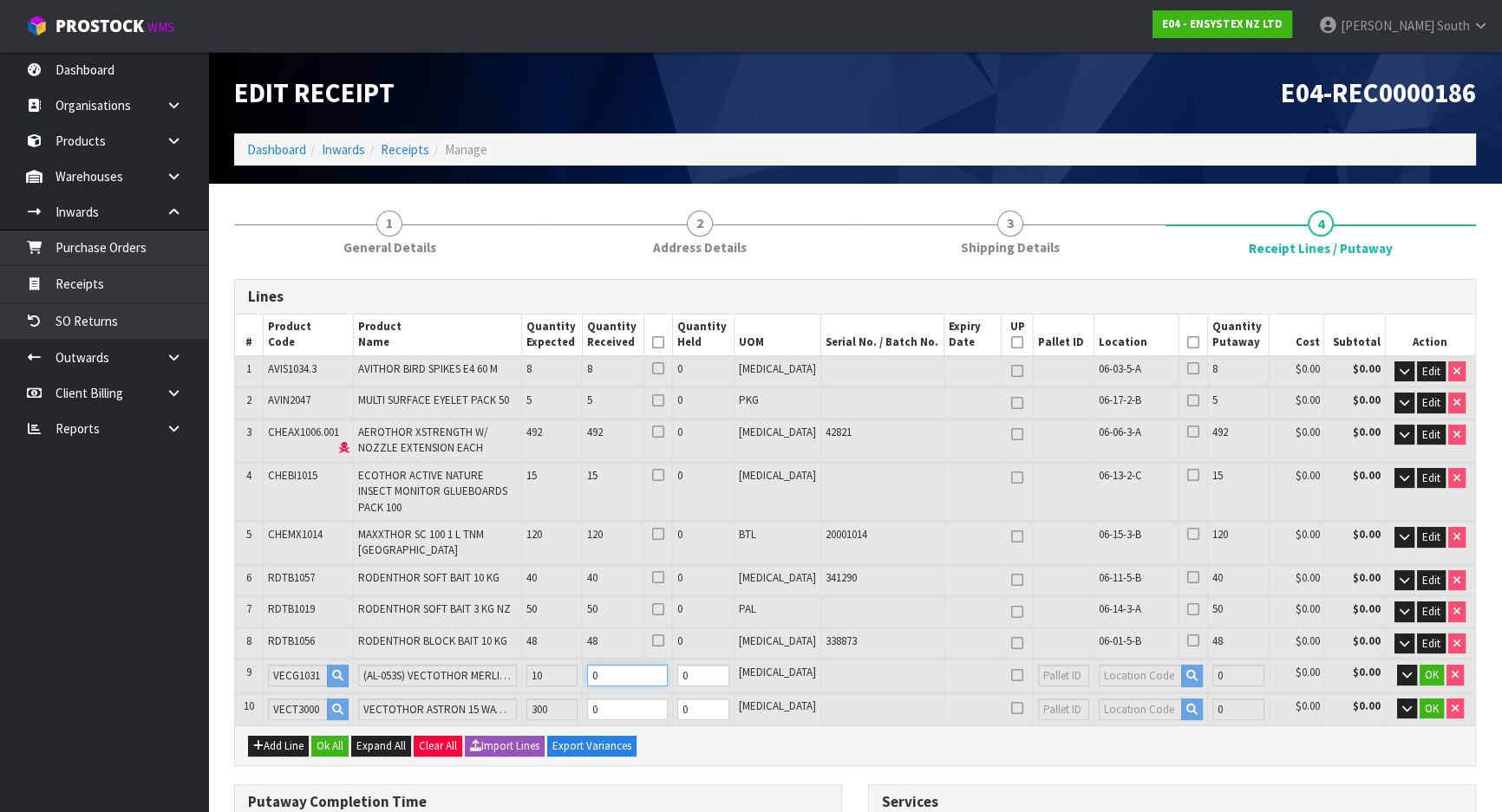
click at [491, 660] on tr "9 VECG1031 (AL-053S) VECTOTHOR MERLIN 100E/KINGFISHER GLUEBOARD PK 10 10 0 0 [M…" at bounding box center [854, 676] width 1240 height 32
type input "0"
type input "1"
type input "157"
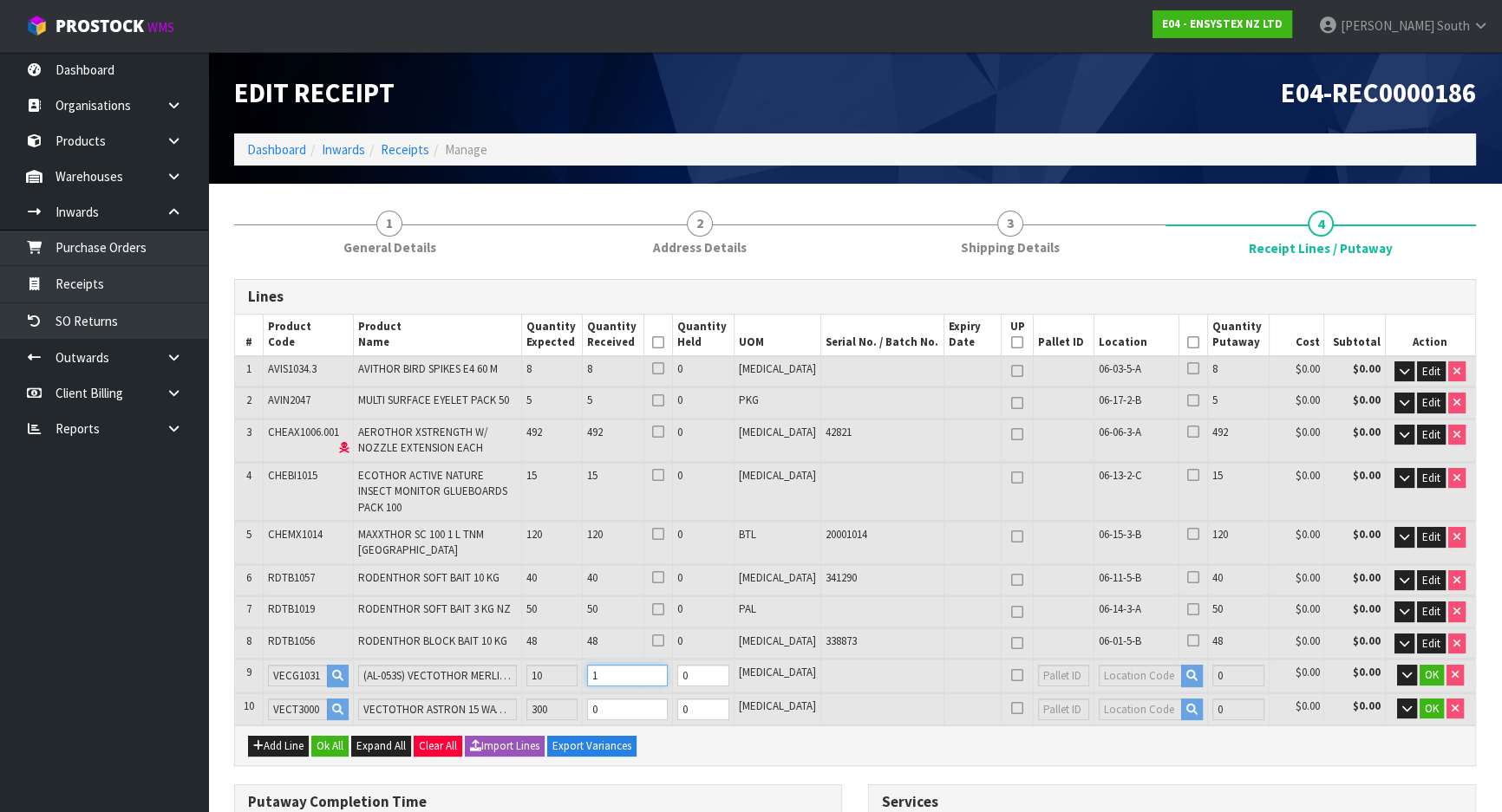
type input "157"
type input "5.150252"
type input "1602.7"
type input "158"
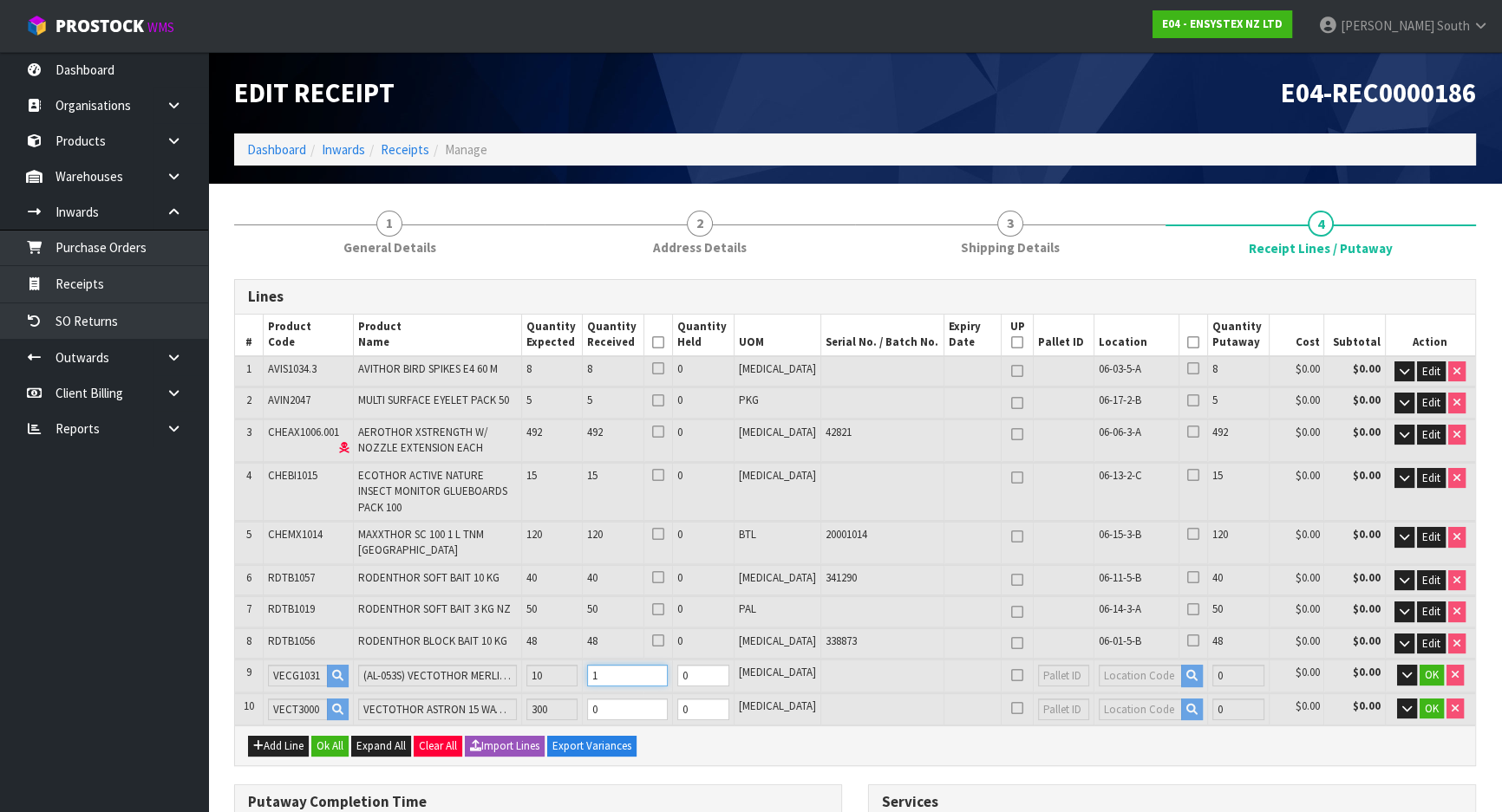
type input "5.15546"
type input "1606.6"
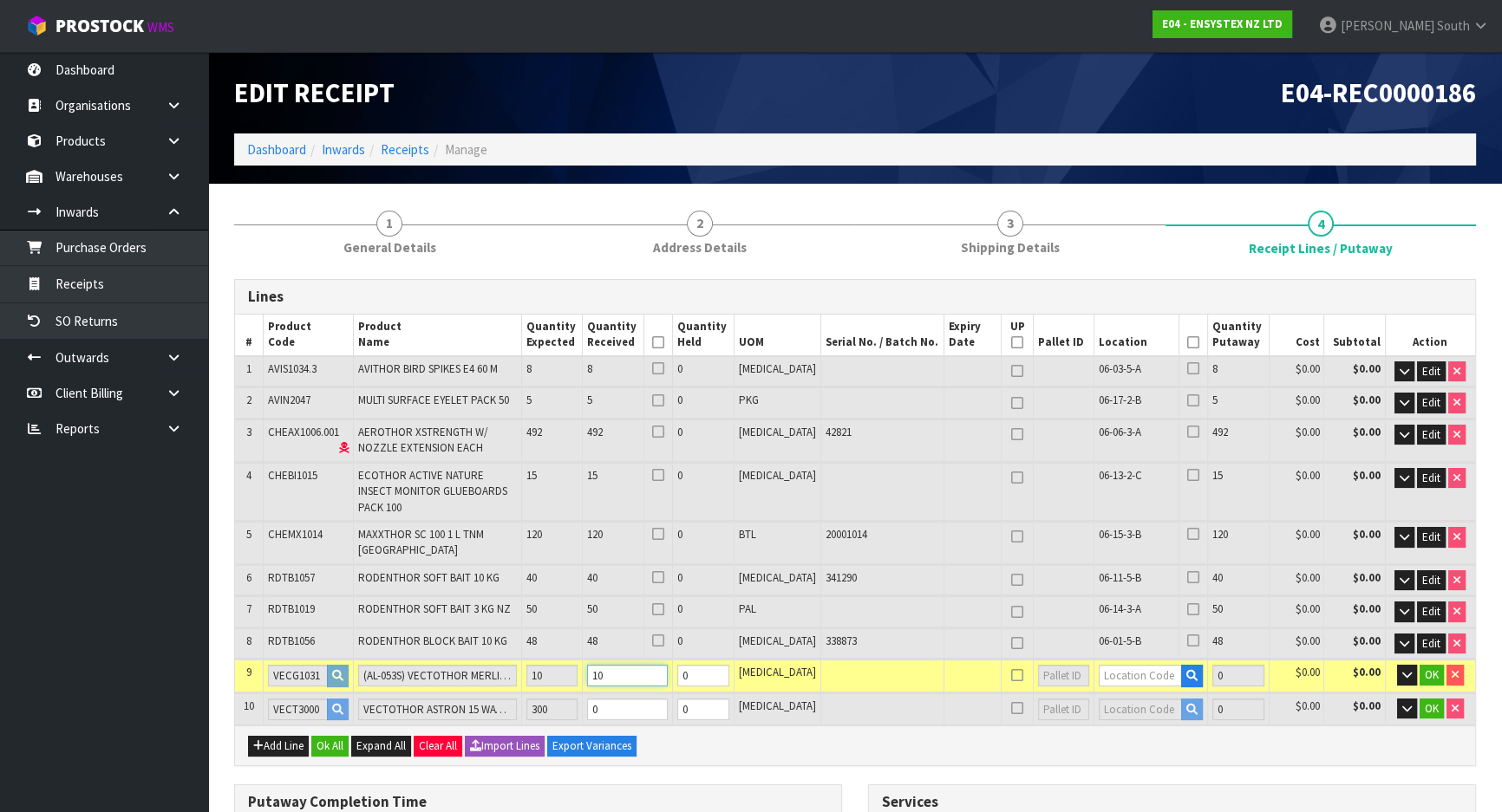
type input "10"
click at [1150, 665] on input "text" at bounding box center [1140, 675] width 83 height 22
type input "06-13-2"
drag, startPoint x: 1148, startPoint y: 720, endPoint x: 1205, endPoint y: 714, distance: 57.3
click at [1148, 720] on link "06-13-2 -C" at bounding box center [1146, 722] width 137 height 24
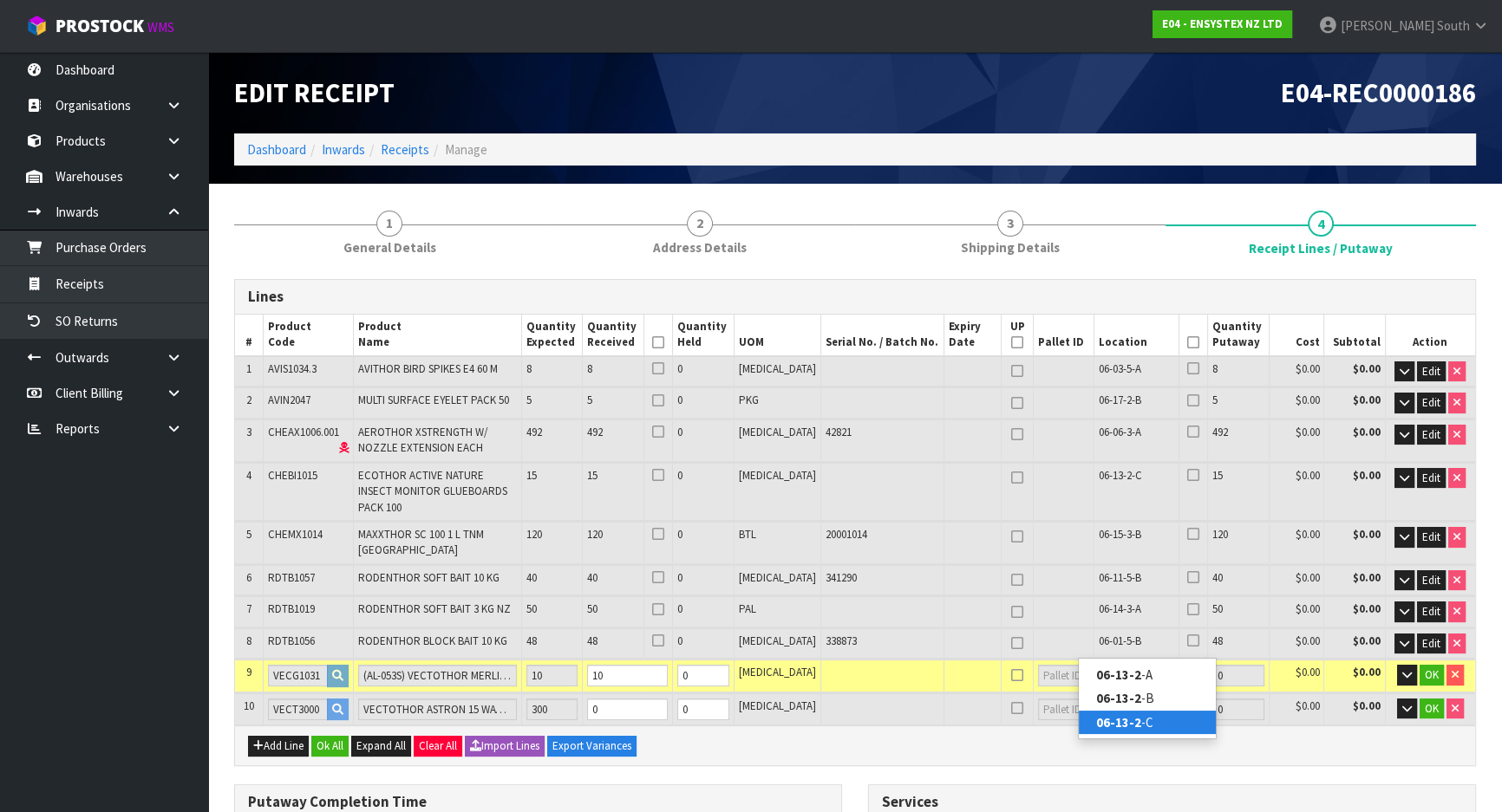
type input "788"
type input "06-13-2-C"
type input "10"
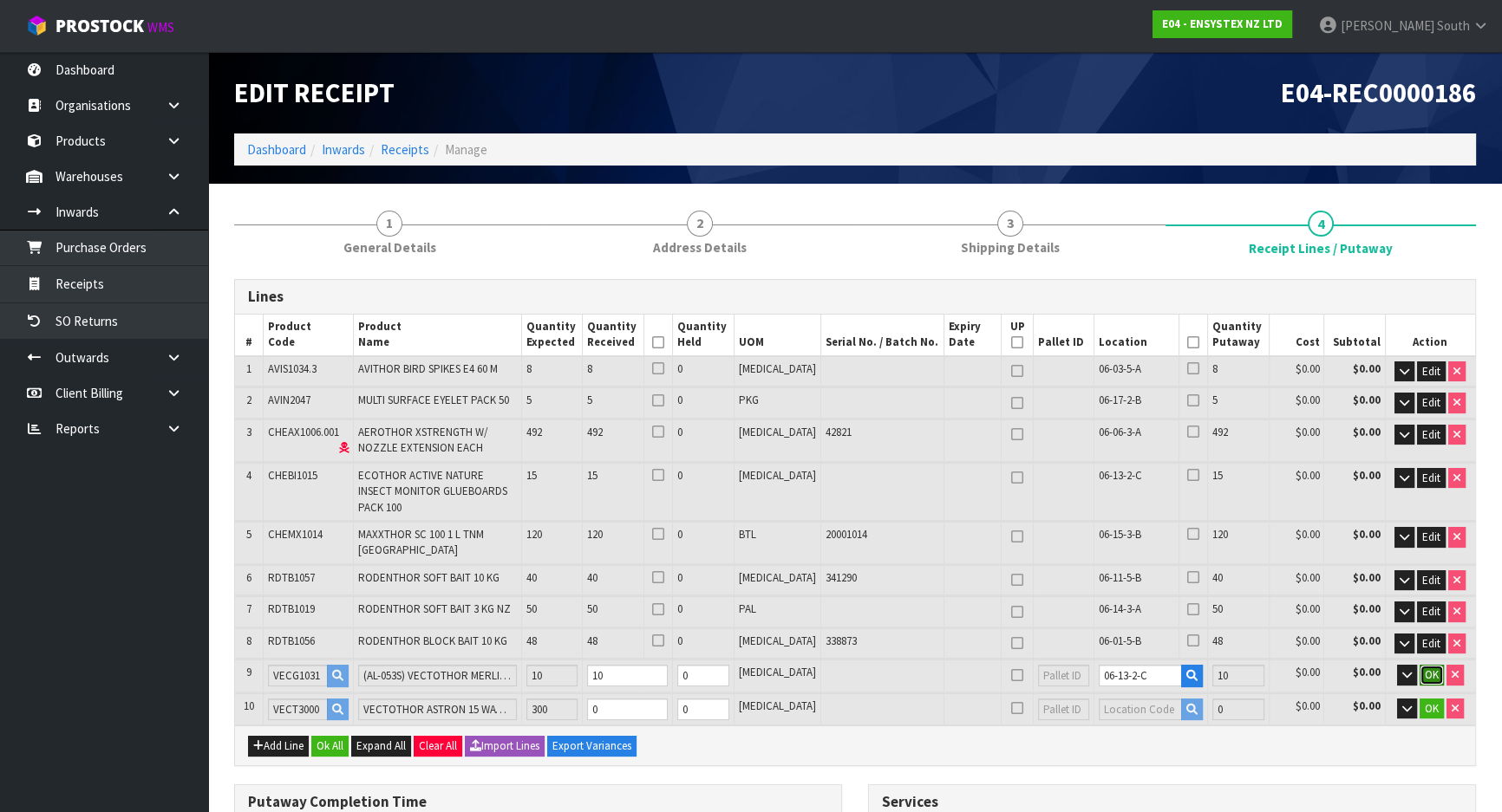
click at [1431, 667] on span "OK" at bounding box center [1431, 675] width 14 height 15
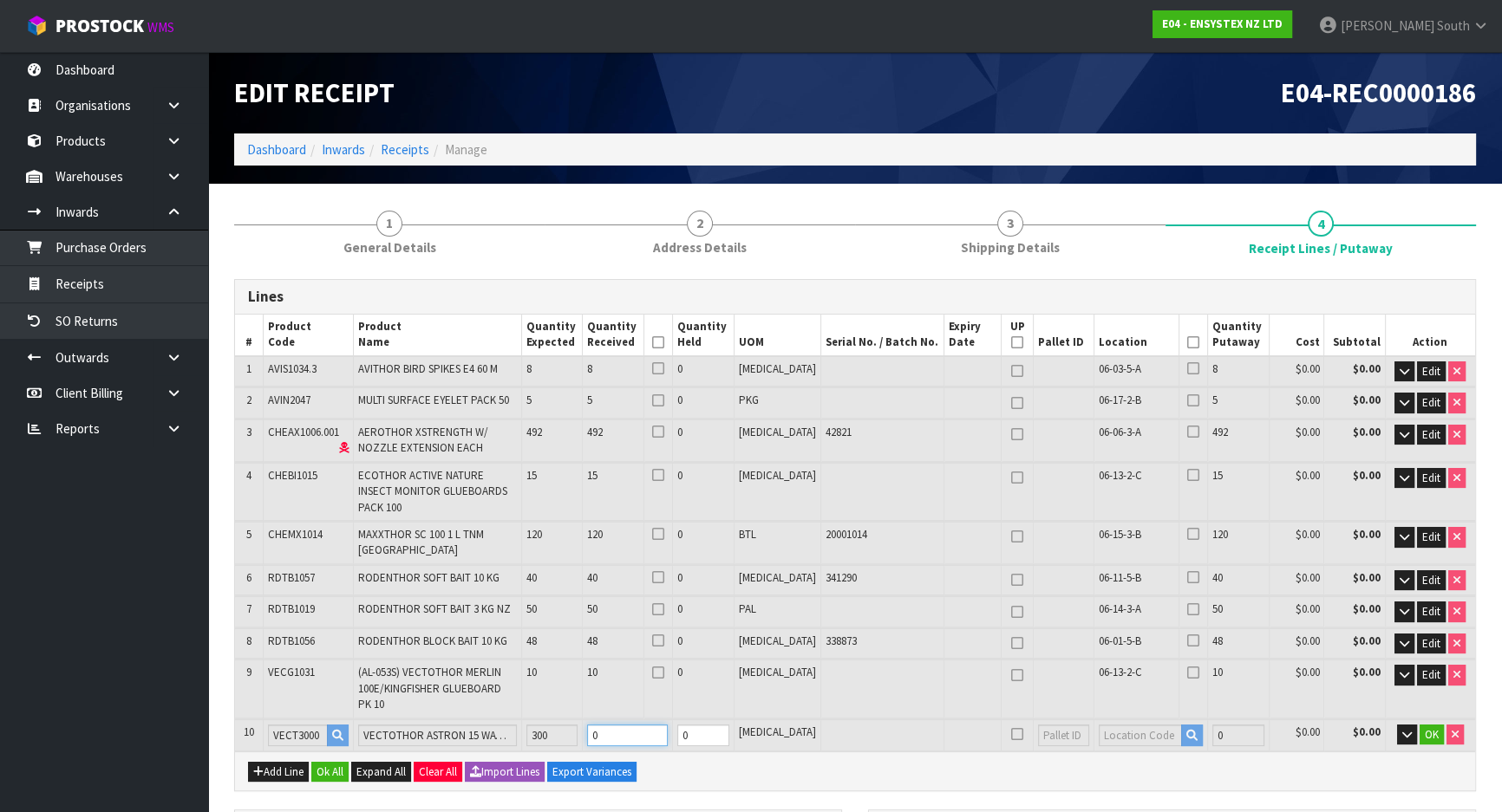
click at [553, 719] on tr "10 VECT3000 VECTOTHOR ASTRON 15 WATT UV-A SP 1 YEAR 300 0 0 [MEDICAL_DATA] 0 $0…" at bounding box center [854, 735] width 1240 height 32
type input "5.156702"
type input "1606.888"
type input "3"
type input "5.166938"
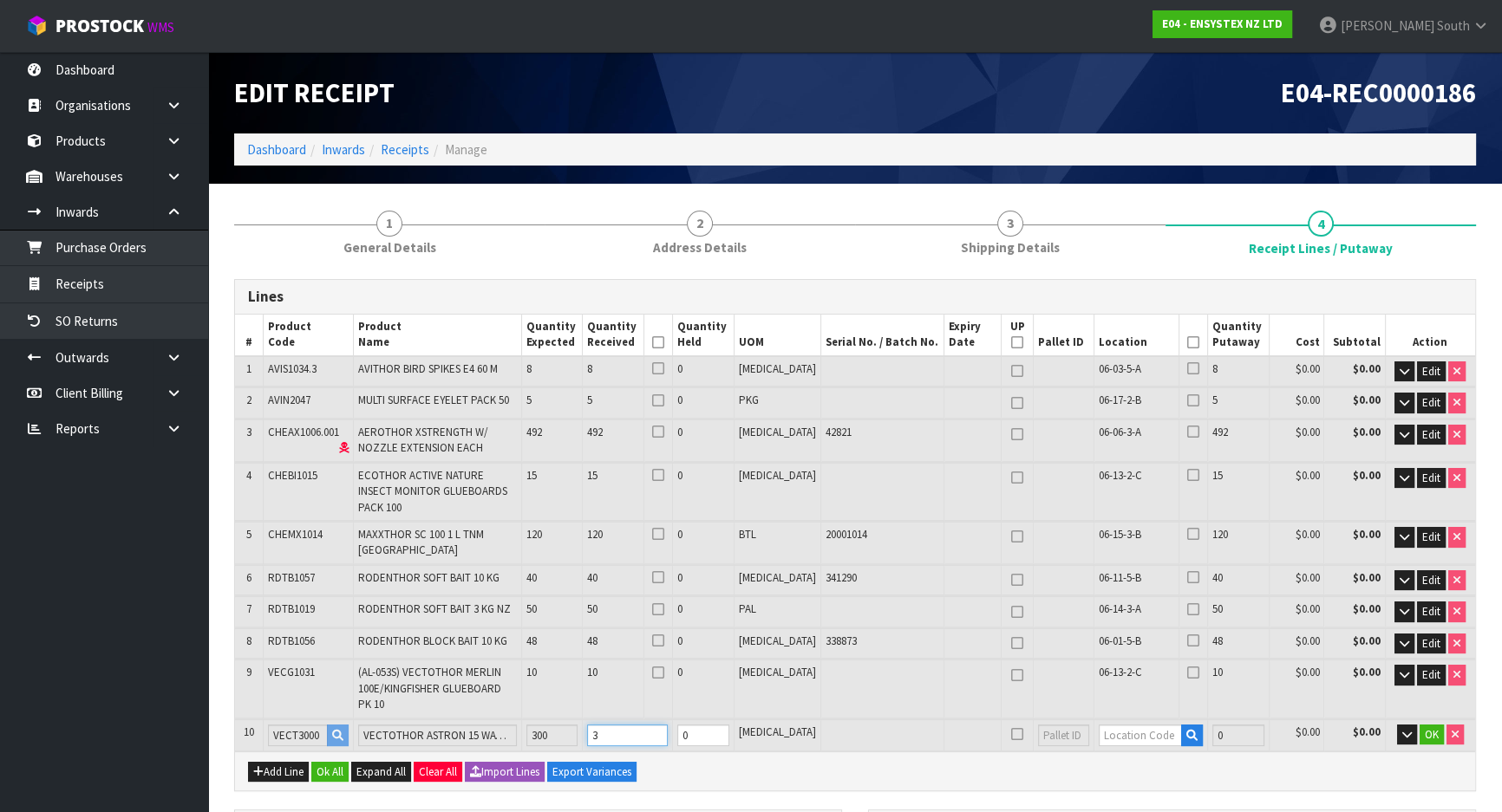
type input "1609.48"
type input "30"
type input "5.268356"
type input "1635.4"
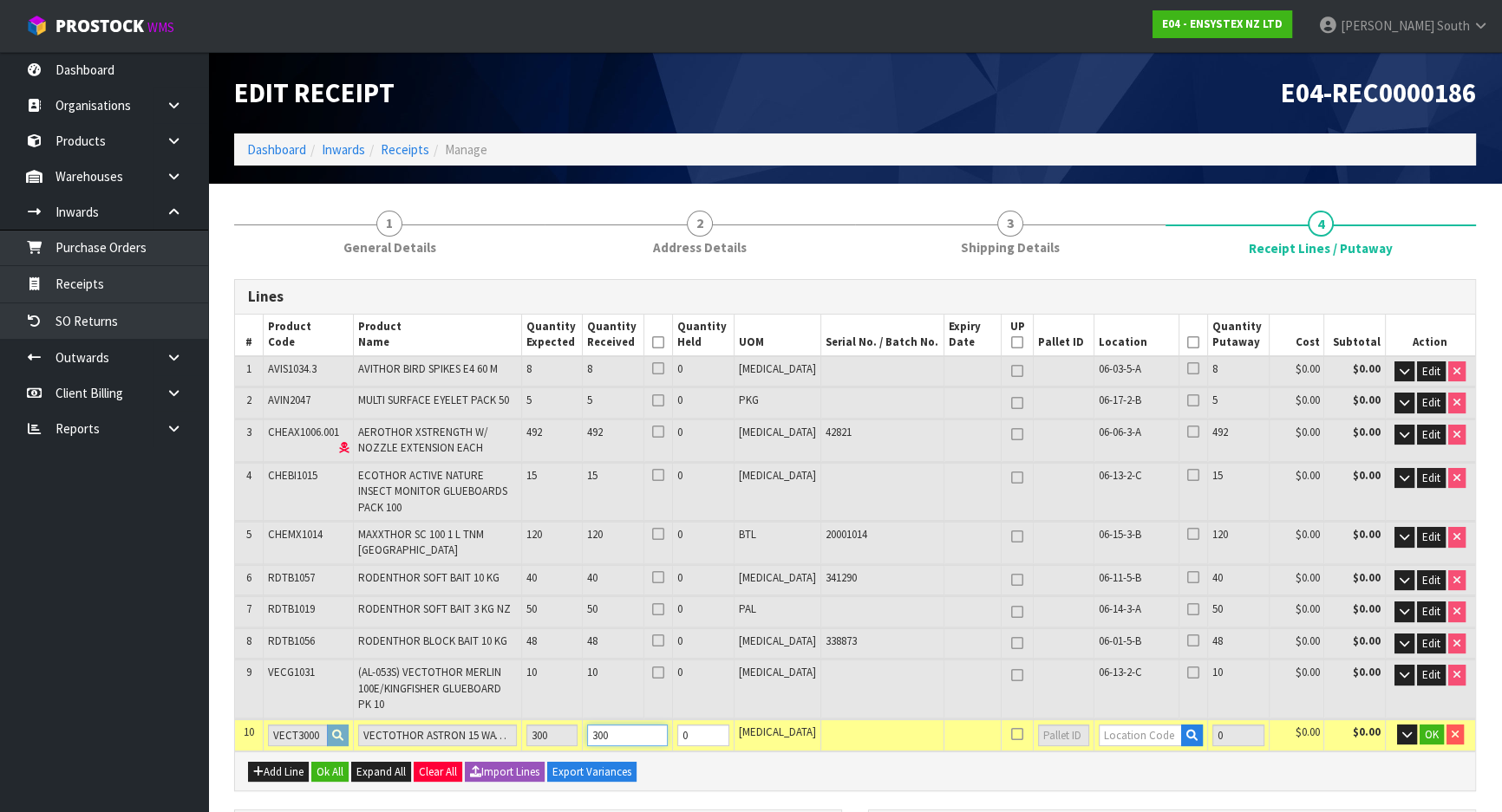
type input "300"
click at [1098, 724] on input "text" at bounding box center [1140, 734] width 83 height 22
type input "06-11-2"
drag, startPoint x: 1108, startPoint y: 717, endPoint x: 1150, endPoint y: 717, distance: 42.0
click at [1108, 717] on strong "06-11-2" at bounding box center [1119, 717] width 45 height 16
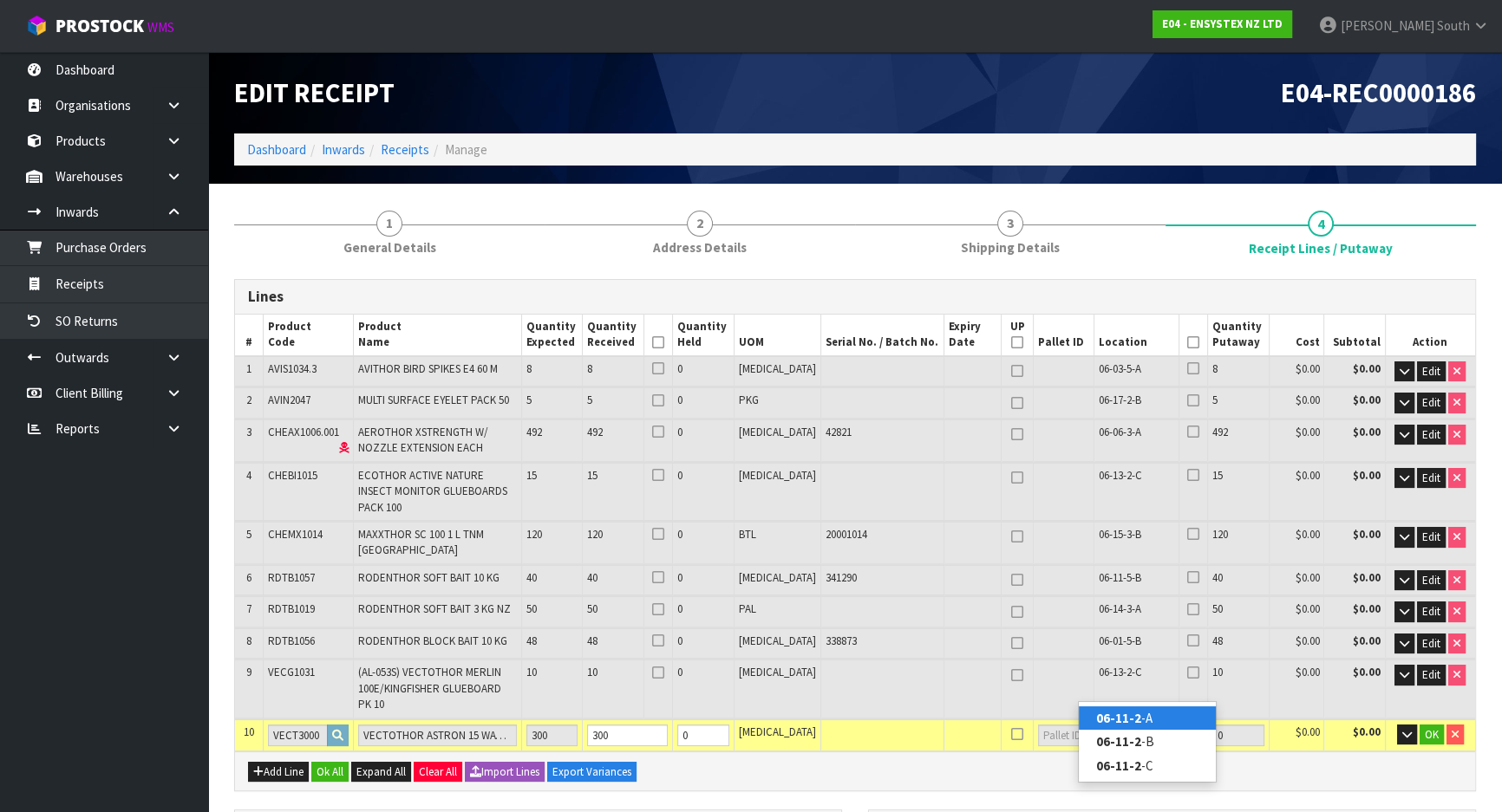
type input "1088"
type input "06-11-2-A"
type input "300"
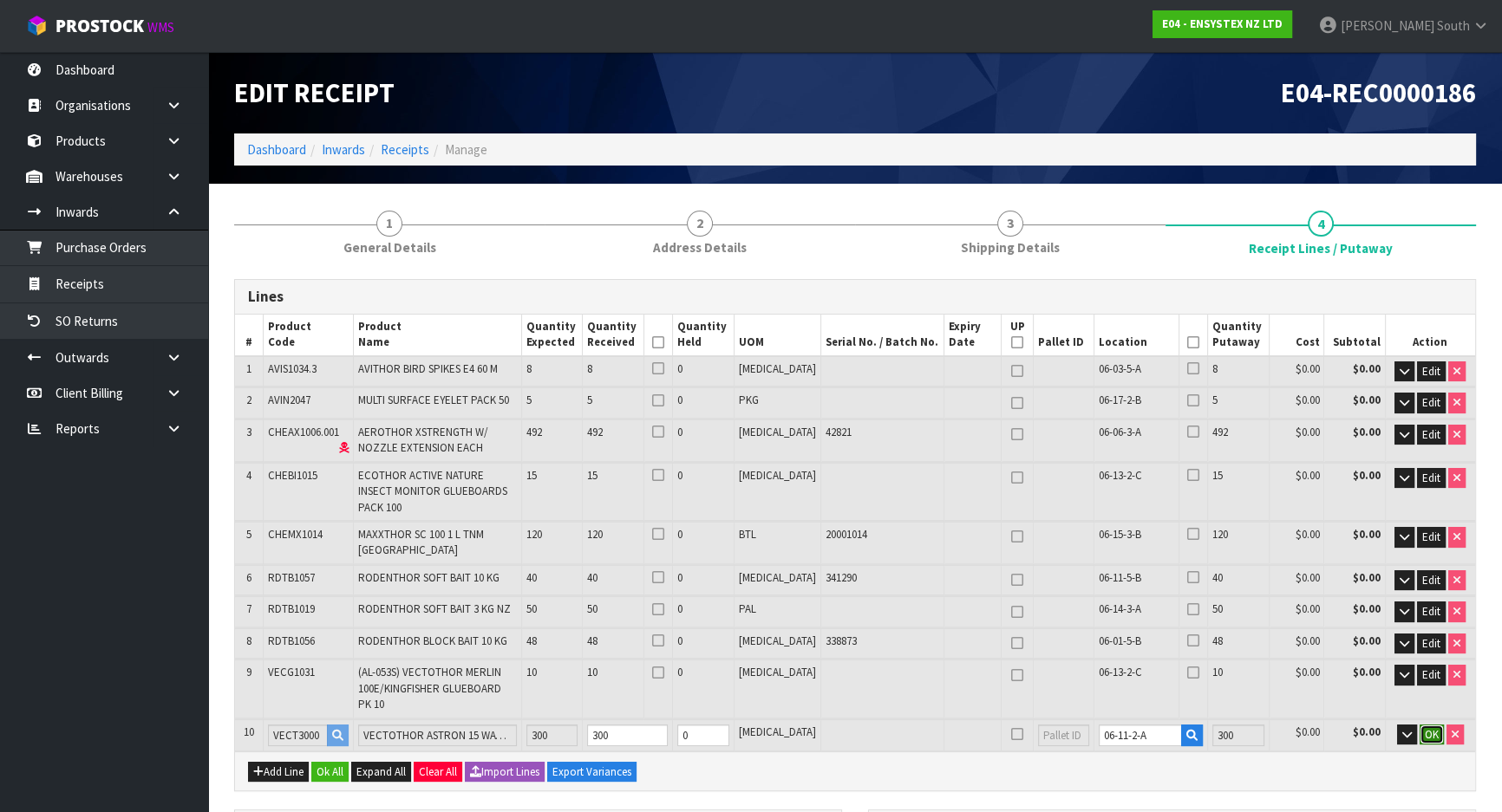
click at [1424, 727] on span "OK" at bounding box center [1431, 734] width 14 height 15
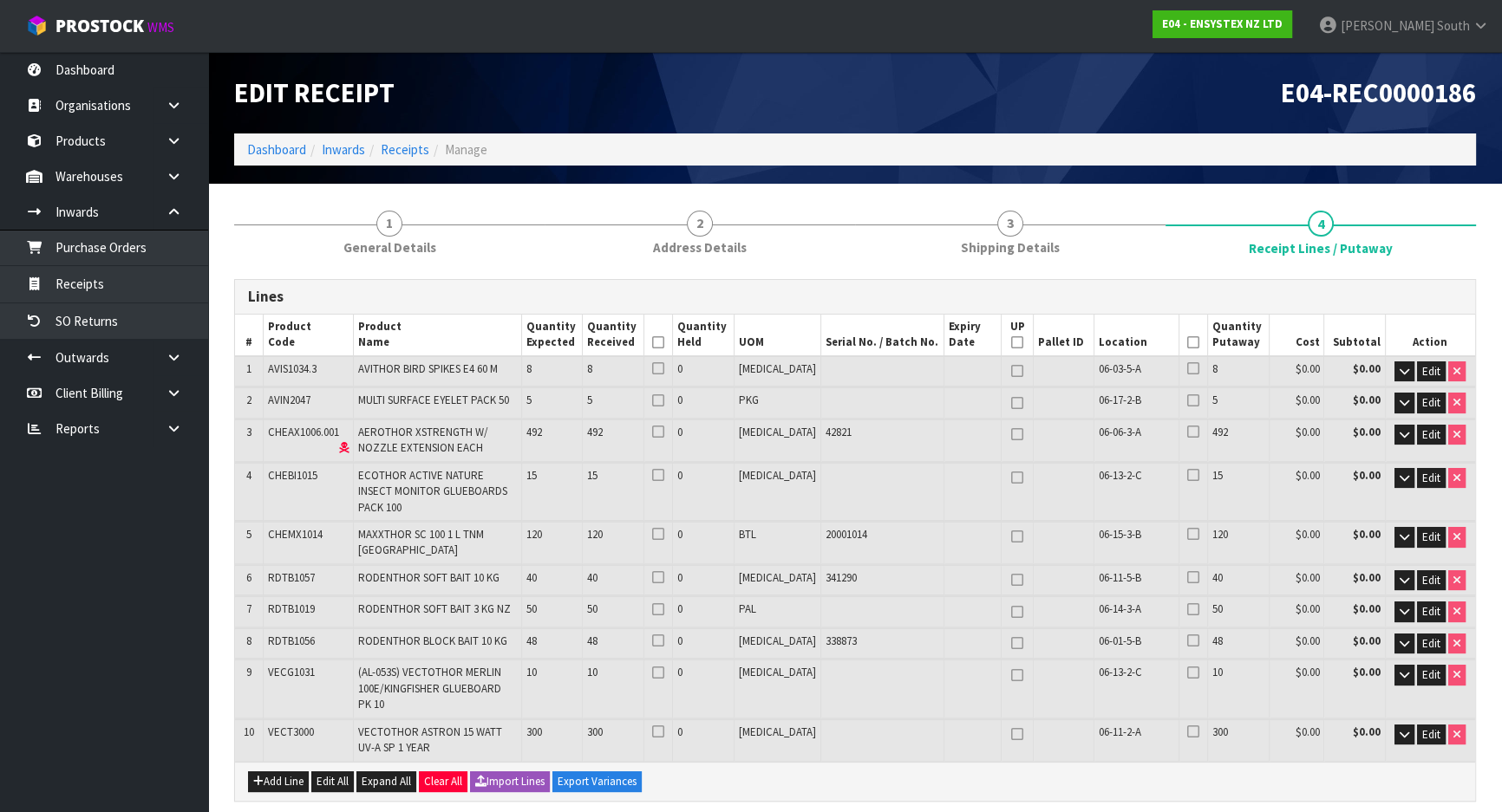
drag, startPoint x: 683, startPoint y: 342, endPoint x: 751, endPoint y: 334, distance: 68.5
click at [664, 343] on icon at bounding box center [657, 342] width 12 height 1
click at [1187, 351] on th at bounding box center [1193, 336] width 28 height 42
click at [1187, 343] on icon at bounding box center [1193, 342] width 12 height 1
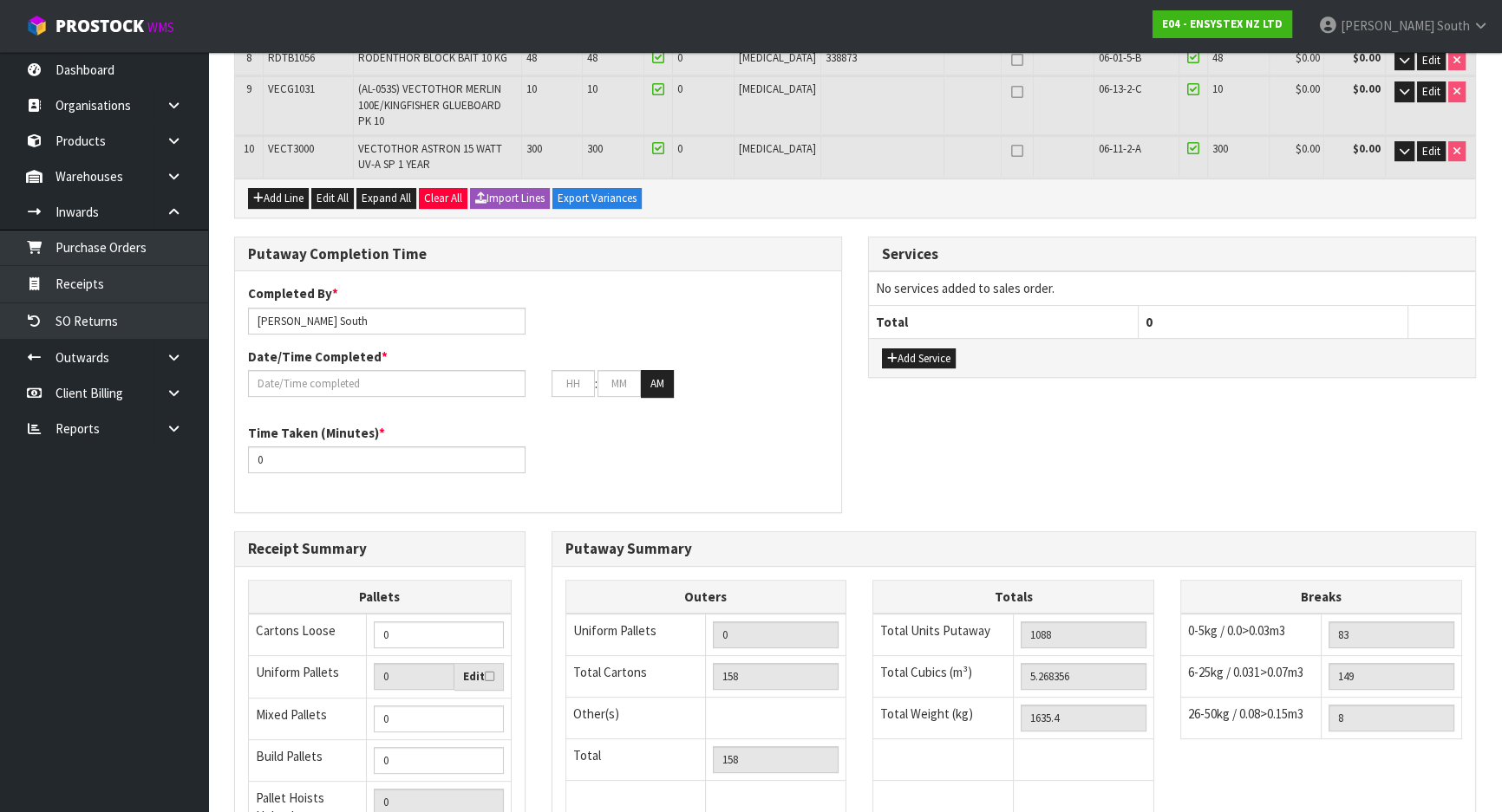
scroll to position [630, 0]
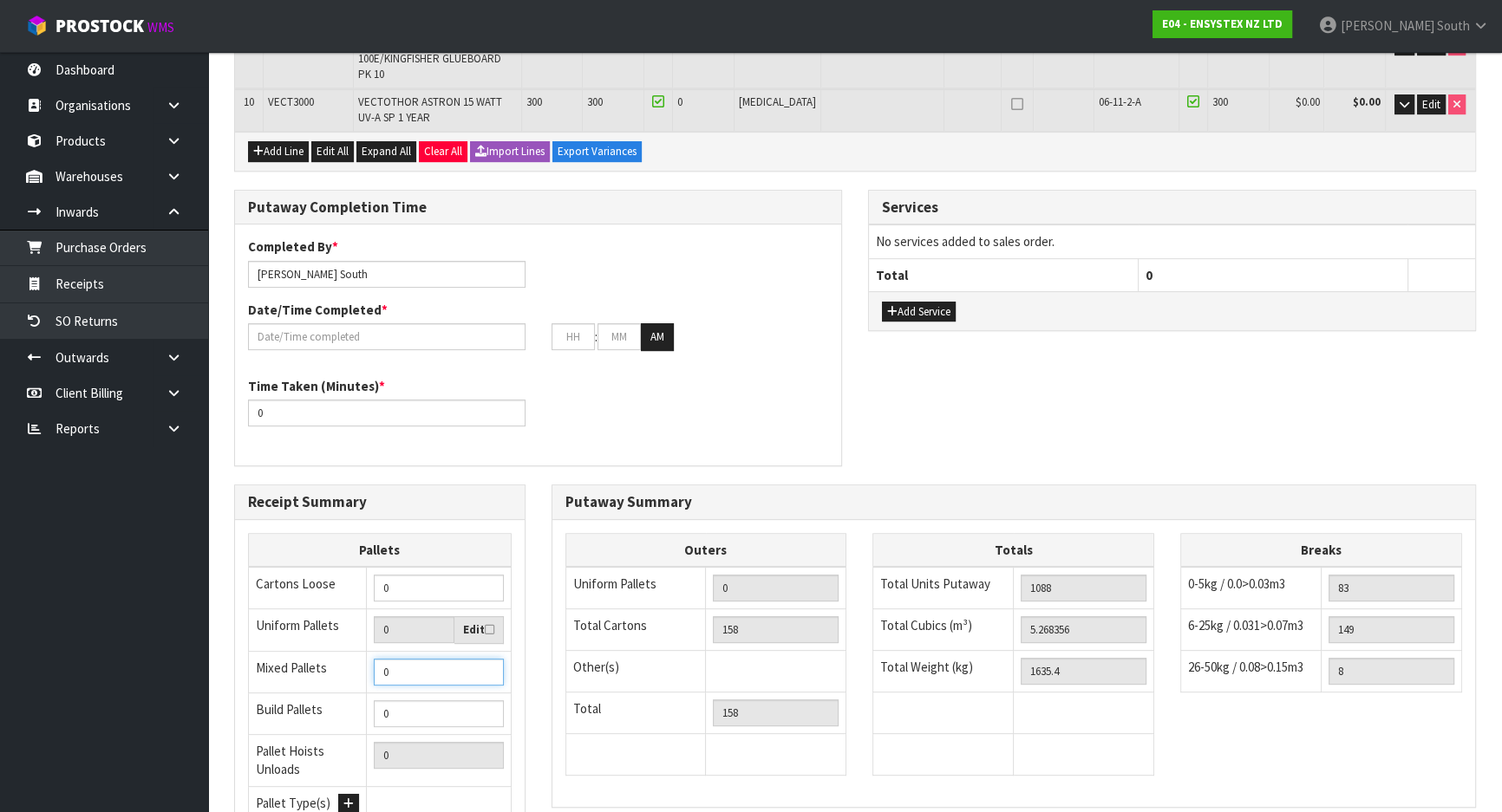
drag, startPoint x: 421, startPoint y: 626, endPoint x: 239, endPoint y: 641, distance: 182.6
click at [239, 641] on div "Pallets Cartons Loose 0 Uniform Pallets 0 Edit Mixed Pallets 0 Build Pallets 0 …" at bounding box center [379, 690] width 289 height 314
type input "3"
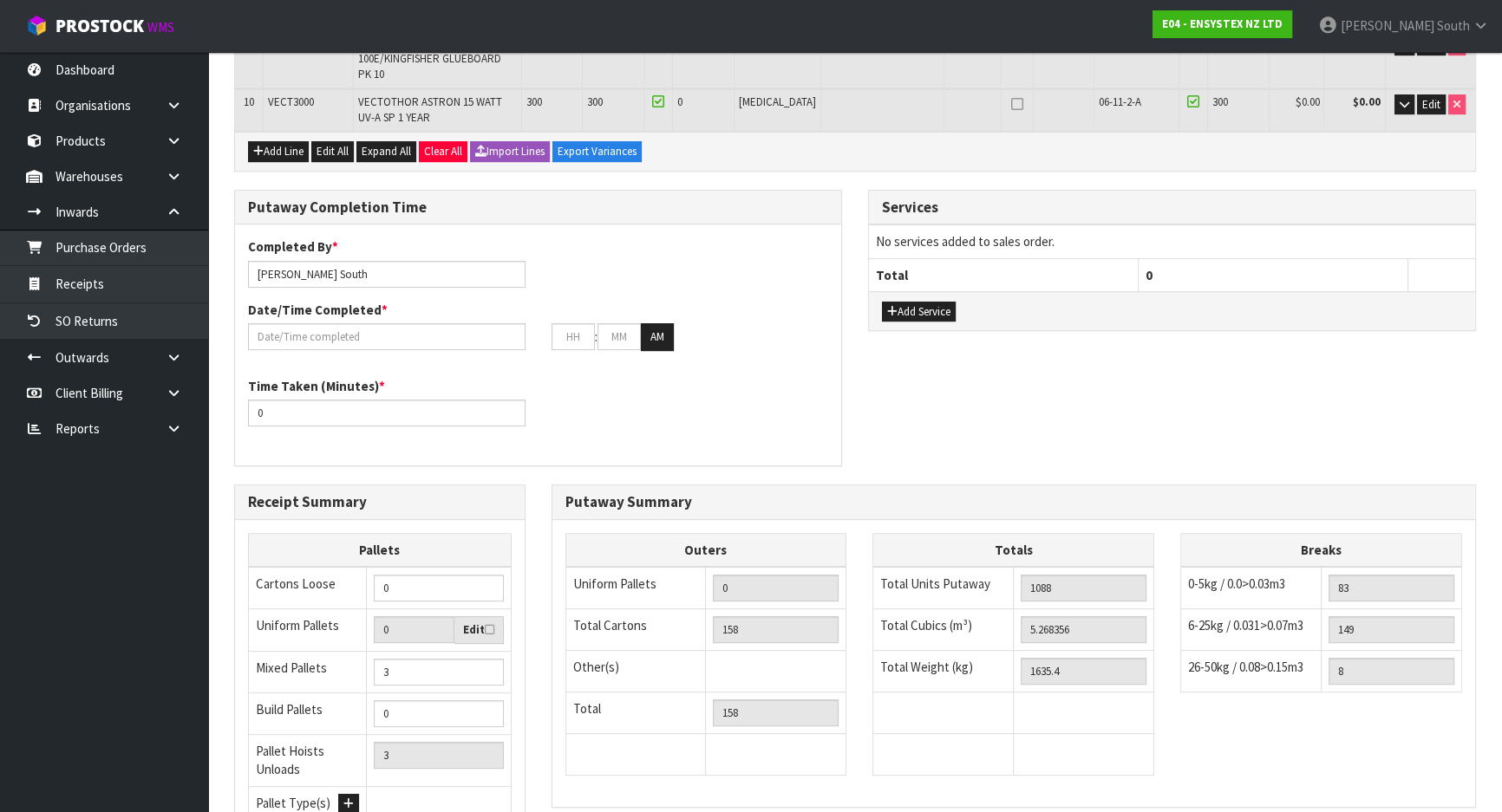
click at [529, 602] on div "Receipt Summary Pallets Cartons Loose 0 Uniform Pallets 0 Edit Mixed Pallets 3 …" at bounding box center [379, 681] width 317 height 393
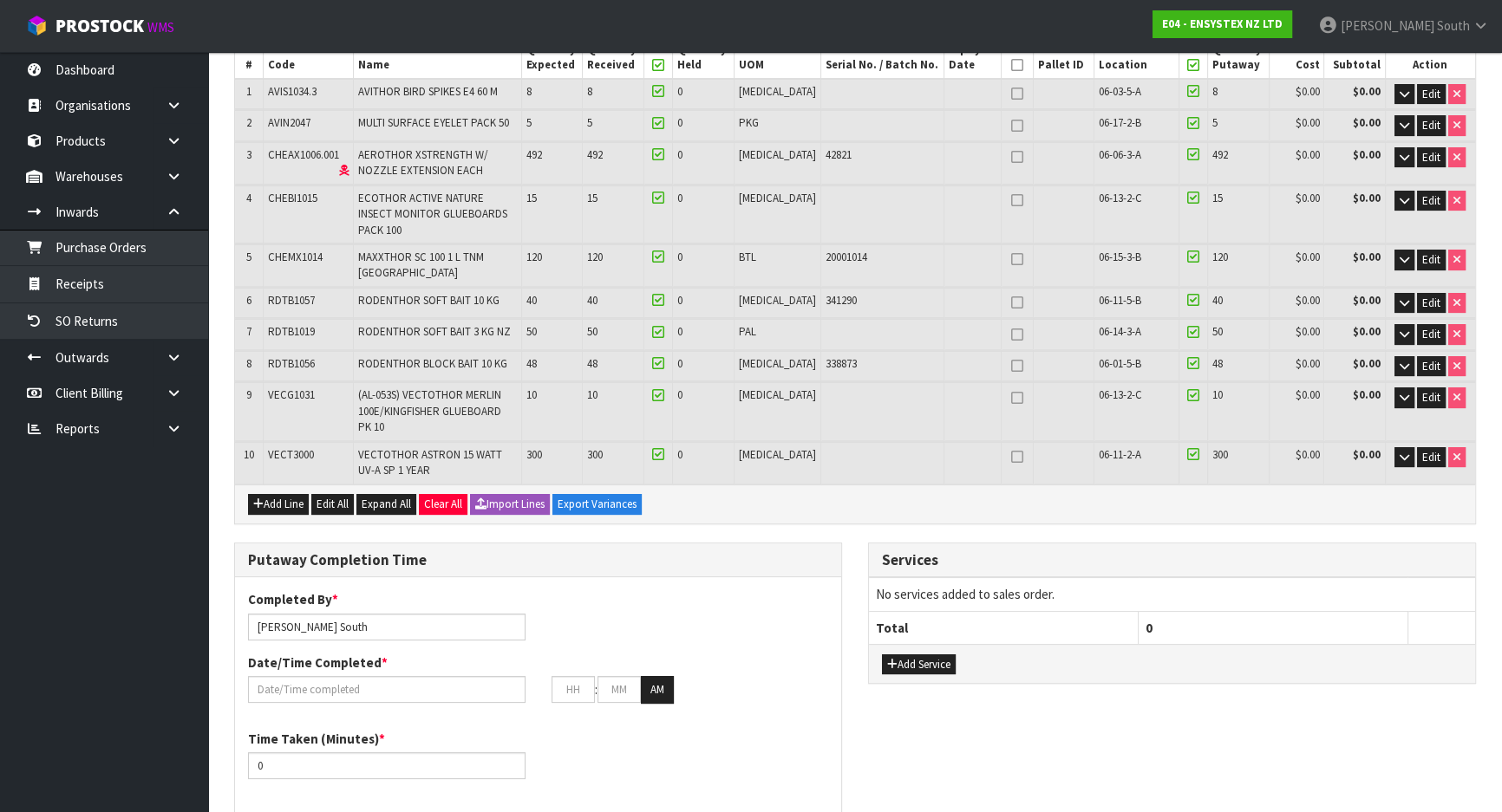
scroll to position [235, 0]
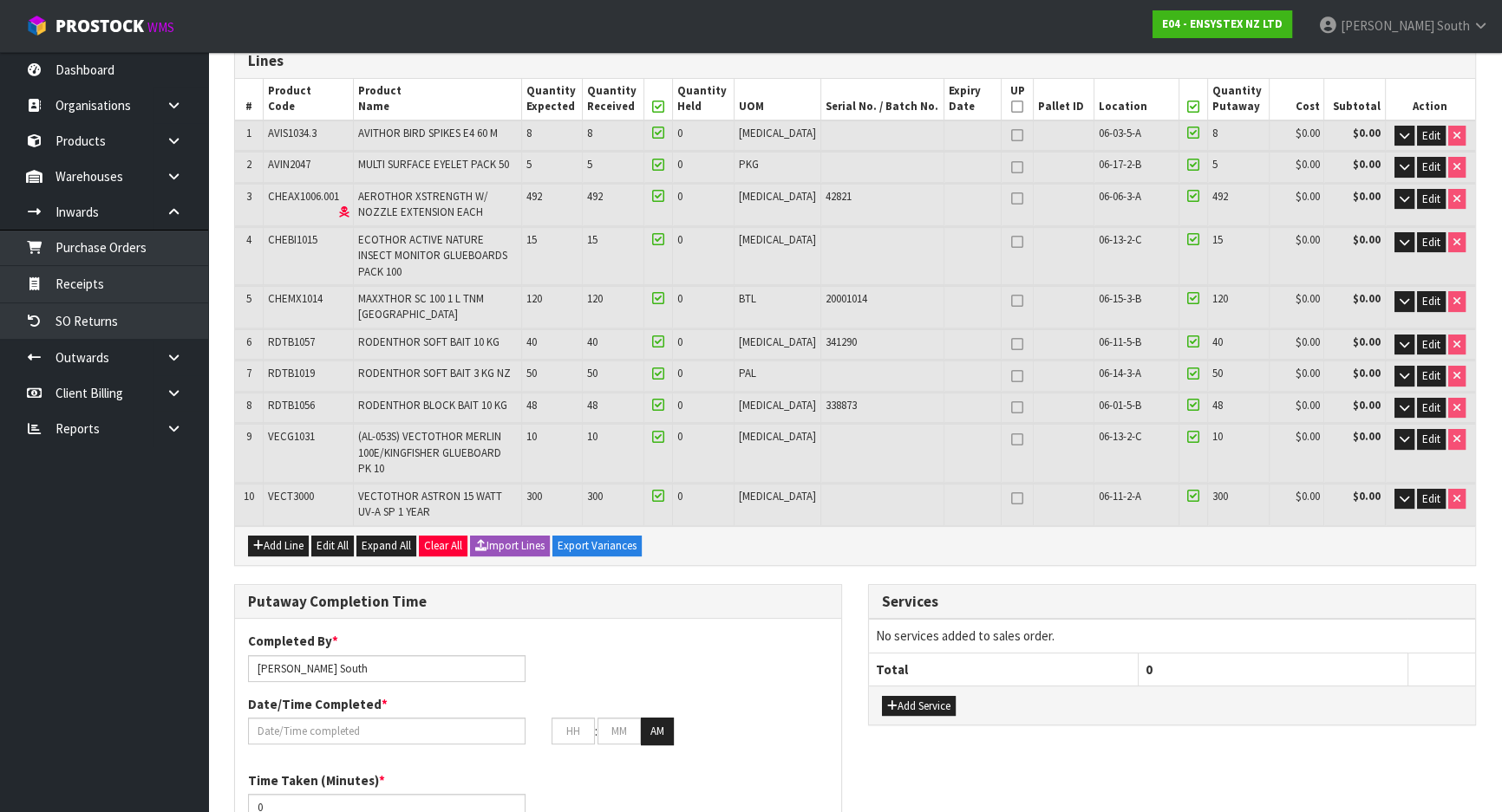
click at [360, 701] on div "Completed By * [PERSON_NAME] Date/Time Completed * : : AM" at bounding box center [537, 694] width 606 height 126
click at [372, 717] on input "text" at bounding box center [386, 731] width 277 height 26
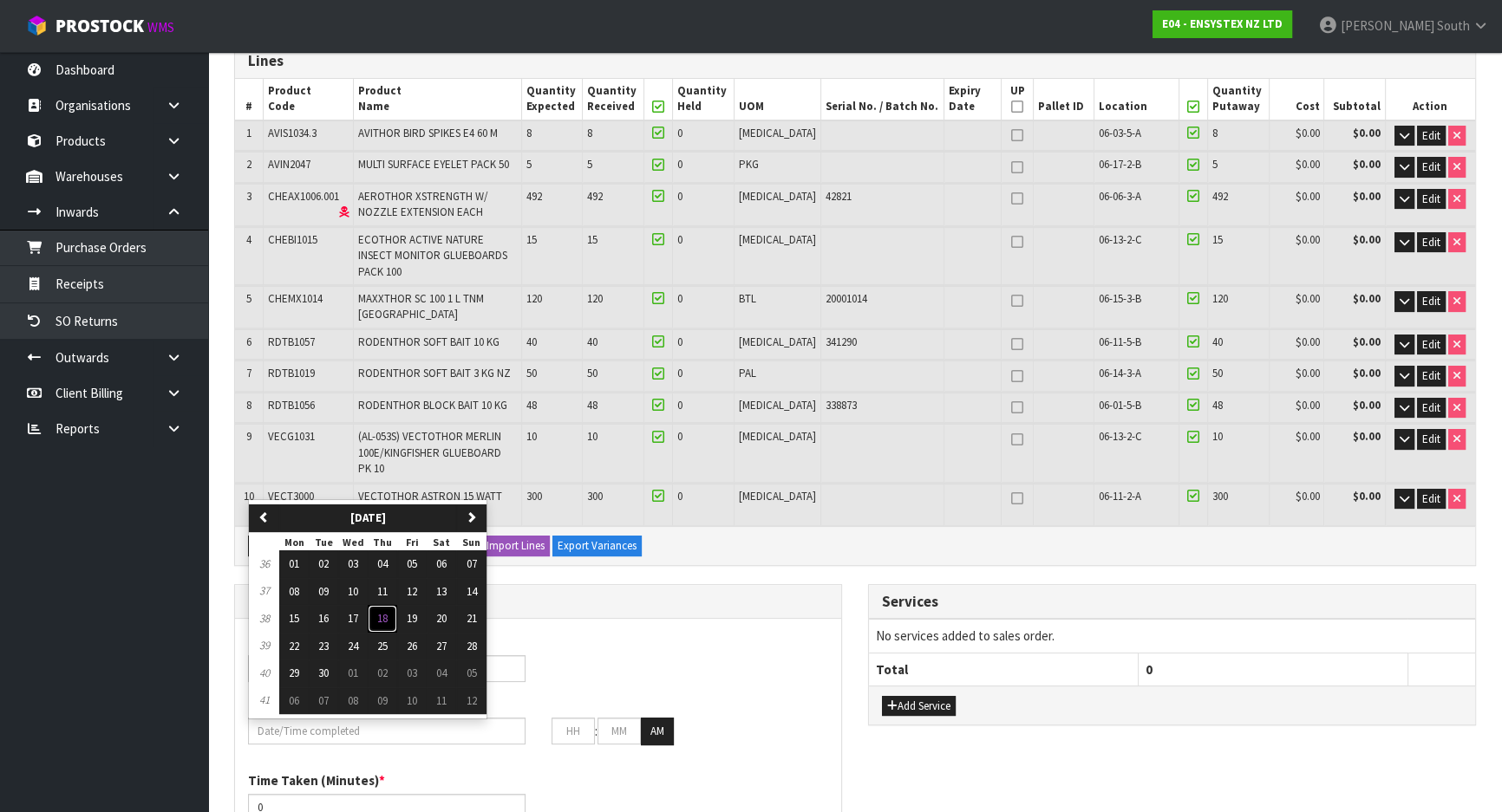
drag, startPoint x: 391, startPoint y: 566, endPoint x: 582, endPoint y: 671, distance: 218.0
click at [390, 605] on button "18" at bounding box center [382, 618] width 29 height 27
type input "[DATE]"
type input "12"
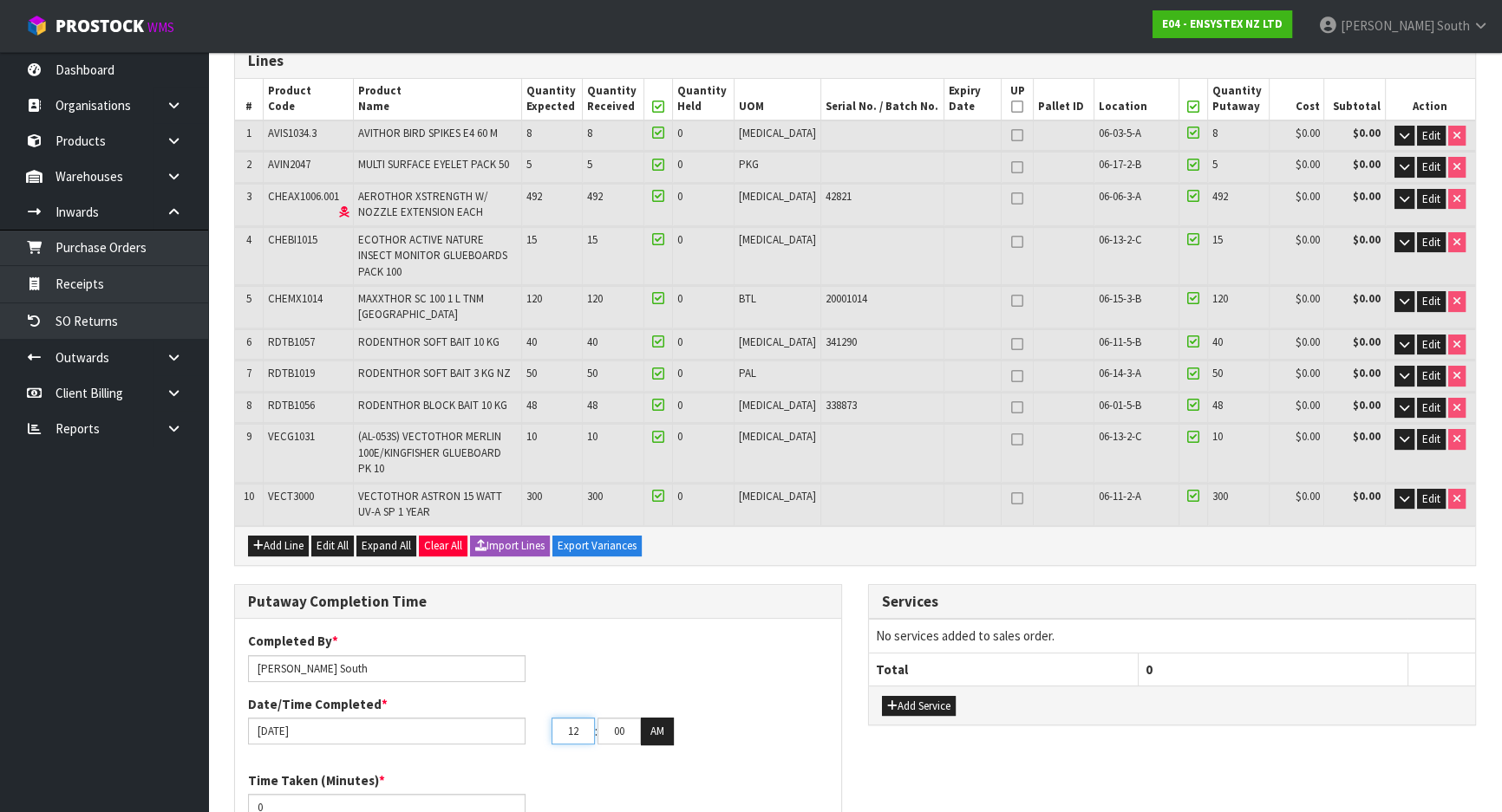
drag, startPoint x: 588, startPoint y: 683, endPoint x: 530, endPoint y: 680, distance: 58.1
click at [530, 717] on div "[DATE] 12 : 00 : 00 AM" at bounding box center [537, 731] width 606 height 27
drag, startPoint x: 605, startPoint y: 685, endPoint x: 677, endPoint y: 684, distance: 72.0
click at [677, 717] on div "12 : 00 : 00 AM" at bounding box center [690, 731] width 277 height 27
type input "30"
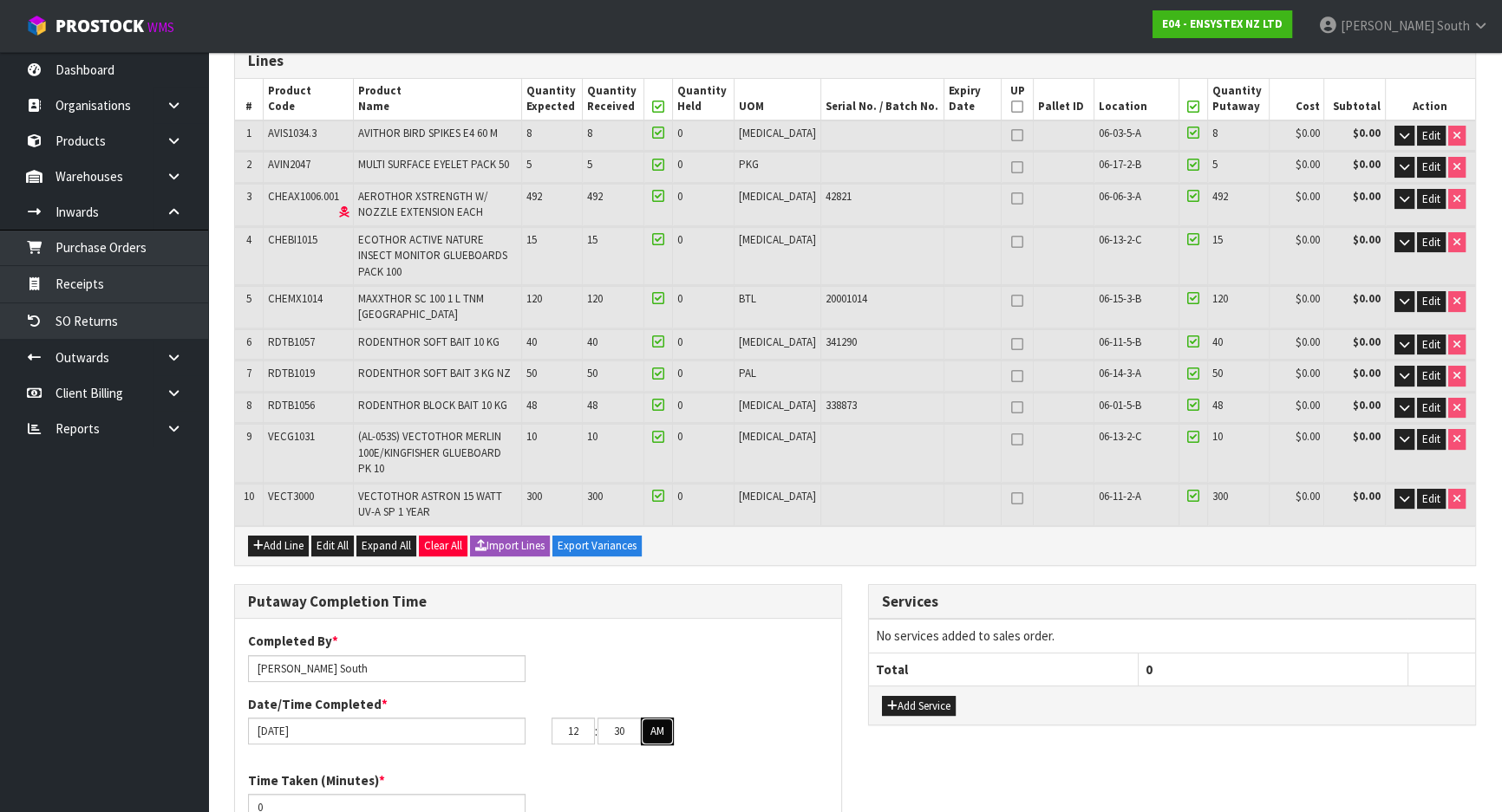
click at [661, 717] on button "AM" at bounding box center [656, 731] width 33 height 27
click at [683, 695] on div "Date/Time Completed * [DATE] 12 : 30 : 00 PM" at bounding box center [537, 719] width 606 height 50
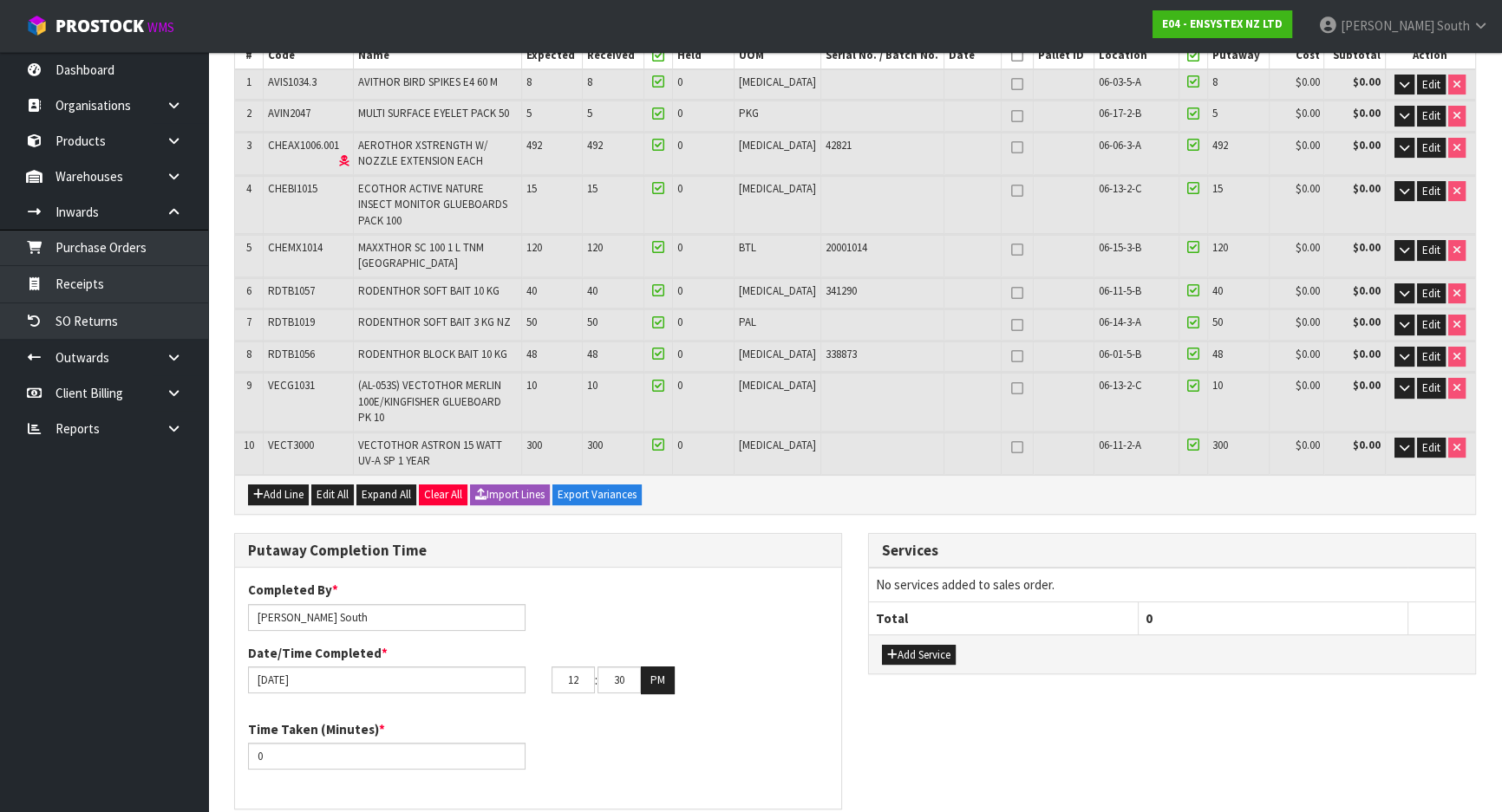
scroll to position [315, 0]
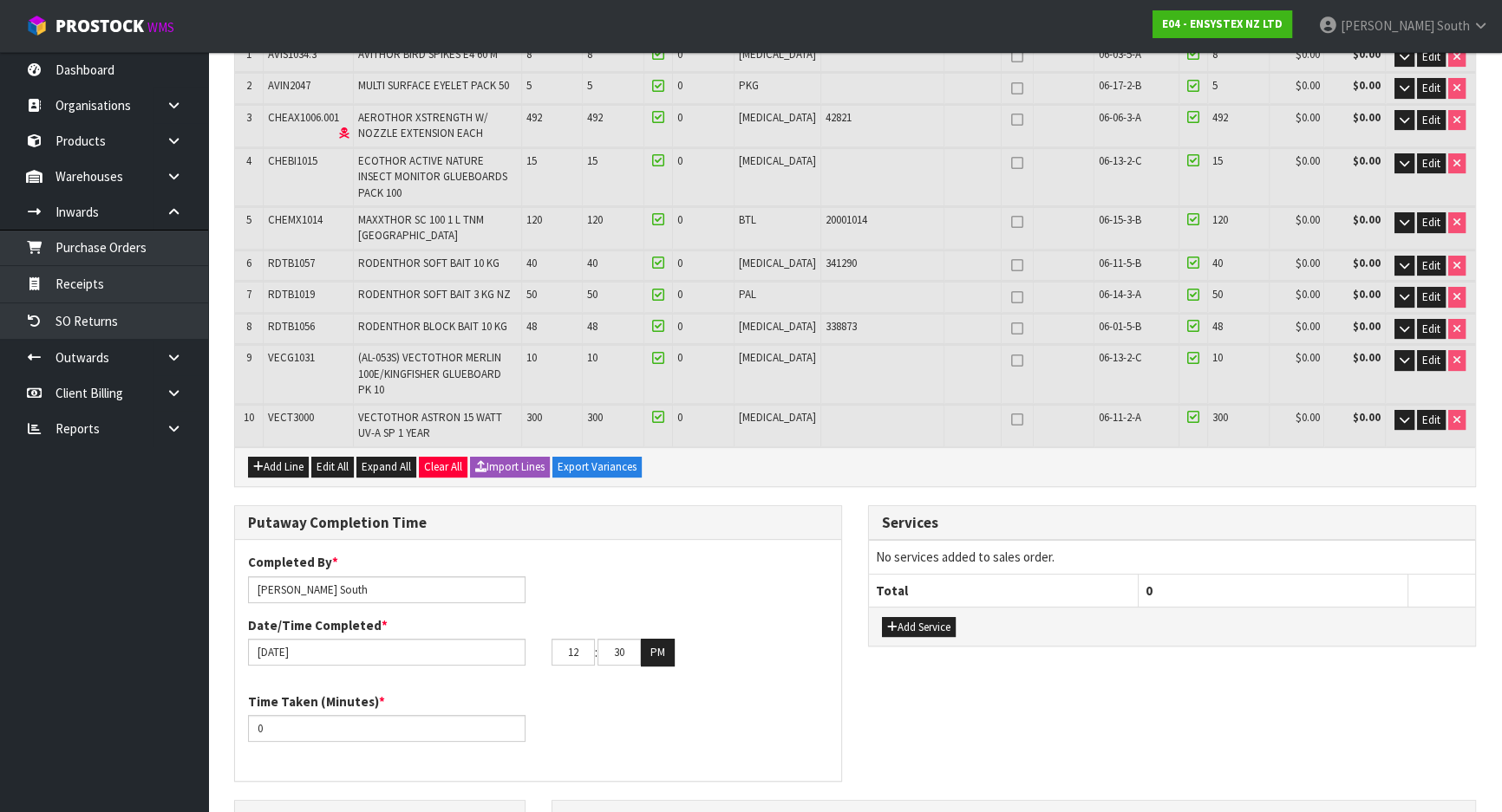
click at [827, 692] on div "Time Taken (Minutes) * 0" at bounding box center [537, 723] width 606 height 62
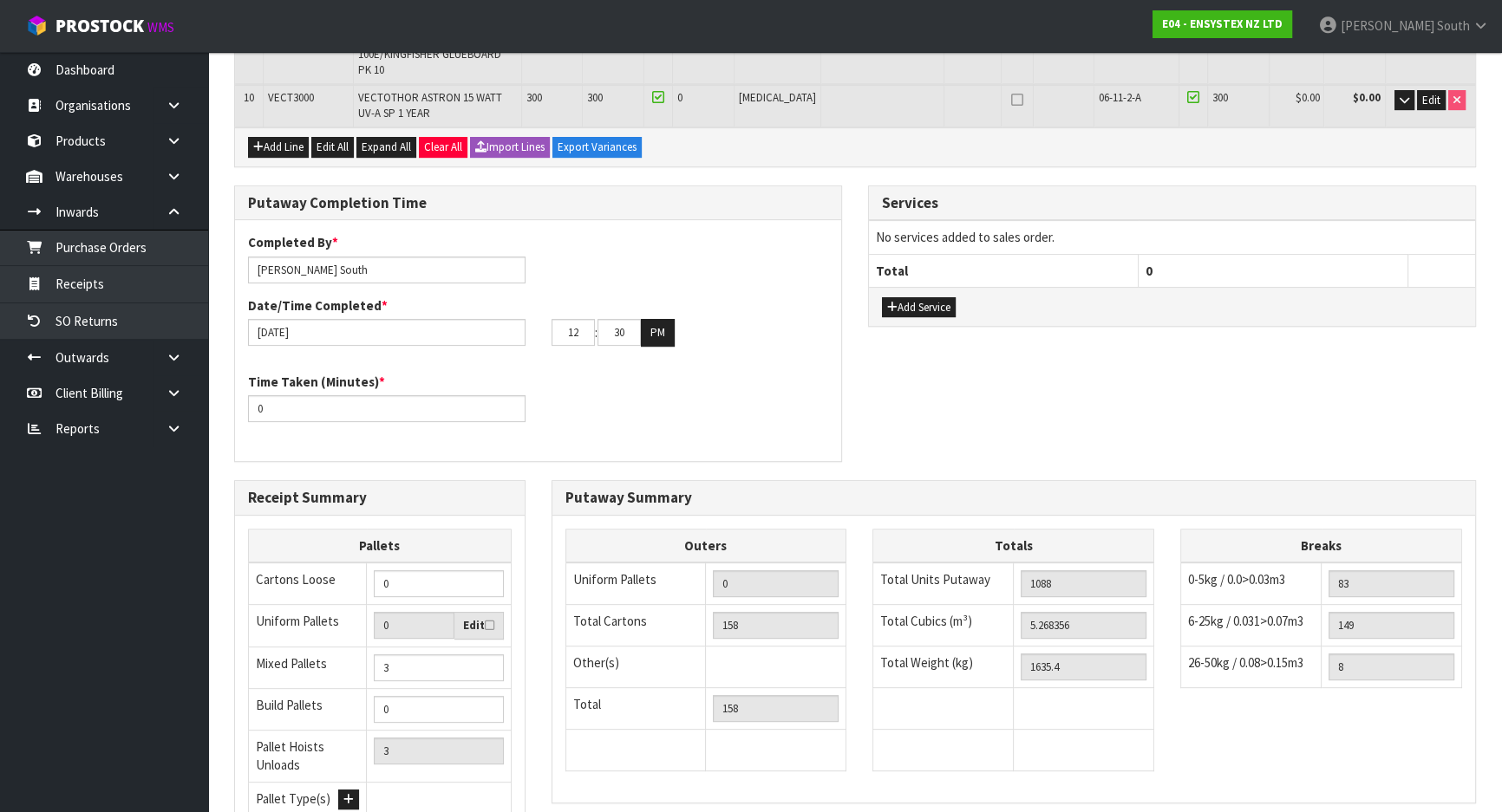
scroll to position [709, 0]
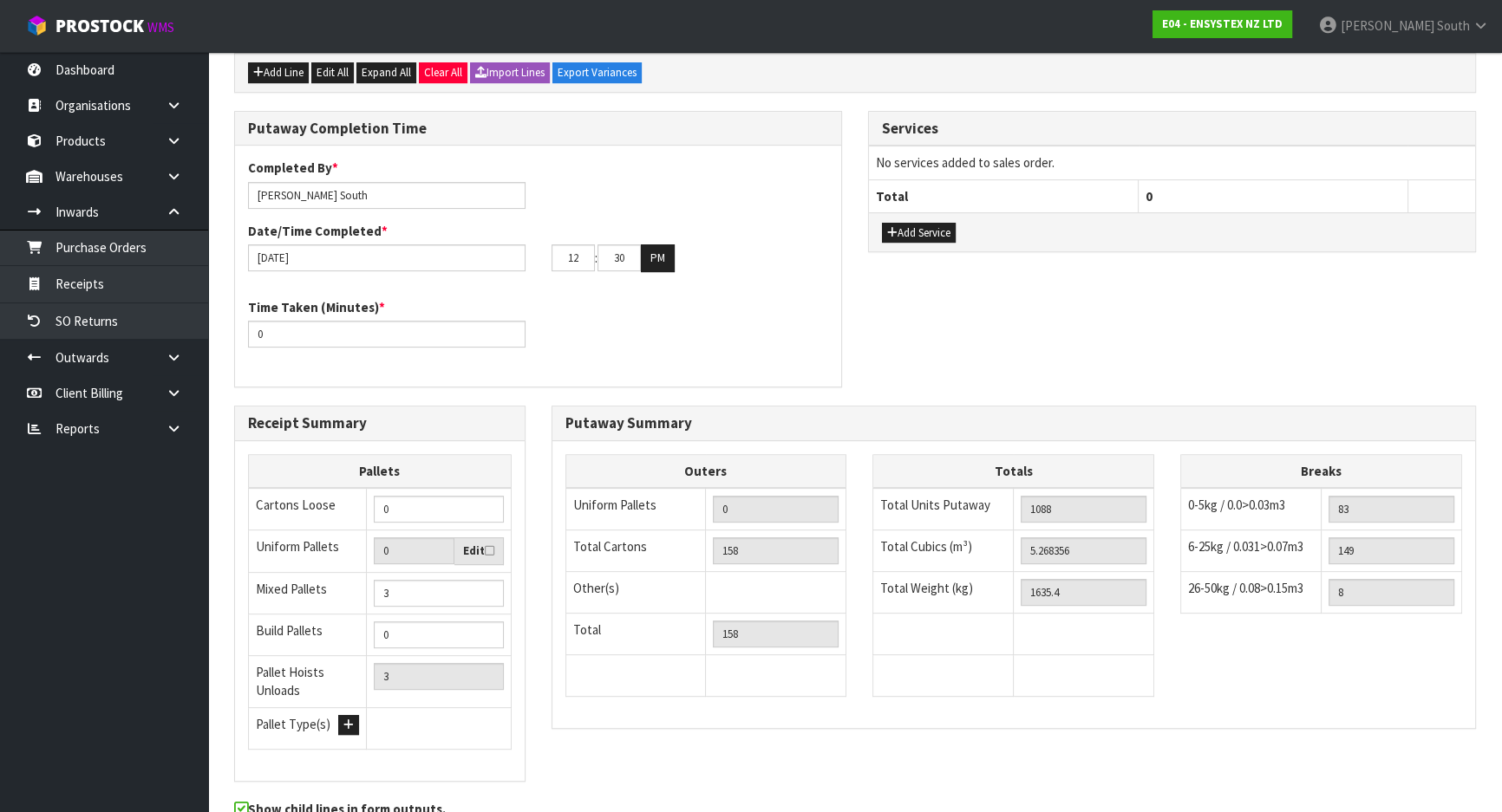
click at [1109, 655] on td at bounding box center [1084, 676] width 140 height 42
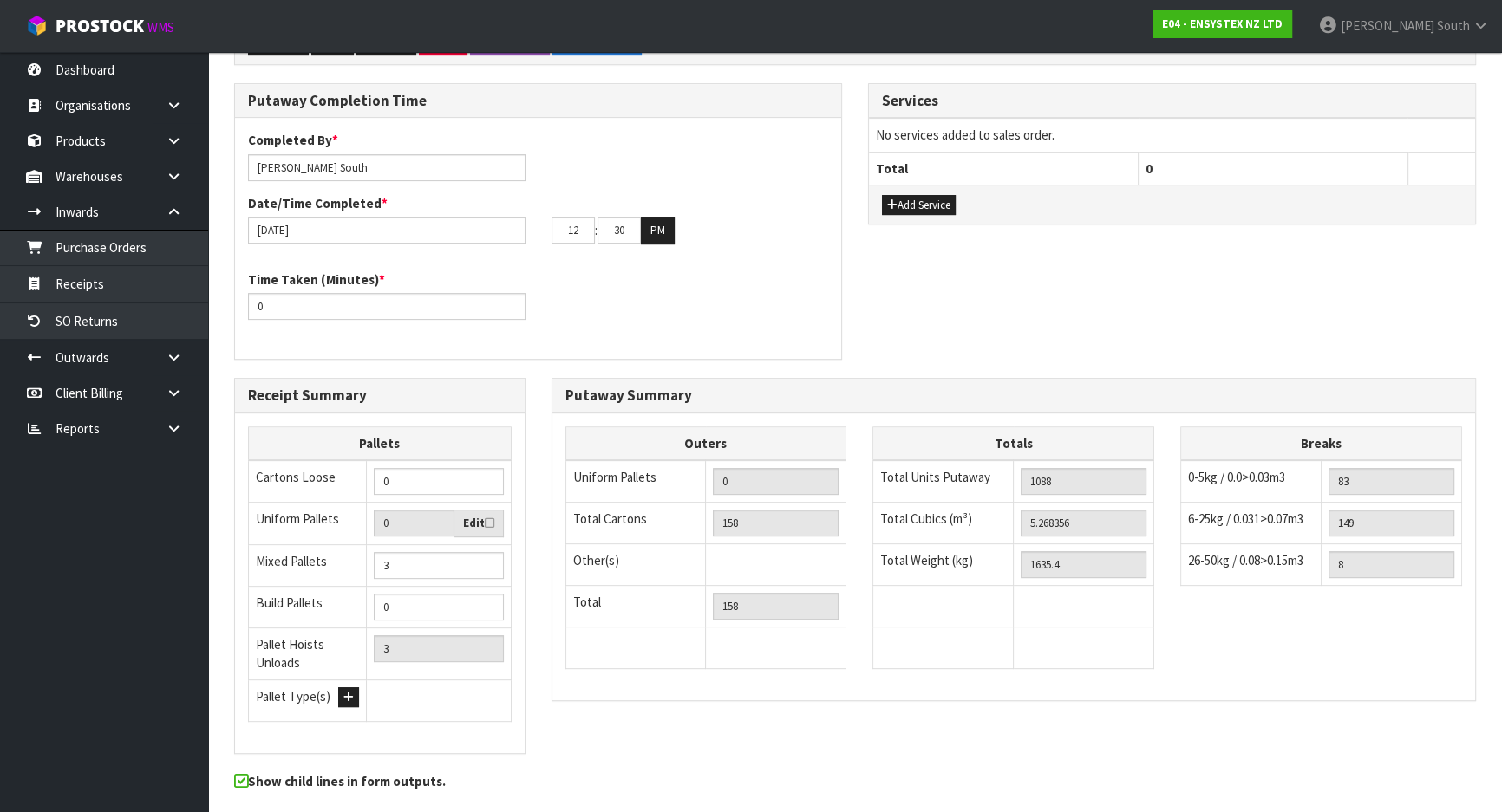
scroll to position [751, 0]
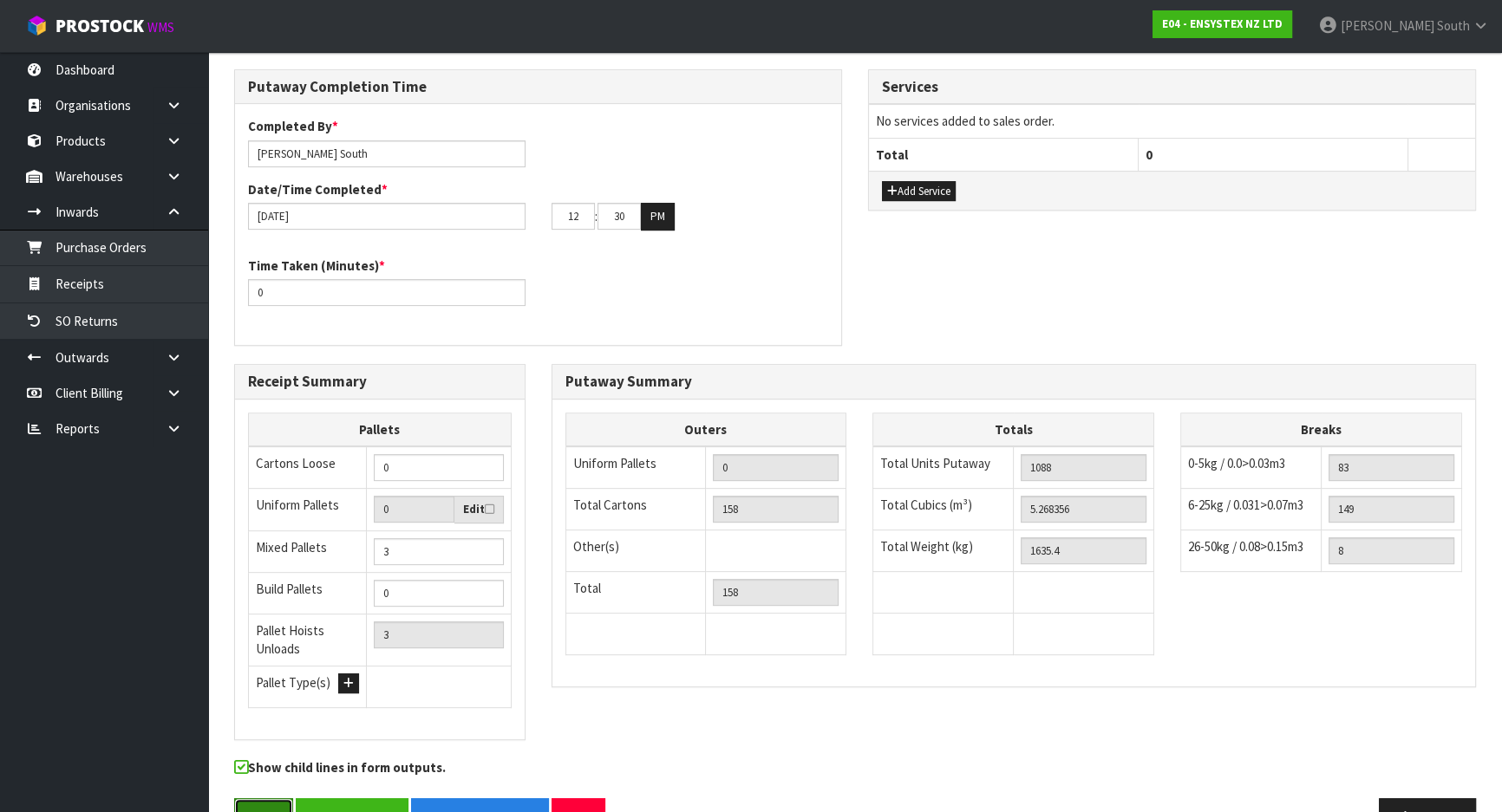
click at [284, 798] on button "Save" at bounding box center [263, 816] width 59 height 37
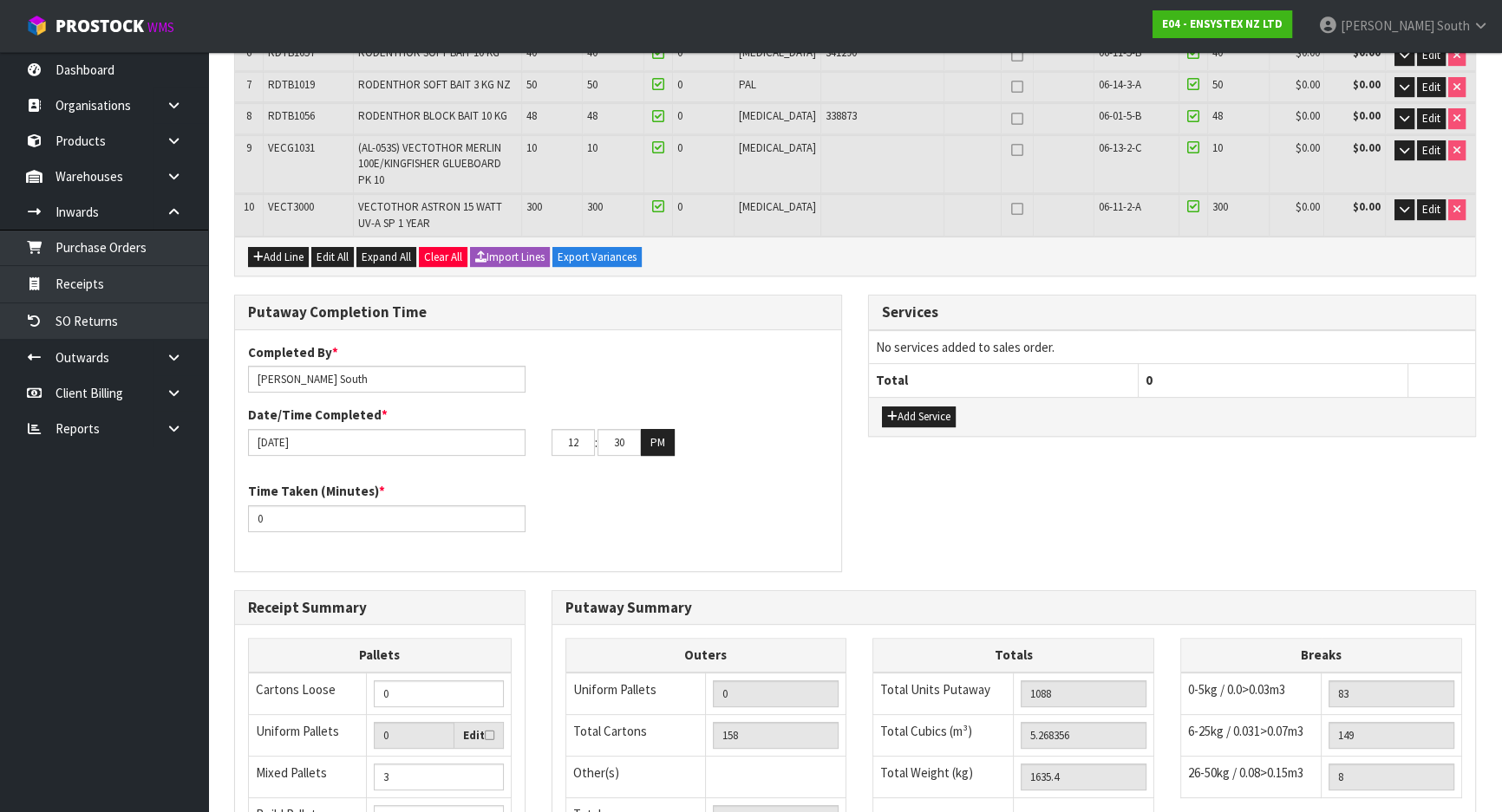
scroll to position [340, 0]
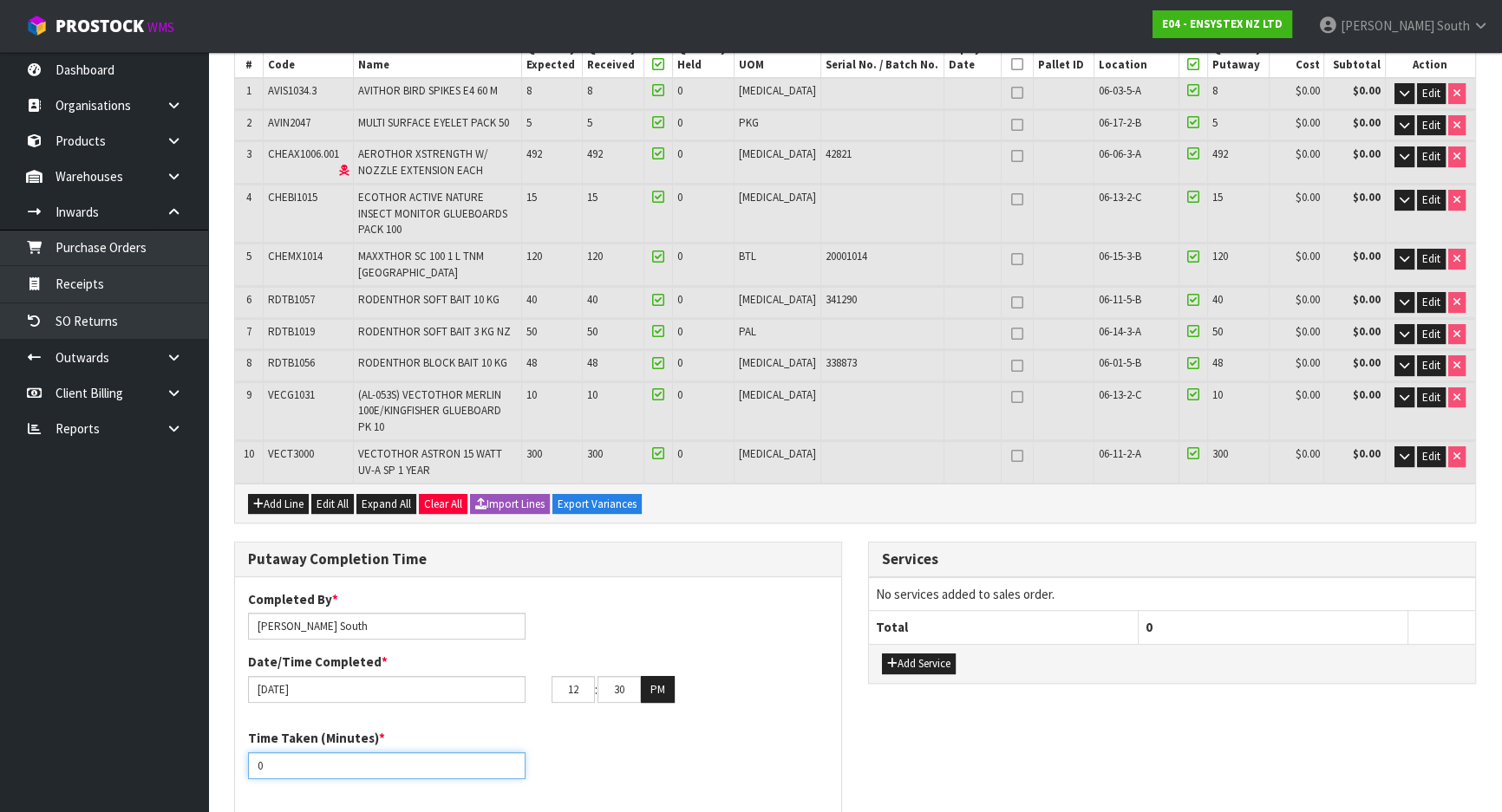
drag, startPoint x: 333, startPoint y: 713, endPoint x: 236, endPoint y: 694, distance: 98.8
click at [236, 729] on div "Time Taken (Minutes) * 0" at bounding box center [386, 753] width 304 height 49
type input "180"
click at [616, 729] on div "Time Taken (Minutes) * 180" at bounding box center [537, 760] width 606 height 62
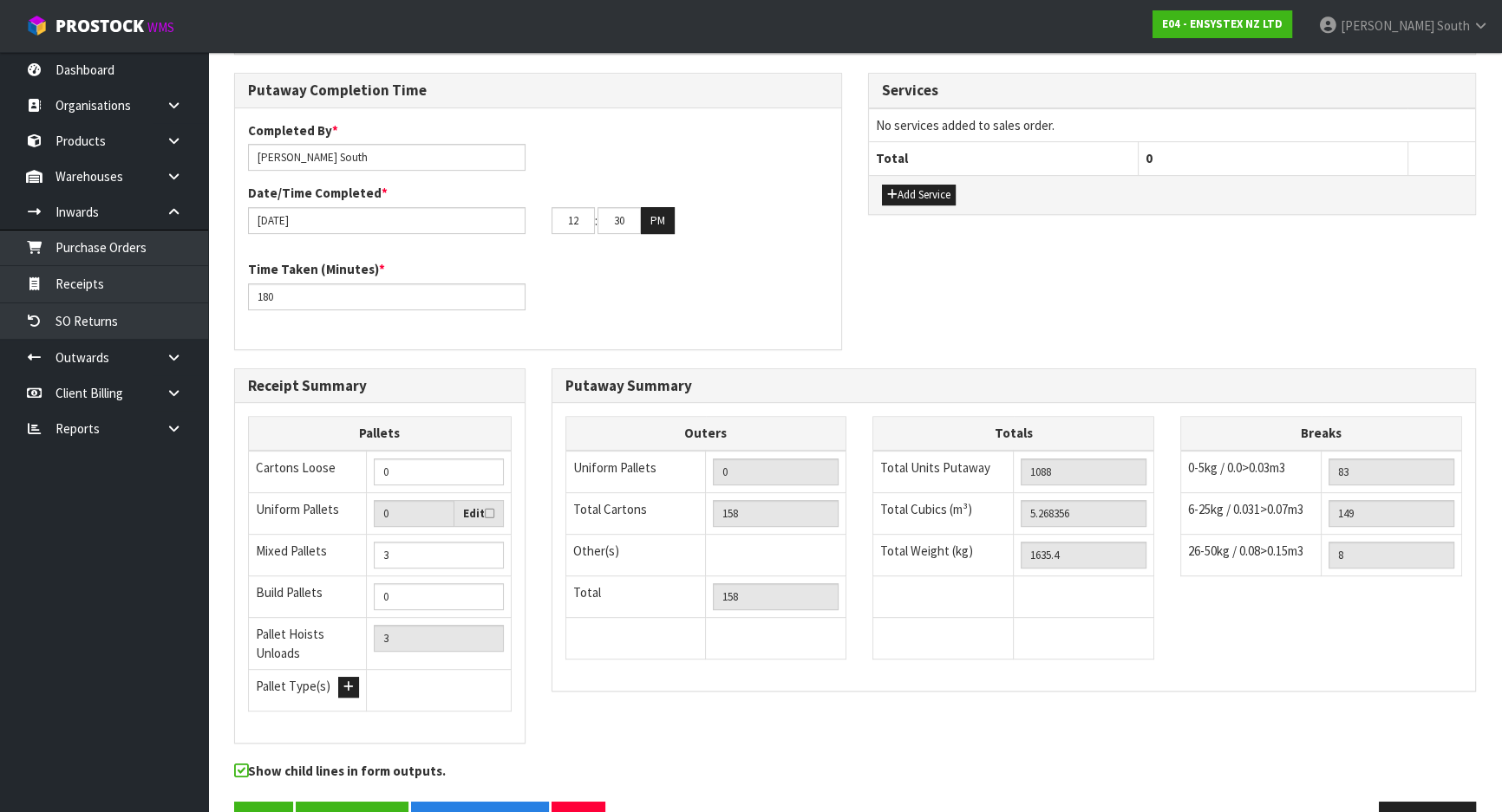
scroll to position [814, 0]
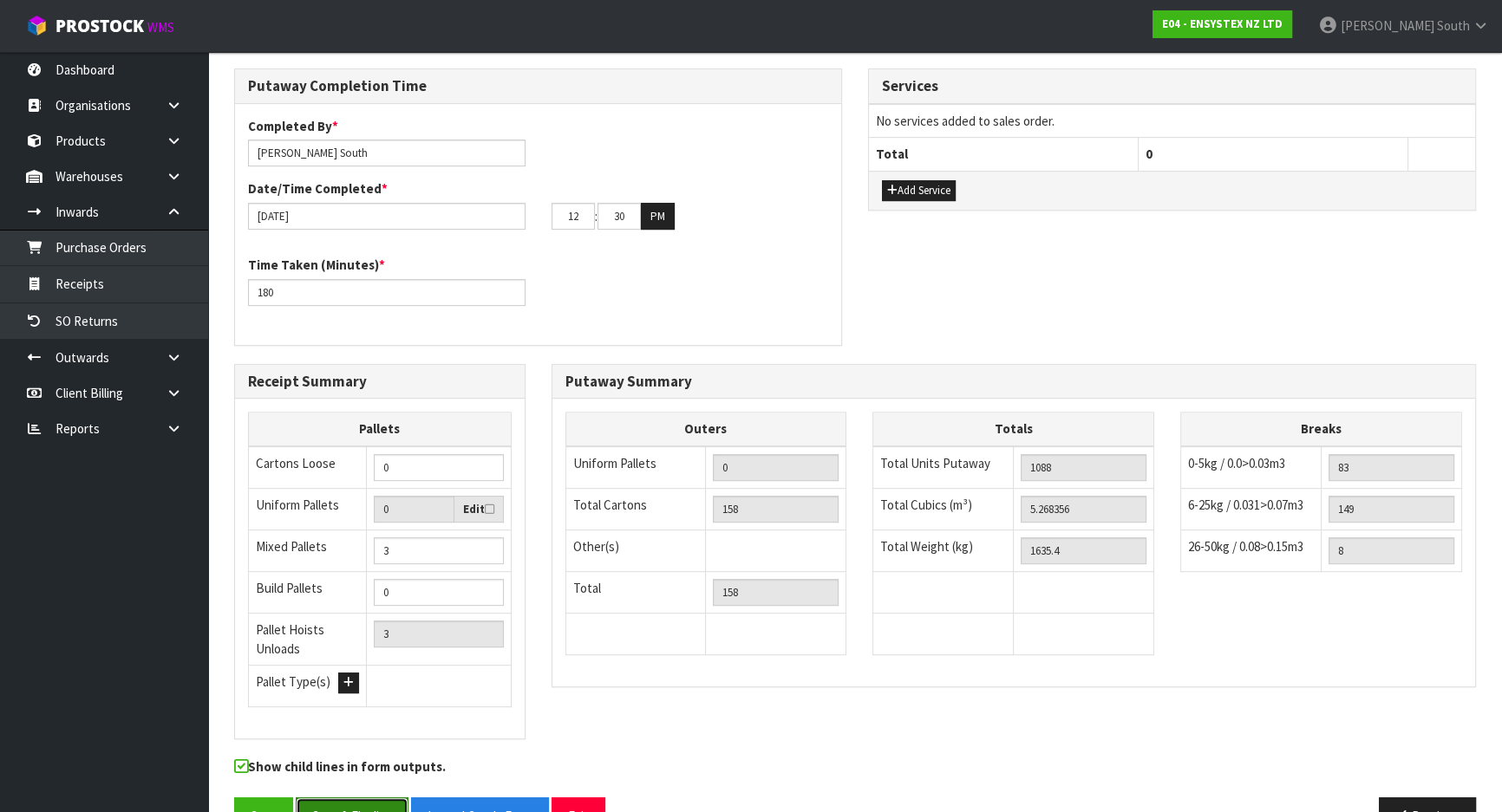
click at [323, 797] on button "Save & Finalise" at bounding box center [352, 815] width 113 height 37
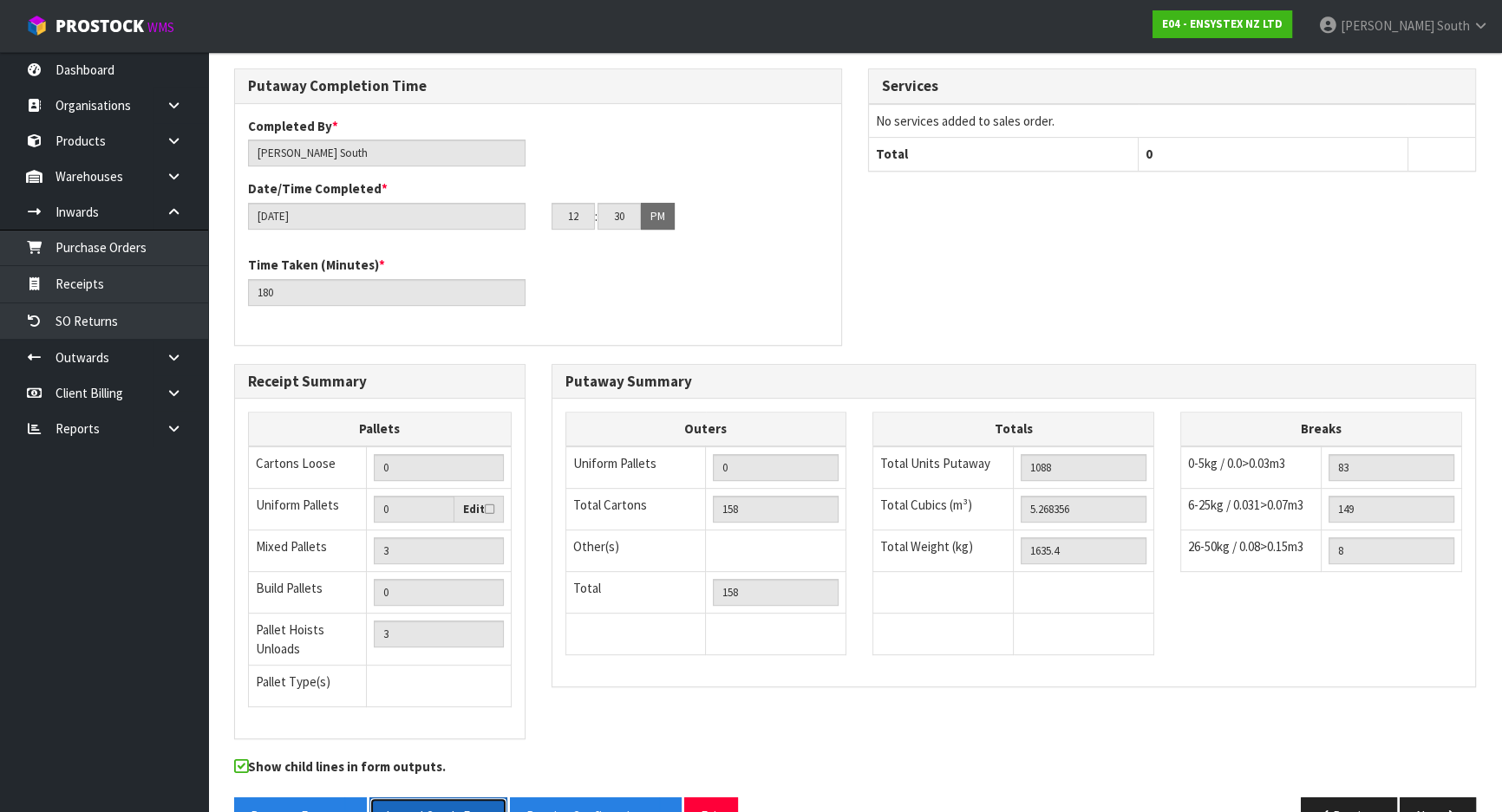
click at [437, 797] on button "Inward Goods Form" at bounding box center [438, 815] width 138 height 37
click at [1412, 31] on span "[PERSON_NAME]" at bounding box center [1387, 25] width 94 height 16
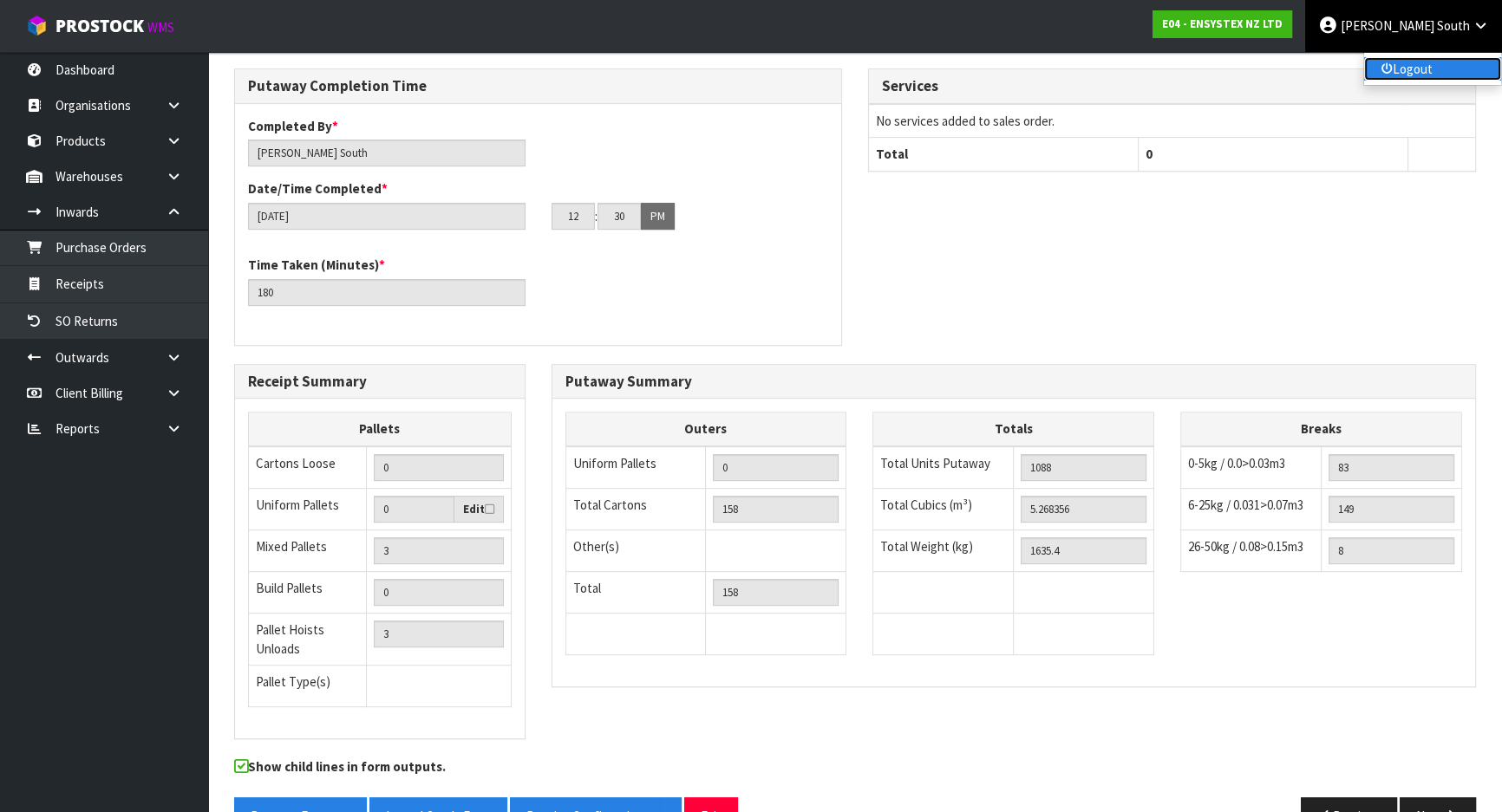
click at [1422, 71] on link "Logout" at bounding box center [1432, 68] width 137 height 24
